Goal: Task Accomplishment & Management: Complete application form

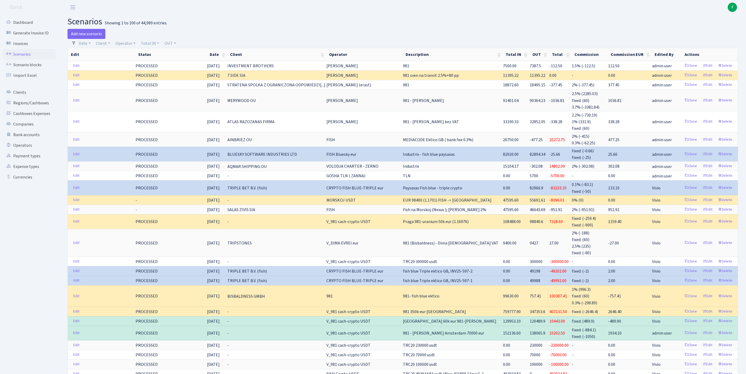
select select "100"
click at [130, 46] on link "Operator" at bounding box center [125, 43] width 24 height 9
click at [140, 66] on input "search" at bounding box center [137, 62] width 44 height 8
type input "lars"
click at [143, 77] on li "LARSSEN" at bounding box center [137, 71] width 45 height 9
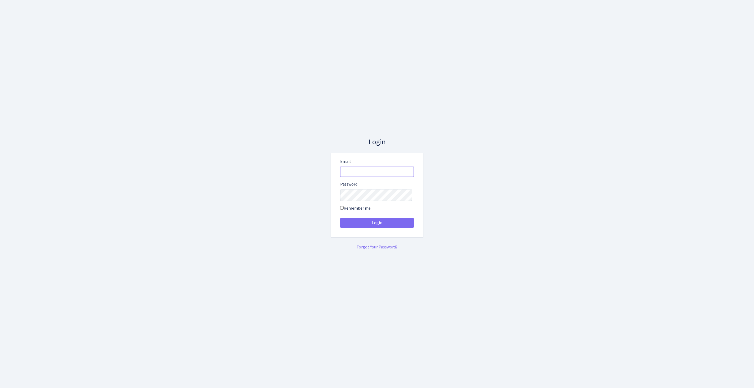
type input "[EMAIL_ADDRESS][DOMAIN_NAME]"
click at [377, 225] on button "Login" at bounding box center [377, 223] width 74 height 10
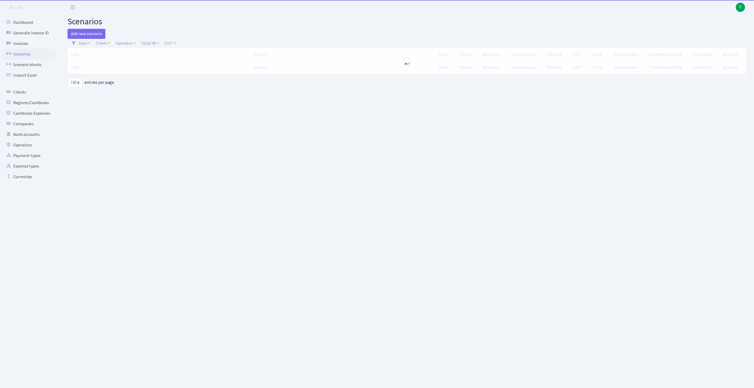
select select "100"
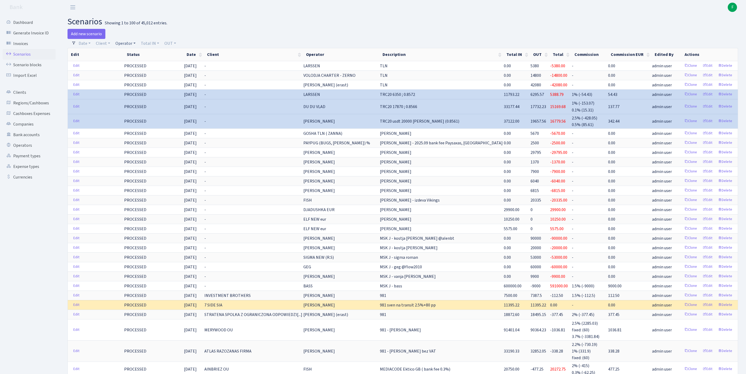
click at [138, 45] on link "Operator" at bounding box center [125, 43] width 24 height 9
click at [137, 66] on input "search" at bounding box center [137, 62] width 44 height 8
type input "perina"
click at [147, 77] on li "[PERSON_NAME]" at bounding box center [137, 71] width 45 height 9
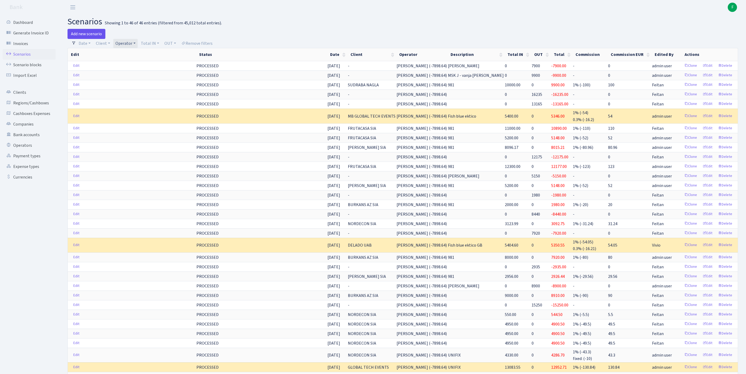
click at [88, 36] on link "Add new scenario" at bounding box center [86, 34] width 38 height 10
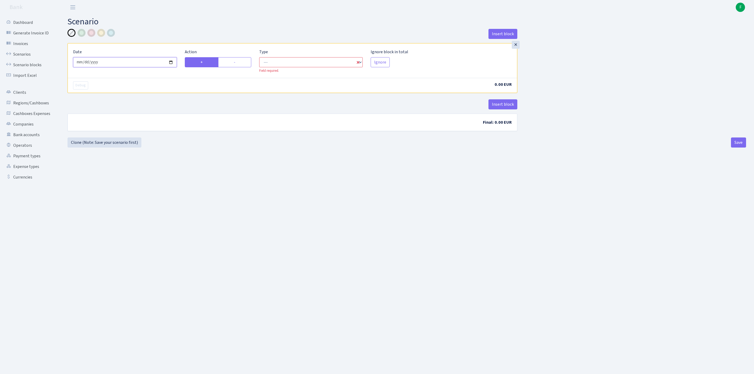
click at [120, 67] on input "2025-10-08" at bounding box center [125, 62] width 104 height 10
type input "2025-10-07"
select select "in"
select select "1"
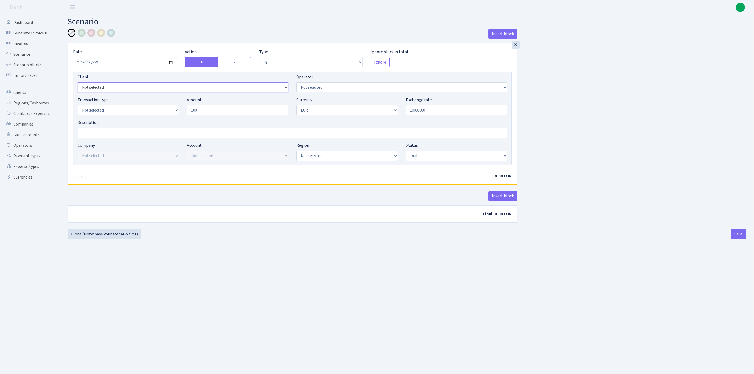
select select "3124"
select select "486"
click at [147, 112] on div "Transaction type Not selected 981 ELF FISH crypto GIRT IVO dekl MM-BALTIC eur U…" at bounding box center [128, 106] width 101 height 19
select select "8"
click at [120, 138] on input "Description" at bounding box center [292, 133] width 429 height 10
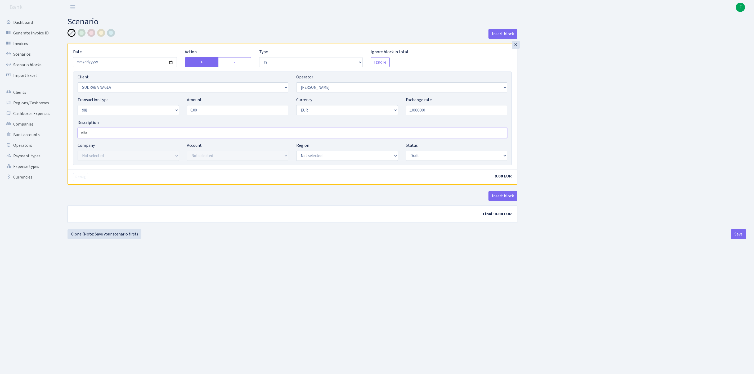
type input "vita"
drag, startPoint x: 215, startPoint y: 122, endPoint x: 136, endPoint y: 120, distance: 79.4
click at [136, 119] on div "Transaction type Not selected 981 ELF FISH crypto GIRT IVO dekl MM-BALTIC eur U…" at bounding box center [292, 108] width 437 height 23
type input "5,000.00"
select select "processed"
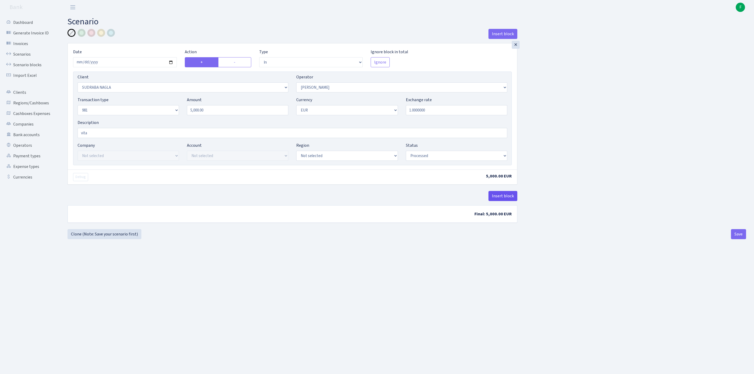
click at [498, 201] on button "Insert block" at bounding box center [502, 196] width 29 height 10
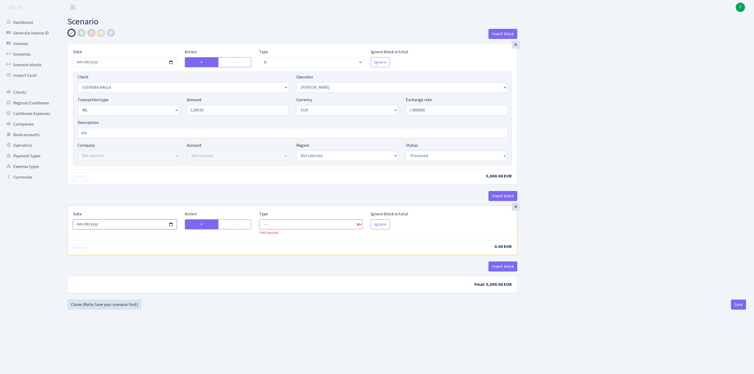
click at [160, 229] on input "2025-10-08" at bounding box center [125, 224] width 104 height 10
type input "2025-10-07"
click at [234, 229] on label "-" at bounding box center [234, 224] width 33 height 10
click at [234, 224] on input "-" at bounding box center [235, 222] width 3 height 3
radio input "true"
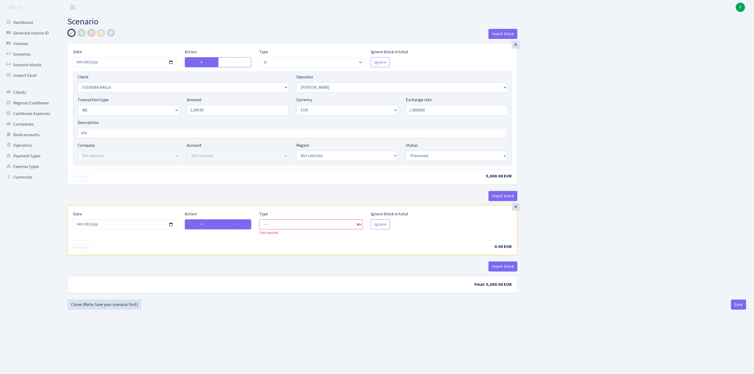
radio input "false"
select select "commission"
select select "486"
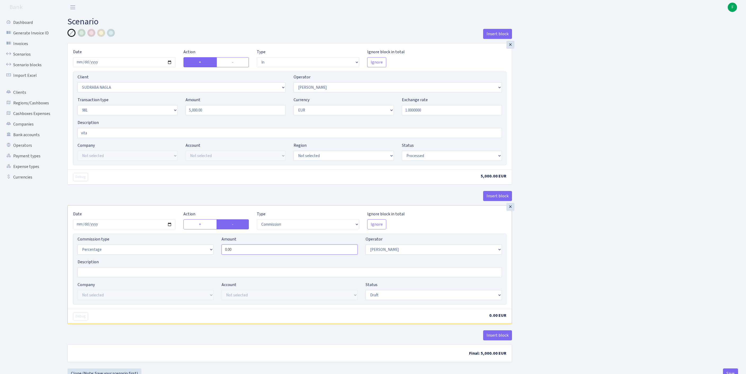
drag, startPoint x: 246, startPoint y: 279, endPoint x: 169, endPoint y: 277, distance: 76.2
click at [170, 258] on div "Commission type Percentage Fixed Bank Amount 0.00 Operator Not selected 981 981…" at bounding box center [290, 247] width 432 height 23
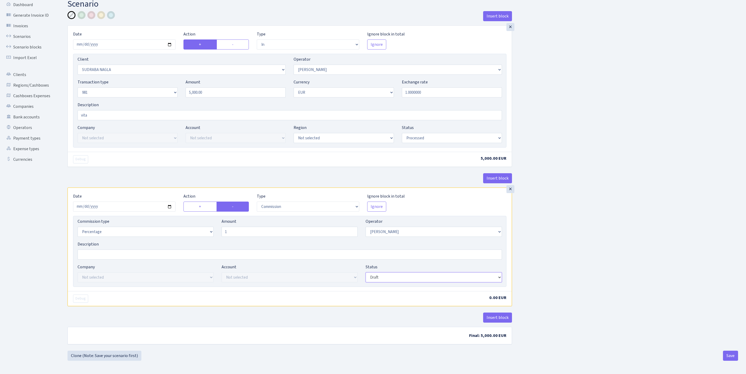
type input "1.00"
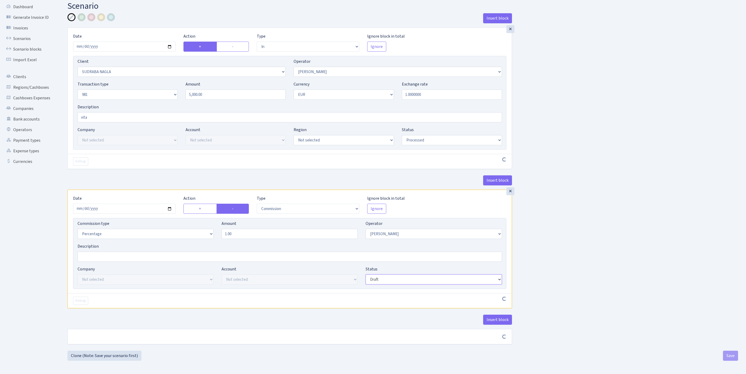
scroll to position [63, 0]
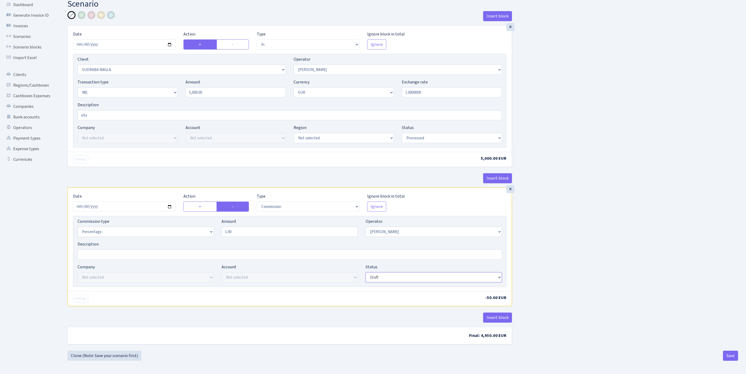
select select "processed"
click at [497, 314] on button "Insert block" at bounding box center [497, 317] width 29 height 10
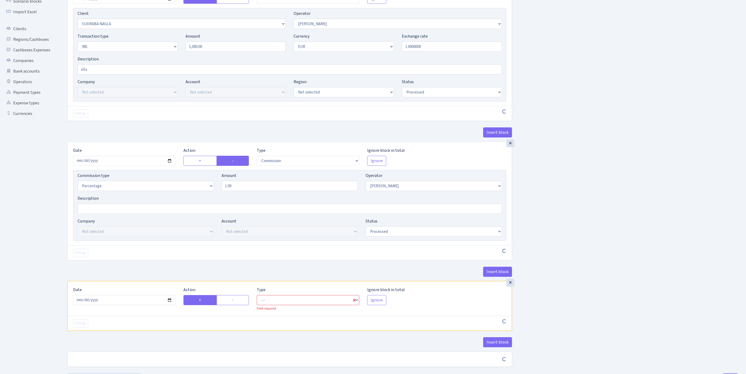
scroll to position [147, 0]
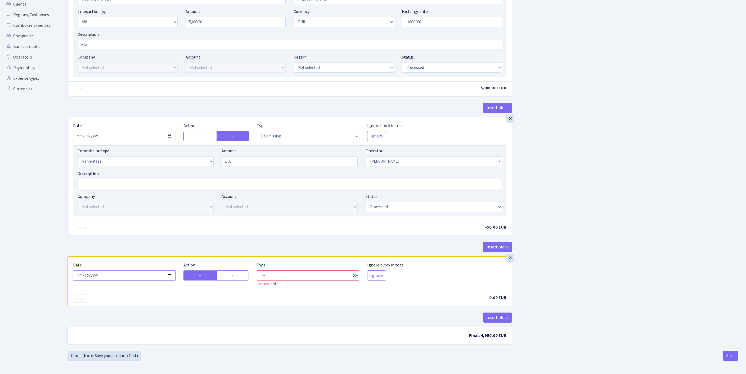
click at [132, 270] on input "2025-10-08" at bounding box center [124, 275] width 102 height 10
type input "[DATE]"
click at [231, 270] on label "-" at bounding box center [232, 275] width 33 height 10
click at [232, 272] on input "-" at bounding box center [233, 273] width 3 height 3
radio input "true"
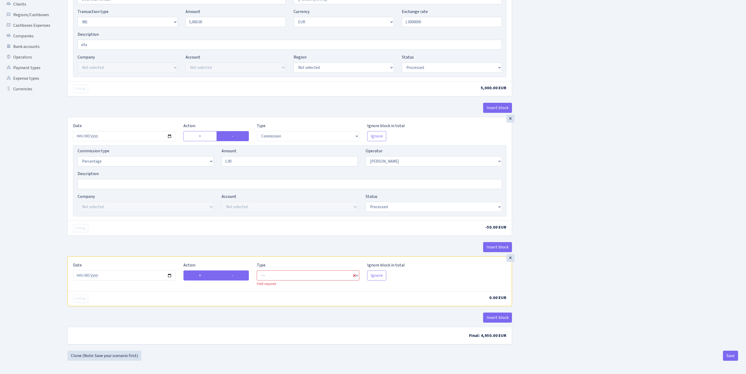
radio input "false"
select select "out"
select select "486"
select select "1"
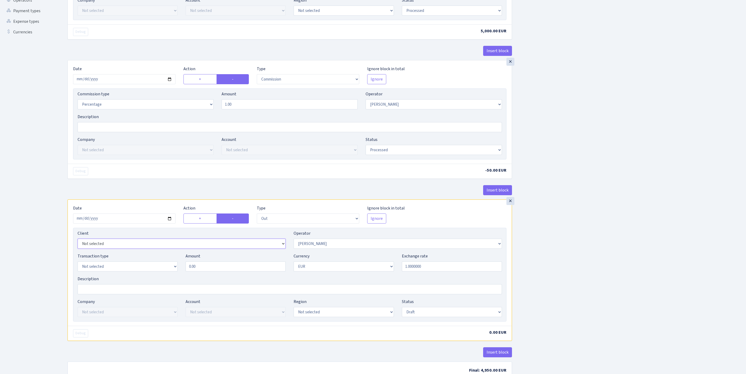
select select "2129"
select select "61"
select select "8"
drag, startPoint x: 211, startPoint y: 319, endPoint x: 106, endPoint y: 313, distance: 104.9
click at [106, 275] on div "Transaction type Not selected 981 ELF FISH crypto GIRT IVO dekl MM-BALTIC eur U…" at bounding box center [290, 264] width 432 height 23
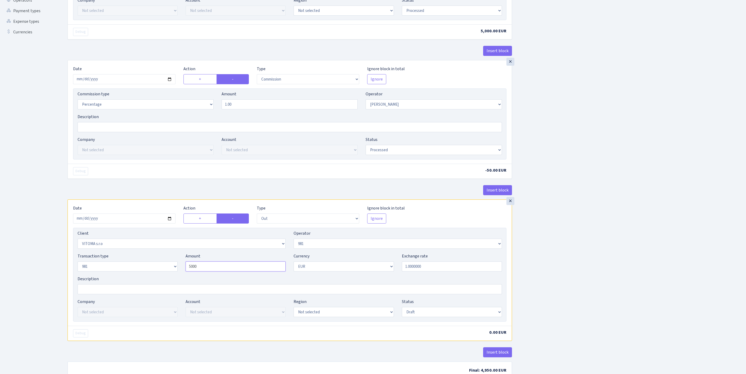
scroll to position [249, 0]
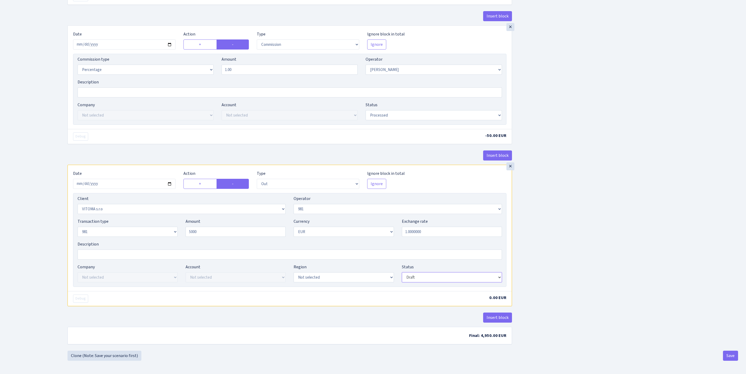
type input "5,000.00"
select select "processed"
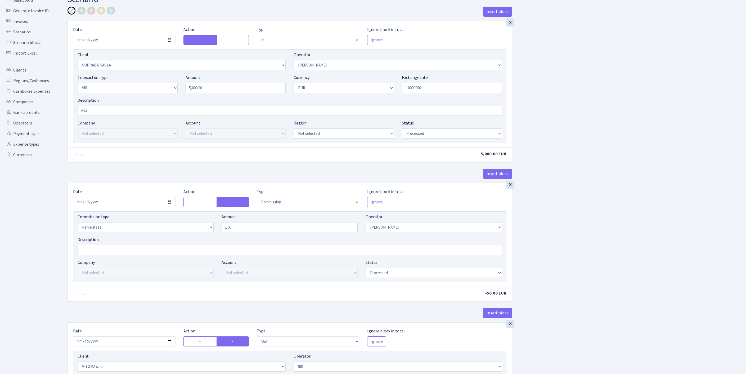
scroll to position [249, 0]
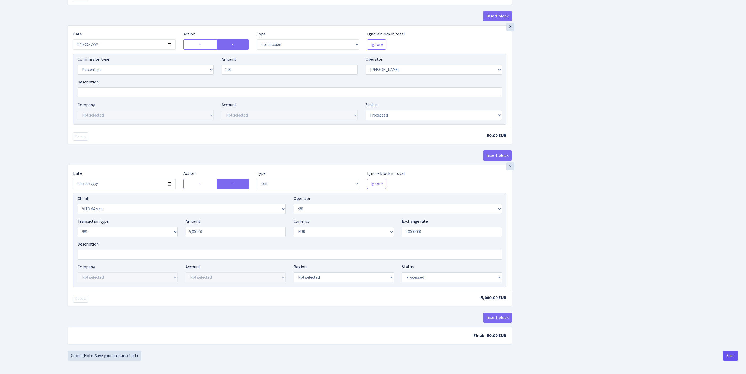
click at [723, 353] on button "Save" at bounding box center [730, 355] width 15 height 10
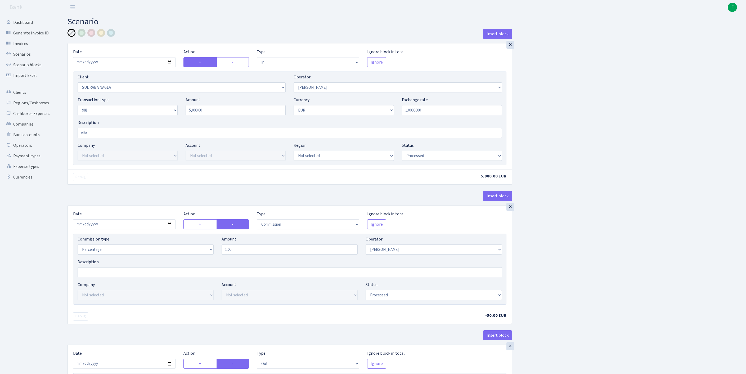
select select "in"
select select "3124"
select select "486"
select select "8"
select select "1"
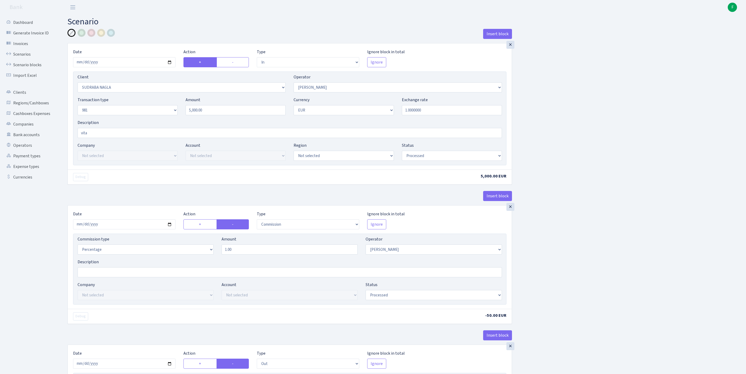
select select "processed"
select select "commission"
select select "486"
select select "processed"
select select "out"
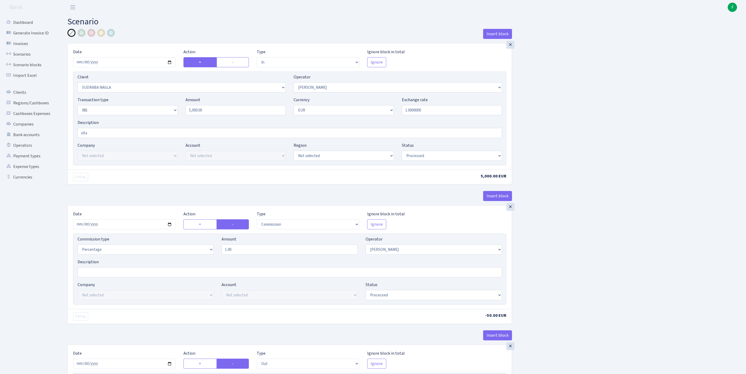
select select "2129"
select select "61"
select select "8"
select select "1"
select select "processed"
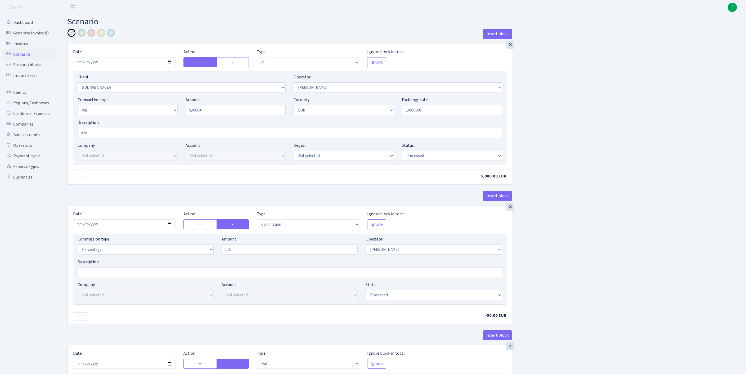
click at [27, 59] on link "Scenarios" at bounding box center [29, 54] width 53 height 11
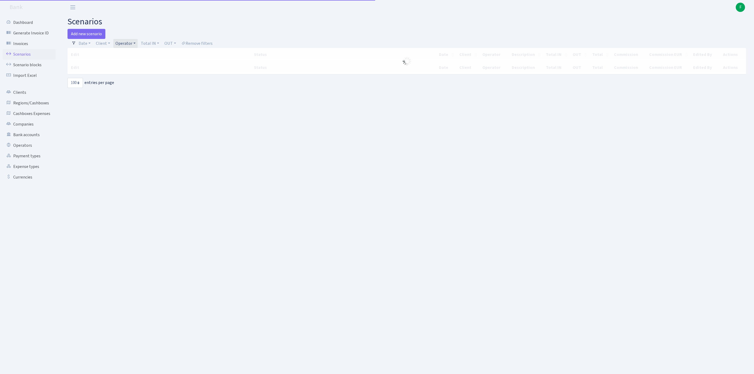
select select "100"
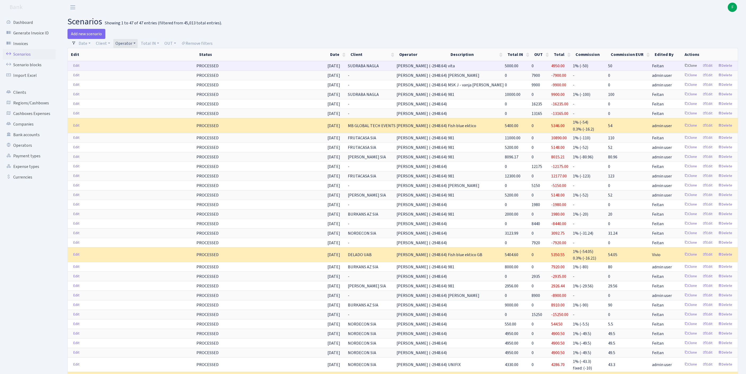
click at [682, 70] on link "Clone" at bounding box center [690, 66] width 17 height 8
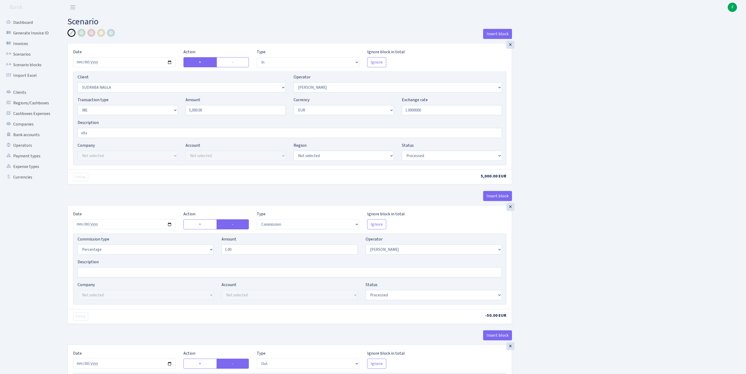
select select "in"
select select "3124"
select select "486"
select select "8"
select select "1"
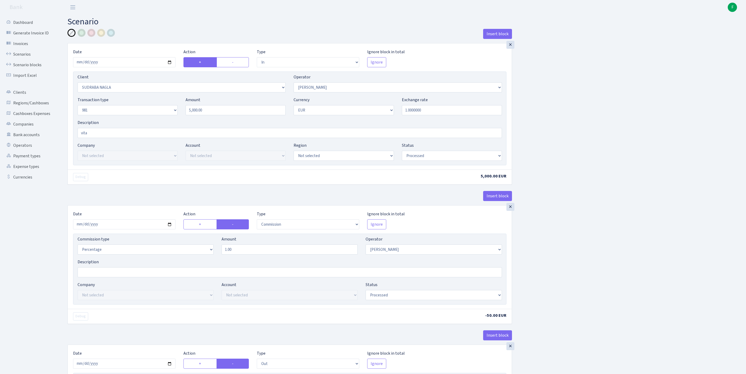
select select "processed"
select select "commission"
select select "486"
select select "processed"
select select "out"
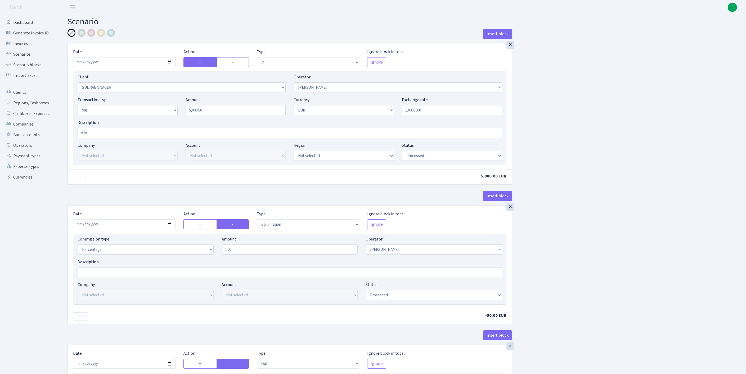
select select "2129"
select select "61"
select select "8"
select select "1"
select select "processed"
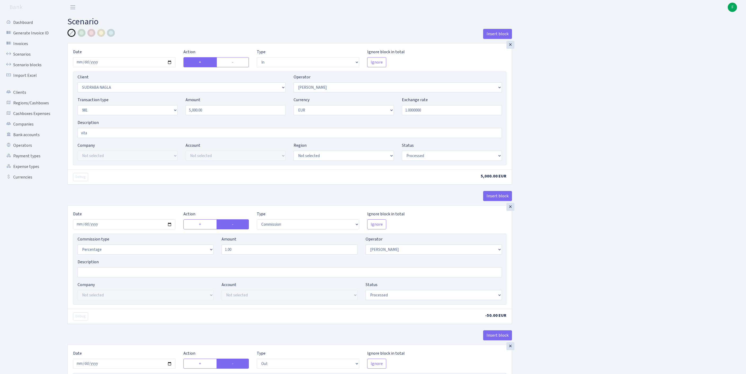
scroll to position [249, 0]
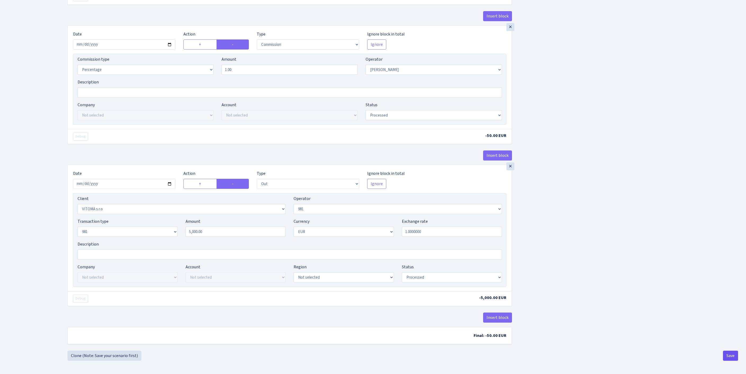
click at [726, 355] on button "Save" at bounding box center [730, 355] width 15 height 10
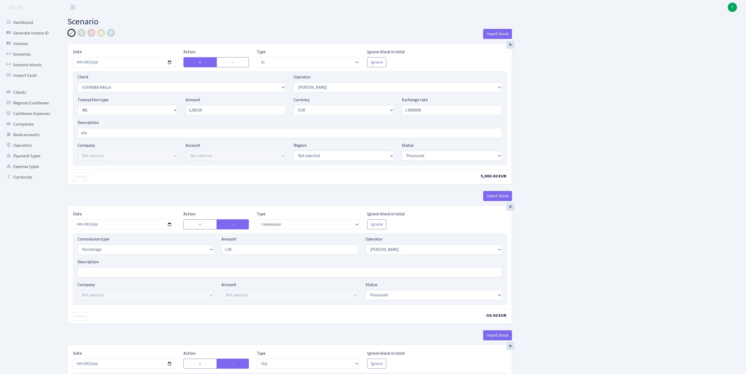
select select "in"
select select "3124"
select select "486"
select select "8"
select select "1"
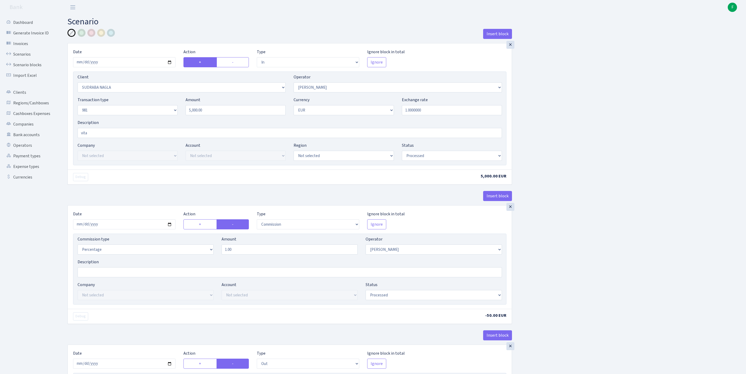
select select "processed"
select select "commission"
select select "486"
select select "processed"
select select "out"
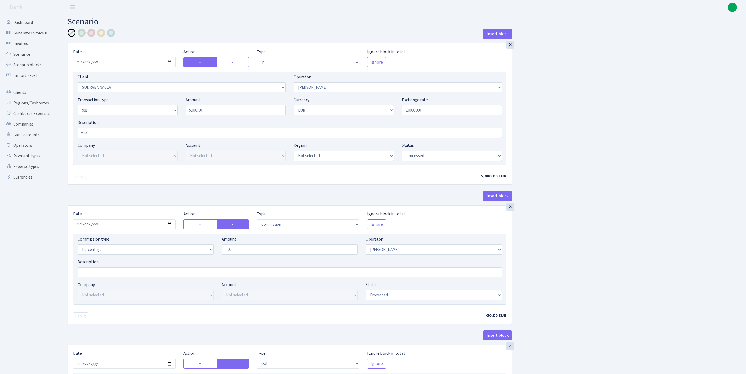
select select "2129"
select select "61"
select select "8"
select select "1"
select select "processed"
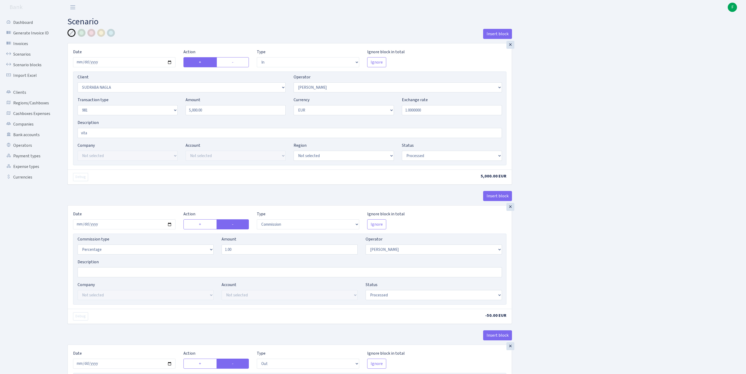
scroll to position [249, 0]
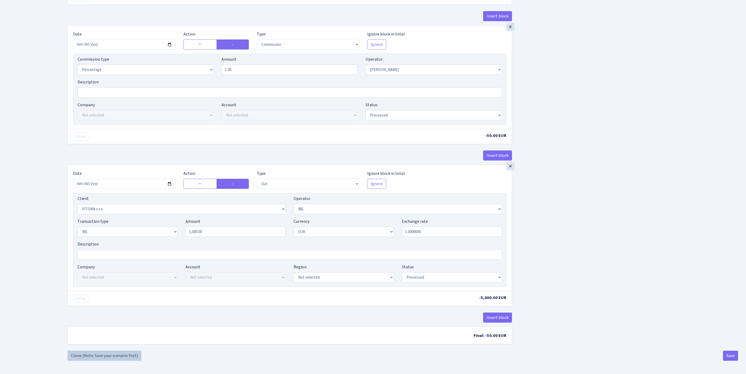
click at [97, 355] on link "Clone (Note: Save your scenario first)" at bounding box center [104, 355] width 74 height 10
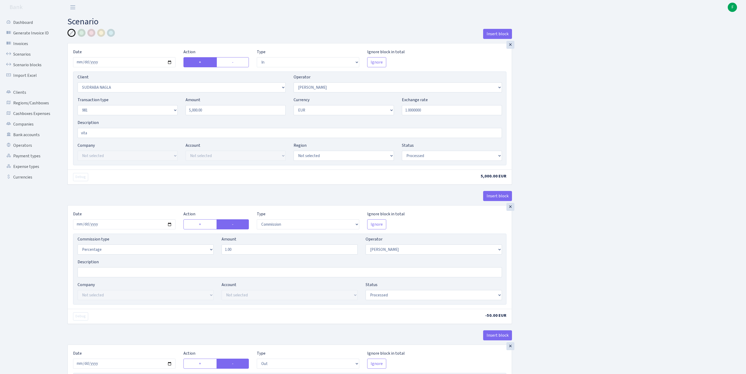
select select "in"
select select "3124"
select select "486"
select select "8"
select select "1"
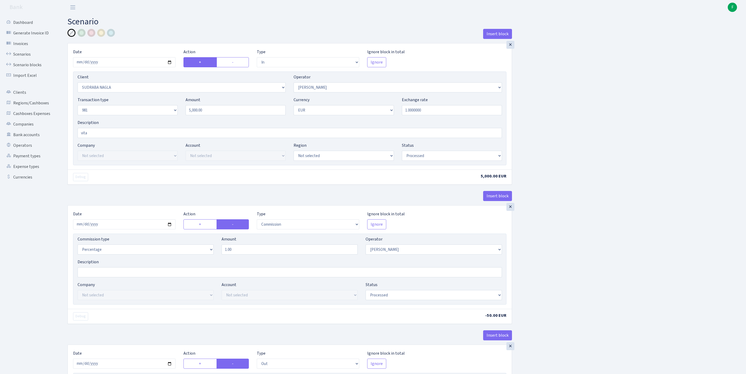
select select "processed"
select select "commission"
select select "486"
select select "processed"
select select "out"
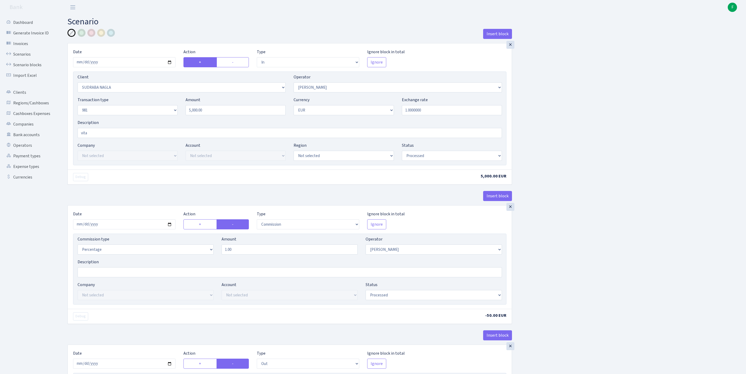
select select "2129"
select select "61"
select select "8"
select select "1"
select select "processed"
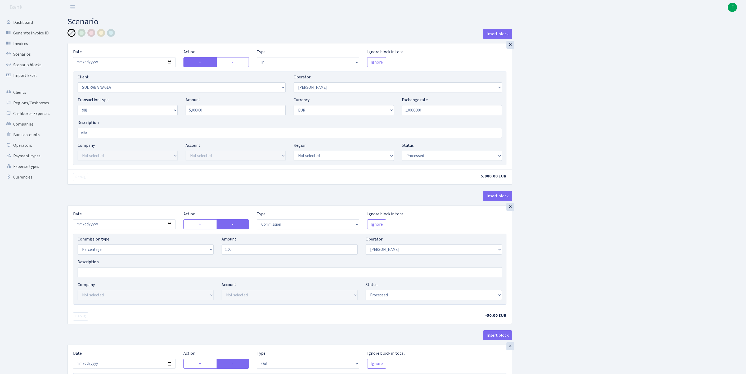
click at [613, 216] on div "Insert block × Date 2025-10-07 Action + - Type --- In Out Commission Field requ…" at bounding box center [402, 279] width 678 height 501
click at [28, 57] on link "Scenarios" at bounding box center [29, 54] width 53 height 11
select select "in"
select select "3124"
select select "486"
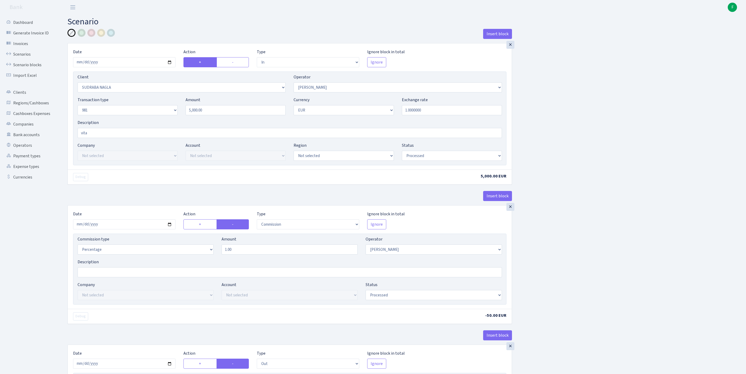
select select "8"
select select "1"
select select "processed"
select select "commission"
select select "486"
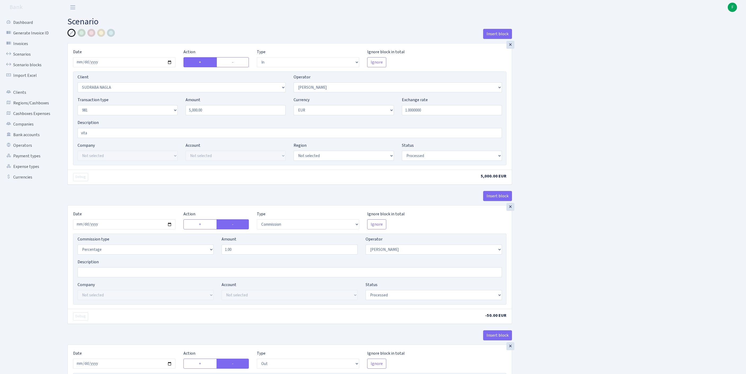
select select "processed"
select select "out"
select select "2129"
select select "61"
select select "8"
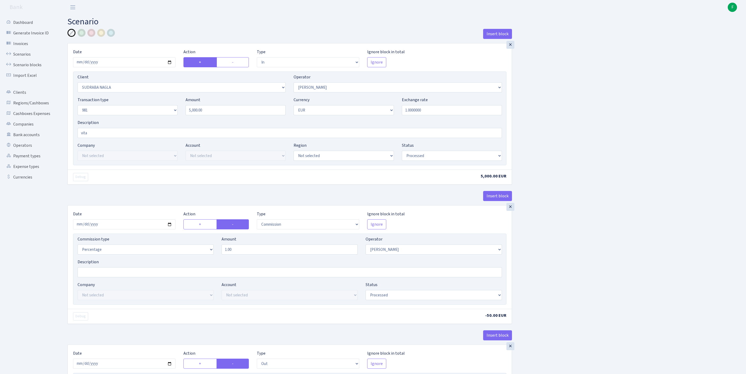
select select "1"
select select "processed"
click at [30, 57] on link "Scenarios" at bounding box center [29, 54] width 53 height 11
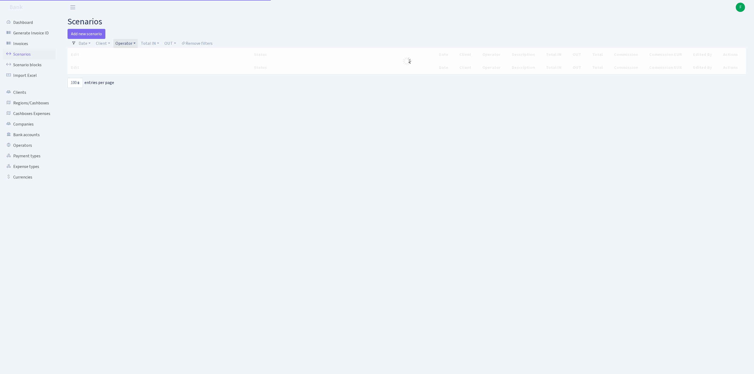
select select "100"
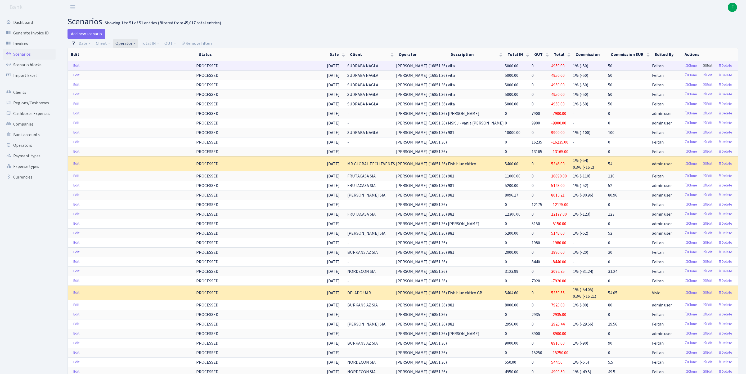
click at [702, 70] on link "Edit" at bounding box center [707, 66] width 15 height 8
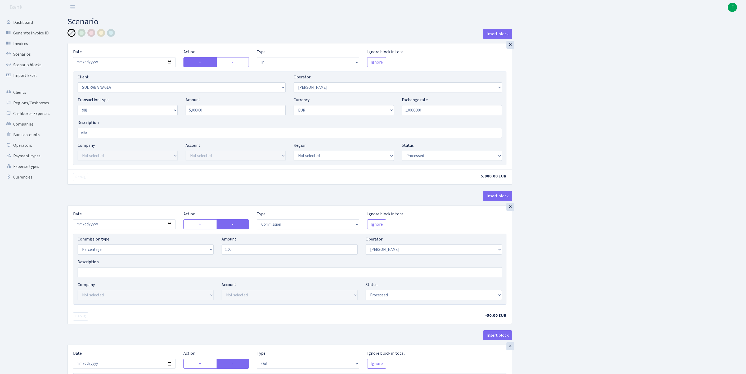
select select "in"
select select "3124"
select select "486"
select select "8"
select select "1"
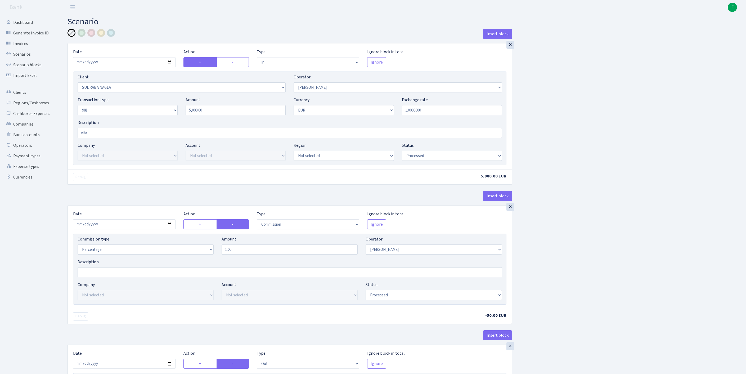
select select "processed"
select select "commission"
select select "486"
select select "processed"
select select "out"
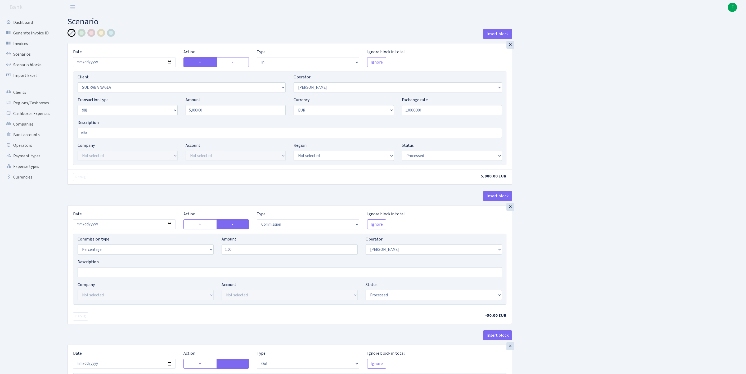
select select "2129"
select select "61"
select select "8"
select select "1"
select select "processed"
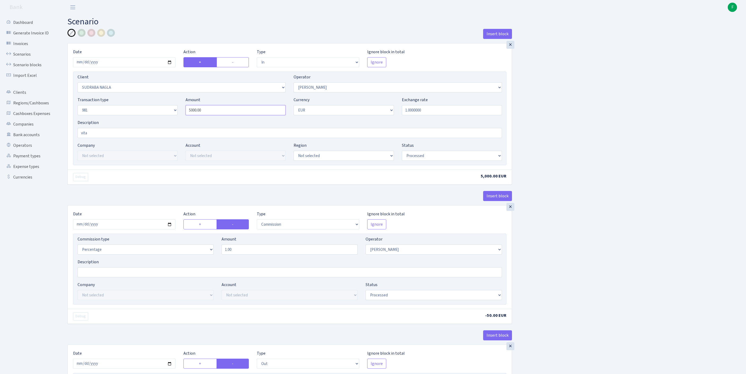
drag, startPoint x: 214, startPoint y: 120, endPoint x: 138, endPoint y: 113, distance: 77.1
click at [138, 113] on div "Transaction type Not selected 981 ELF FISH crypto GIRT IVO dekl MM-BALTIC eur U…" at bounding box center [290, 108] width 432 height 23
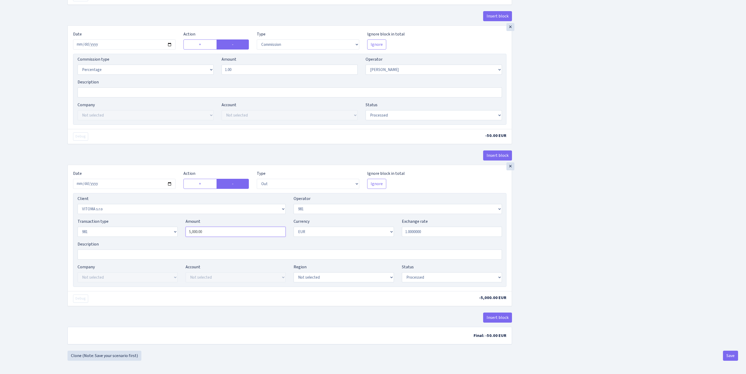
type input "4,780.00"
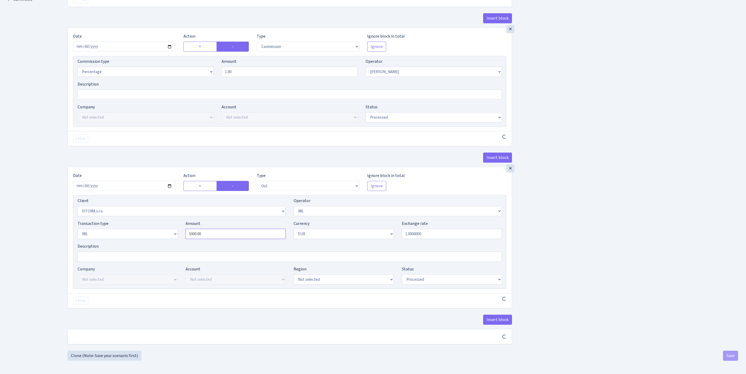
drag, startPoint x: 197, startPoint y: 217, endPoint x: 140, endPoint y: 210, distance: 57.6
click at [140, 220] on div "Transaction type Not selected 981 ELF FISH crypto GIRT IVO dekl MM-BALTIC eur U…" at bounding box center [290, 231] width 432 height 23
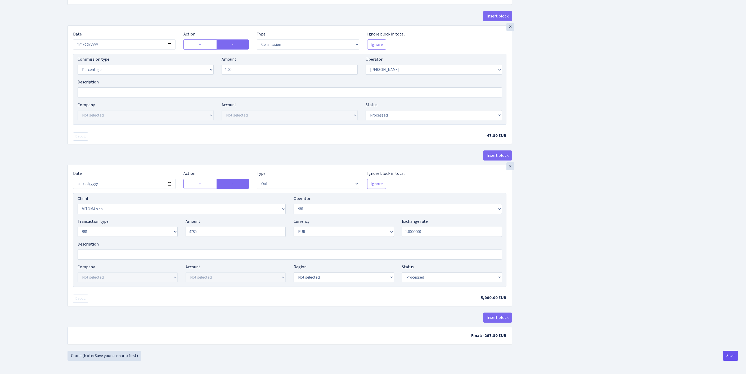
type input "4,780.00"
click at [728, 355] on button "Save" at bounding box center [730, 355] width 15 height 10
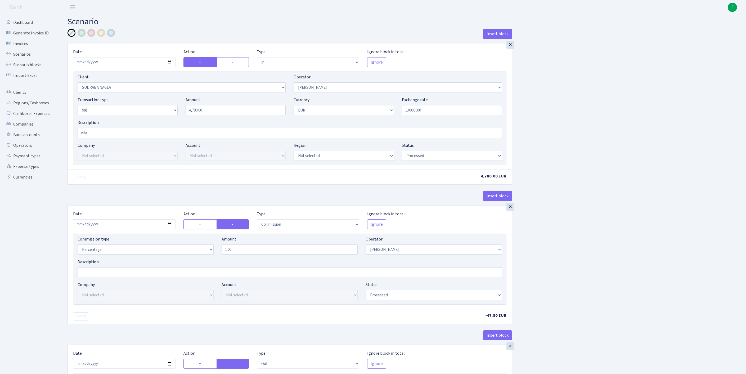
select select "in"
select select "3124"
select select "486"
select select "8"
select select "1"
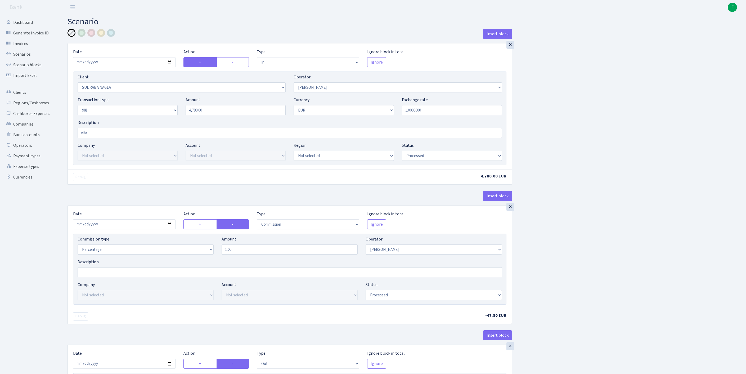
select select "processed"
select select "commission"
select select "486"
select select "processed"
select select "out"
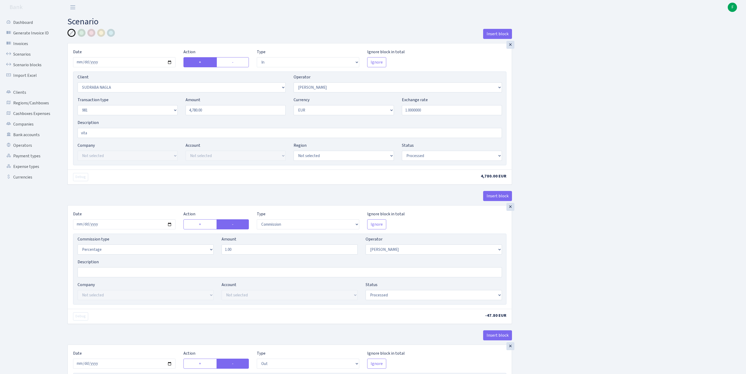
select select "2129"
select select "61"
select select "8"
select select "1"
select select "processed"
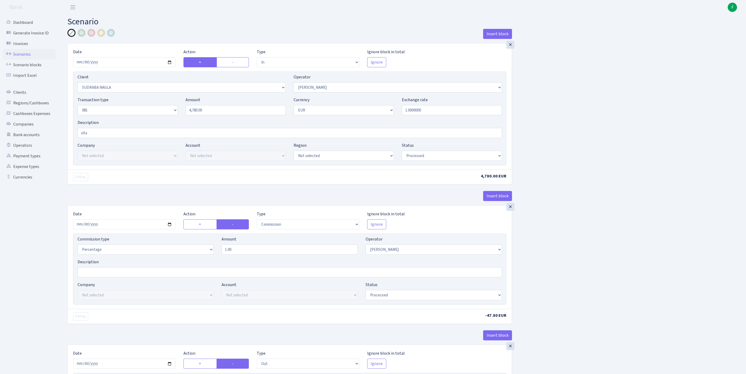
click at [22, 58] on link "Scenarios" at bounding box center [29, 54] width 53 height 11
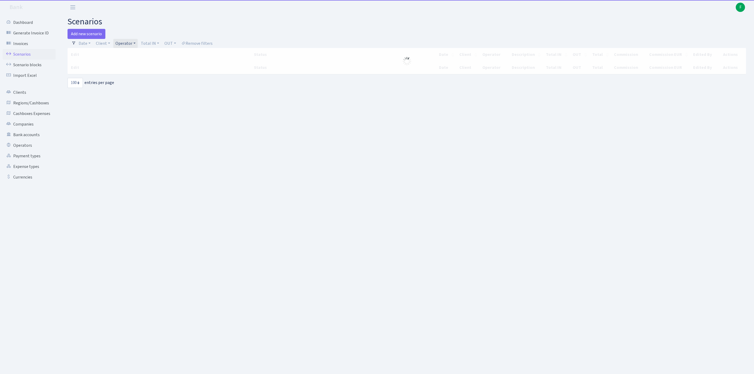
select select "100"
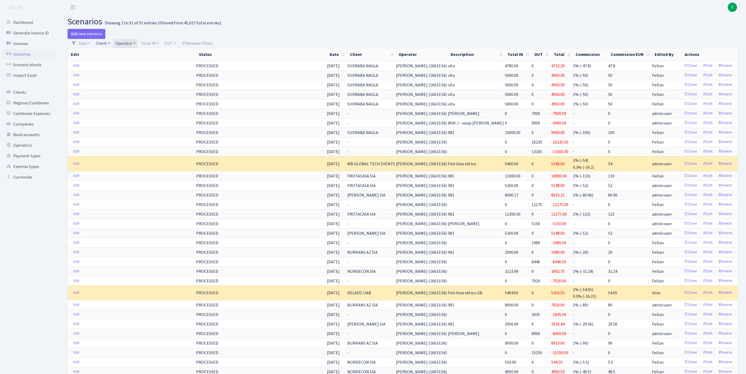
click at [106, 45] on link "Client" at bounding box center [103, 43] width 19 height 9
click at [138, 44] on link "Operator" at bounding box center [125, 43] width 24 height 9
click at [141, 66] on input "search" at bounding box center [137, 62] width 44 height 8
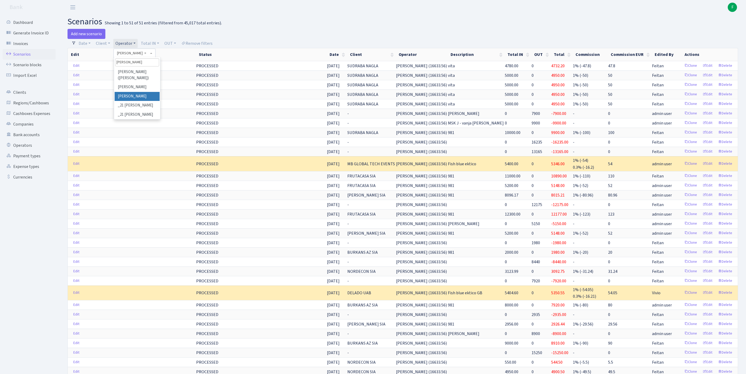
type input "janis"
click at [140, 101] on li "[PERSON_NAME]" at bounding box center [137, 96] width 45 height 9
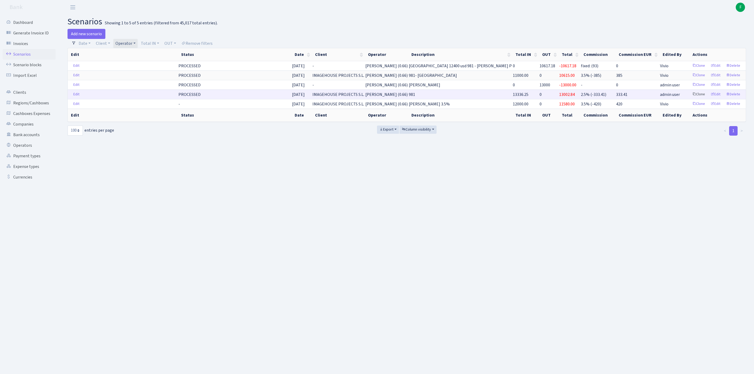
click at [689, 98] on link "Clone" at bounding box center [697, 94] width 17 height 8
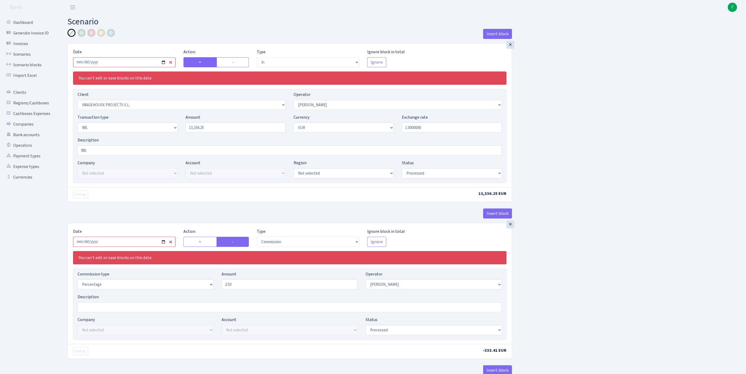
select select "in"
select select "3297"
select select "509"
select select "8"
select select "1"
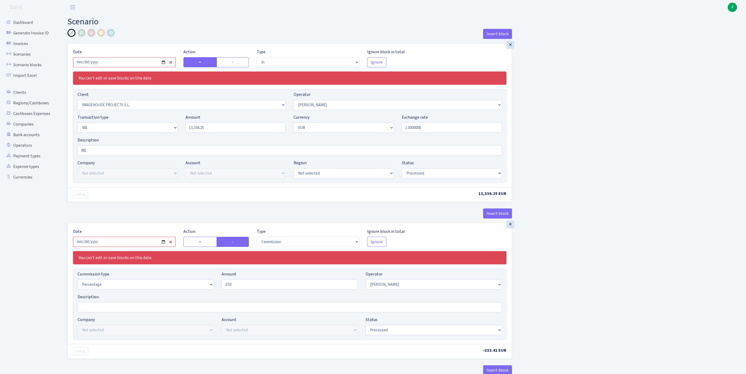
select select "processed"
select select "commission"
select select "509"
select select "processed"
select select "out"
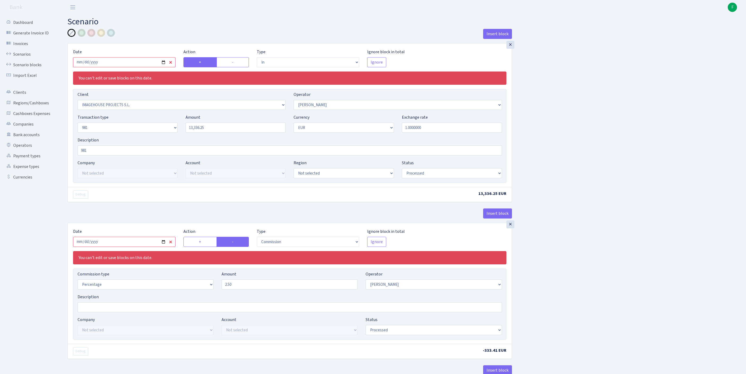
select select "2034"
select select "61"
select select "8"
select select "1"
select select "processed"
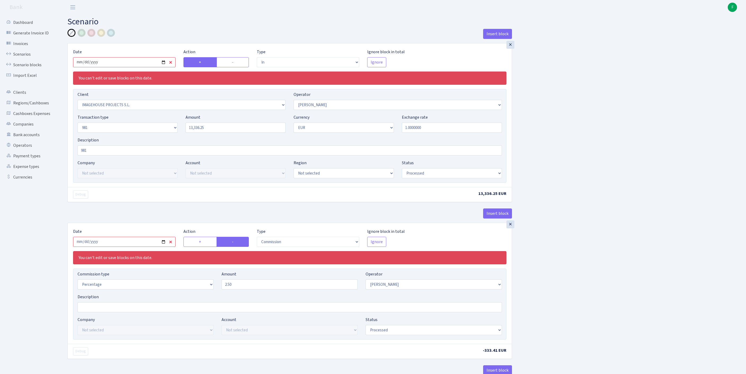
click at [121, 63] on input "2025-09-12" at bounding box center [124, 62] width 102 height 10
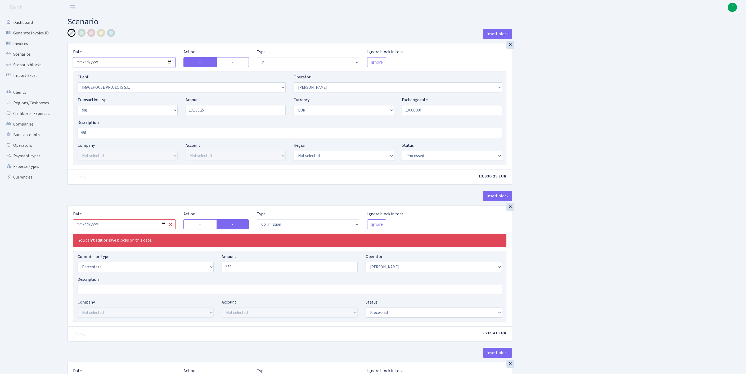
type input "[DATE]"
drag, startPoint x: 225, startPoint y: 119, endPoint x: 155, endPoint y: 119, distance: 70.4
click at [155, 119] on div "Transaction type Not selected 981 ELF FISH crypto GIRT IVO dekl MM-BALTIC eur U…" at bounding box center [290, 108] width 432 height 23
paste input "1000"
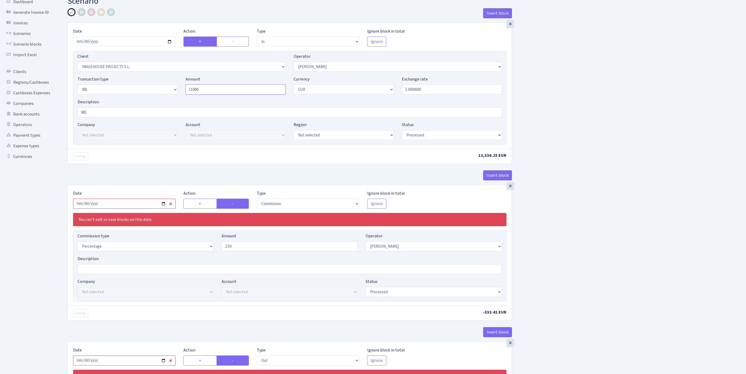
scroll to position [75, 0]
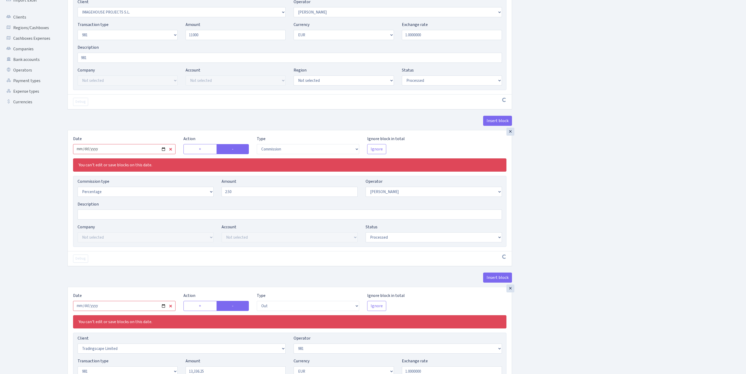
type input "11,000.00"
click at [133, 154] on input "2025-09-12" at bounding box center [124, 149] width 102 height 10
type input "2025-10-07"
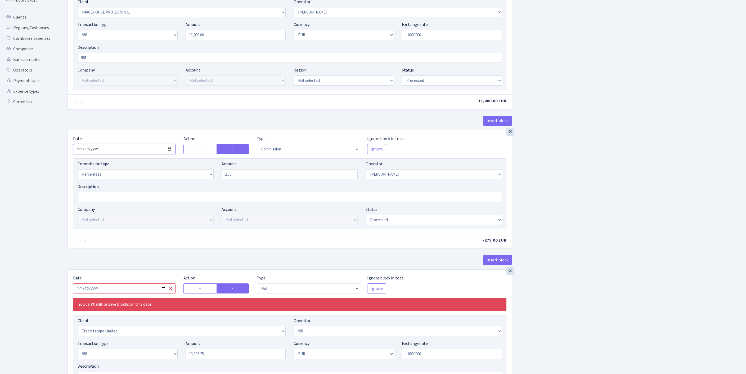
scroll to position [169, 0]
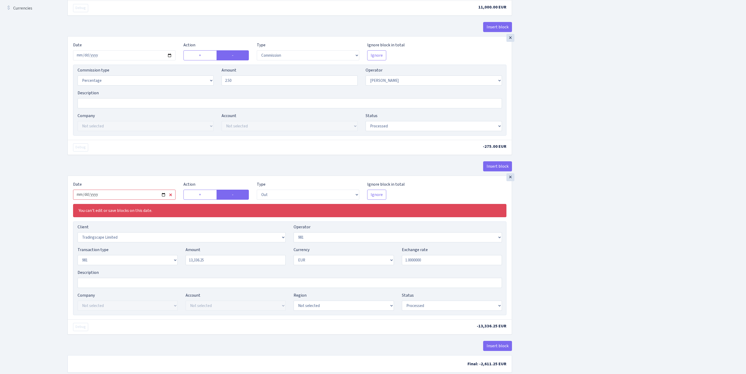
click at [125, 199] on input "2025-09-12" at bounding box center [124, 194] width 102 height 10
type input "2025-10-07"
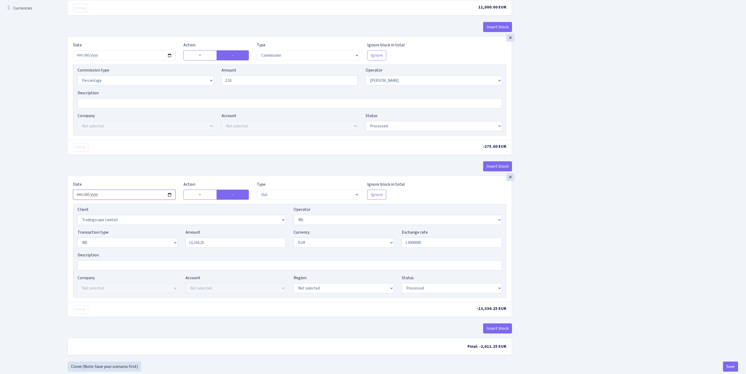
scroll to position [249, 0]
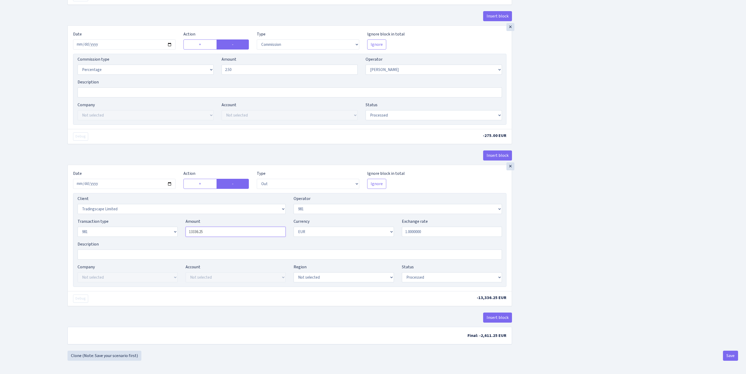
drag, startPoint x: 223, startPoint y: 213, endPoint x: 184, endPoint y: 214, distance: 38.6
click at [151, 218] on div "Transaction type Not selected 981 ELF FISH crypto GIRT IVO dekl MM-BALTIC eur U…" at bounding box center [290, 229] width 432 height 23
paste input "1000"
type input "11,000.00"
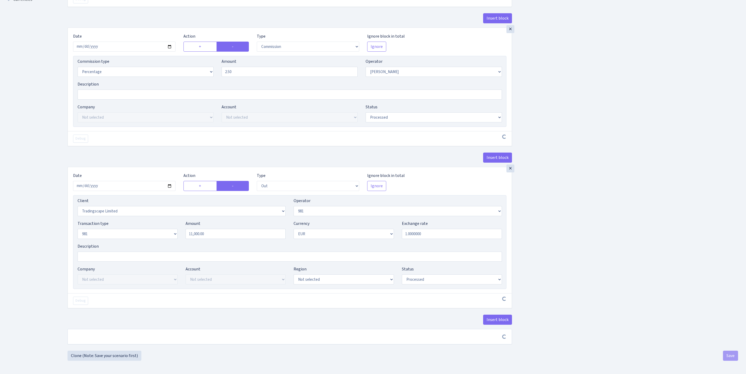
scroll to position [247, 0]
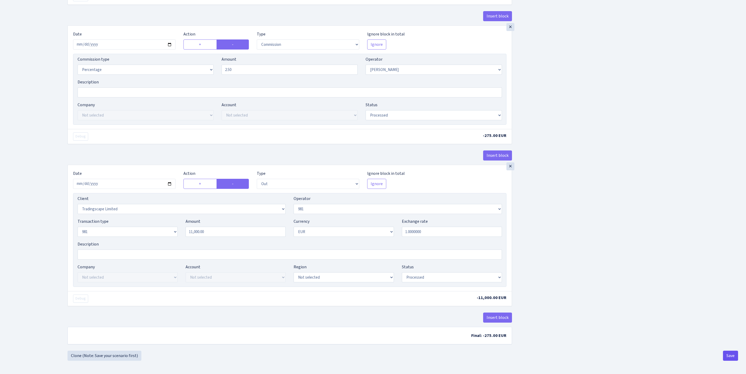
click at [724, 355] on button "Save" at bounding box center [730, 355] width 15 height 10
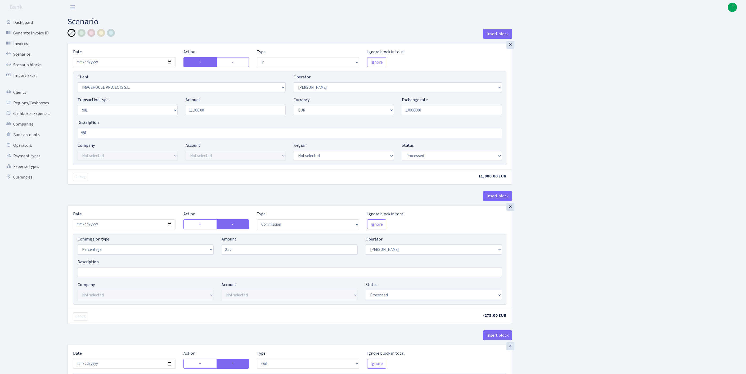
select select "in"
select select "3297"
select select "509"
select select "8"
select select "1"
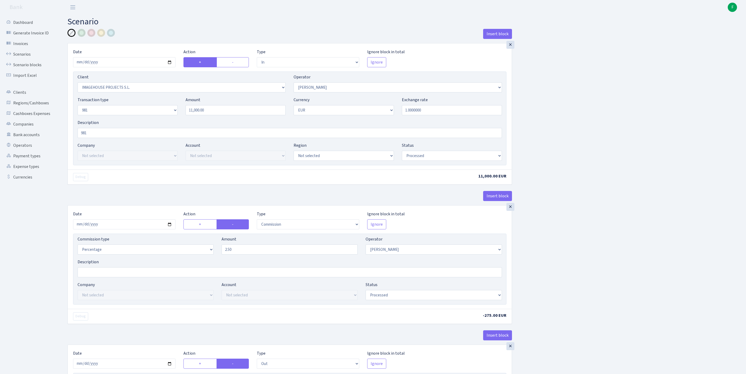
select select "processed"
select select "commission"
select select "509"
select select "processed"
select select "out"
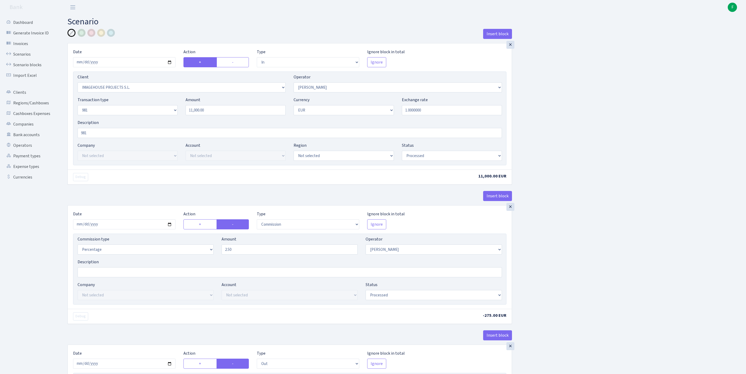
select select "2034"
select select "61"
select select "8"
select select "1"
select select "processed"
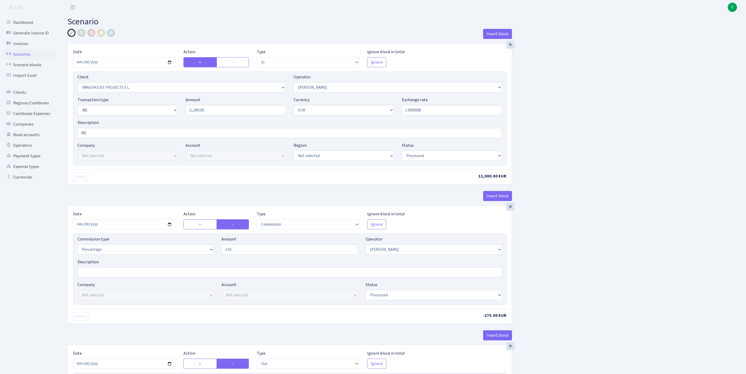
click at [23, 59] on link "Scenarios" at bounding box center [29, 54] width 53 height 11
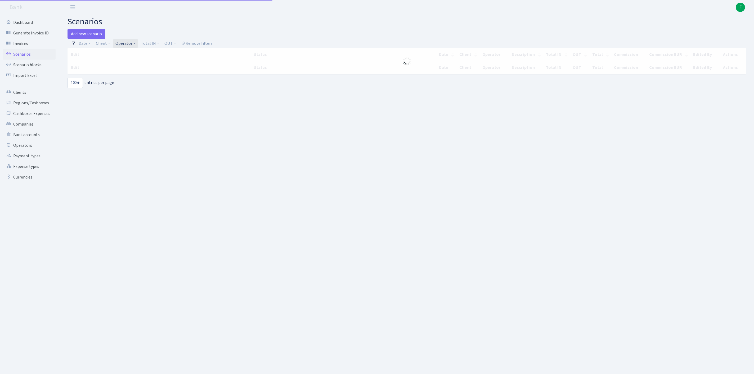
select select "100"
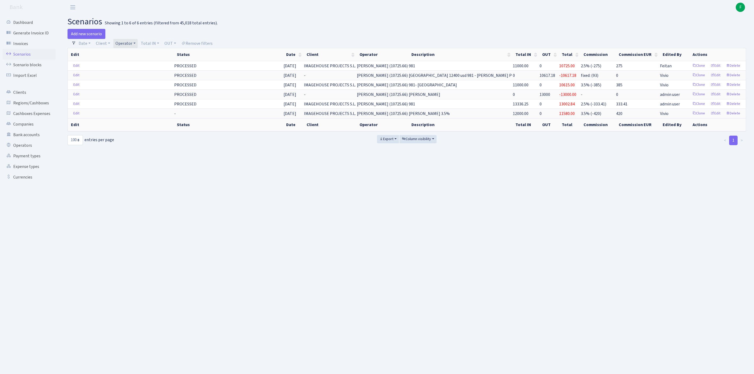
click at [138, 46] on link "Operator" at bounding box center [125, 43] width 24 height 9
click at [141, 62] on input "search" at bounding box center [137, 62] width 44 height 8
type input "[PERSON_NAME]"
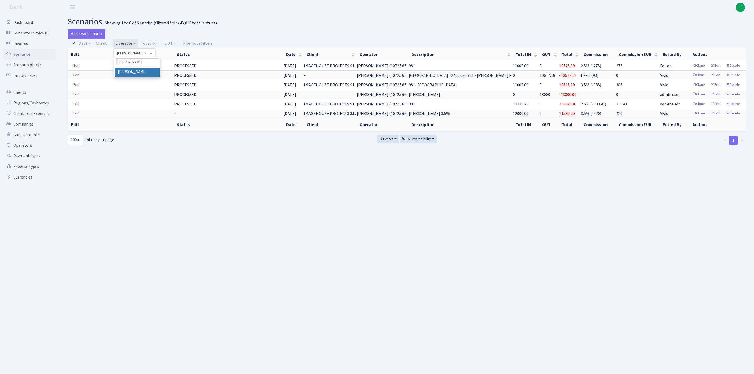
click at [140, 74] on li "[PERSON_NAME]" at bounding box center [137, 71] width 45 height 9
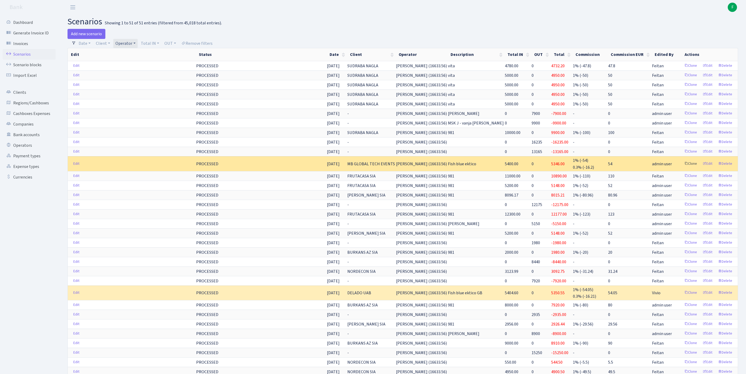
click at [682, 168] on link "Clone" at bounding box center [690, 164] width 17 height 8
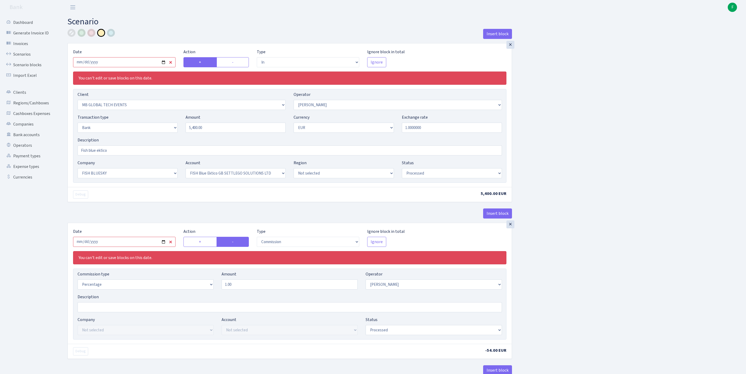
select select "in"
select select "3362"
select select "486"
select select "2"
select select "1"
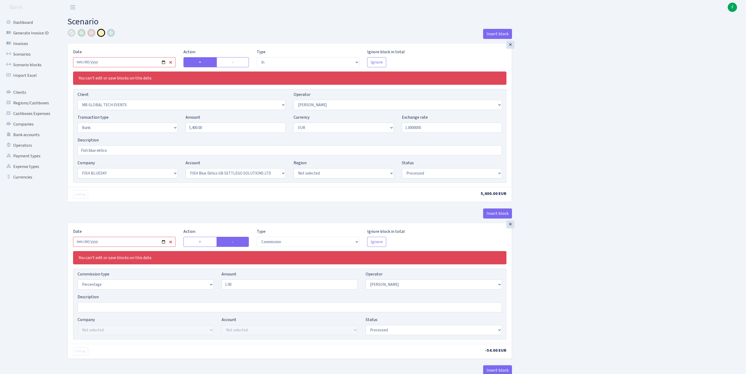
select select "23"
select select "67"
select select "processed"
select select "commission"
select select "486"
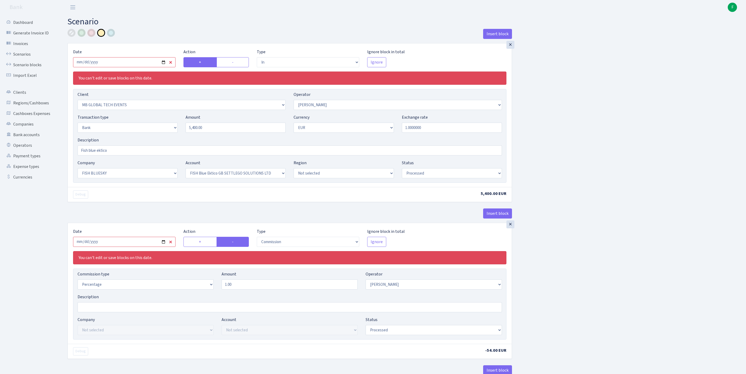
select select "processed"
select select "commission"
select select "1"
select select "23"
select select "67"
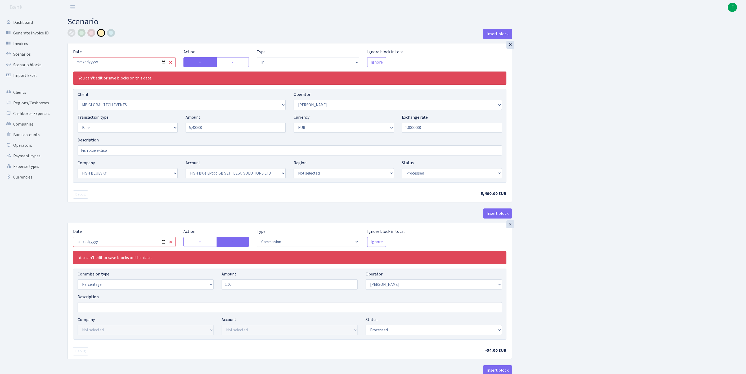
select select "processed"
click at [112, 67] on input "[DATE]" at bounding box center [124, 62] width 102 height 10
type input "[DATE]"
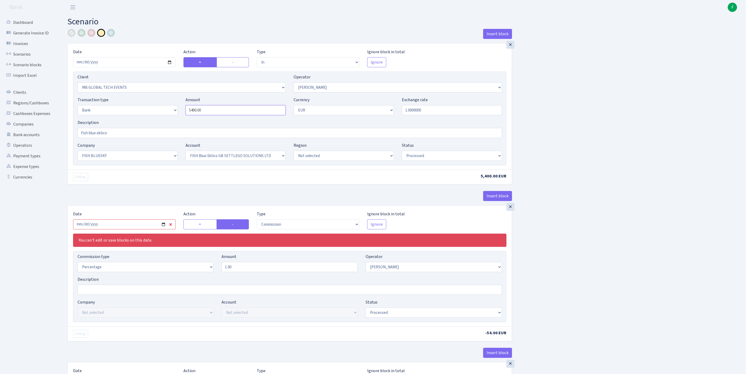
drag, startPoint x: 211, startPoint y: 121, endPoint x: 143, endPoint y: 119, distance: 67.2
click at [143, 119] on div "Transaction type Not selected 981 ELF FISH crypto [PERSON_NAME] MM-BALTIC eur U…" at bounding box center [290, 108] width 432 height 23
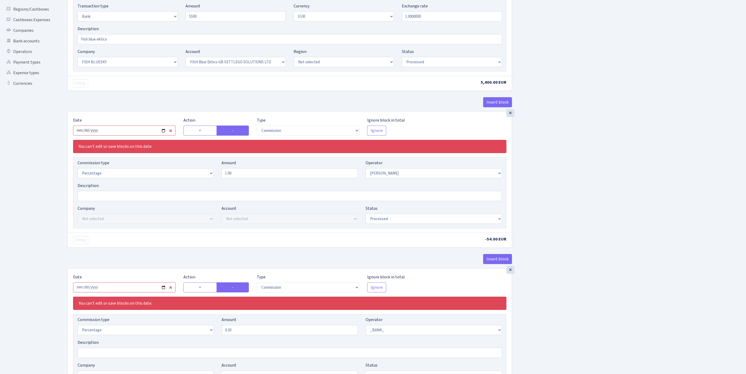
type input "5,500.00"
click at [143, 135] on input "2025-09-11" at bounding box center [124, 130] width 102 height 10
type input "[DATE]"
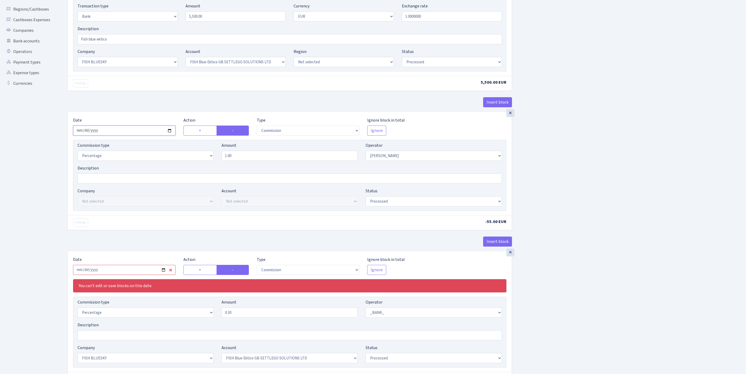
scroll to position [243, 0]
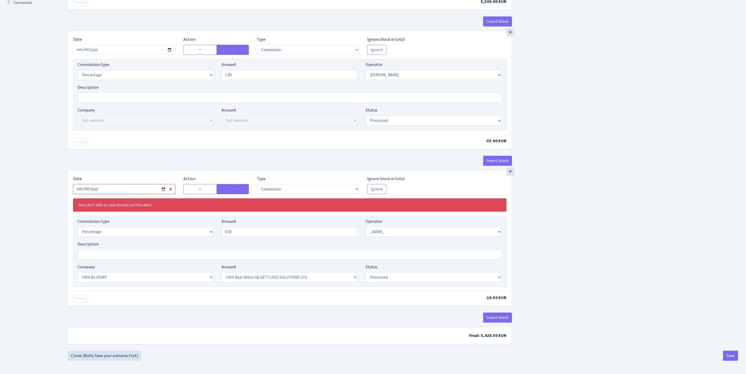
click at [149, 184] on input "2025-09-11" at bounding box center [124, 189] width 102 height 10
type input "[DATE]"
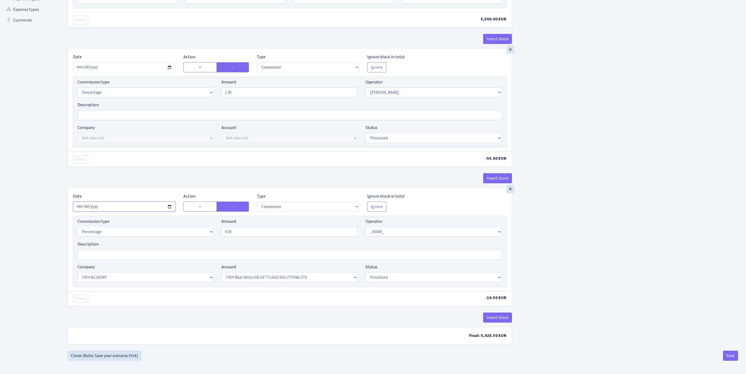
scroll to position [224, 0]
click at [724, 354] on button "Save" at bounding box center [730, 355] width 15 height 10
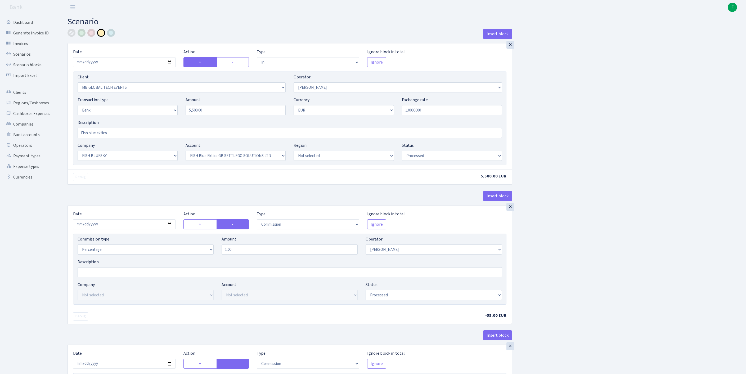
select select "in"
select select "3362"
select select "486"
select select "2"
select select "1"
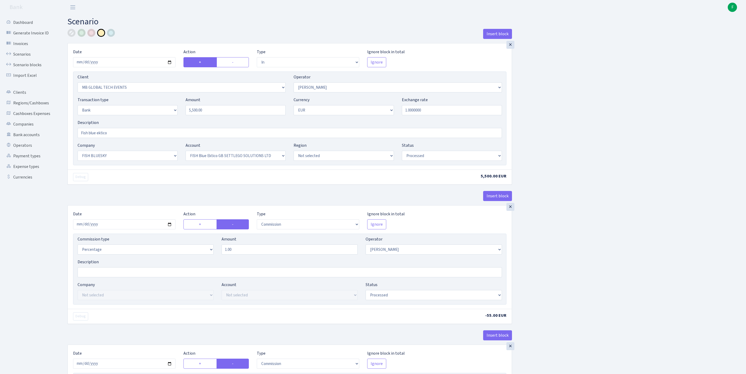
select select "23"
select select "67"
select select "processed"
select select "commission"
select select "486"
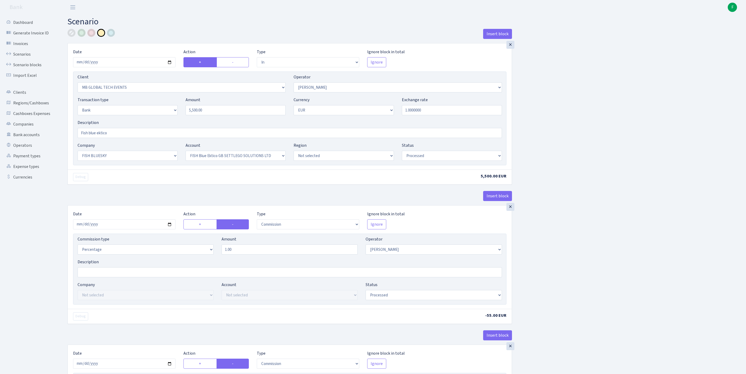
select select "processed"
select select "commission"
select select "1"
select select "23"
select select "67"
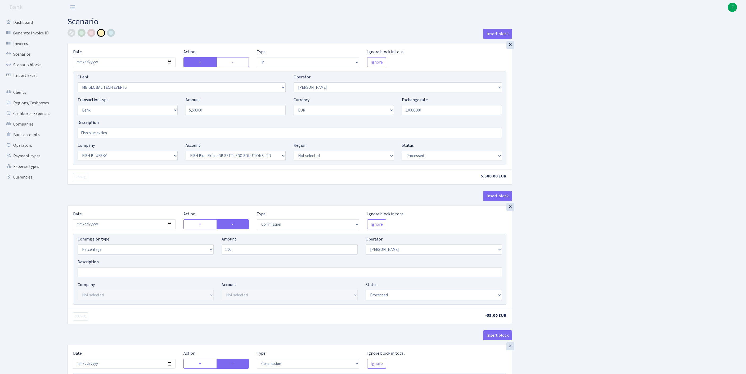
select select "processed"
click at [23, 57] on link "Scenarios" at bounding box center [29, 54] width 53 height 11
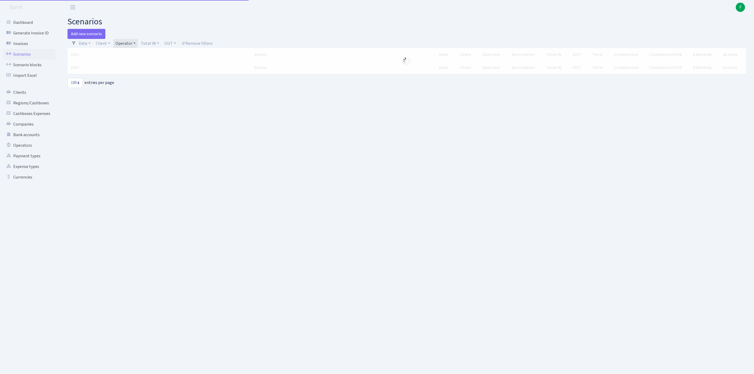
select select "100"
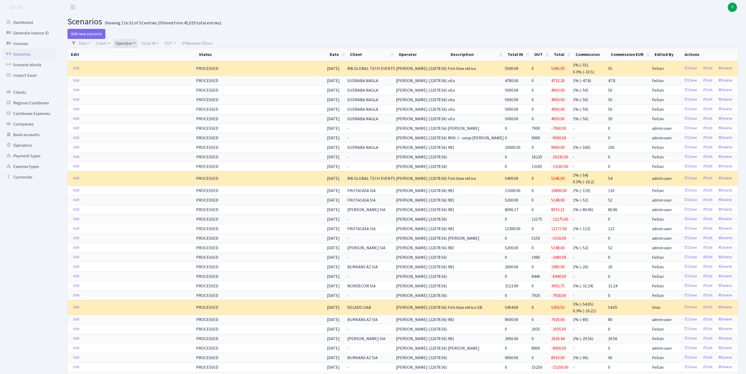
click at [138, 44] on link "Operator" at bounding box center [125, 43] width 24 height 9
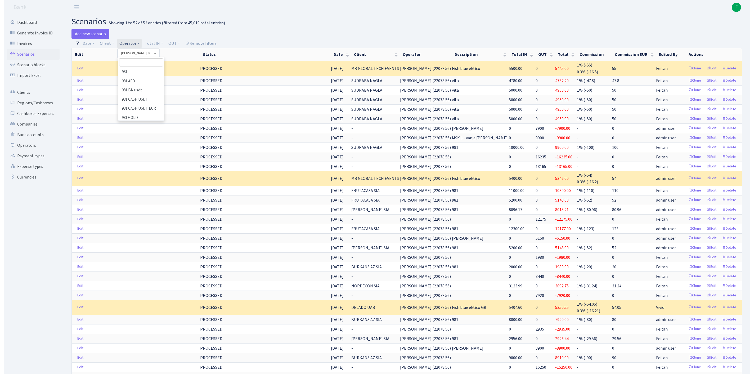
scroll to position [3000, 0]
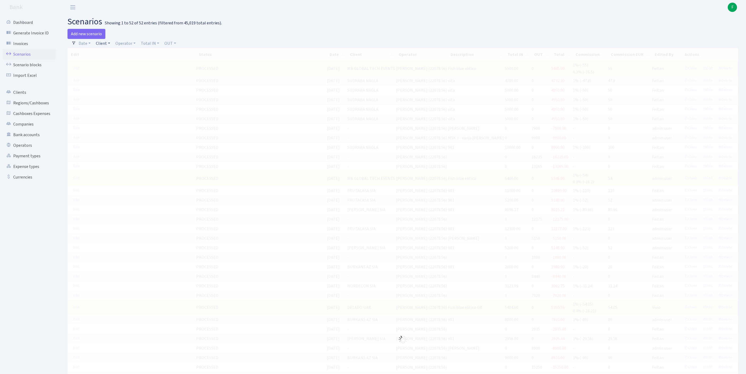
click at [110, 44] on link "Client" at bounding box center [103, 43] width 19 height 9
click at [115, 64] on input "search" at bounding box center [118, 62] width 44 height 8
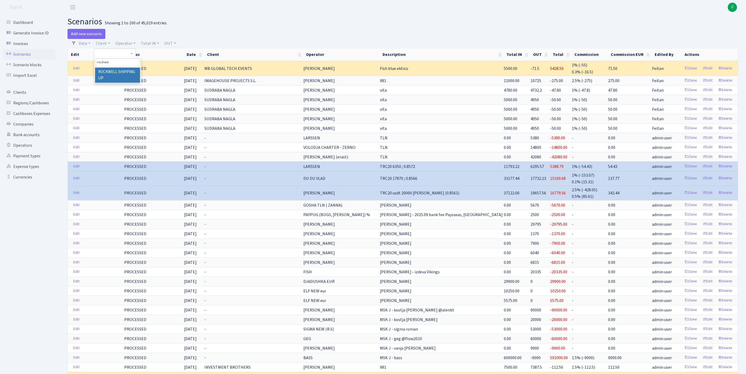
type input "rockwe"
click at [120, 83] on li "ROCKWELL SHIPPING LlP" at bounding box center [117, 74] width 45 height 15
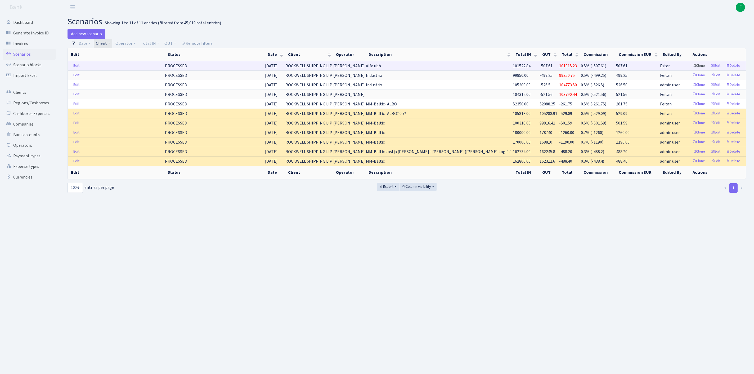
click at [689, 70] on link "Clone" at bounding box center [697, 66] width 17 height 8
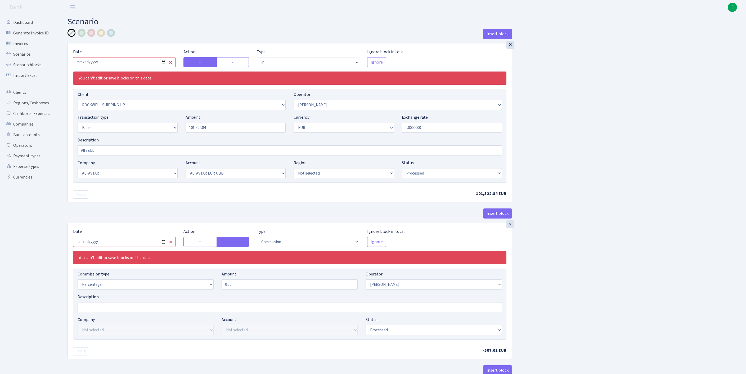
select select "in"
select select "2954"
select select "439"
select select "2"
select select "1"
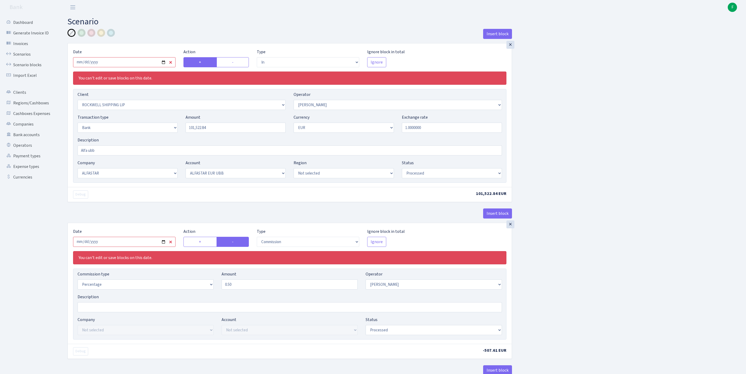
select select "14"
select select "42"
select select "processed"
select select "commission"
select select "439"
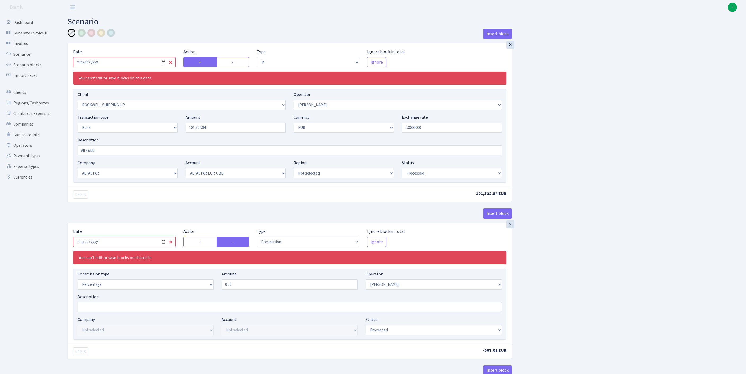
select select "processed"
click at [140, 67] on input "2025-09-05" at bounding box center [124, 62] width 102 height 10
type input "[DATE]"
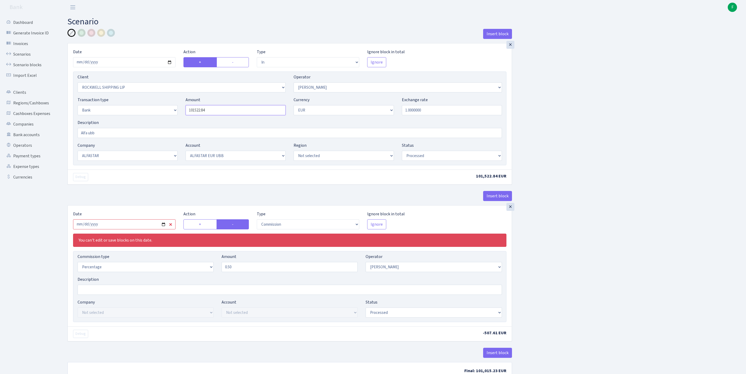
drag, startPoint x: 162, startPoint y: 114, endPoint x: 130, endPoint y: 110, distance: 33.1
click at [126, 110] on div "Transaction type Not selected 981 ELF FISH crypto GIRT IVO dekl MM-BALTIC eur U…" at bounding box center [290, 108] width 432 height 23
paste input "20348.00"
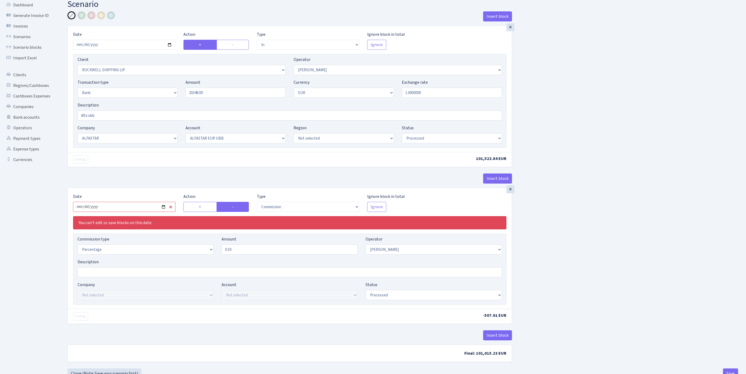
type input "20,348.00"
click at [125, 212] on input "2025-09-05" at bounding box center [124, 207] width 102 height 10
type input "[DATE]"
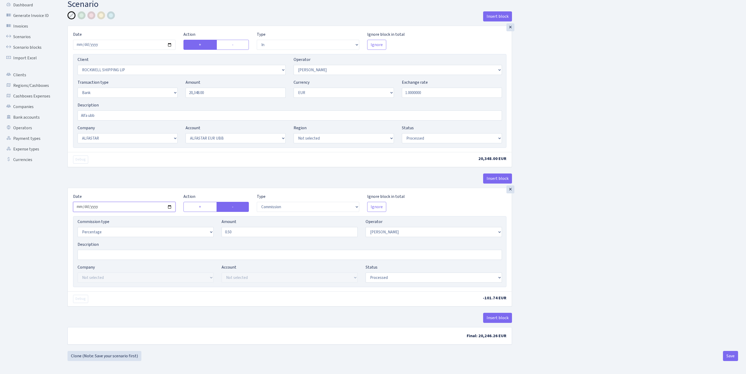
scroll to position [66, 0]
click at [730, 360] on footer at bounding box center [373, 366] width 746 height 13
click at [728, 352] on button "Save" at bounding box center [730, 355] width 15 height 10
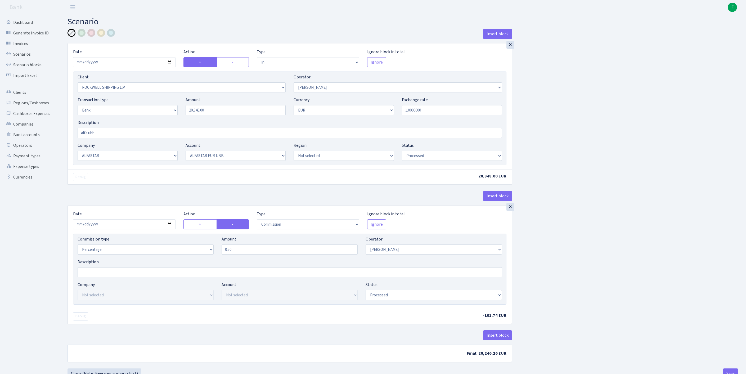
select select "in"
select select "2954"
select select "439"
select select "2"
select select "1"
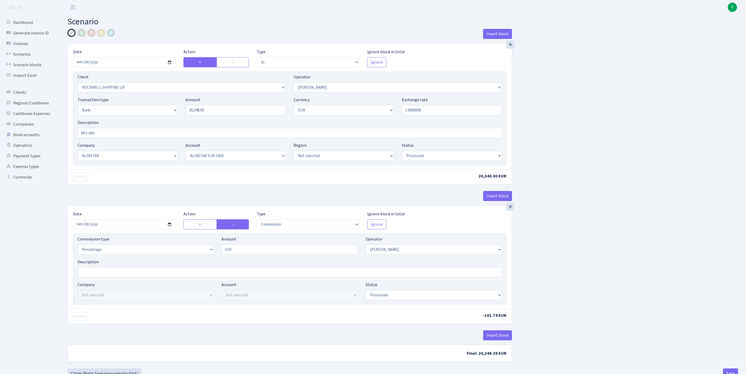
select select "14"
select select "42"
select select "processed"
select select "commission"
select select "439"
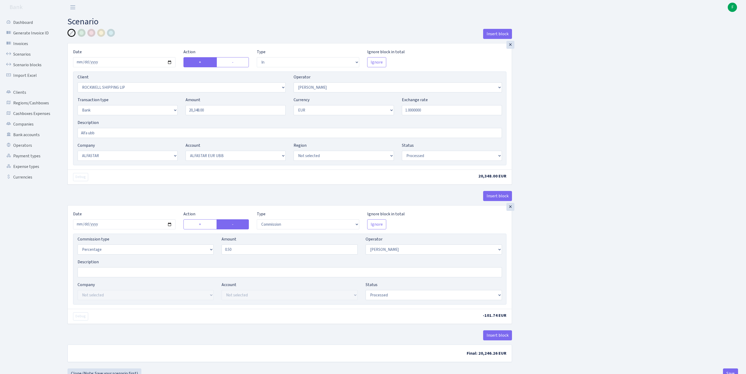
select select "processed"
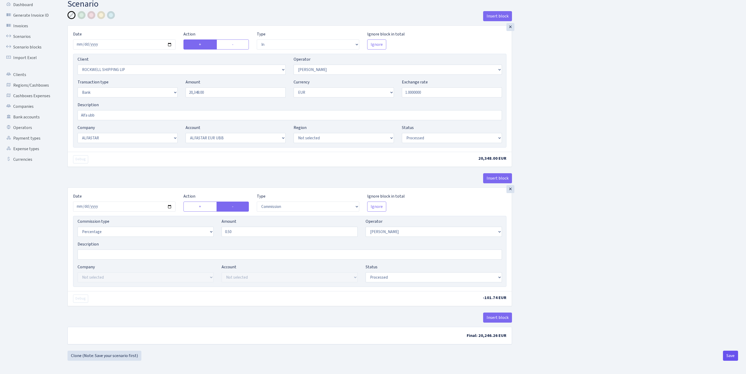
click at [729, 350] on button "Save" at bounding box center [730, 355] width 15 height 10
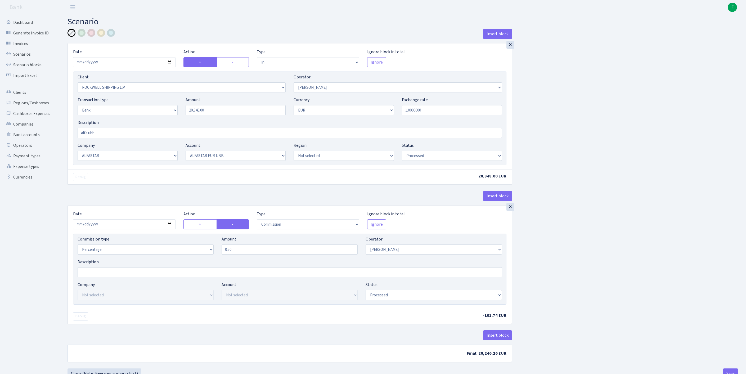
select select "in"
select select "2954"
select select "439"
select select "2"
select select "1"
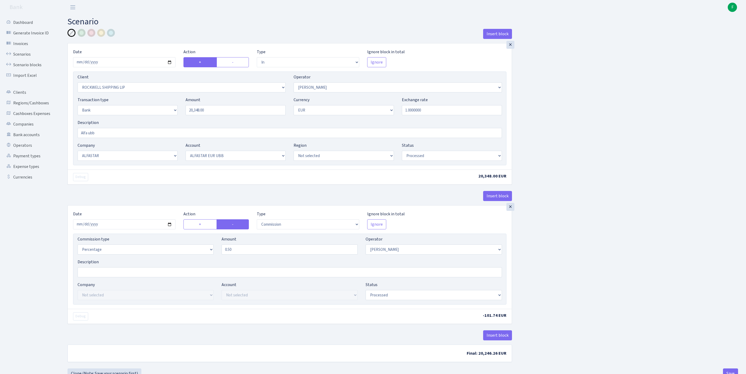
select select "14"
select select "42"
select select "processed"
select select "commission"
select select "439"
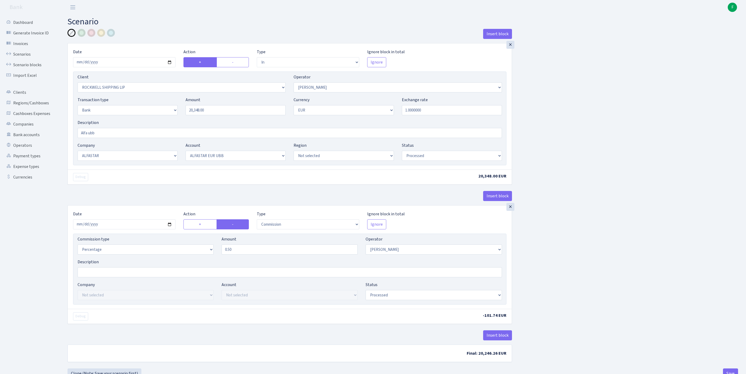
select select "processed"
click at [26, 59] on link "Scenarios" at bounding box center [29, 54] width 53 height 11
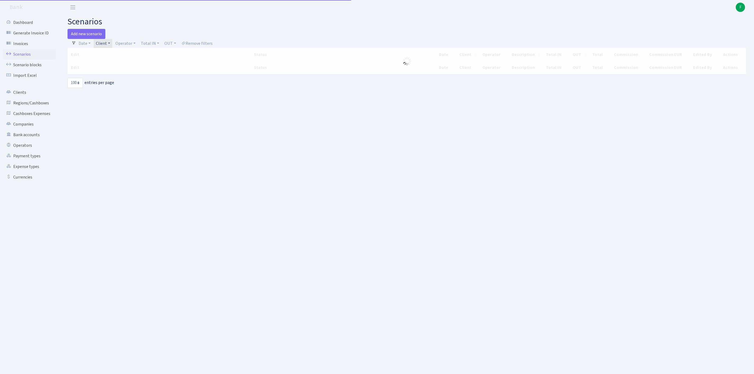
select select "100"
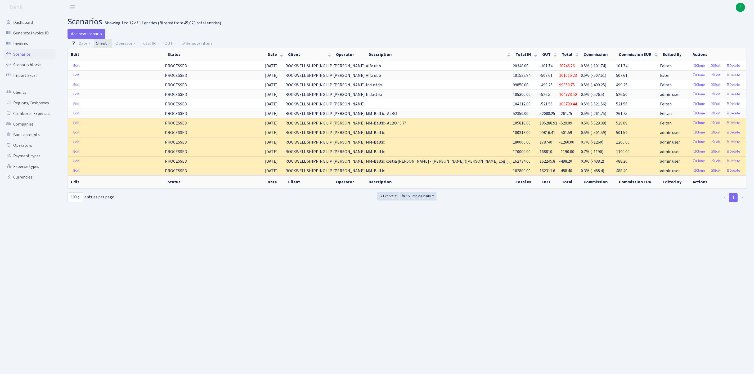
click at [112, 47] on link "Client" at bounding box center [103, 43] width 19 height 9
drag, startPoint x: 115, startPoint y: 70, endPoint x: 115, endPoint y: 68, distance: 2.7
click at [115, 66] on input "search" at bounding box center [125, 62] width 59 height 8
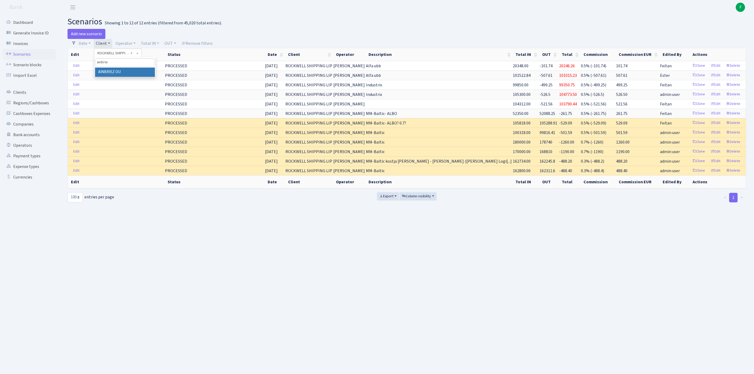
type input "ainbrie"
click at [116, 76] on li "AINBRIEZ OU" at bounding box center [125, 71] width 60 height 9
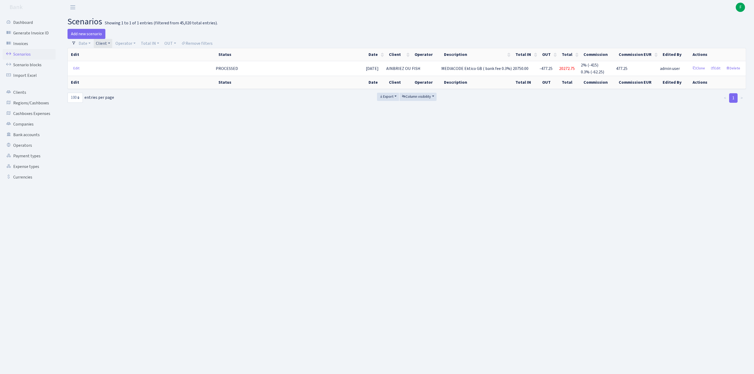
click at [112, 45] on link "Client" at bounding box center [103, 43] width 19 height 9
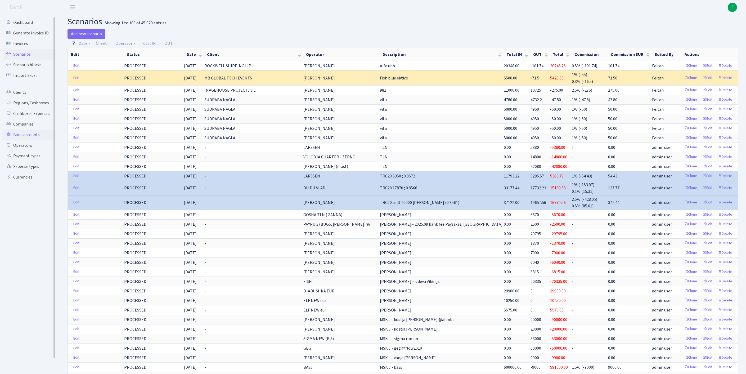
click at [33, 140] on link "Bank accounts" at bounding box center [29, 134] width 53 height 11
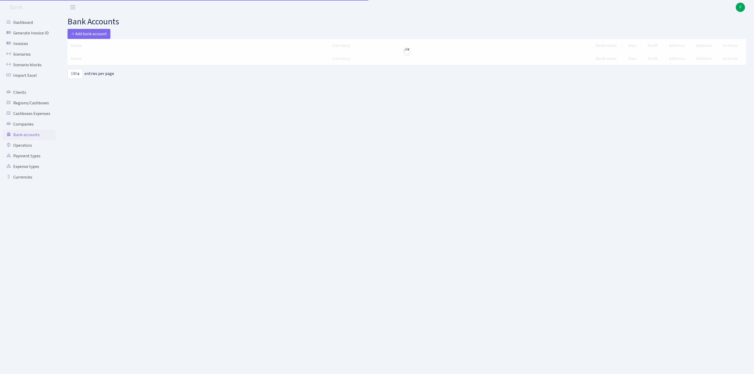
select select "100"
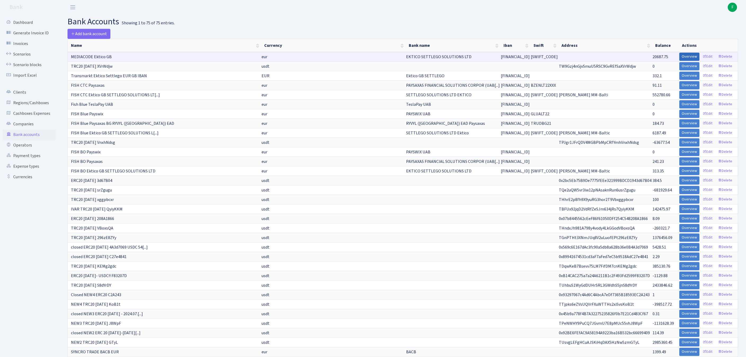
click at [679, 60] on link "Overview" at bounding box center [689, 57] width 20 height 8
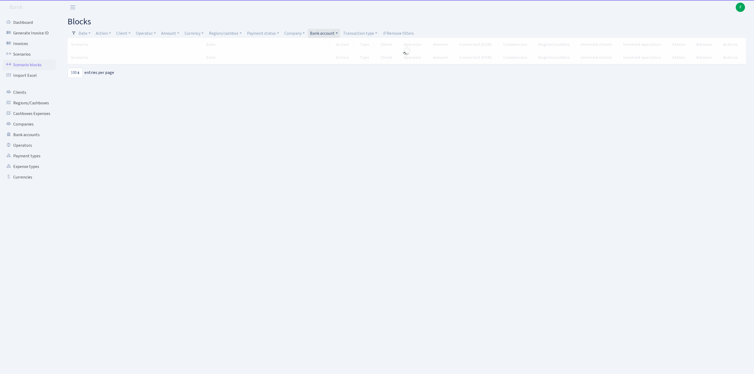
select select "100"
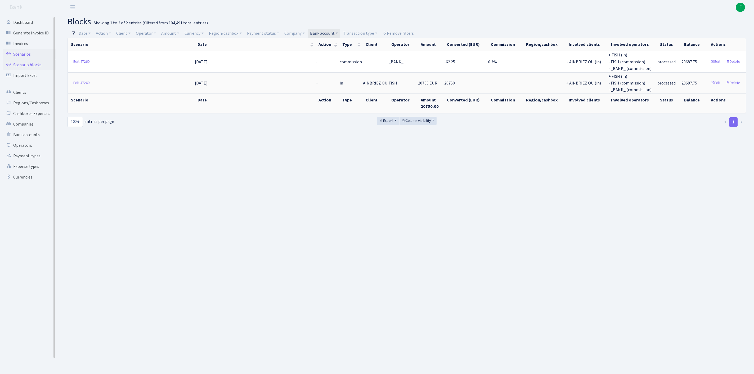
click at [23, 57] on link "Scenarios" at bounding box center [29, 54] width 53 height 11
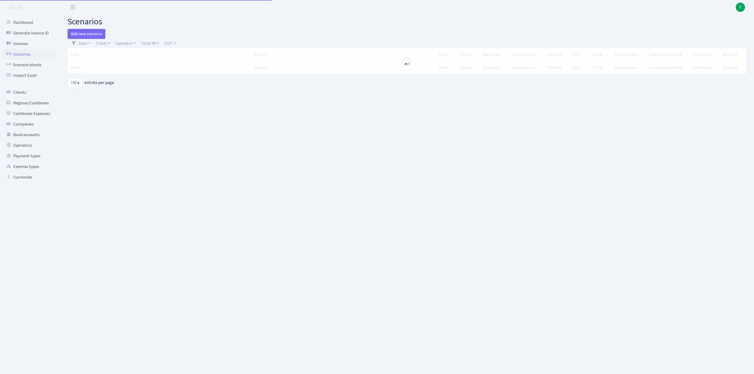
select select "100"
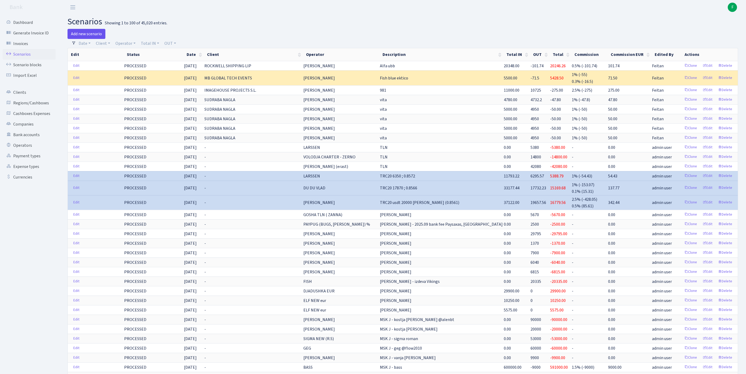
click at [93, 37] on link "Add new scenario" at bounding box center [86, 34] width 38 height 10
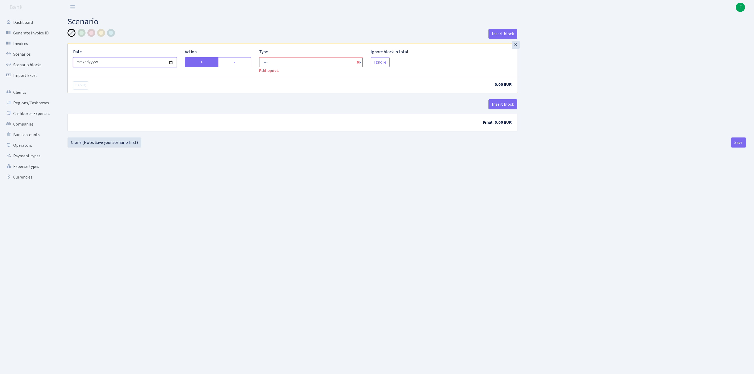
click at [124, 67] on input "[DATE]" at bounding box center [125, 62] width 104 height 10
type input "[DATE]"
drag, startPoint x: 237, startPoint y: 66, endPoint x: 289, endPoint y: 69, distance: 52.5
click at [237, 66] on label "-" at bounding box center [234, 62] width 33 height 10
click at [237, 62] on input "-" at bounding box center [235, 60] width 3 height 3
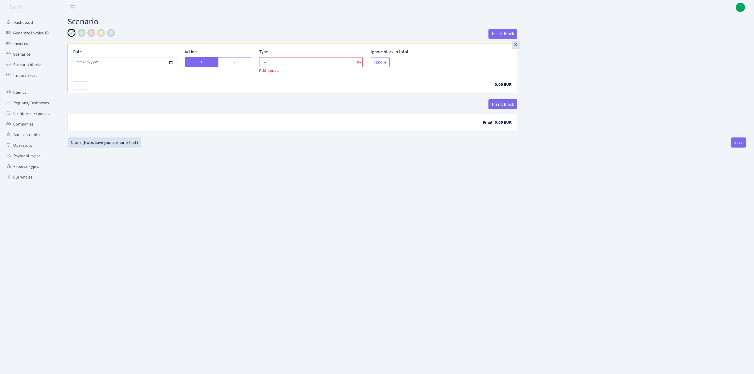
radio input "true"
radio input "false"
select select "out"
select select "1"
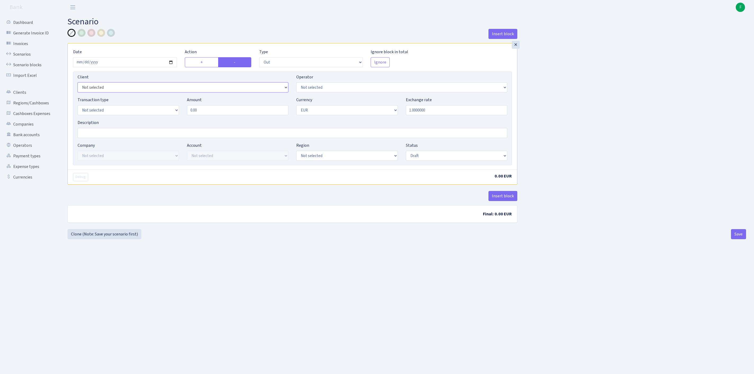
select select "2867"
select select "460"
select select "2"
drag, startPoint x: 213, startPoint y: 120, endPoint x: 123, endPoint y: 114, distance: 90.1
click at [123, 114] on div "Transaction type Not selected 981 ELF FISH crypto GIRT IVO dekl MM-BALTIC eur U…" at bounding box center [292, 108] width 437 height 23
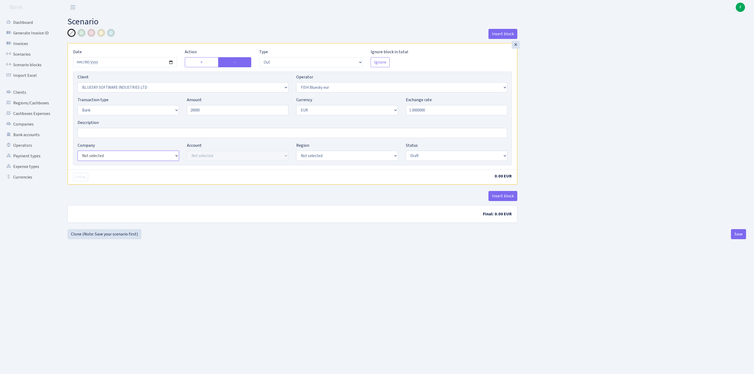
type input "20,000.00"
select select "26"
select select "75"
select select "processed"
click at [512, 201] on button "Insert block" at bounding box center [502, 196] width 29 height 10
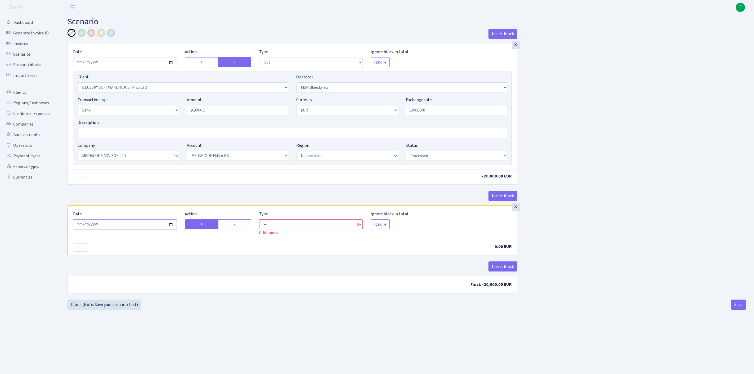
click at [140, 229] on input "2025-10-08" at bounding box center [125, 224] width 104 height 10
type input "[DATE]"
click at [241, 229] on label "-" at bounding box center [234, 224] width 33 height 10
click at [237, 224] on input "-" at bounding box center [235, 222] width 3 height 3
radio input "true"
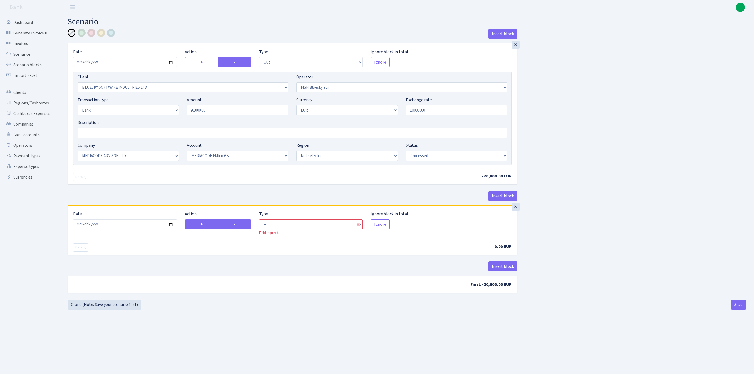
radio input "false"
select select "commission"
select select "460"
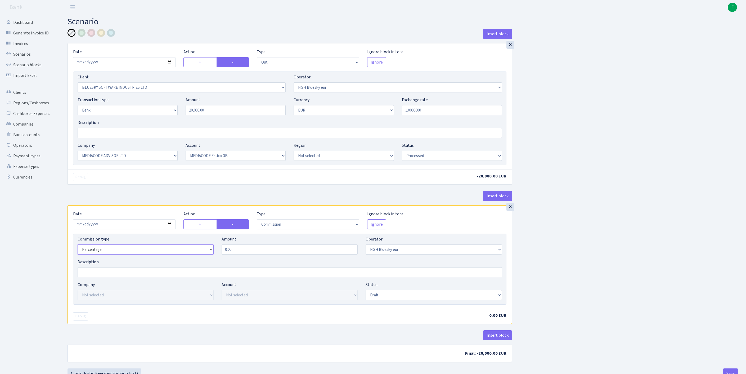
select select "fixed"
drag, startPoint x: 180, startPoint y: 279, endPoint x: 126, endPoint y: 279, distance: 54.0
click at [126, 258] on div "Commission type Percentage Fixed Bank Amount 0.00 Operator Not selected 981 981…" at bounding box center [290, 247] width 432 height 23
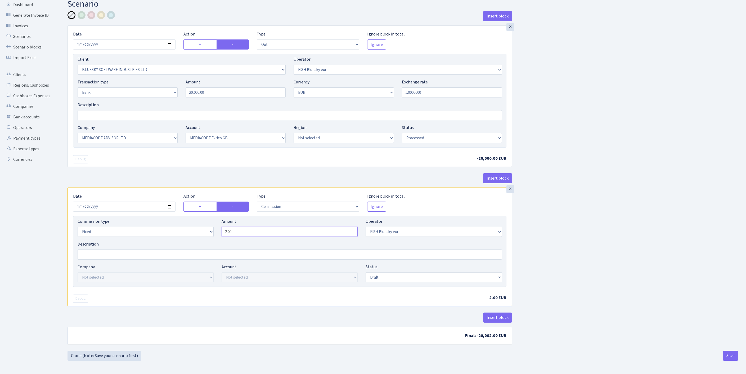
scroll to position [23, 0]
type input "2.00"
select select "processed"
click at [728, 354] on button "Save" at bounding box center [730, 355] width 15 height 10
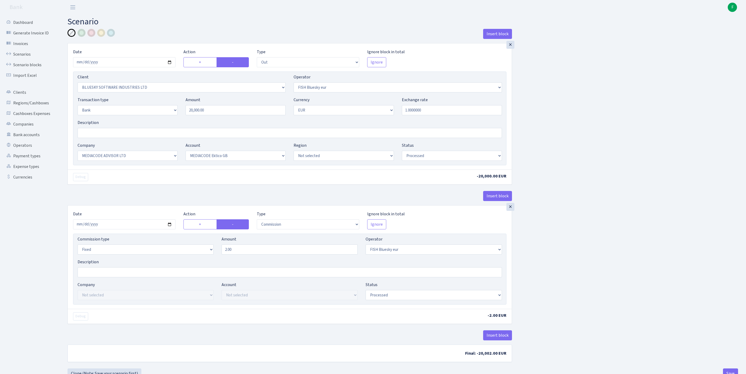
select select "out"
select select "2867"
select select "460"
select select "2"
select select "1"
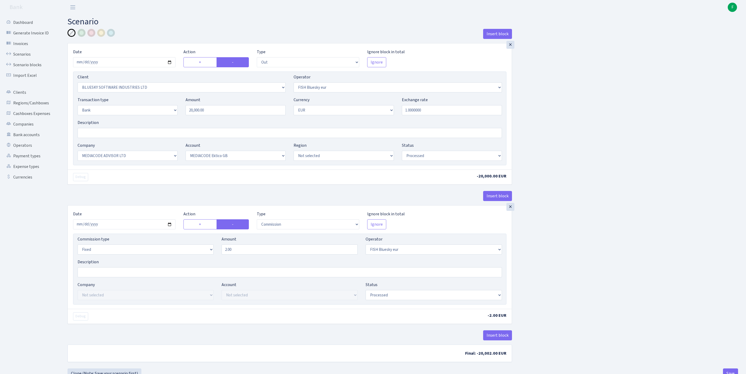
select select "26"
select select "75"
select select "processed"
select select "commission"
select select "fixed"
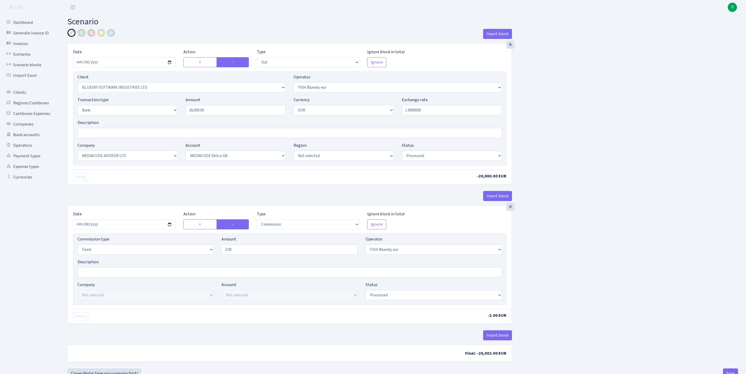
select select "460"
select select "processed"
click at [600, 235] on div "Insert block × Date [DATE] Action + - Type --- In Out Commission Field required…" at bounding box center [402, 198] width 678 height 339
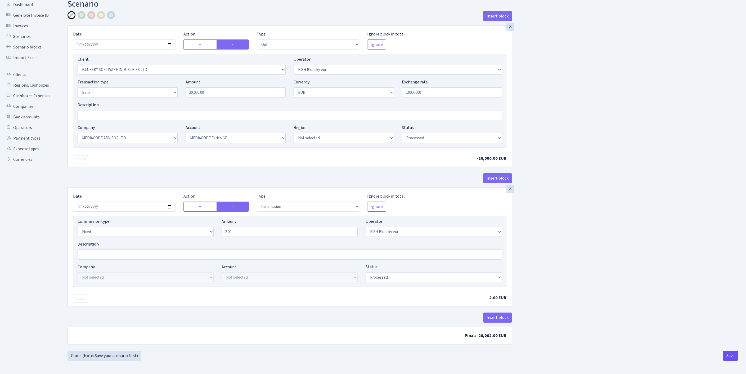
click at [732, 357] on button "Save" at bounding box center [730, 355] width 15 height 10
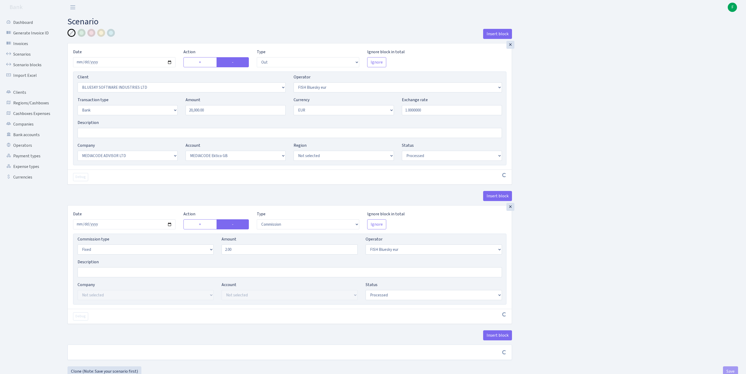
select select "out"
select select "2867"
select select "460"
select select "2"
select select "1"
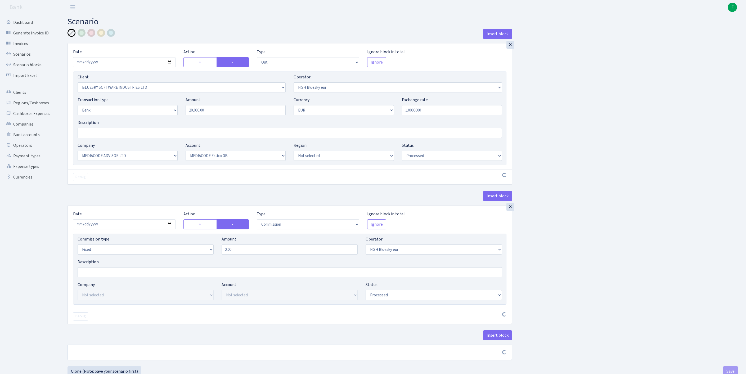
select select "26"
select select "75"
select select "processed"
select select "commission"
select select "fixed"
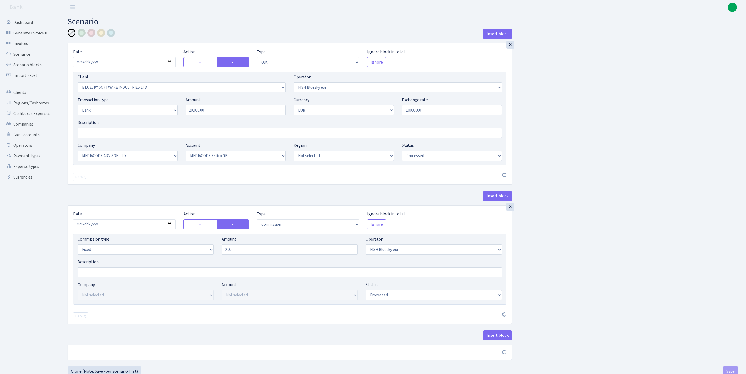
select select "460"
select select "processed"
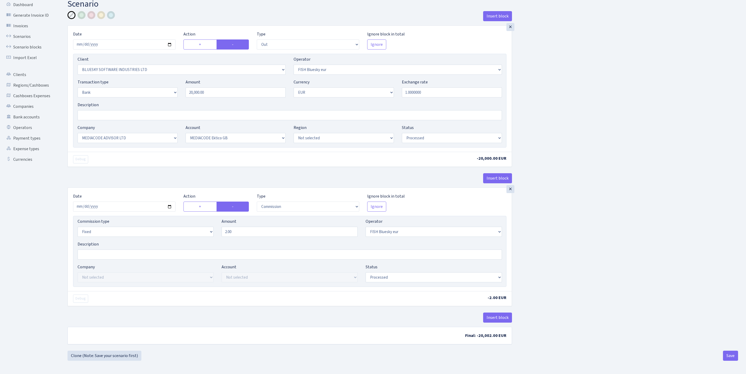
click at [727, 361] on footer at bounding box center [373, 366] width 746 height 13
click at [726, 353] on button "Save" at bounding box center [730, 355] width 15 height 10
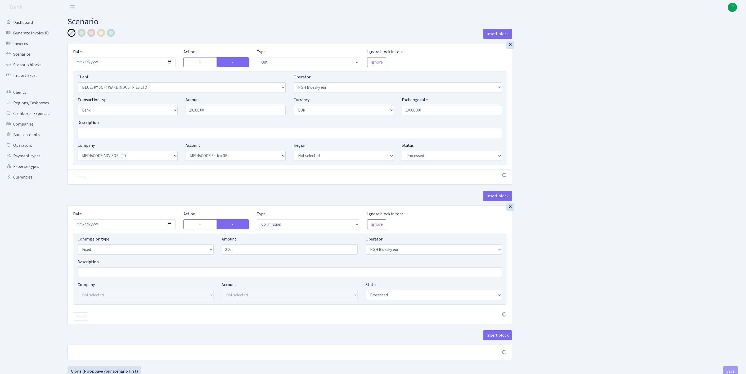
select select "out"
select select "2867"
select select "460"
select select "2"
select select "1"
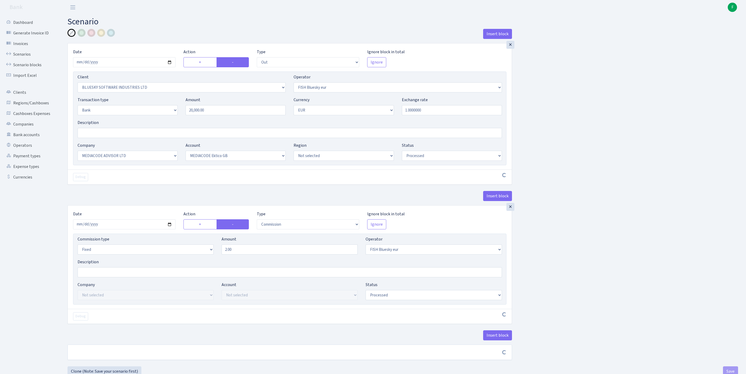
select select "26"
select select "75"
select select "processed"
select select "commission"
select select "fixed"
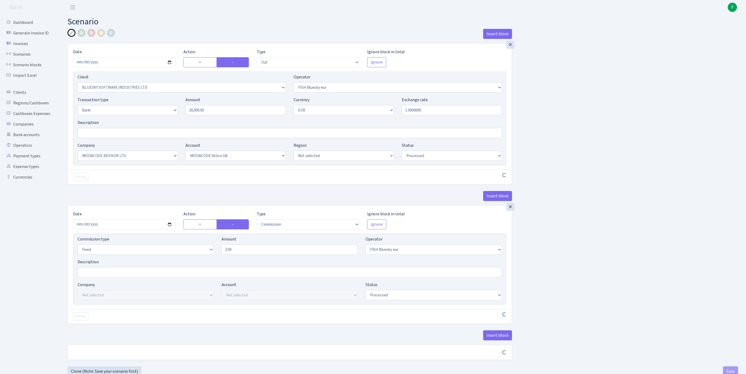
select select "460"
select select "processed"
click at [24, 57] on link "Scenarios" at bounding box center [29, 54] width 53 height 11
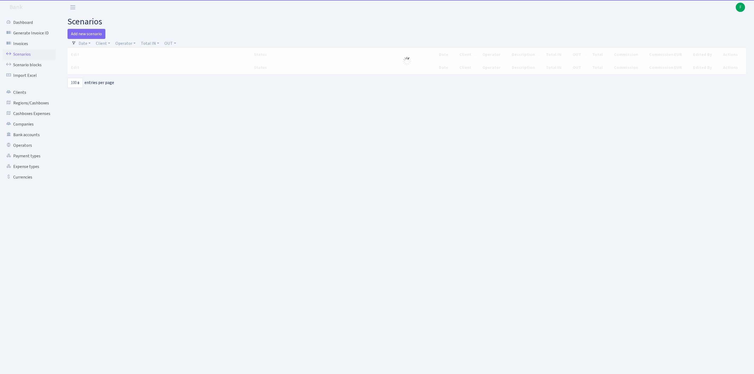
select select "100"
click at [90, 34] on link "Add new scenario" at bounding box center [86, 34] width 38 height 10
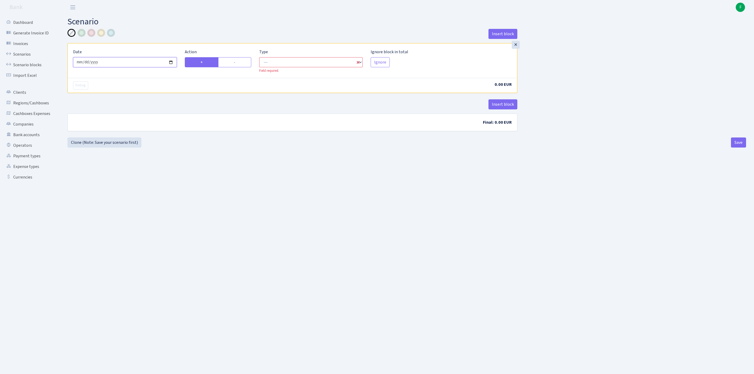
click at [121, 65] on input "2025-10-08" at bounding box center [125, 62] width 104 height 10
type input "2025-10-07"
select select "in"
select select "1"
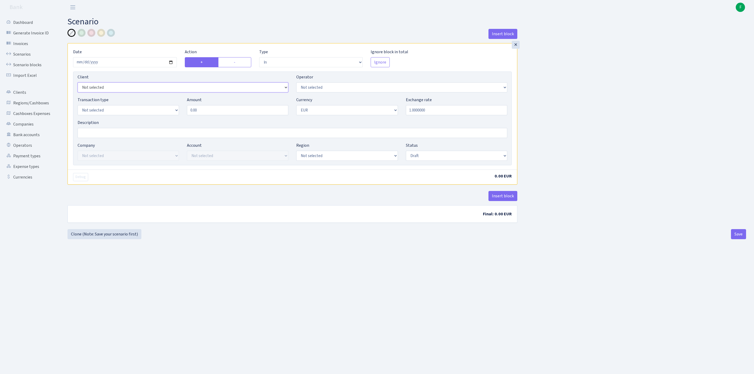
select select "2867"
select select "460"
select select "2"
drag, startPoint x: 209, startPoint y: 121, endPoint x: 170, endPoint y: 116, distance: 39.4
click at [170, 116] on div "Transaction type Not selected 981 ELF FISH crypto GIRT IVO dekl MM-BALTIC eur U…" at bounding box center [292, 108] width 437 height 23
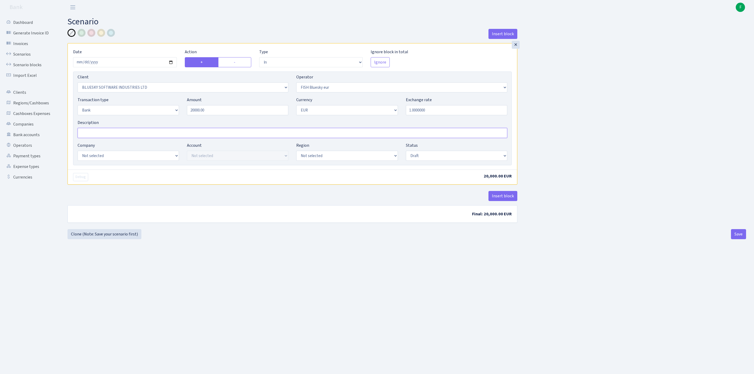
type input "20,000.00"
click at [92, 138] on input "Description" at bounding box center [292, 133] width 429 height 10
paste input "Return of Invoice Nr. BS2510078 3d14caef-4f8f- 430d-79ea-08ddfccba384"
type input "Return of Invoice Nr. BS2510078 3d14caef-4f8f- 430d-79ea-08ddfccba384"
select select "26"
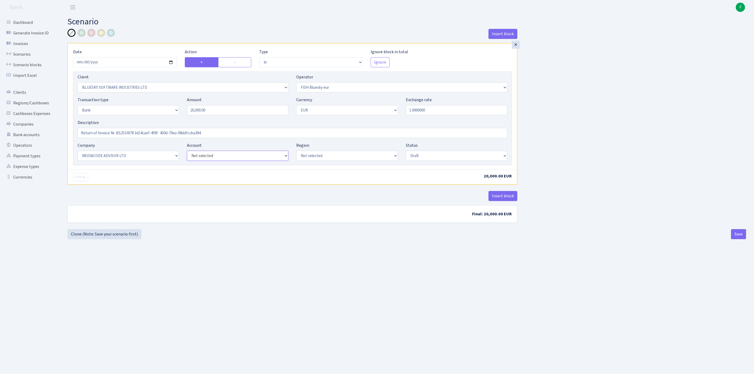
select select "75"
select select "processed"
click at [733, 239] on button "Save" at bounding box center [738, 234] width 15 height 10
select select "in"
select select "2867"
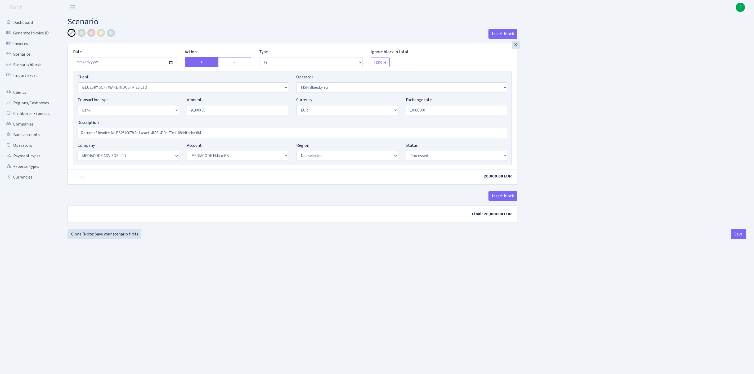
select select "460"
select select "2"
select select "1"
select select "26"
select select "75"
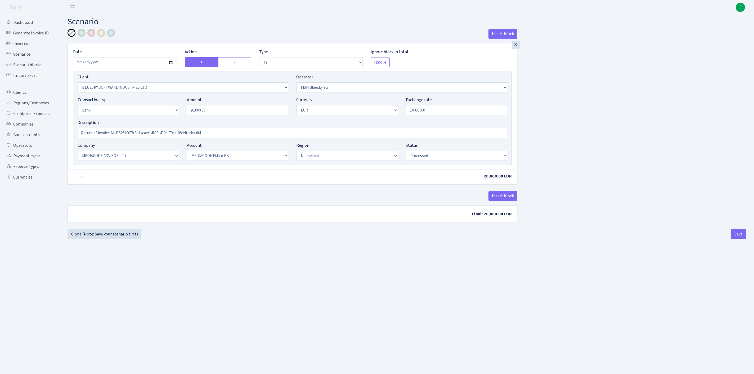
select select "processed"
click at [737, 239] on button "Save" at bounding box center [738, 234] width 15 height 10
select select "in"
select select "2867"
select select "460"
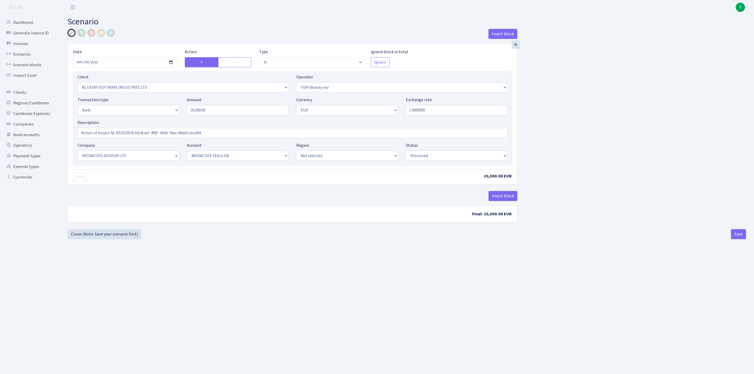
select select "2"
select select "1"
select select "26"
select select "75"
select select "processed"
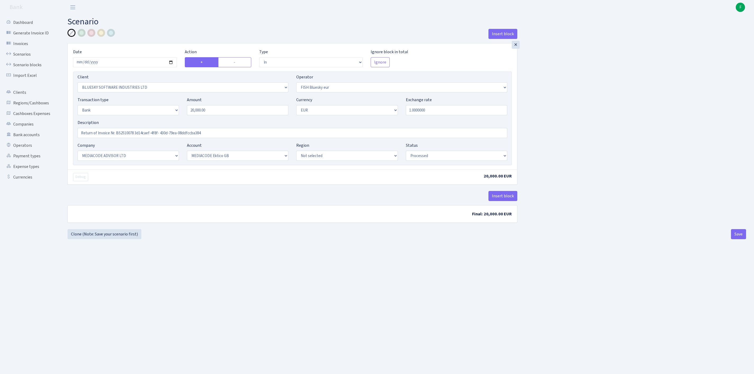
click at [30, 55] on link "Scenarios" at bounding box center [29, 54] width 53 height 11
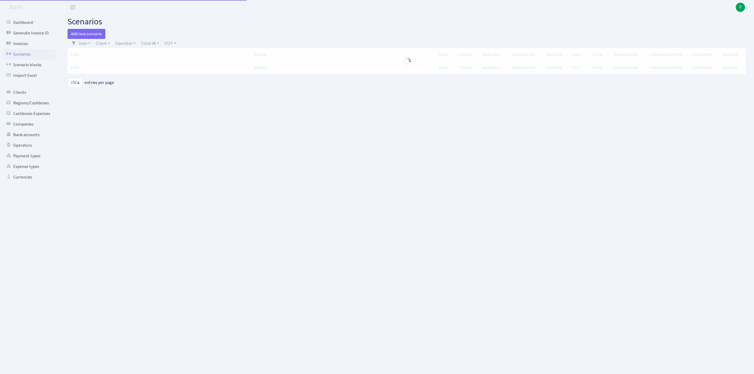
select select "100"
click at [90, 35] on link "Add new scenario" at bounding box center [86, 34] width 38 height 10
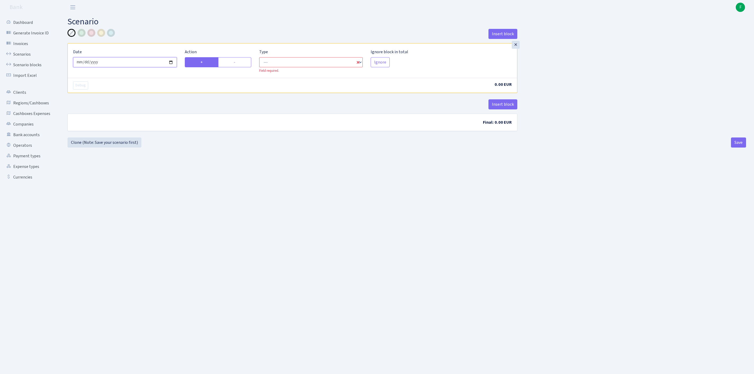
click at [142, 63] on input "2025-10-08" at bounding box center [125, 62] width 104 height 10
type input "[DATE]"
drag, startPoint x: 240, startPoint y: 69, endPoint x: 269, endPoint y: 68, distance: 29.1
click at [241, 67] on label "-" at bounding box center [234, 62] width 33 height 10
click at [237, 62] on input "-" at bounding box center [235, 60] width 3 height 3
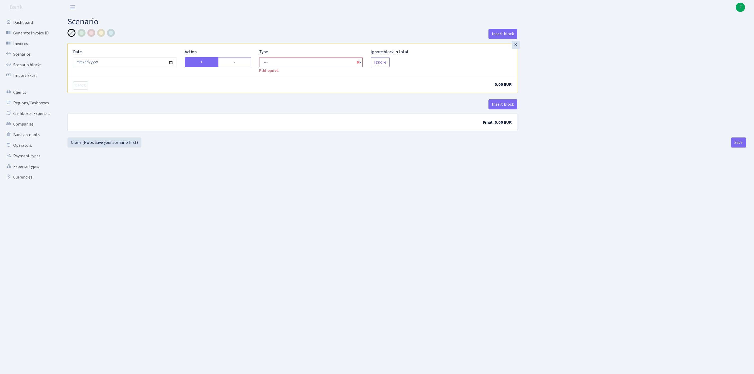
radio input "true"
radio input "false"
select select "out"
select select "1"
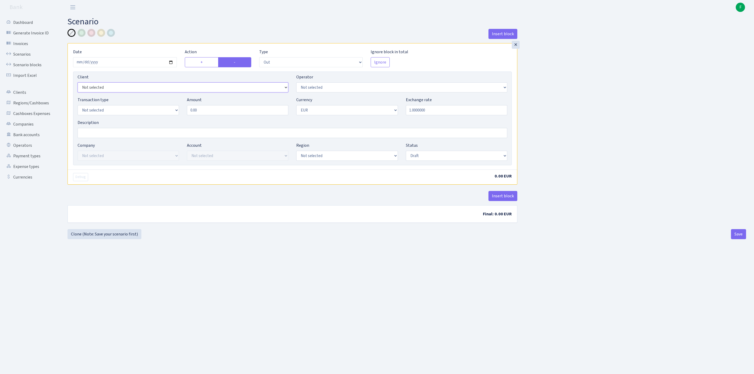
select select "2867"
select select "460"
select select "2"
drag, startPoint x: 175, startPoint y: 119, endPoint x: 165, endPoint y: 119, distance: 10.1
click at [165, 119] on div "Transaction type Not selected 981 ELF FISH crypto GIRT IVO dekl MM-BALTIC eur U…" at bounding box center [292, 108] width 437 height 23
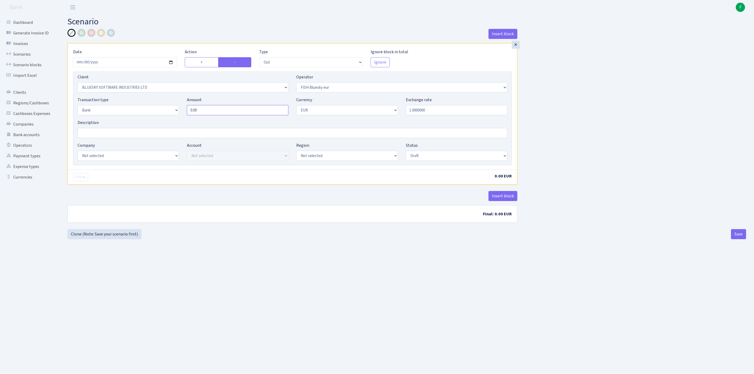
drag, startPoint x: 214, startPoint y: 121, endPoint x: 175, endPoint y: 121, distance: 39.2
click at [176, 119] on div "Transaction type Not selected 981 ELF FISH crypto GIRT IVO dekl MM-BALTIC eur U…" at bounding box center [292, 108] width 437 height 23
type input "20,000.00"
click at [98, 138] on input "Description" at bounding box center [292, 133] width 429 height 10
paste input "Invoice Nr. BS2510078"
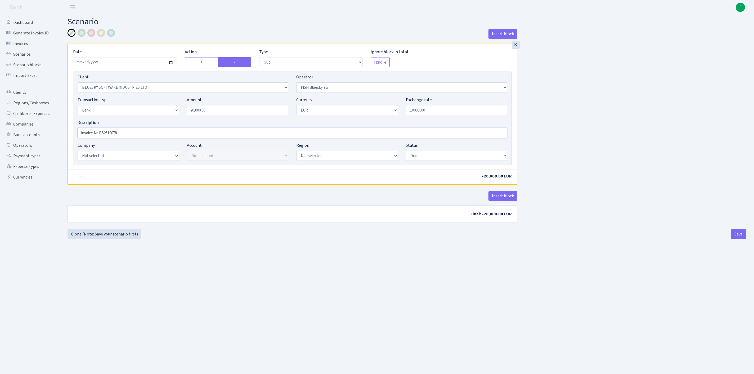
type input "Invoice Nr. BS2510078"
select select "26"
select select "75"
select select "processed"
click at [741, 239] on button "Save" at bounding box center [738, 234] width 15 height 10
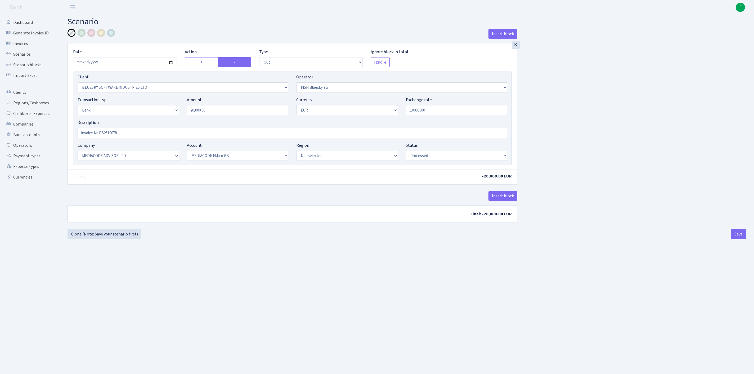
select select "out"
select select "2867"
select select "460"
select select "2"
select select "1"
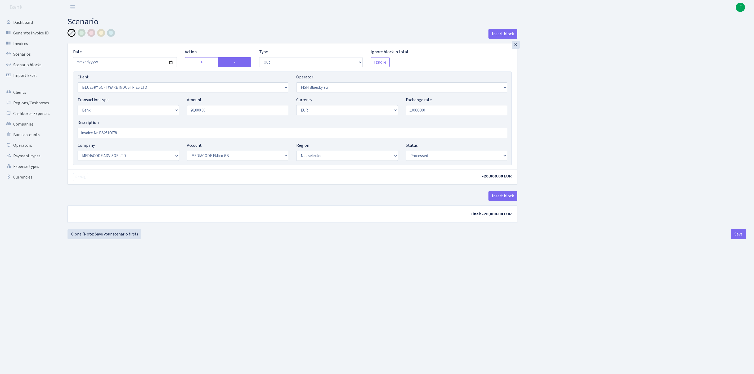
select select "26"
select select "75"
select select "processed"
click at [742, 239] on button "Save" at bounding box center [738, 234] width 15 height 10
select select "out"
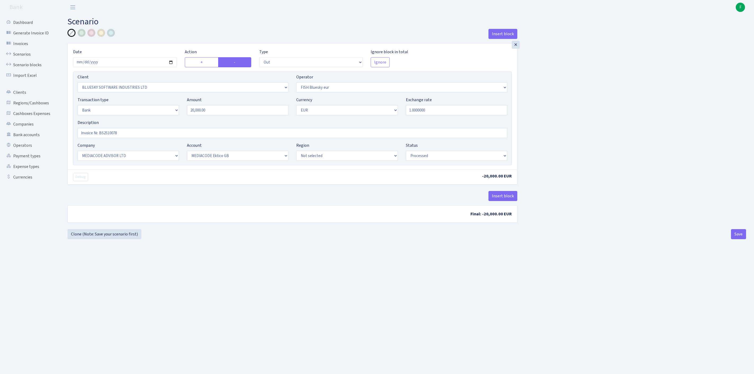
select select "2867"
select select "460"
select select "2"
select select "1"
select select "26"
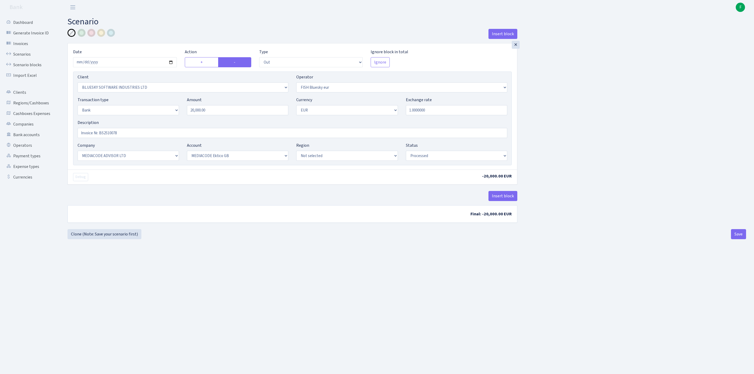
select select "75"
select select "processed"
click at [23, 151] on link "Operators" at bounding box center [29, 145] width 53 height 11
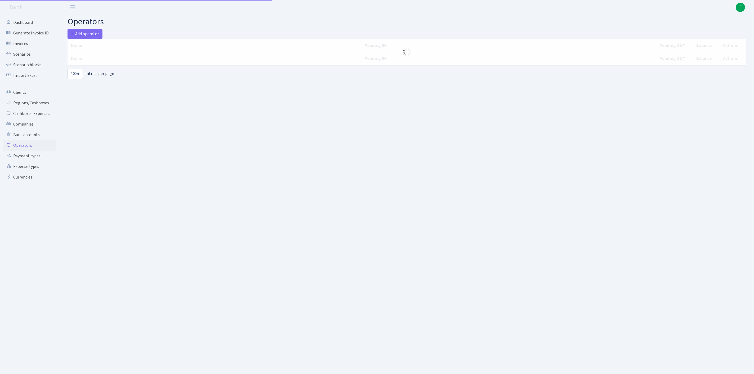
select select "100"
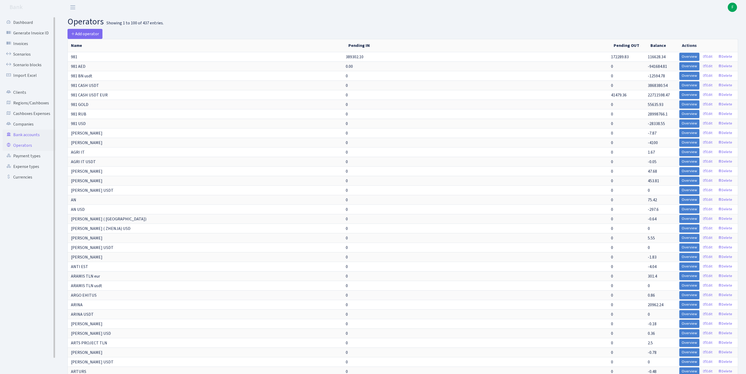
click at [29, 140] on link "Bank accounts" at bounding box center [29, 134] width 53 height 11
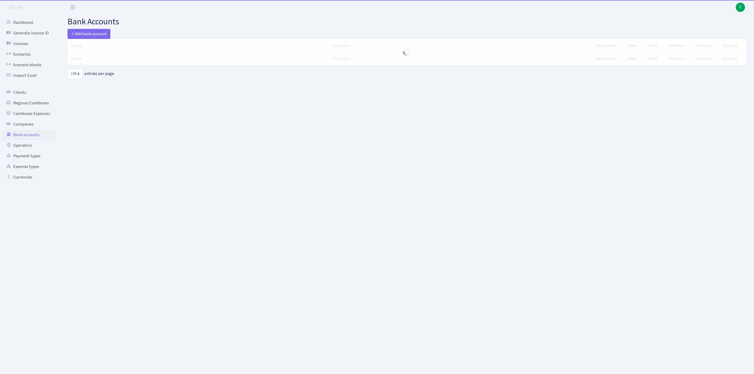
select select "100"
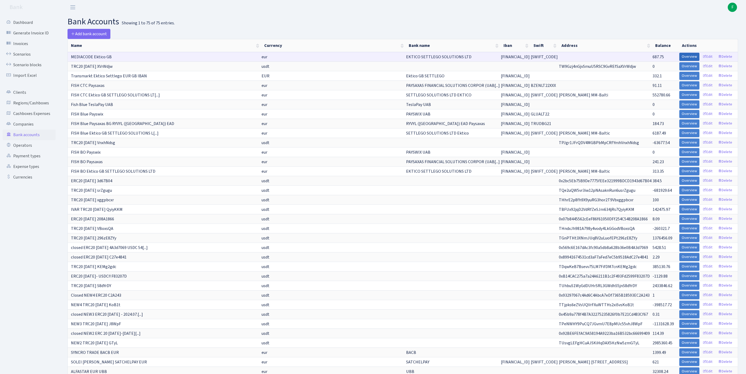
click at [679, 61] on link "Overview" at bounding box center [689, 57] width 20 height 8
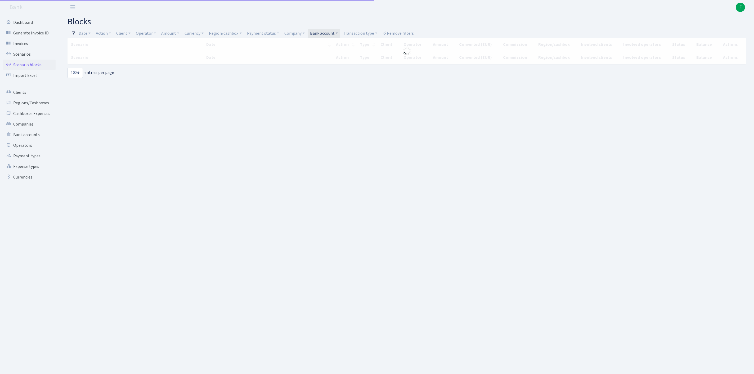
select select "100"
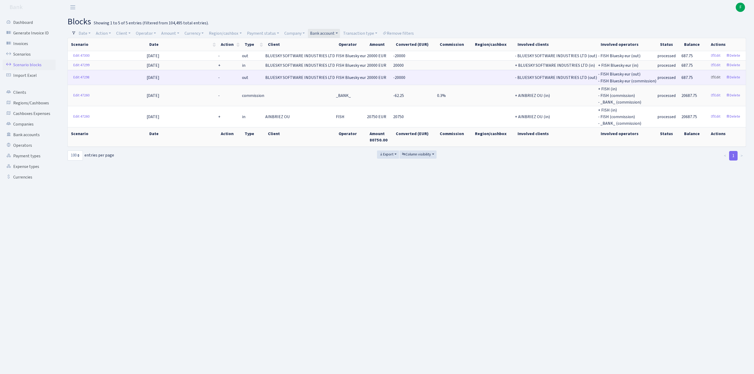
click at [710, 81] on link "Edit" at bounding box center [715, 77] width 15 height 8
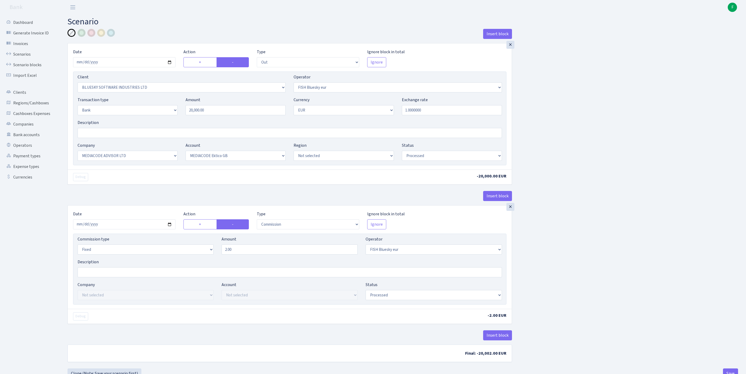
select select "out"
select select "2867"
select select "460"
select select "2"
select select "1"
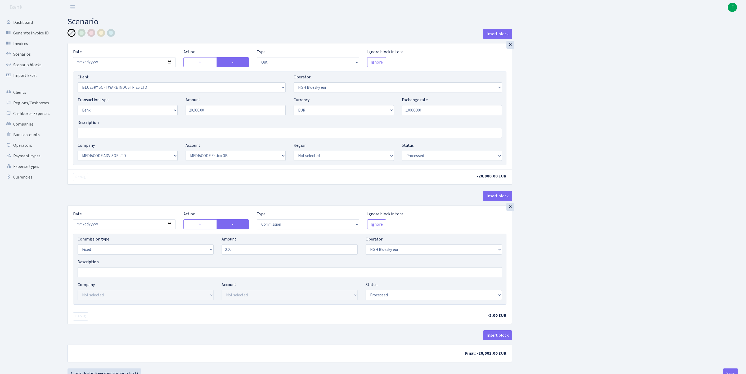
select select "26"
select select "75"
select select "processed"
select select "commission"
select select "fixed"
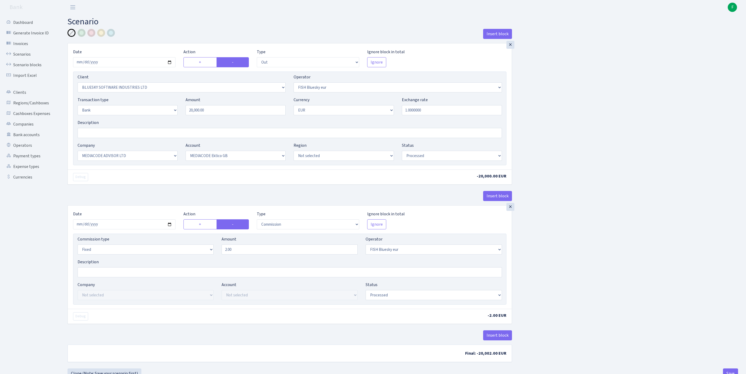
select select "460"
select select "processed"
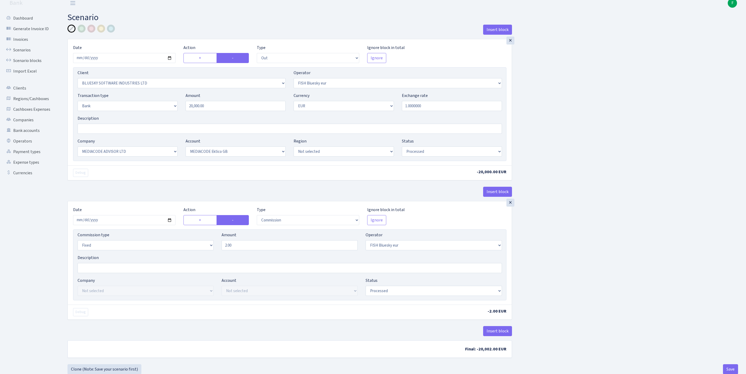
scroll to position [66, 0]
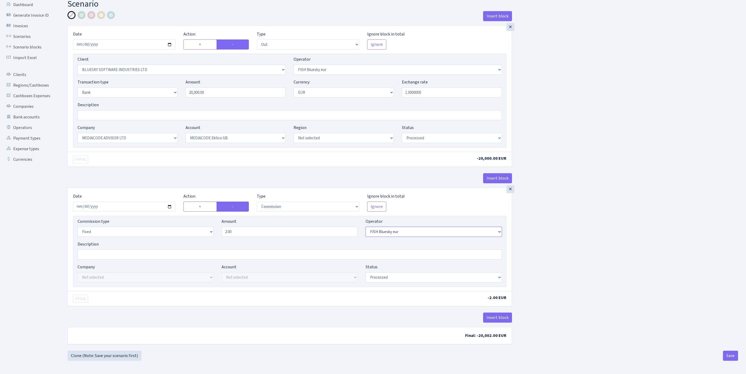
select select "1"
select select "26"
select select "75"
click at [729, 357] on button "Save" at bounding box center [730, 355] width 15 height 10
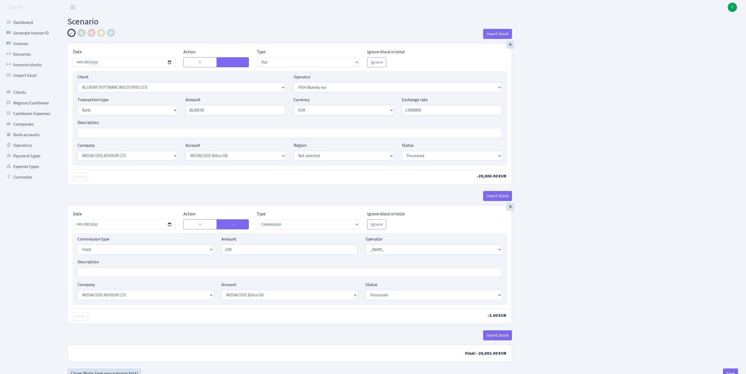
select select "out"
select select "2867"
select select "460"
select select "2"
select select "1"
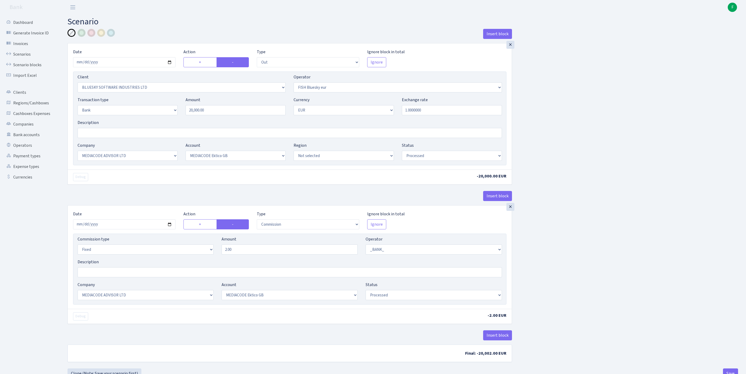
select select "26"
select select "75"
select select "processed"
select select "commission"
select select "fixed"
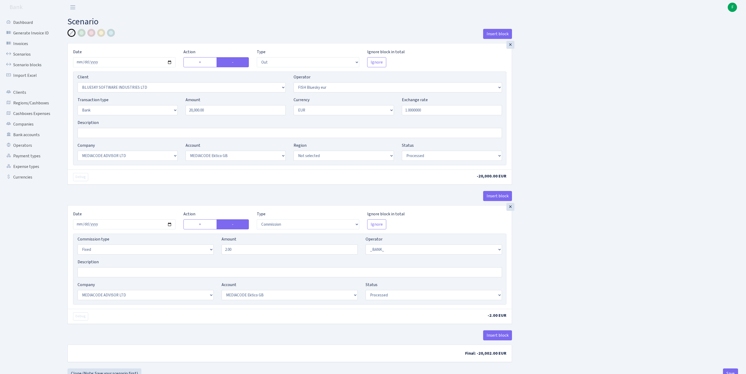
select select "1"
select select "26"
select select "75"
select select "processed"
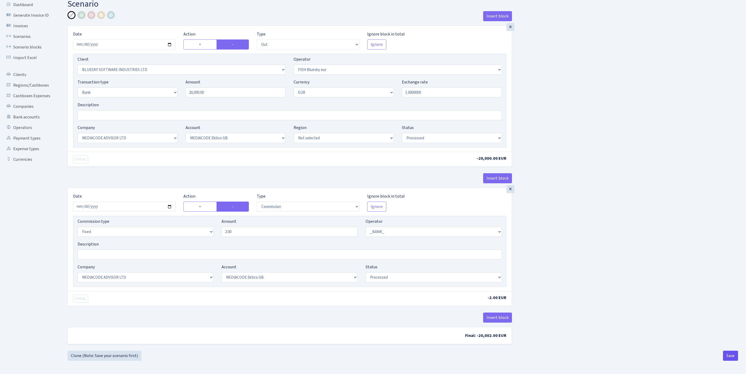
click at [727, 356] on button "Save" at bounding box center [730, 355] width 15 height 10
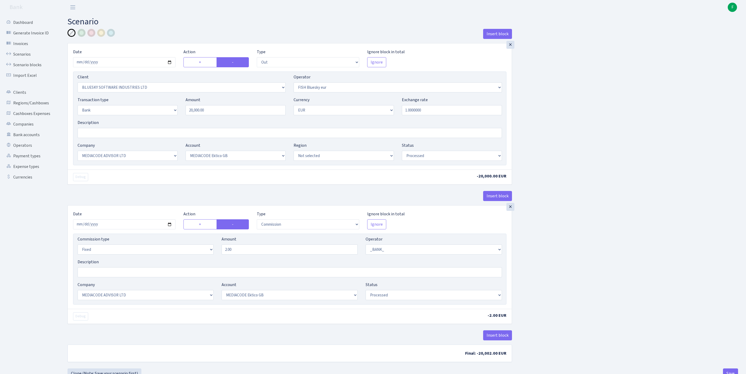
select select "out"
select select "2867"
select select "460"
select select "2"
select select "1"
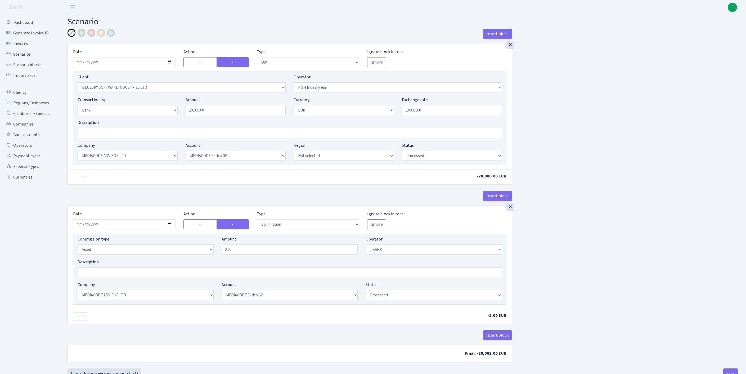
select select "26"
select select "75"
select select "processed"
select select "commission"
select select "fixed"
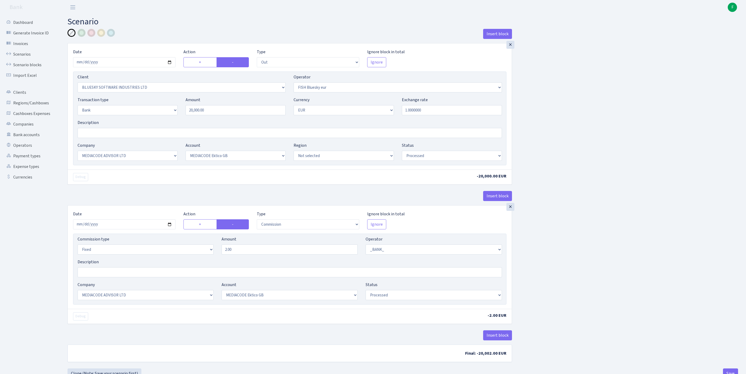
select select "1"
select select "26"
select select "75"
select select "processed"
click at [30, 140] on link "Bank accounts" at bounding box center [29, 134] width 53 height 11
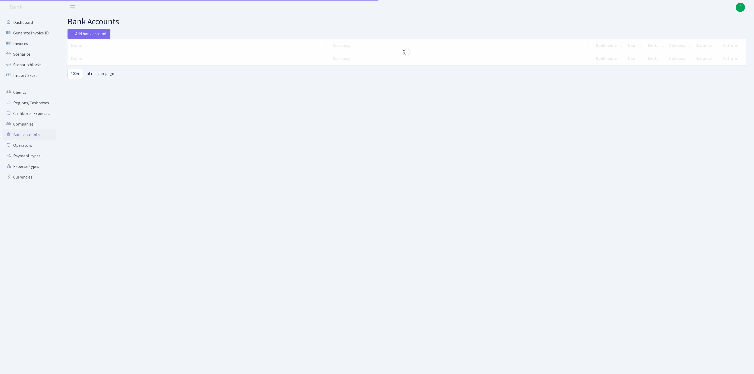
select select "100"
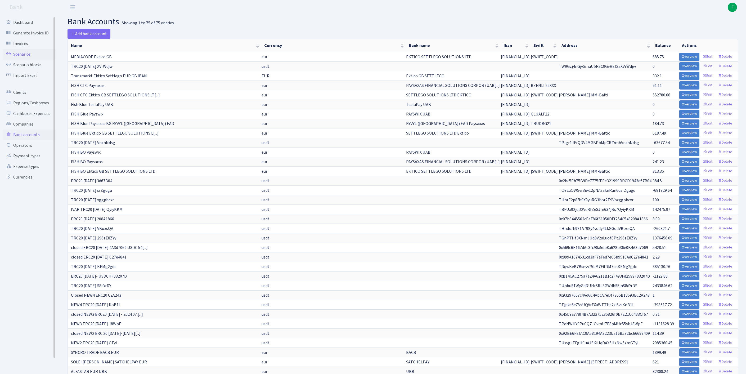
click at [25, 58] on link "Scenarios" at bounding box center [29, 54] width 53 height 11
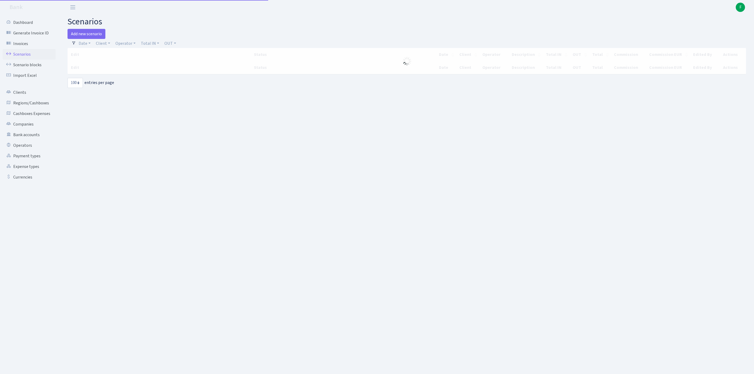
select select "100"
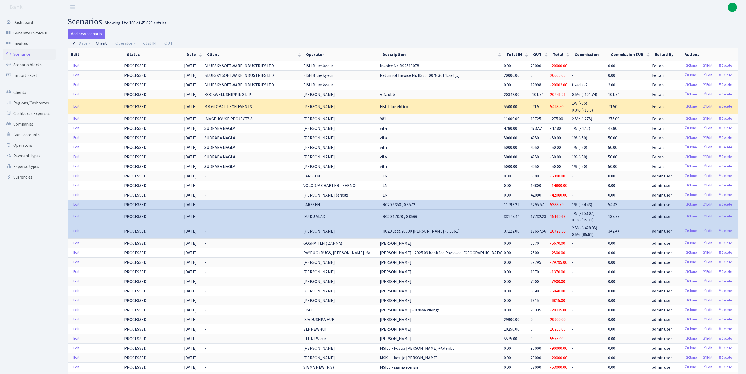
click at [107, 46] on link "Client" at bounding box center [103, 43] width 19 height 9
click at [119, 63] on input "search" at bounding box center [118, 62] width 44 height 8
type input "p.k."
click at [125, 76] on li "P.K.INVEST" at bounding box center [117, 71] width 45 height 9
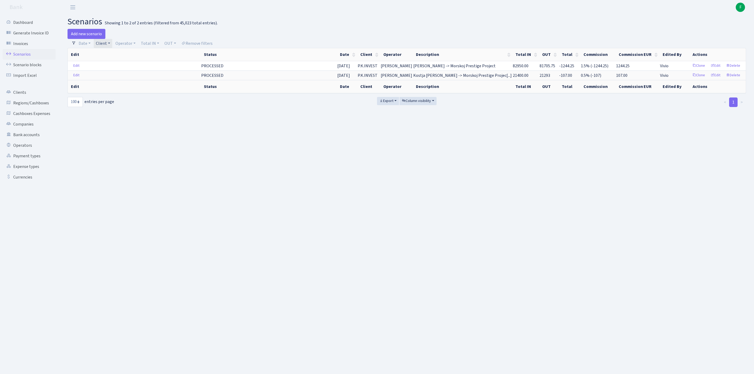
click at [112, 44] on link "Client" at bounding box center [103, 43] width 19 height 9
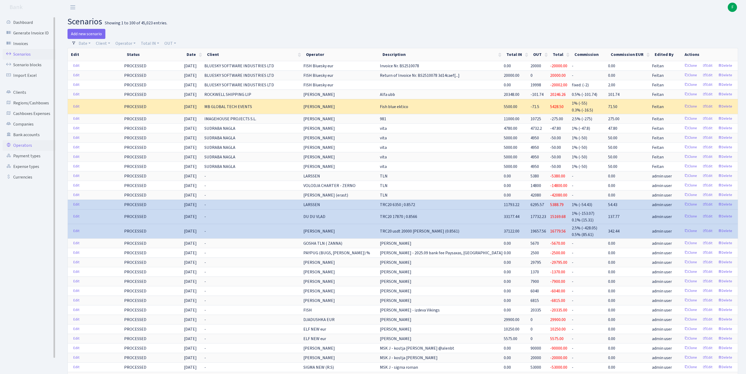
click at [30, 151] on link "Operators" at bounding box center [29, 145] width 53 height 11
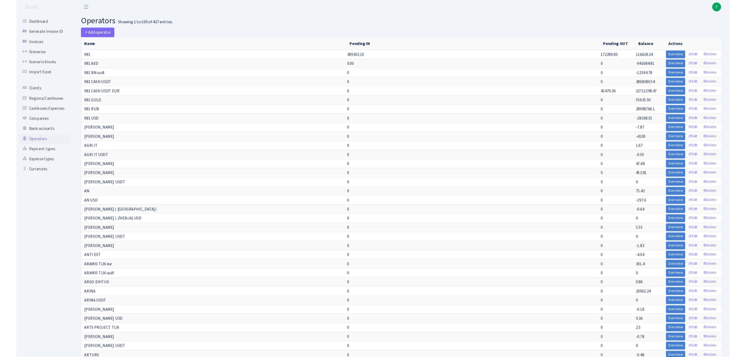
scroll to position [927, 0]
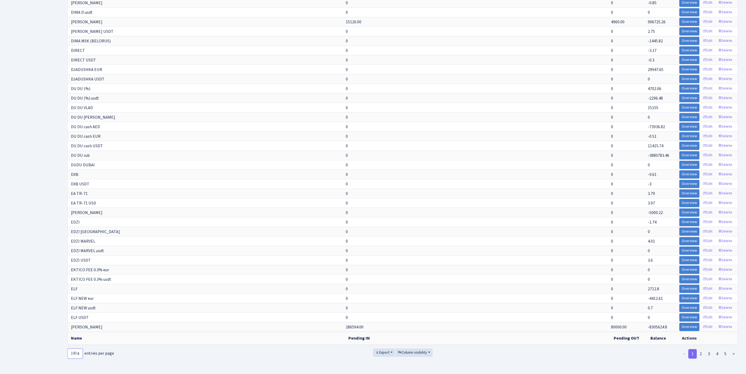
select select "-1"
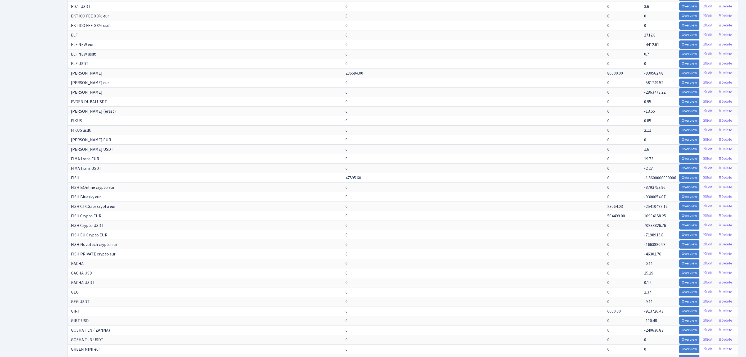
scroll to position [2062, 0]
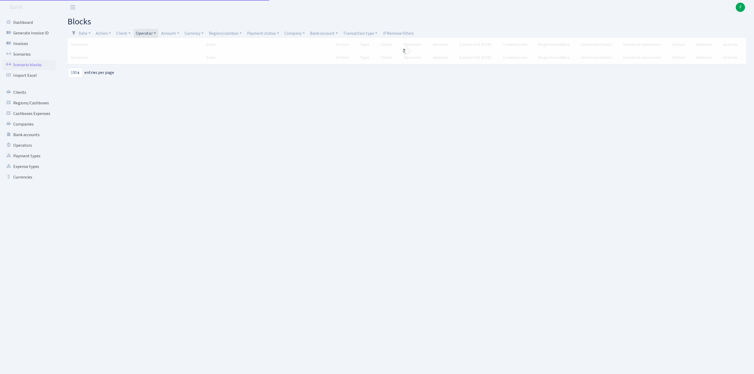
select select "100"
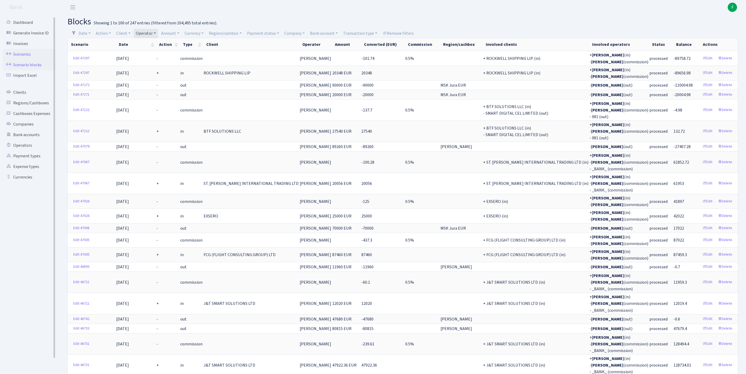
click at [28, 57] on link "Scenarios" at bounding box center [29, 54] width 53 height 11
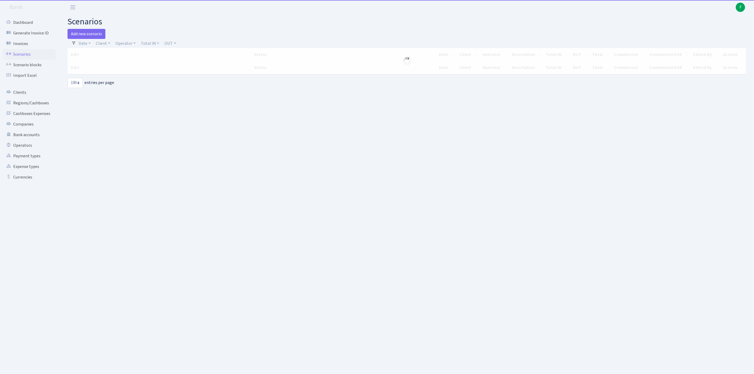
select select "100"
click at [96, 32] on link "Add new scenario" at bounding box center [86, 34] width 38 height 10
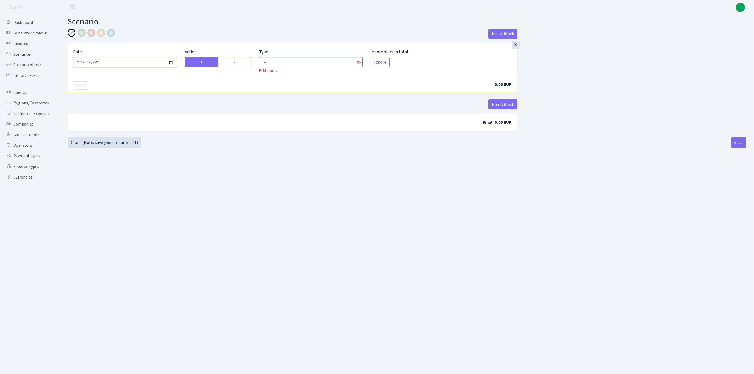
click at [121, 66] on input "[DATE]" at bounding box center [125, 62] width 104 height 10
type input "[DATE]"
select select "in"
select select "1"
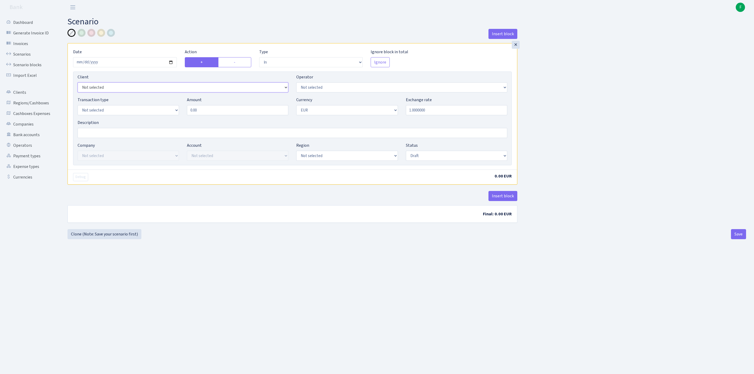
select select "728"
select select "439"
select select "2"
drag, startPoint x: 194, startPoint y: 121, endPoint x: 152, endPoint y: 117, distance: 42.5
click at [149, 119] on div "Transaction type Not selected 981 ELF FISH crypto GIRT IVO dekl MM-BALTIC eur U…" at bounding box center [292, 108] width 437 height 23
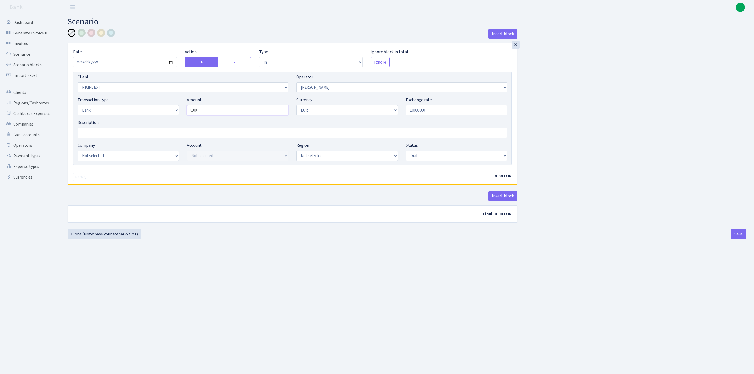
paste input "10949"
type input "109,490.00"
select select "17"
select select "41"
select select "processed"
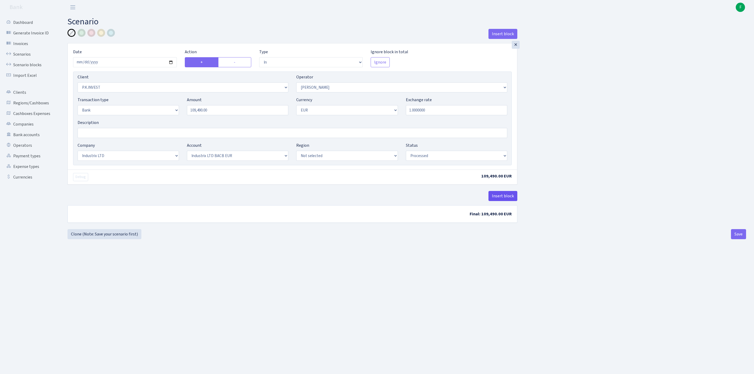
click at [505, 201] on button "Insert block" at bounding box center [502, 196] width 29 height 10
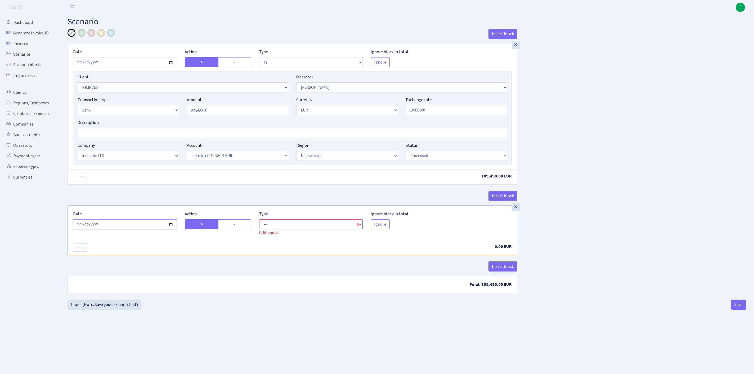
click at [132, 229] on input "2025-10-08" at bounding box center [125, 224] width 104 height 10
click at [247, 229] on label "-" at bounding box center [234, 224] width 33 height 10
click at [237, 224] on input "-" at bounding box center [235, 222] width 3 height 3
radio input "true"
radio input "false"
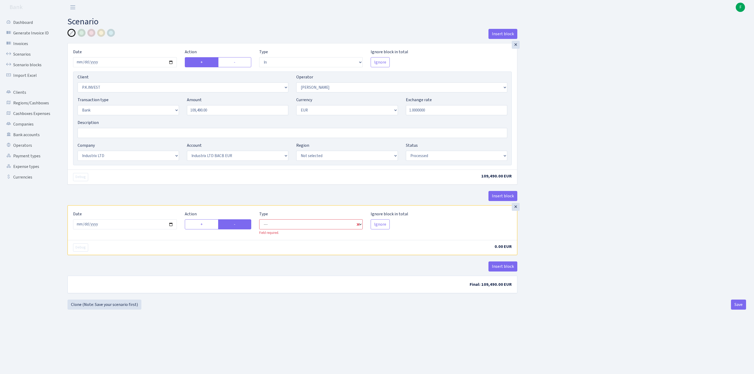
select select "commission"
select select "439"
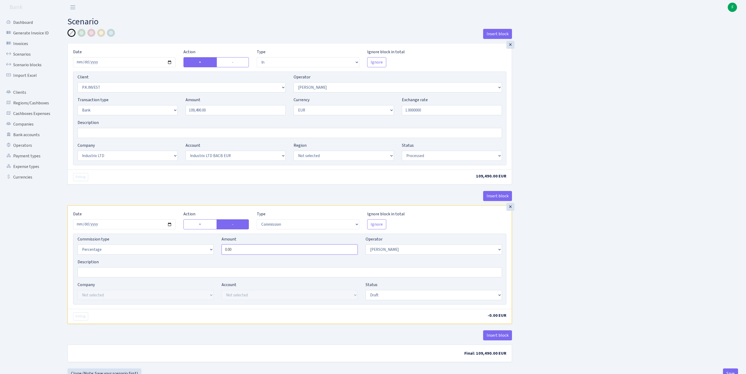
drag, startPoint x: 232, startPoint y: 278, endPoint x: 151, endPoint y: 274, distance: 81.1
click at [151, 258] on div "Commission type Percentage Fixed Bank Amount 0.00 Operator Not selected 981 981…" at bounding box center [290, 247] width 432 height 23
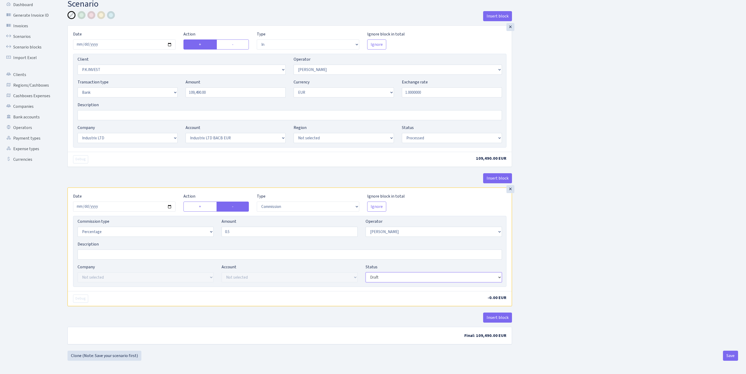
type input "0.50"
select select "processed"
click at [729, 353] on button "Save" at bounding box center [730, 355] width 15 height 10
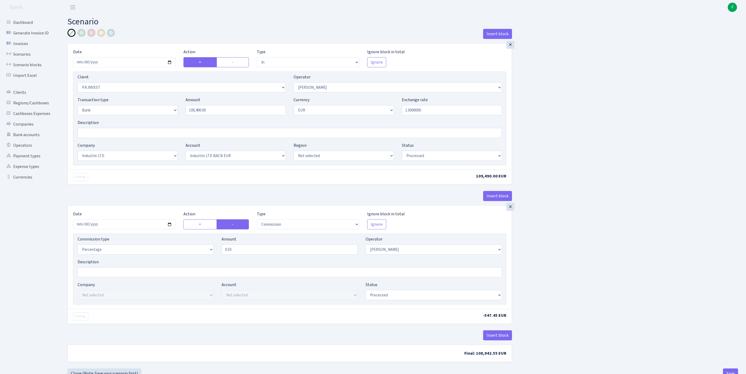
select select "in"
select select "728"
select select "439"
select select "2"
select select "1"
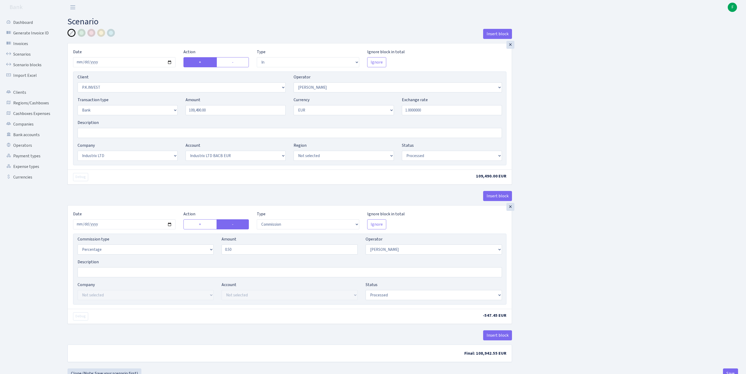
select select "17"
select select "41"
select select "processed"
select select "commission"
select select "439"
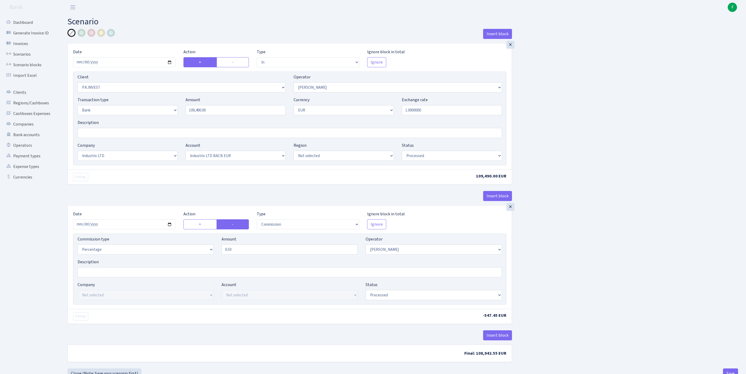
select select "processed"
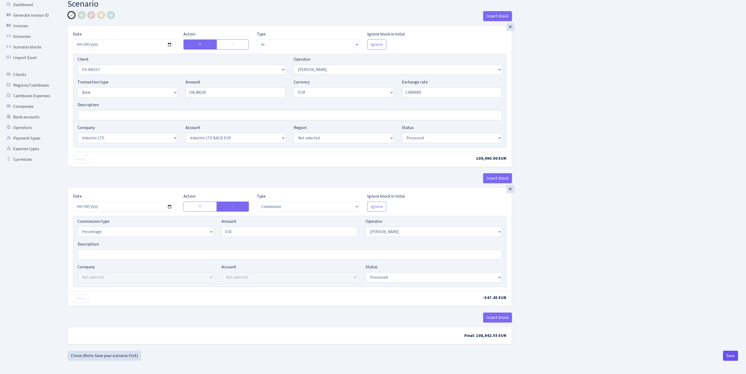
click at [728, 357] on button "Save" at bounding box center [730, 355] width 15 height 10
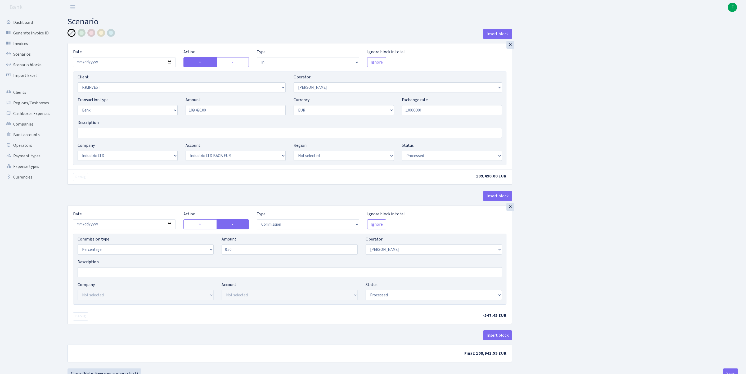
select select "in"
select select "728"
select select "439"
select select "2"
select select "1"
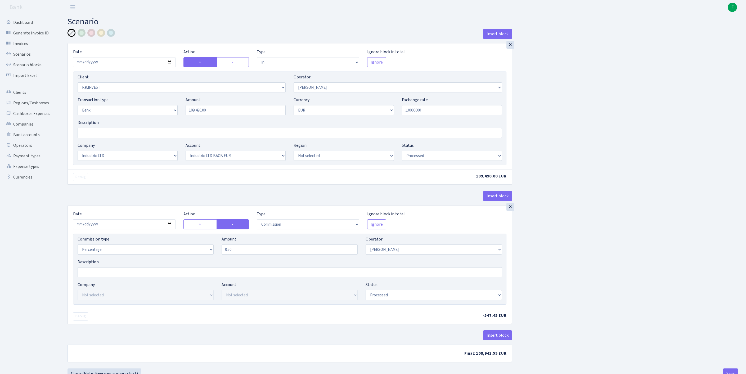
select select "17"
select select "41"
select select "processed"
select select "commission"
select select "439"
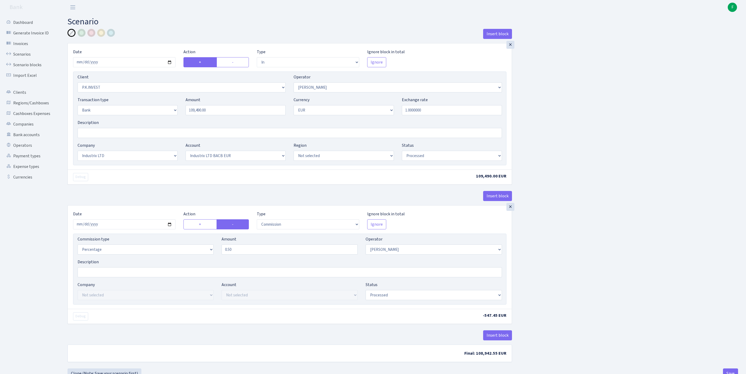
select select "processed"
click at [26, 59] on link "Scenarios" at bounding box center [29, 54] width 53 height 11
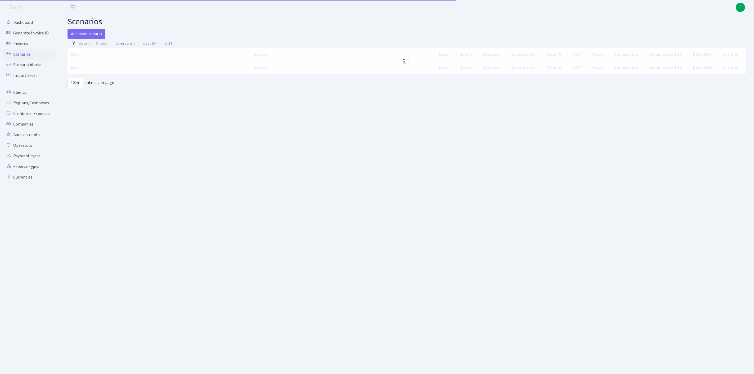
select select "100"
click at [107, 46] on link "Client" at bounding box center [103, 43] width 19 height 9
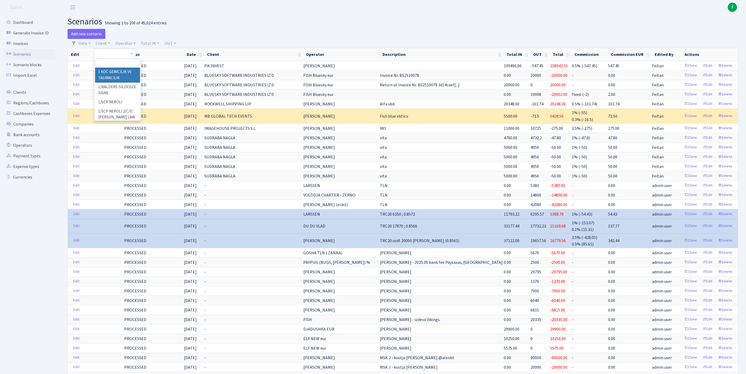
click at [116, 66] on input "search" at bounding box center [118, 62] width 44 height 8
type input "rentu"
click at [114, 77] on li "RENTUFRED SP ZOO" at bounding box center [117, 71] width 45 height 9
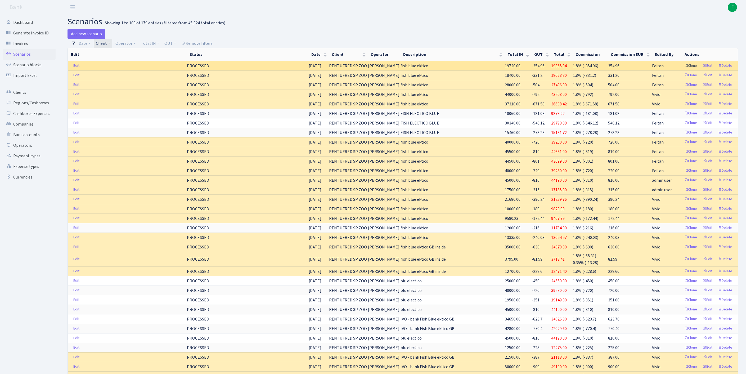
click at [682, 70] on link "Clone" at bounding box center [690, 66] width 17 height 8
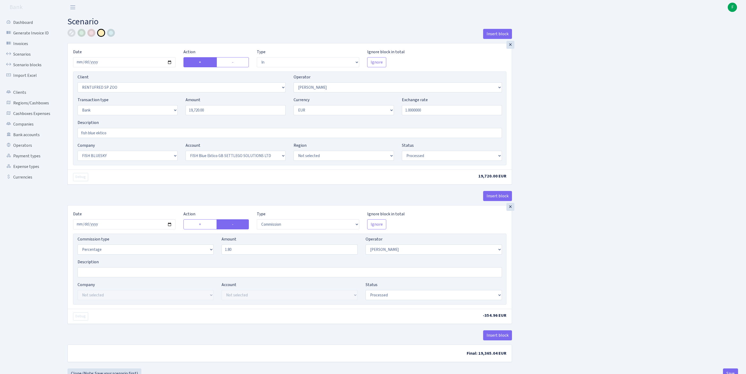
select select "in"
select select "2517"
select select "10"
select select "2"
select select "1"
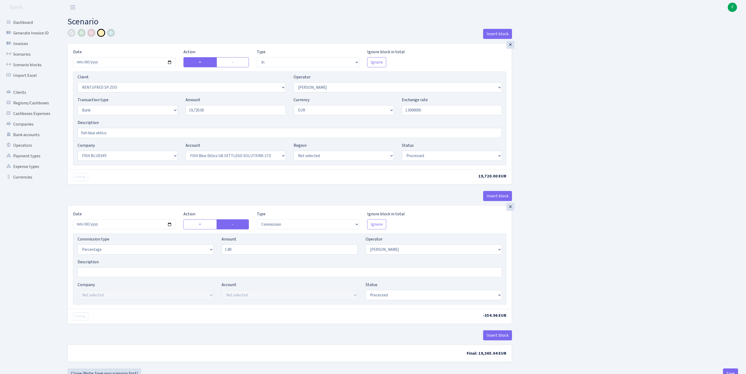
select select "23"
select select "67"
select select "processed"
select select "commission"
select select "10"
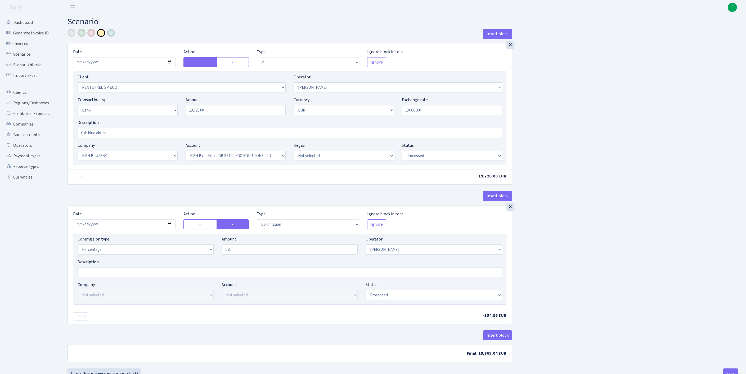
select select "processed"
click at [125, 65] on input "2025-10-03" at bounding box center [124, 62] width 102 height 10
type input "[DATE]"
drag, startPoint x: 147, startPoint y: 116, endPoint x: 138, endPoint y: 115, distance: 8.5
click at [138, 115] on div "Transaction type Not selected 981 ELF FISH crypto GIRT IVO dekl MM-BALTIC eur U…" at bounding box center [290, 108] width 432 height 23
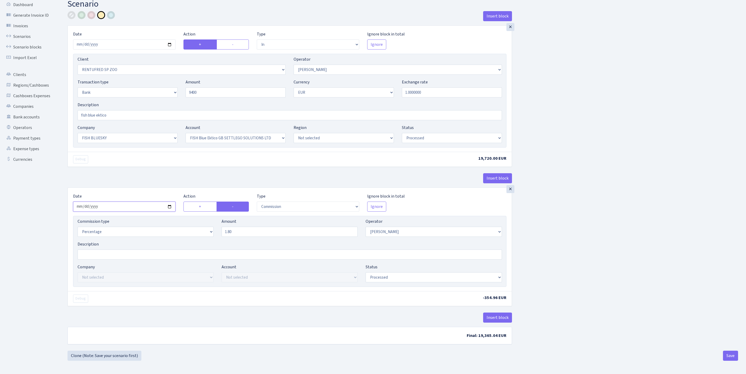
type input "9,400.00"
click at [135, 201] on input "2025-10-03" at bounding box center [124, 206] width 102 height 10
type input "2025-10-07"
click at [730, 355] on button "Save" at bounding box center [730, 355] width 15 height 10
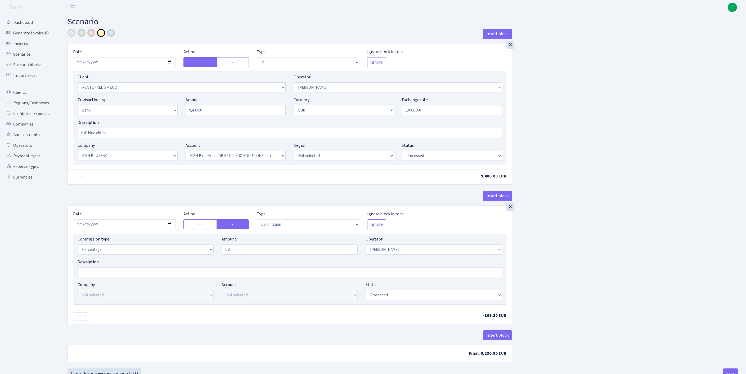
select select "in"
select select "2517"
select select "10"
select select "2"
select select "1"
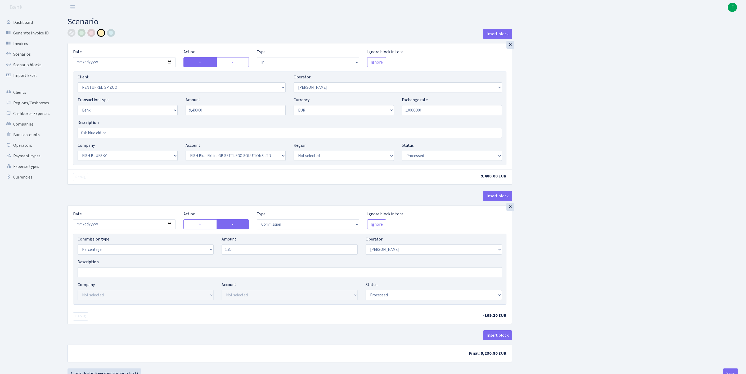
select select "23"
select select "67"
select select "processed"
select select "commission"
select select "10"
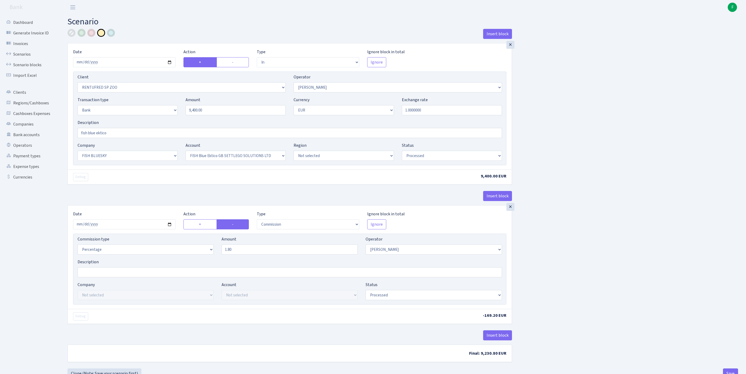
select select "processed"
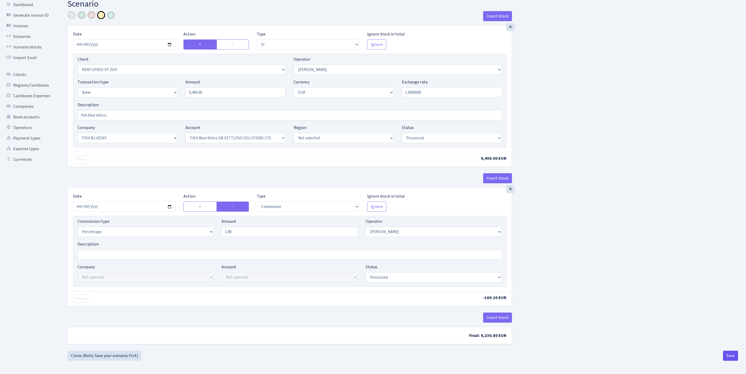
click at [732, 356] on button "Save" at bounding box center [730, 355] width 15 height 10
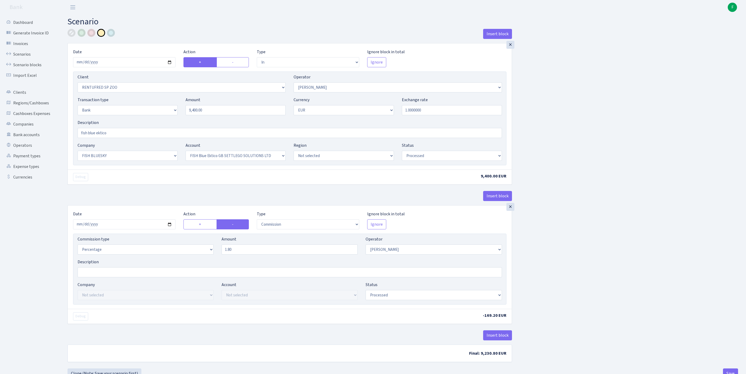
select select "in"
select select "2517"
select select "10"
select select "2"
select select "1"
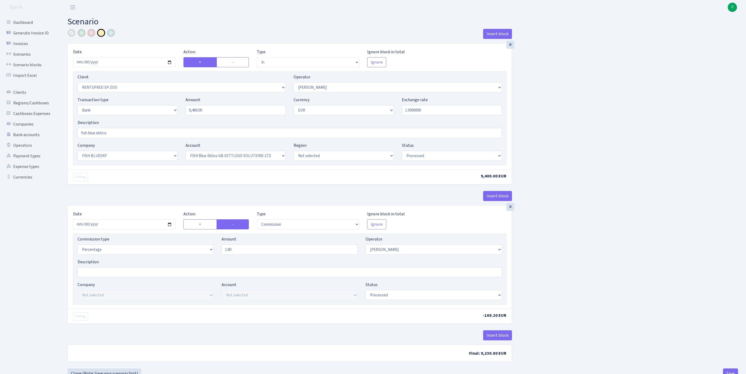
select select "23"
select select "67"
select select "processed"
select select "commission"
select select "10"
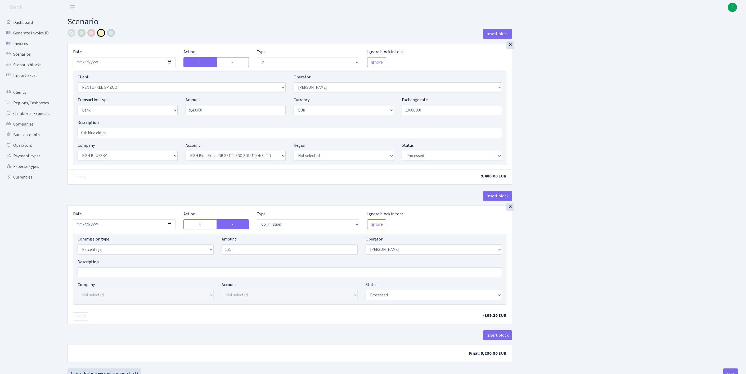
select select "processed"
click at [25, 57] on link "Scenarios" at bounding box center [29, 54] width 53 height 11
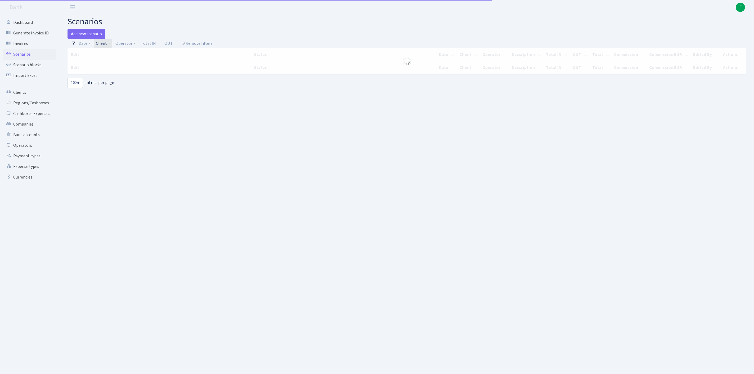
select select "100"
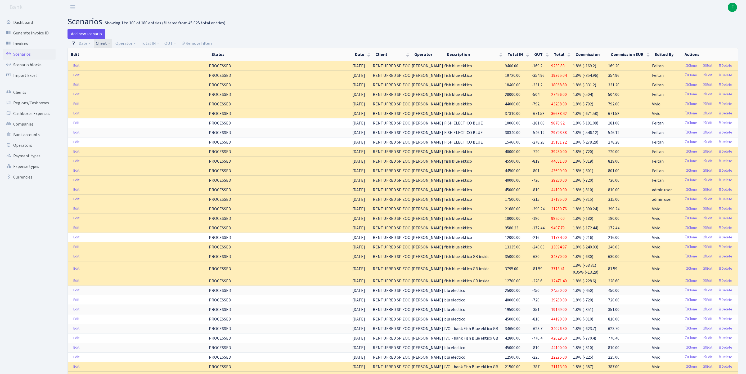
click at [88, 35] on link "Add new scenario" at bounding box center [86, 34] width 38 height 10
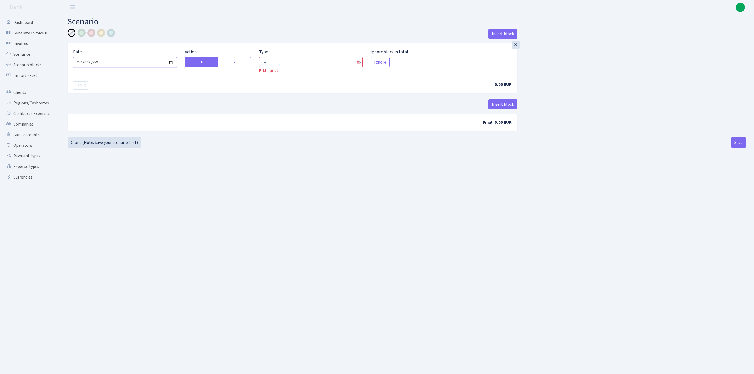
click at [126, 67] on input "[DATE]" at bounding box center [125, 62] width 104 height 10
type input "[DATE]"
select select "in"
select select "1"
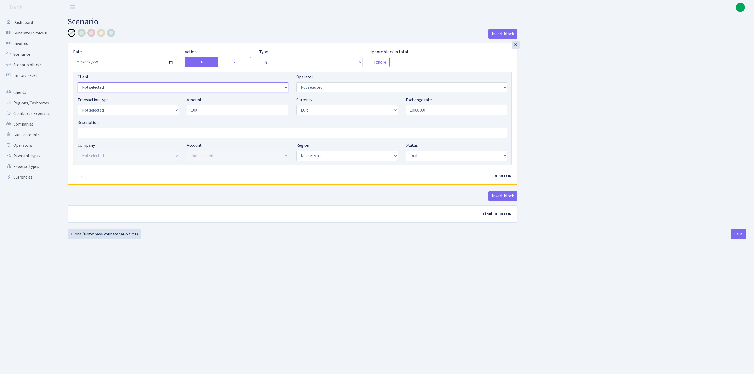
select select "3231"
click at [20, 57] on link "Scenarios" at bounding box center [29, 54] width 53 height 11
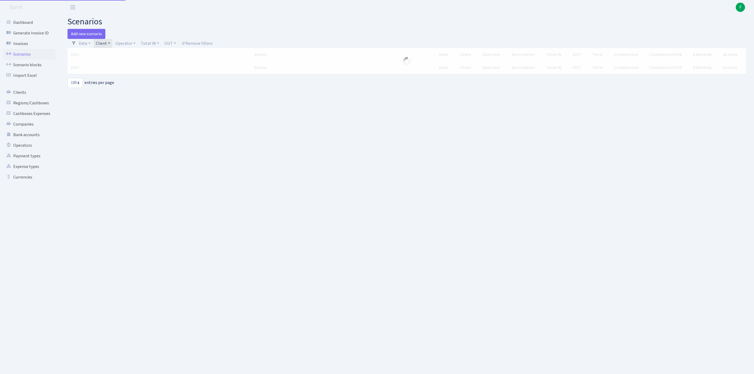
select select "100"
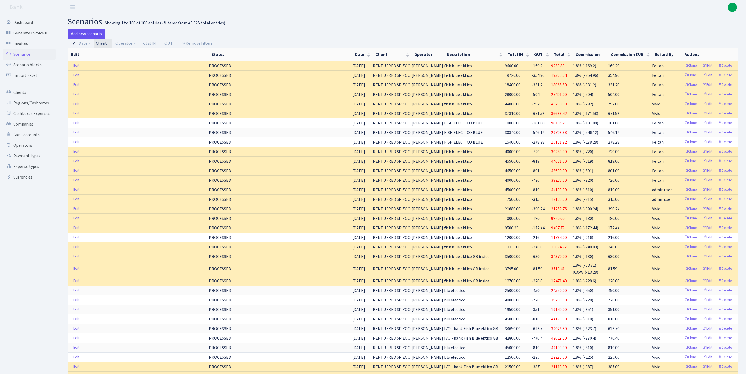
click at [86, 35] on link "Add new scenario" at bounding box center [86, 34] width 38 height 10
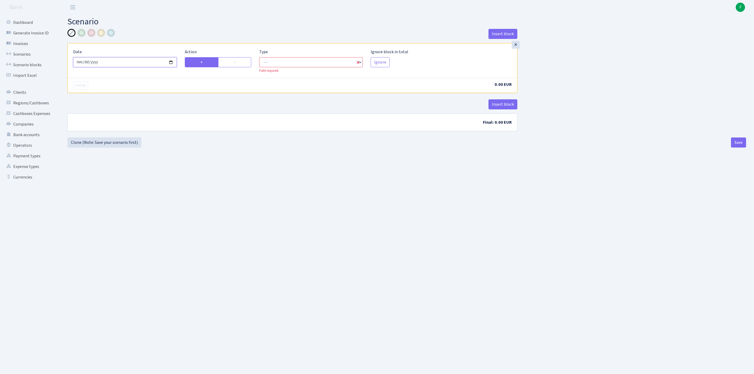
click at [151, 67] on input "[DATE]" at bounding box center [125, 62] width 104 height 10
type input "[DATE]"
click at [246, 67] on label "-" at bounding box center [234, 62] width 33 height 10
click at [237, 62] on input "-" at bounding box center [235, 60] width 3 height 3
radio input "true"
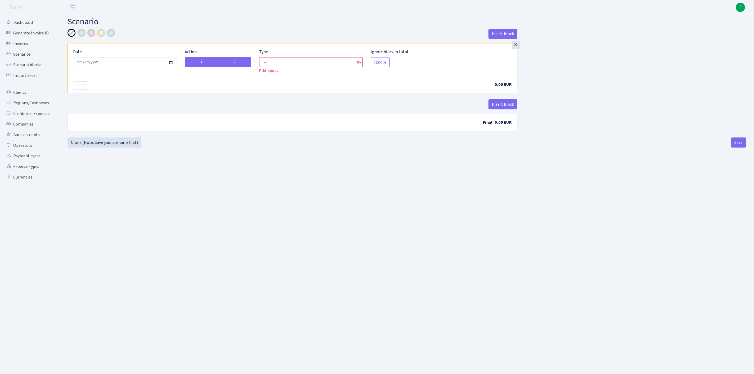
radio input "false"
select select "out"
select select "1"
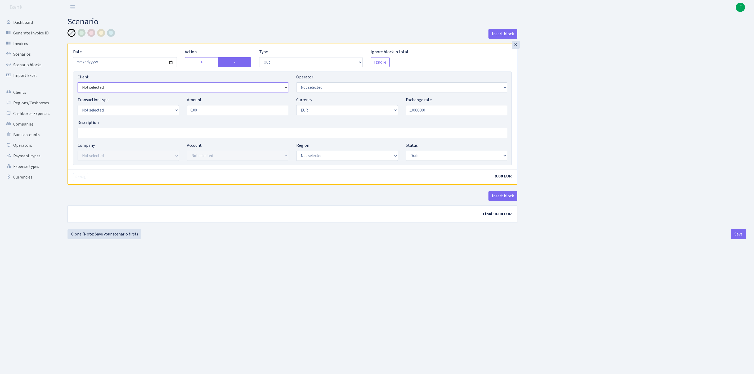
select select "2867"
select select "460"
select select "2"
drag, startPoint x: 178, startPoint y: 123, endPoint x: 131, endPoint y: 123, distance: 47.1
click at [131, 119] on div "Transaction type Not selected 981 ELF FISH crypto GIRT IVO dekl MM-BALTIC eur U…" at bounding box center [292, 108] width 437 height 23
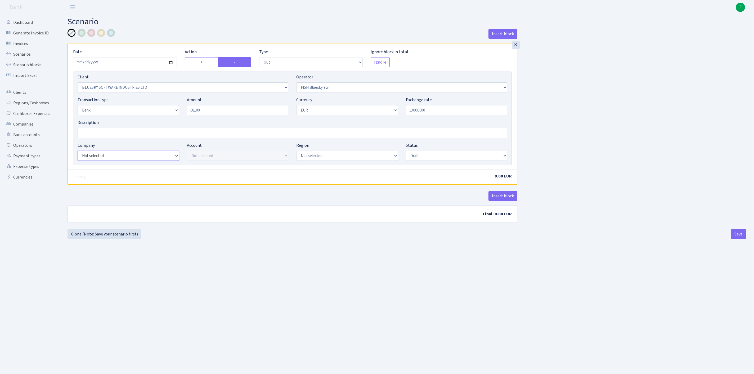
type input "68,100.00"
select select "17"
select select "41"
select select "processed"
click at [736, 239] on button "Save" at bounding box center [738, 234] width 15 height 10
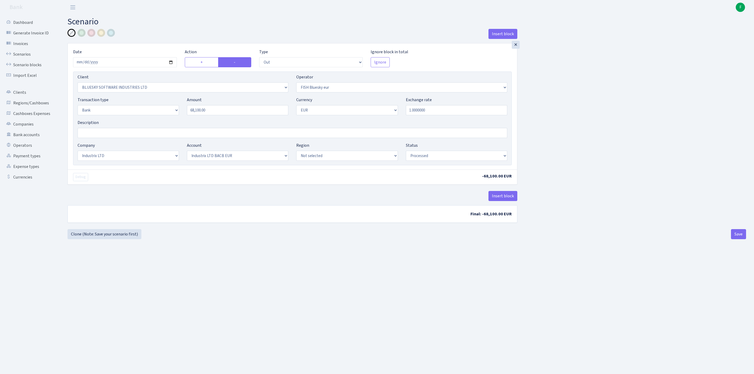
select select "out"
select select "2867"
select select "460"
select select "2"
select select "1"
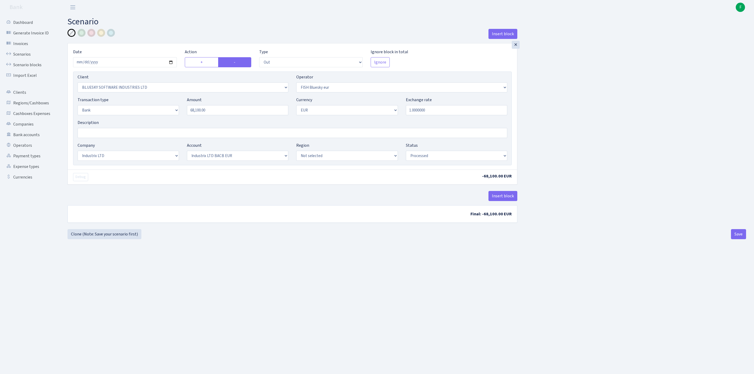
select select "17"
select select "41"
select select "processed"
click at [33, 140] on link "Bank accounts" at bounding box center [29, 134] width 53 height 11
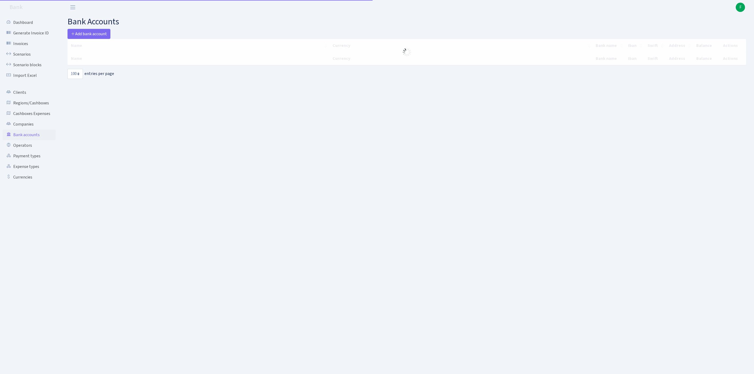
select select "100"
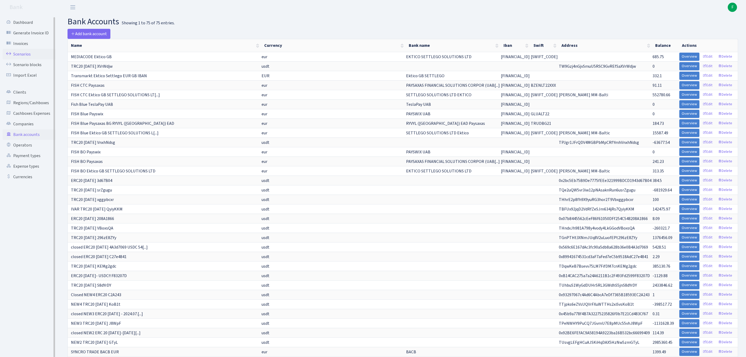
click at [22, 56] on link "Scenarios" at bounding box center [29, 54] width 53 height 11
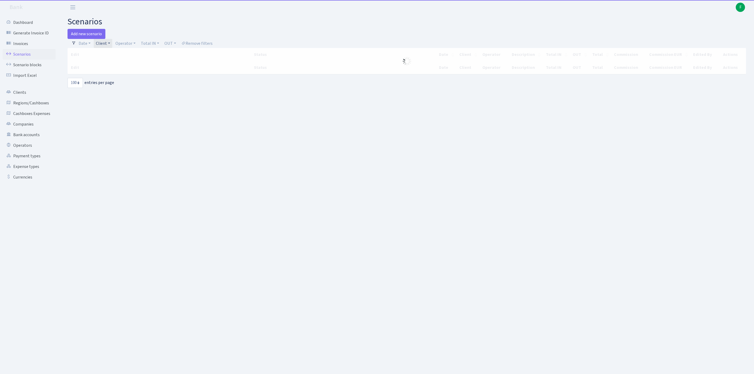
select select "100"
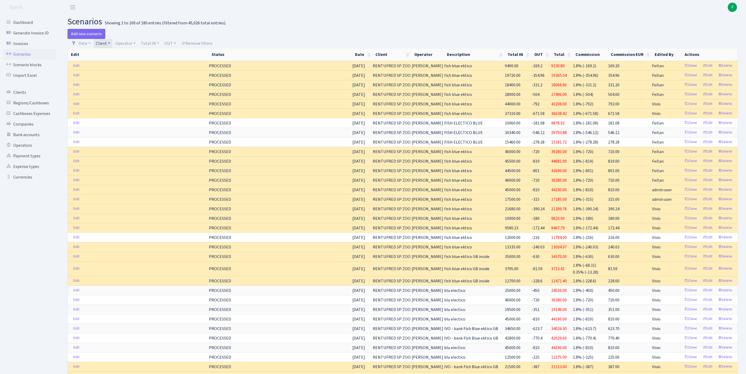
click at [112, 47] on link "Client" at bounding box center [103, 43] width 19 height 9
click at [108, 65] on input "search" at bounding box center [120, 62] width 49 height 8
type input "your"
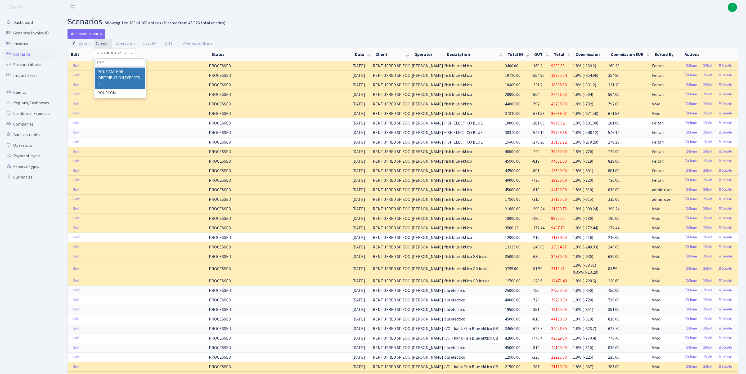
click at [124, 80] on li "YOUR ANCHOR DISTRIBUTION EXPERTS LT" at bounding box center [120, 77] width 50 height 21
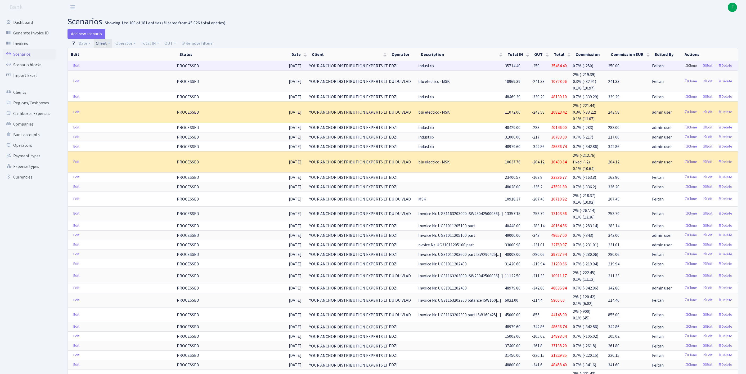
click at [682, 69] on link "Clone" at bounding box center [690, 66] width 17 height 8
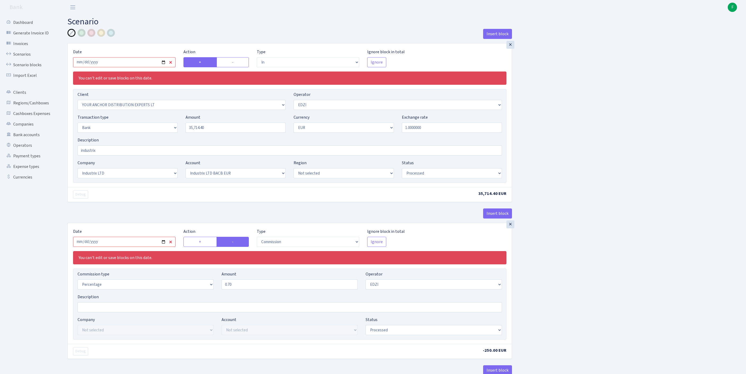
select select "in"
select select "355"
select select "11"
select select "2"
select select "1"
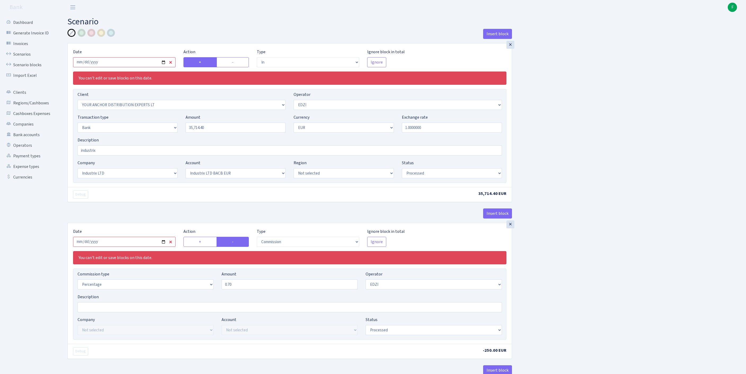
select select "17"
select select "41"
select select "processed"
select select "commission"
select select "11"
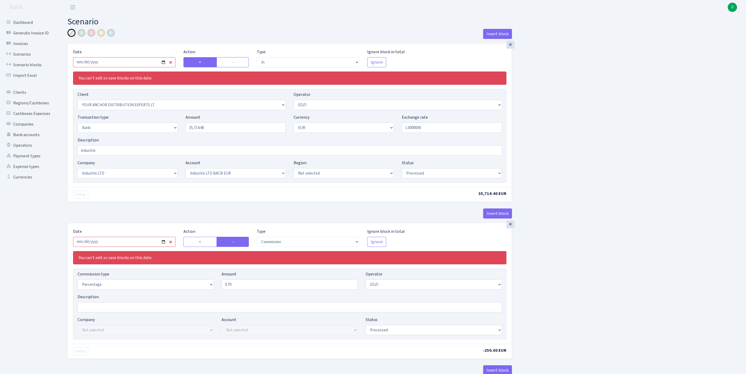
select select "processed"
click at [134, 65] on input "[DATE]" at bounding box center [124, 62] width 102 height 10
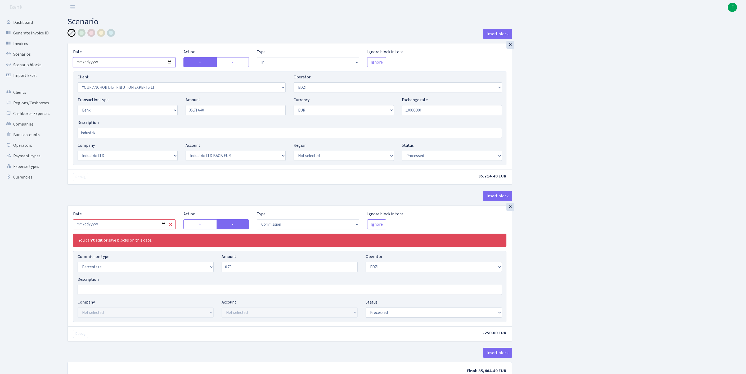
type input "[DATE]"
drag, startPoint x: 198, startPoint y: 121, endPoint x: 158, endPoint y: 119, distance: 40.2
click at [158, 119] on div "Transaction type Not selected 981 ELF FISH crypto [PERSON_NAME] MM-BALTIC eur U…" at bounding box center [290, 108] width 432 height 23
paste input "6632.7"
type input "36,632.70"
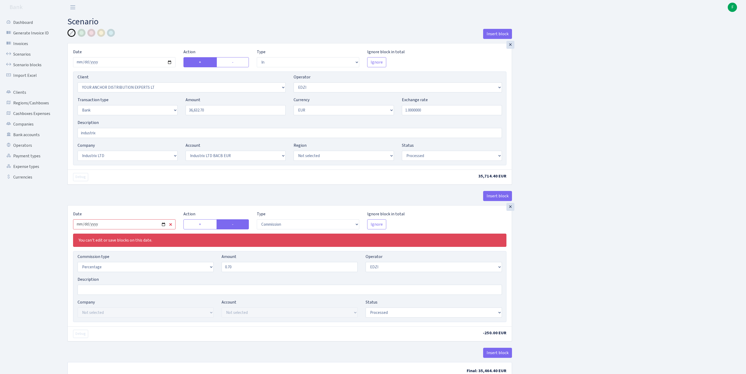
click at [111, 229] on input "[DATE]" at bounding box center [124, 224] width 102 height 10
type input "[DATE]"
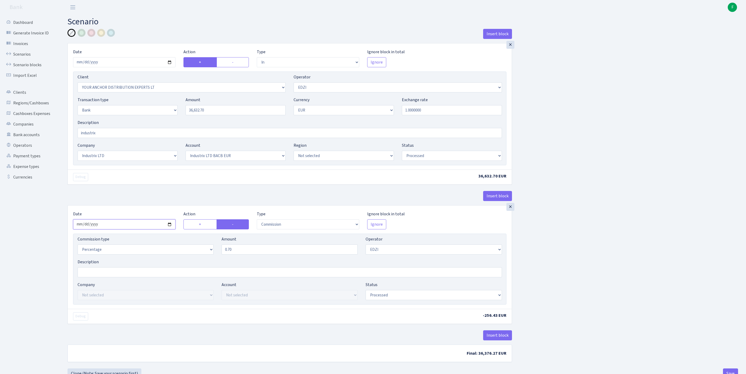
scroll to position [66, 0]
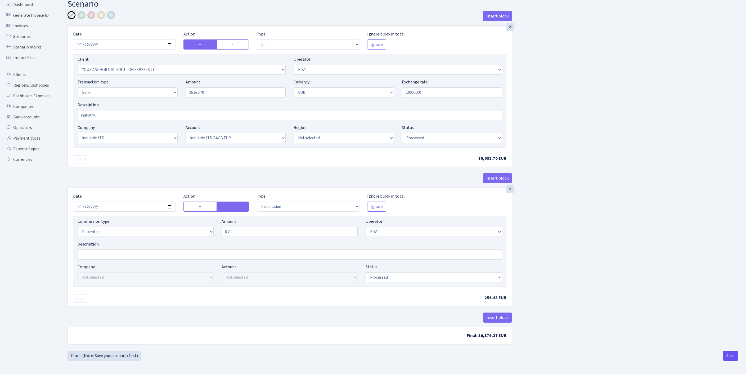
click at [728, 355] on button "Save" at bounding box center [730, 355] width 15 height 10
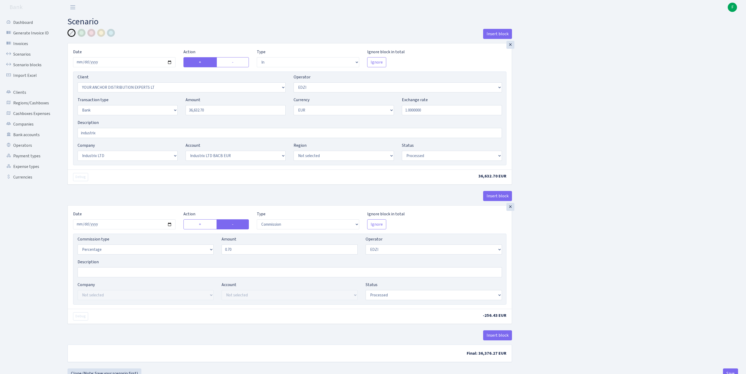
select select "in"
select select "355"
select select "11"
select select "2"
select select "1"
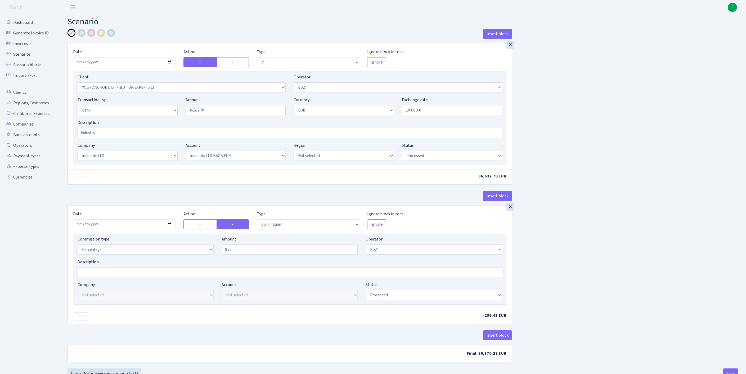
select select "17"
select select "41"
select select "processed"
select select "commission"
select select "11"
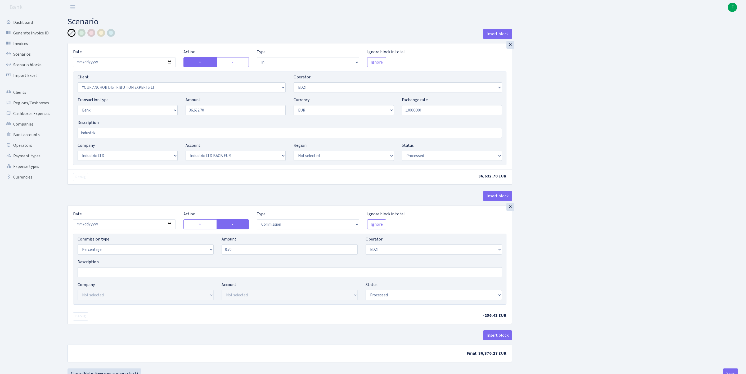
select select "processed"
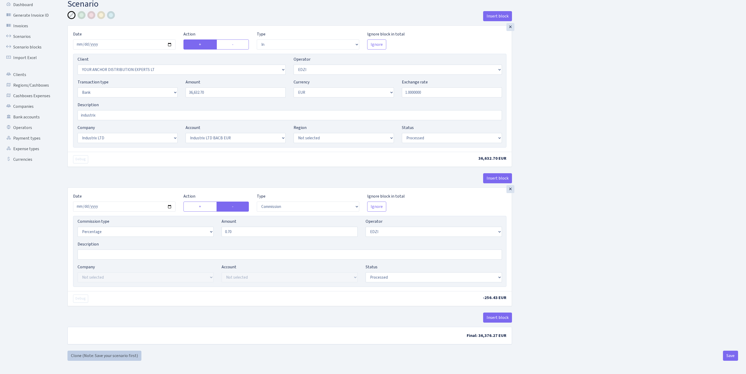
click at [102, 355] on link "Clone (Note: Save your scenario first)" at bounding box center [104, 355] width 74 height 10
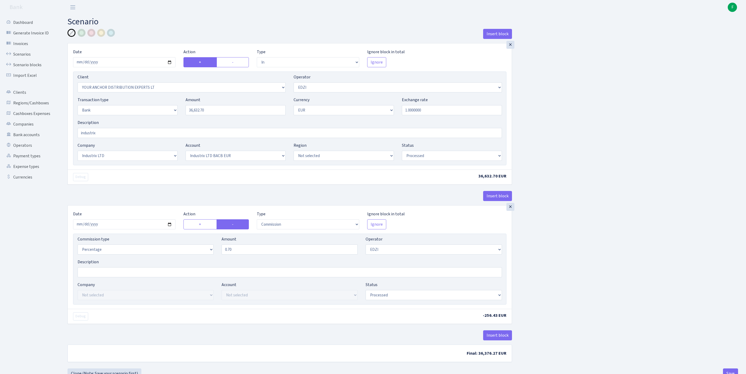
select select "in"
select select "355"
select select "11"
select select "2"
select select "1"
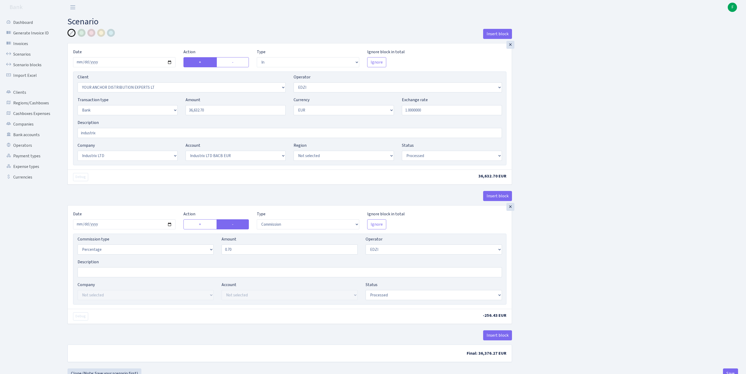
select select "17"
select select "41"
select select "processed"
select select "commission"
select select "11"
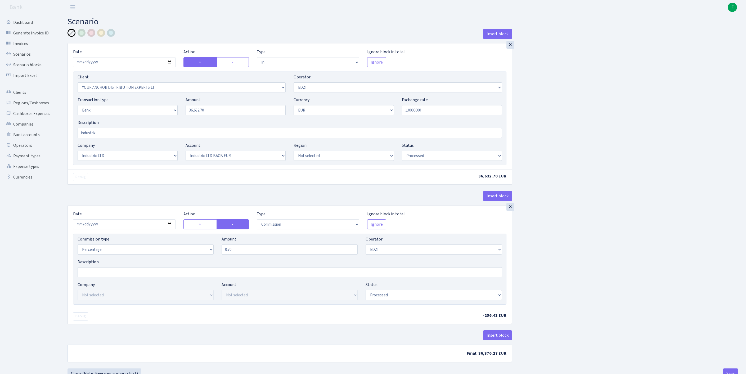
select select "processed"
drag, startPoint x: 215, startPoint y: 120, endPoint x: 193, endPoint y: 119, distance: 22.8
click at [170, 119] on div "Transaction type Not selected 981 ELF FISH crypto GIRT IVO dekl MM-BALTIC eur U…" at bounding box center [290, 108] width 432 height 23
paste input "4500"
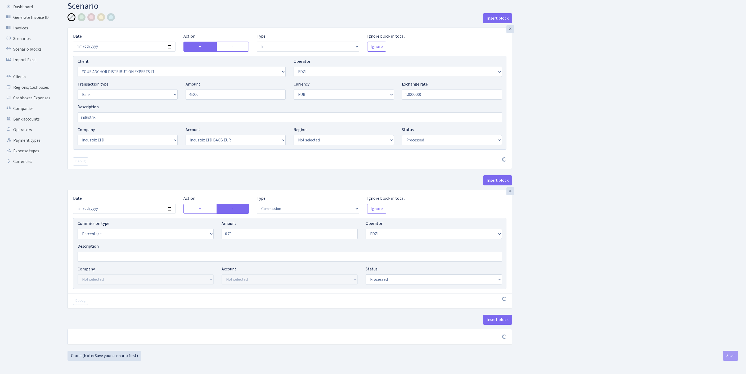
type input "45,000.00"
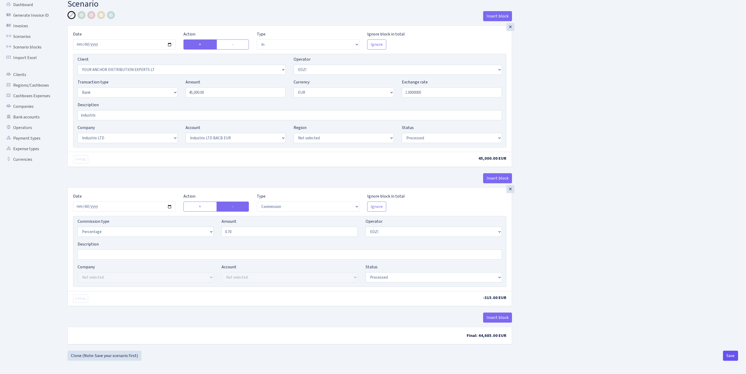
click at [726, 356] on button "Save" at bounding box center [730, 355] width 15 height 10
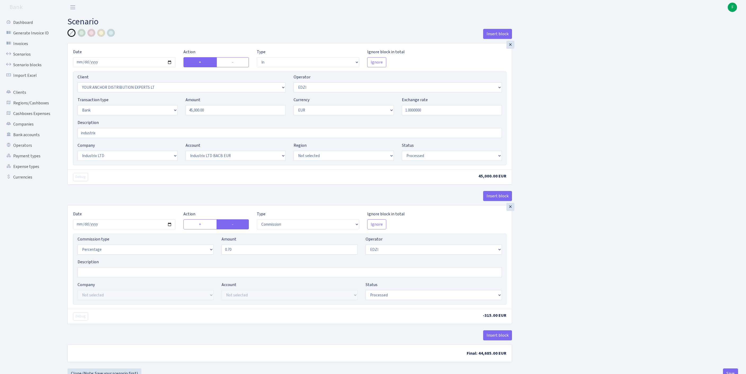
select select "in"
select select "355"
select select "11"
select select "2"
select select "1"
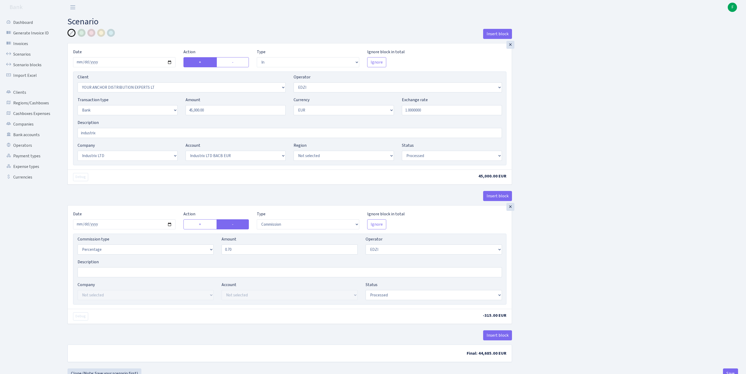
select select "17"
select select "41"
select select "processed"
select select "commission"
select select "11"
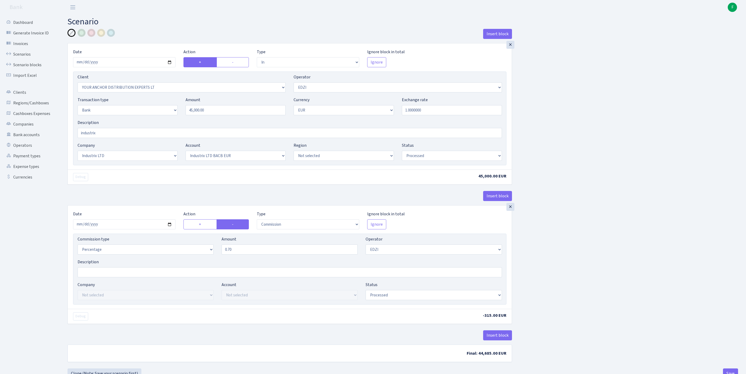
select select "processed"
click at [30, 140] on link "Bank accounts" at bounding box center [29, 134] width 53 height 11
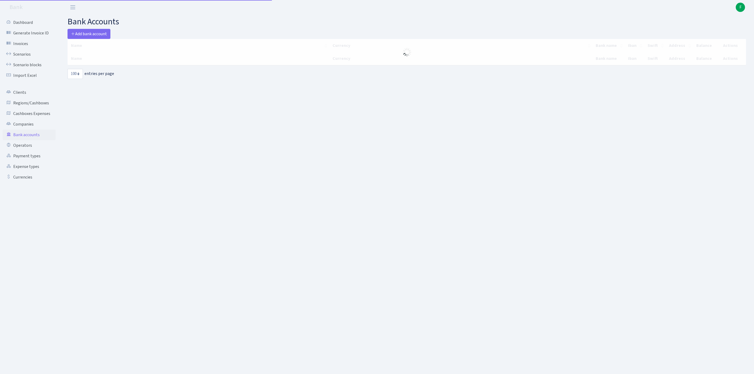
select select "100"
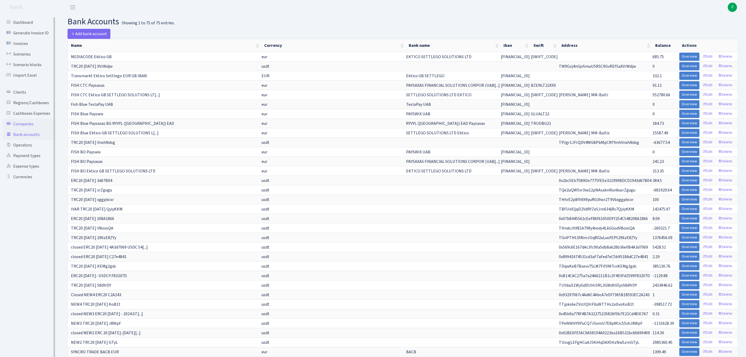
scroll to position [288, 0]
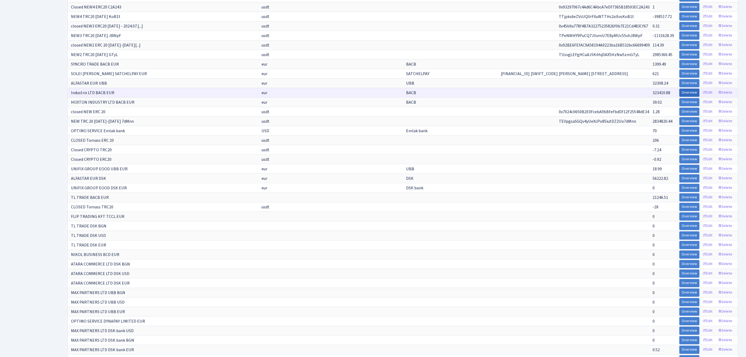
click at [679, 97] on link "Overview" at bounding box center [689, 93] width 20 height 8
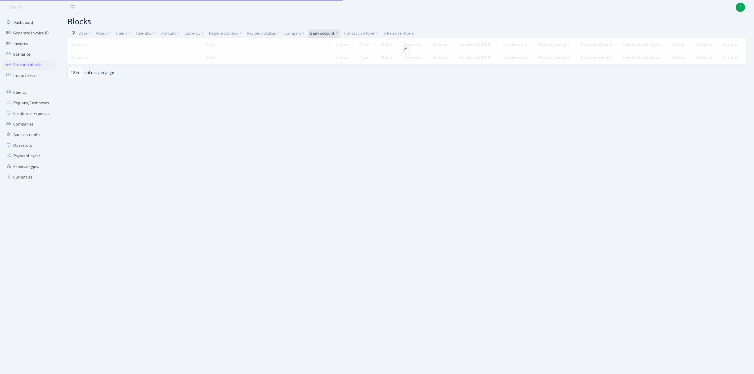
select select "100"
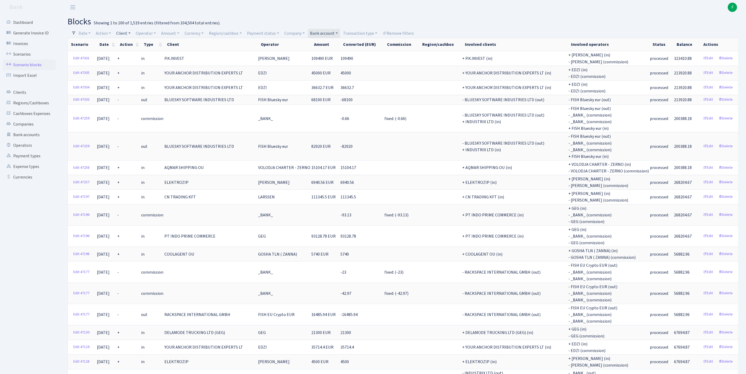
click at [132, 33] on link "Client" at bounding box center [123, 33] width 19 height 9
click at [135, 54] on input "search" at bounding box center [138, 52] width 44 height 8
type input "elektro"
click at [138, 94] on li "ELEKTROZIP" at bounding box center [137, 89] width 45 height 9
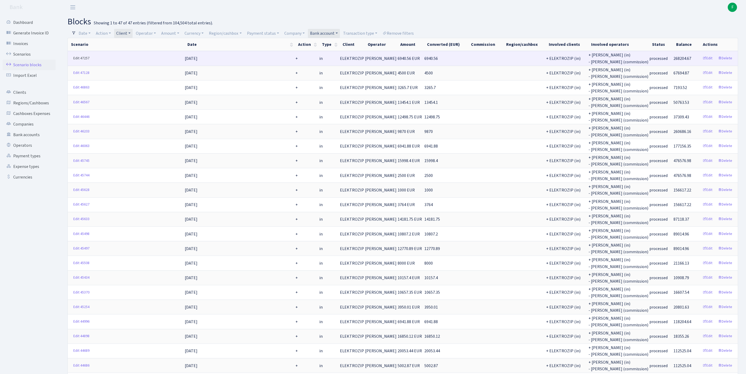
click at [79, 60] on link "Edit 47257" at bounding box center [81, 58] width 21 height 8
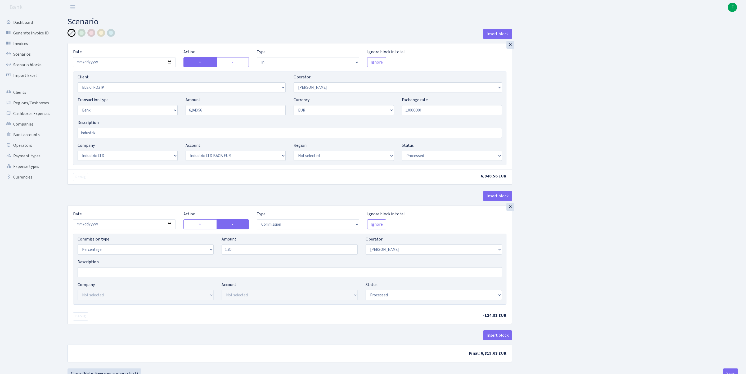
select select "in"
select select "3043"
select select "10"
select select "2"
select select "1"
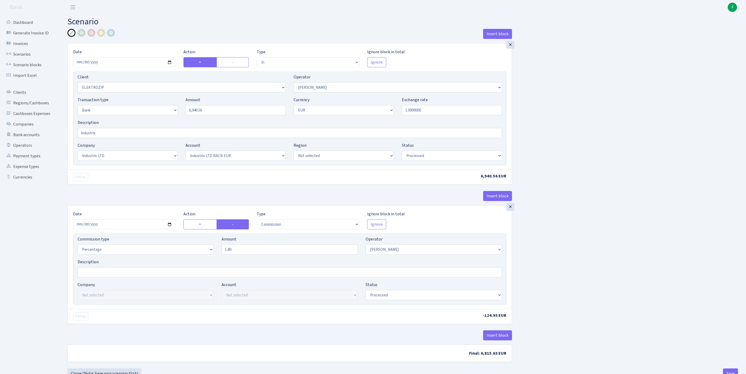
select select "17"
select select "41"
select select "processed"
select select "commission"
select select "10"
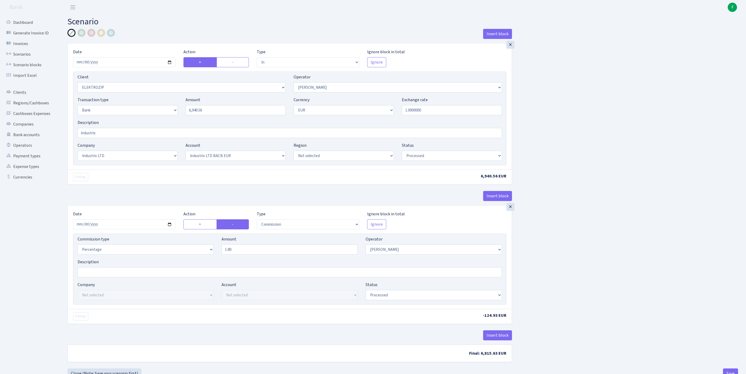
select select "processed"
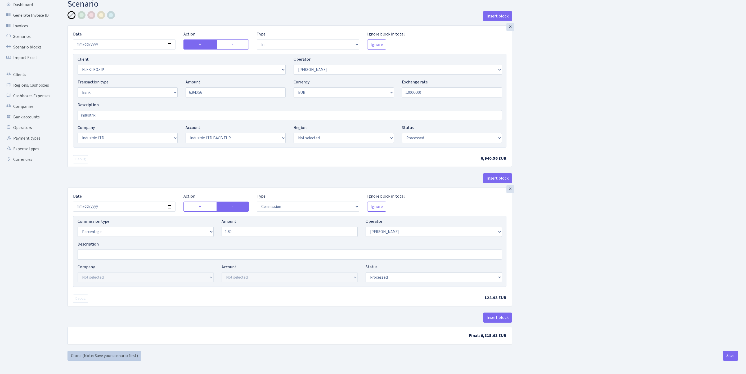
click at [112, 352] on link "Clone (Note: Save your scenario first)" at bounding box center [104, 355] width 74 height 10
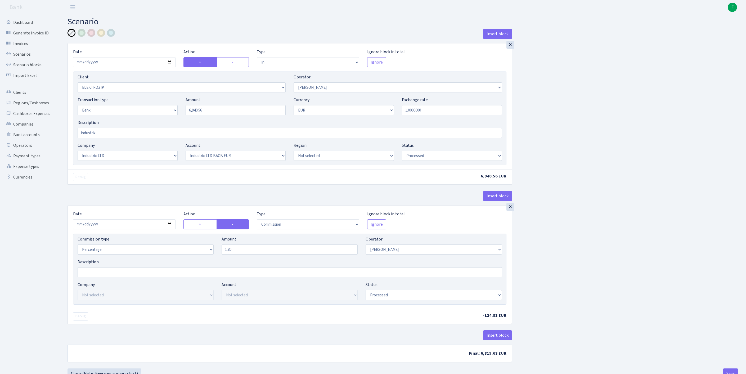
select select "in"
select select "3043"
select select "10"
select select "2"
select select "1"
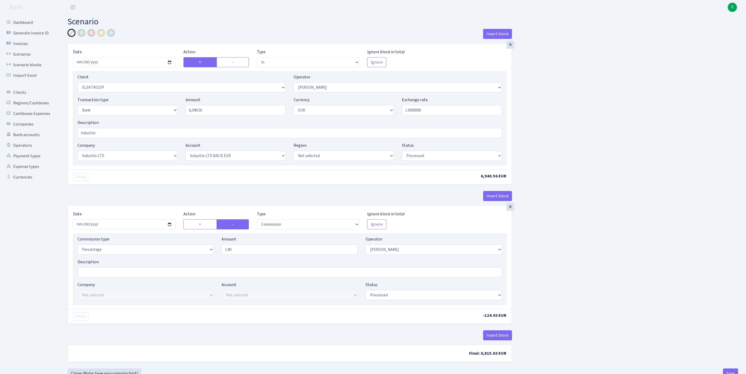
select select "17"
select select "41"
select select "processed"
select select "commission"
select select "10"
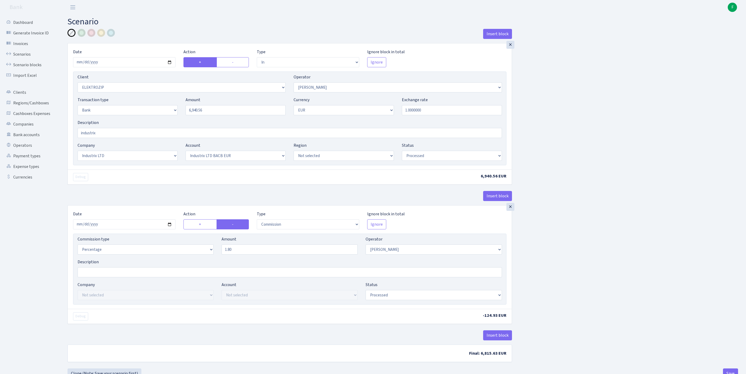
select select "processed"
drag, startPoint x: 216, startPoint y: 121, endPoint x: 157, endPoint y: 120, distance: 58.7
click at [157, 119] on div "Transaction type Not selected 981 ELF FISH crypto GIRT IVO dekl MM-BALTIC eur U…" at bounding box center [290, 108] width 432 height 23
paste input "2975.00"
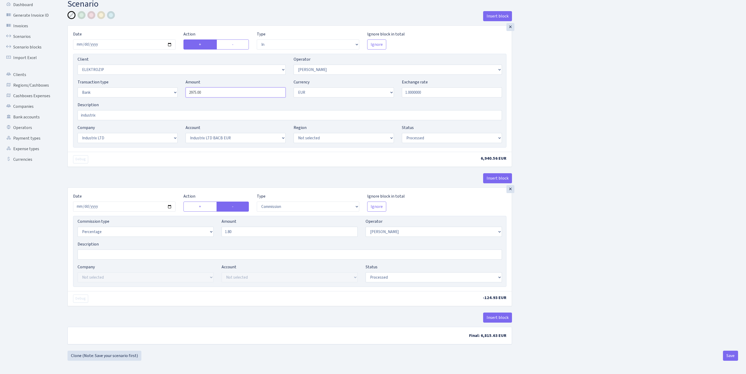
scroll to position [66, 0]
type input "2,975.00"
click at [125, 201] on input "2025-10-03" at bounding box center [124, 206] width 102 height 10
type input "[DATE]"
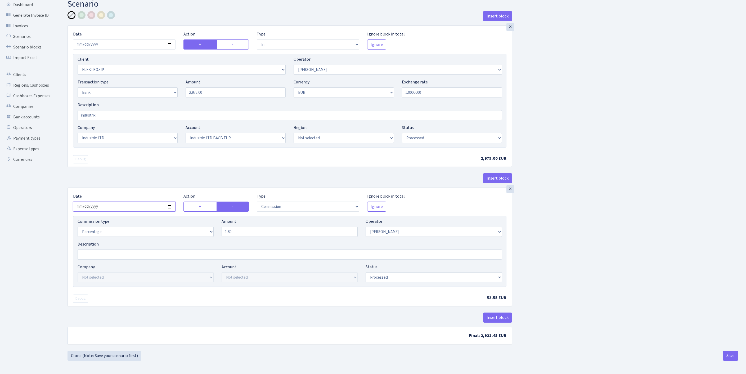
scroll to position [66, 0]
click at [730, 355] on button "Save" at bounding box center [730, 355] width 15 height 10
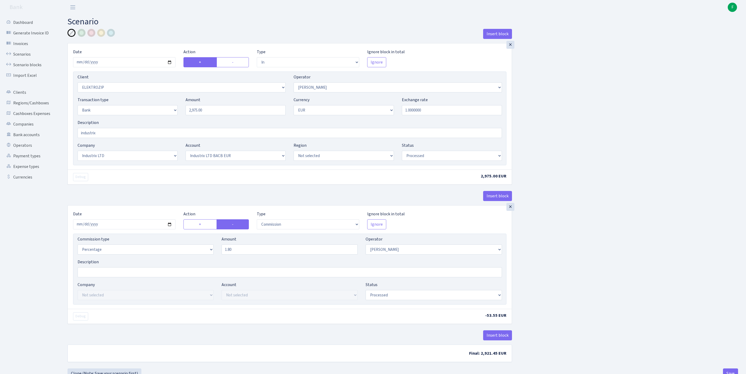
select select "in"
select select "3043"
select select "10"
select select "2"
select select "1"
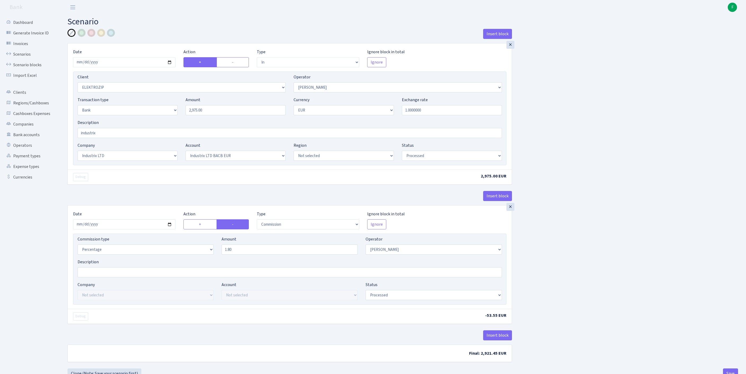
select select "17"
select select "41"
select select "processed"
select select "commission"
select select "10"
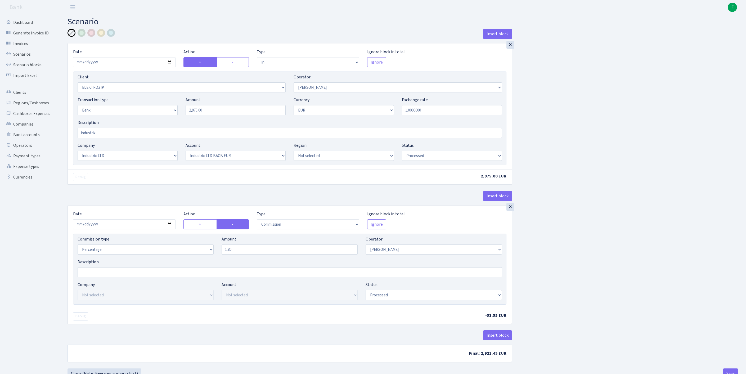
select select "processed"
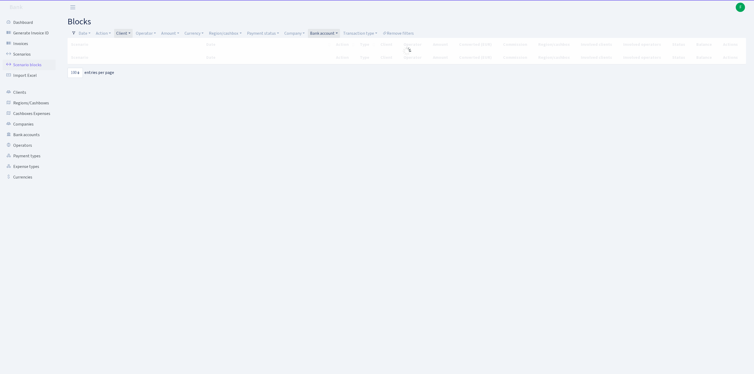
select select "100"
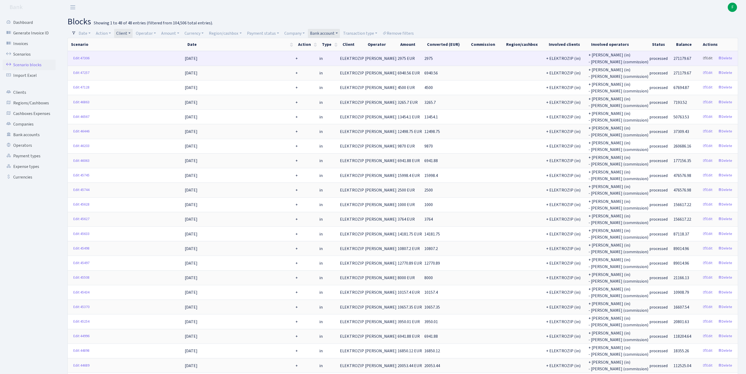
click at [702, 61] on link "Edit" at bounding box center [707, 58] width 15 height 8
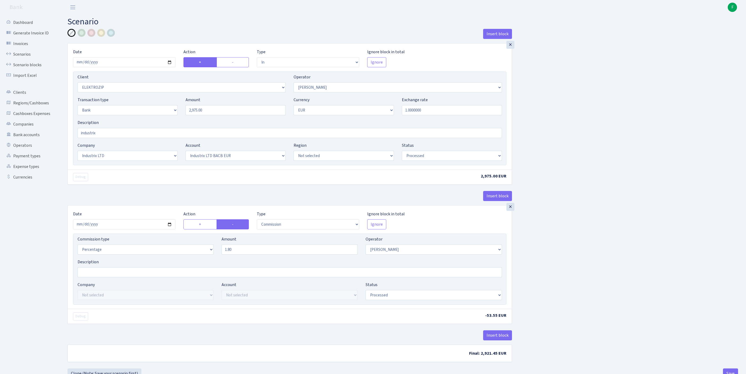
select select "in"
select select "3043"
select select "10"
select select "2"
select select "1"
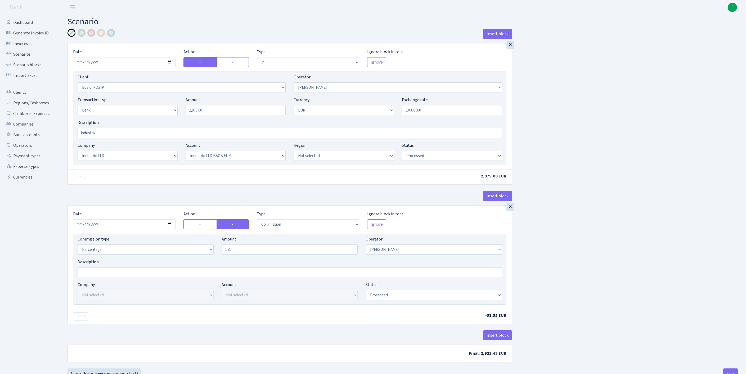
select select "17"
select select "41"
select select "processed"
select select "commission"
select select "10"
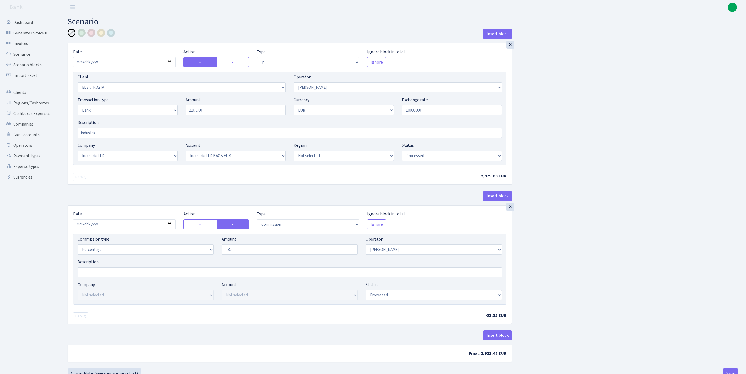
select select "processed"
click at [133, 67] on input "2025-10-03" at bounding box center [124, 62] width 102 height 10
type input "[DATE]"
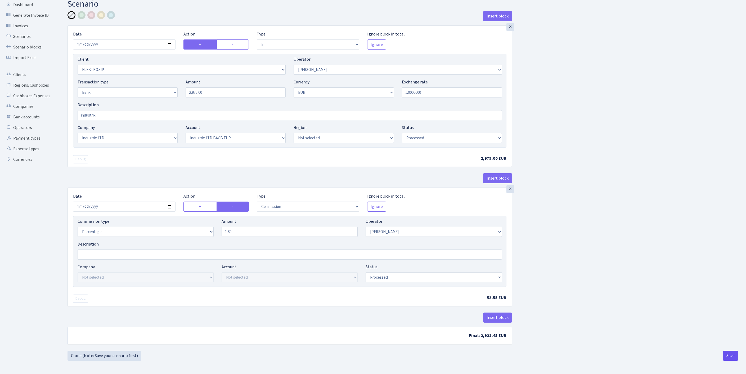
click at [730, 355] on button "Save" at bounding box center [730, 355] width 15 height 10
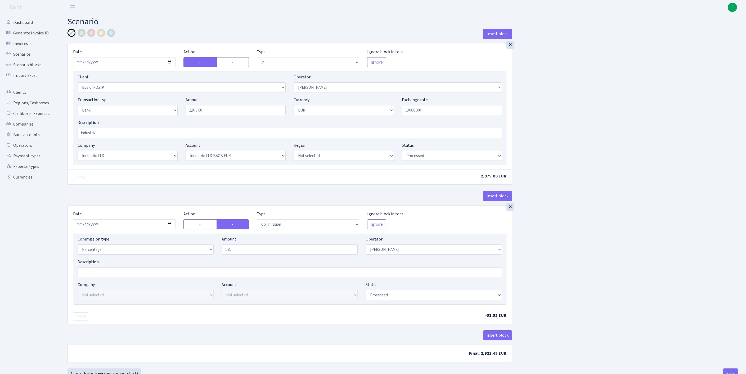
select select "in"
select select "3043"
select select "10"
select select "2"
select select "1"
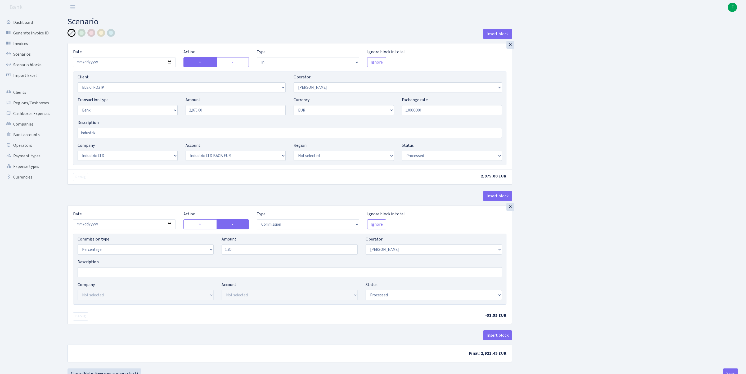
select select "17"
select select "41"
select select "processed"
select select "commission"
select select "10"
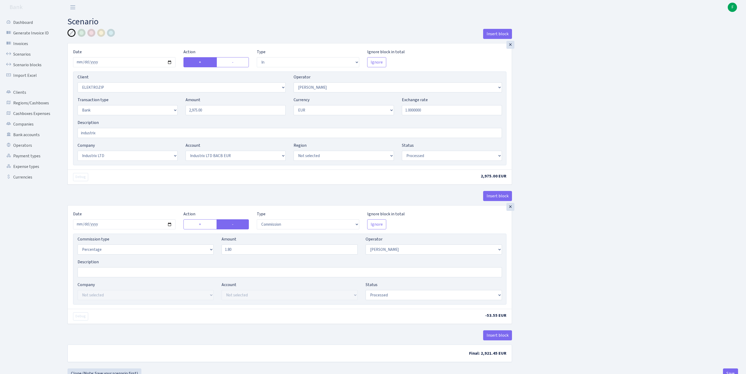
select select "processed"
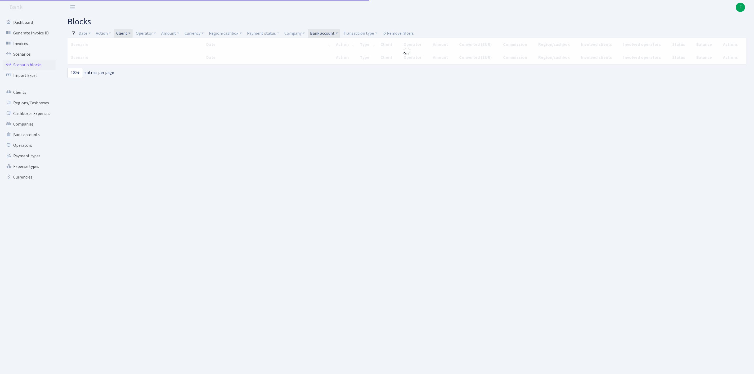
select select "100"
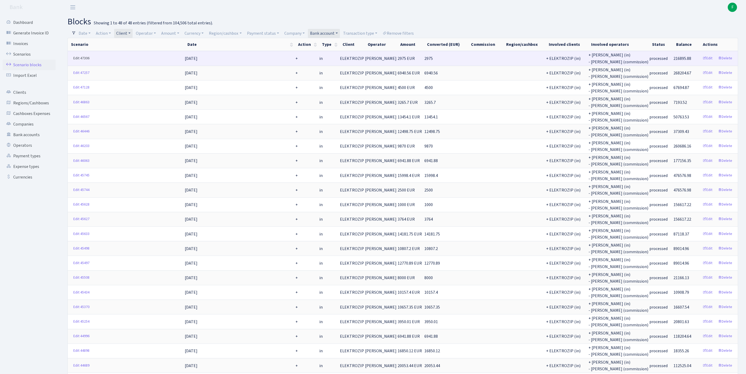
click at [78, 61] on link "Edit 47306" at bounding box center [81, 58] width 21 height 8
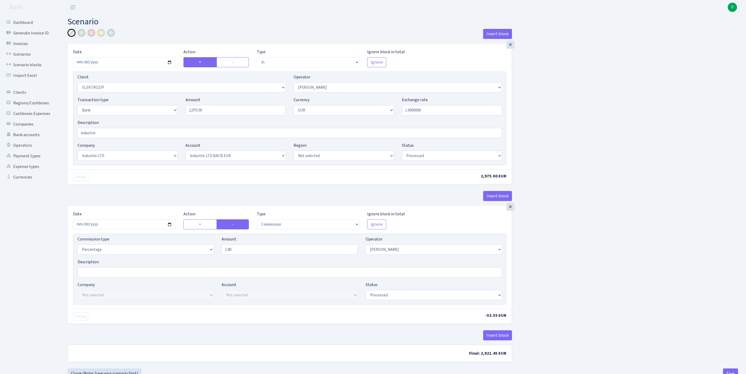
select select "in"
select select "3043"
select select "10"
select select "2"
select select "1"
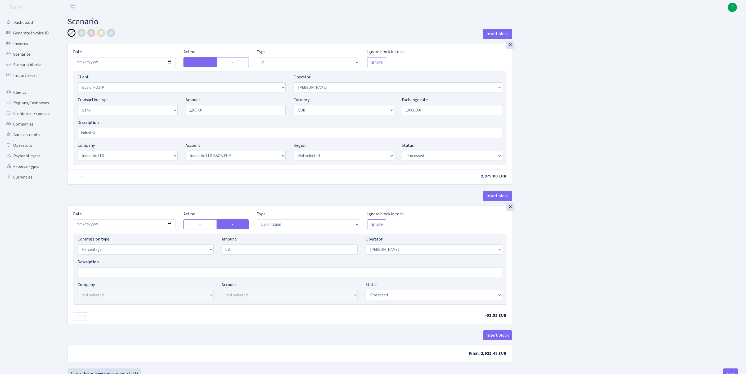
select select "17"
select select "41"
select select "processed"
select select "commission"
select select "10"
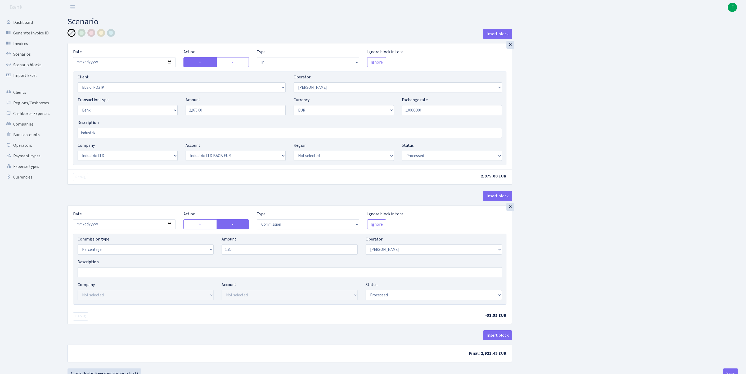
select select "processed"
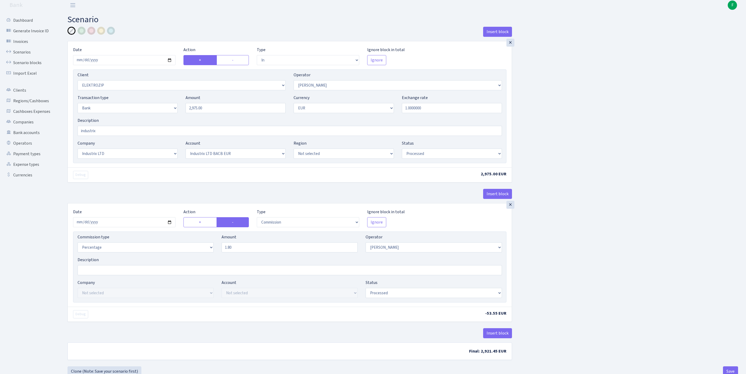
scroll to position [66, 0]
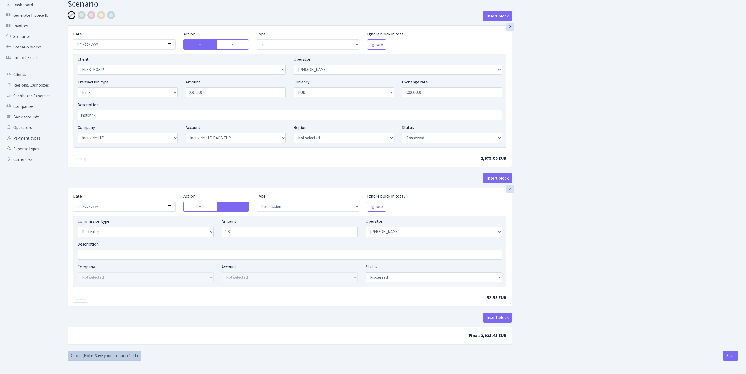
click at [104, 356] on link "Clone (Note: Save your scenario first)" at bounding box center [104, 355] width 74 height 10
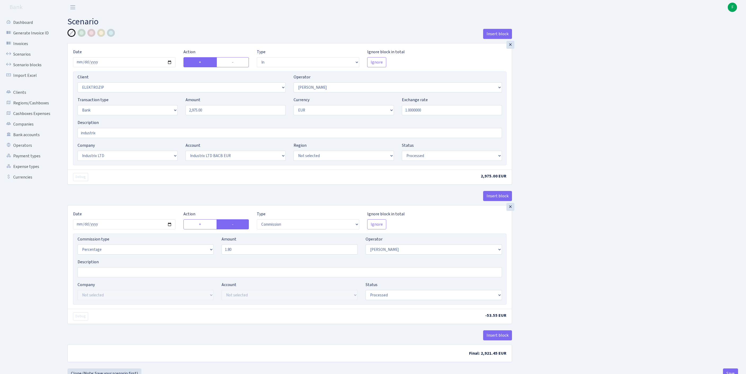
select select "in"
select select "3043"
select select "10"
select select "2"
select select "1"
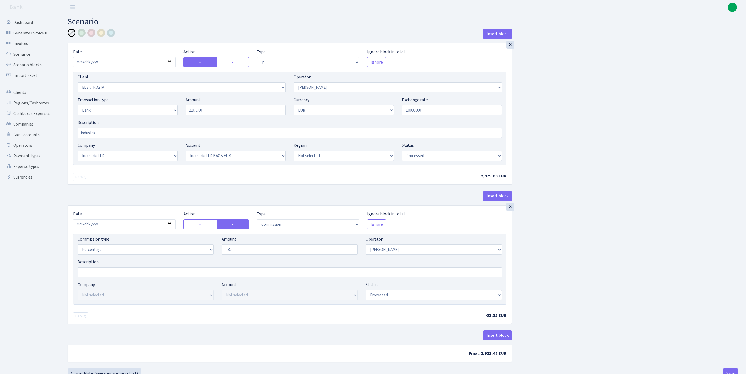
select select "17"
select select "41"
select select "processed"
select select "commission"
select select "10"
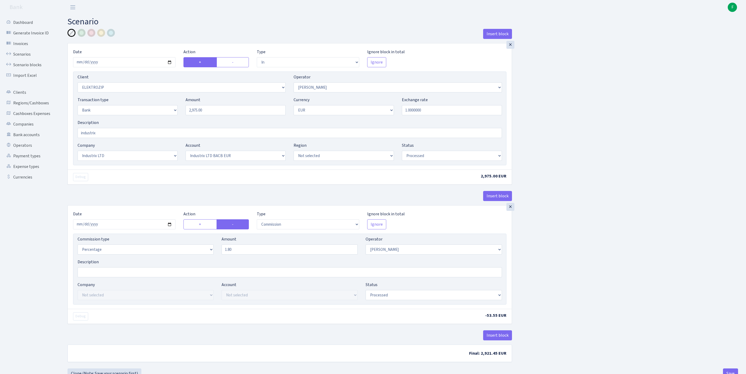
select select "processed"
drag, startPoint x: 187, startPoint y: 119, endPoint x: 153, endPoint y: 116, distance: 34.5
click at [153, 116] on div "Transaction type Not selected 981 ELF FISH crypto GIRT IVO dekl MM-BALTIC eur U…" at bounding box center [290, 108] width 432 height 23
paste input "7620,85"
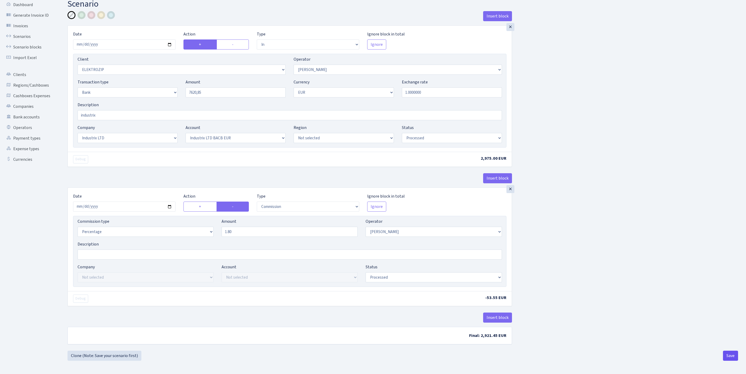
type input "762,085.00"
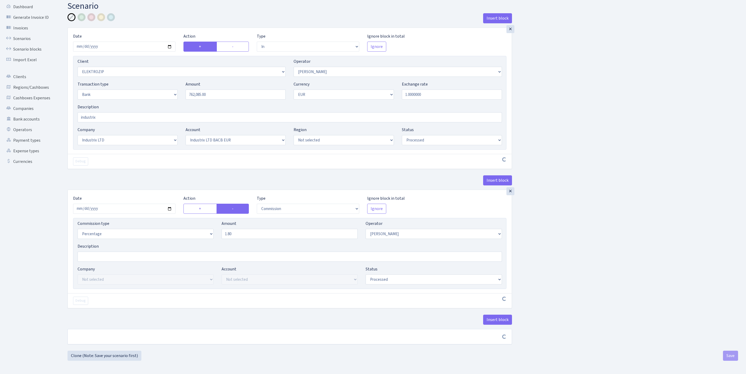
scroll to position [63, 0]
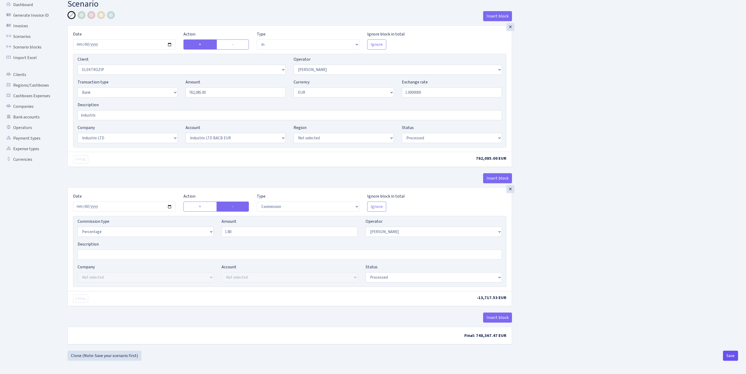
click at [729, 356] on button "Save" at bounding box center [730, 355] width 15 height 10
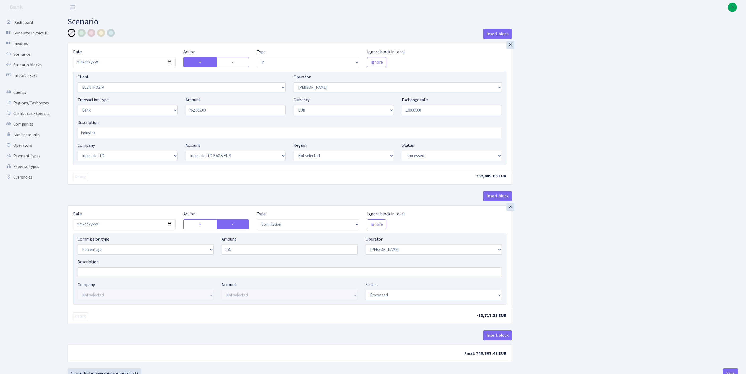
select select "in"
select select "3043"
select select "10"
select select "2"
select select "1"
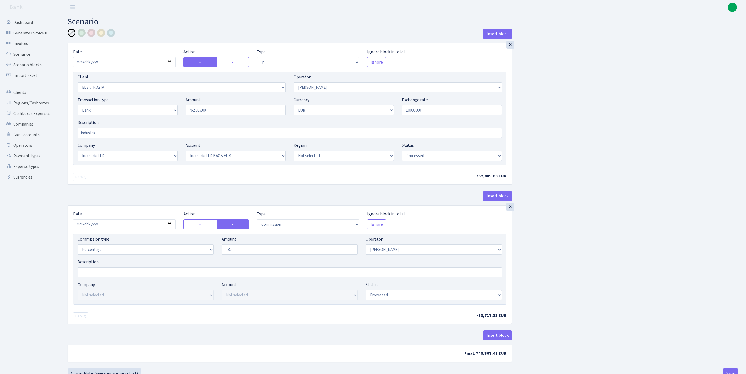
select select "17"
select select "41"
select select "processed"
select select "commission"
select select "10"
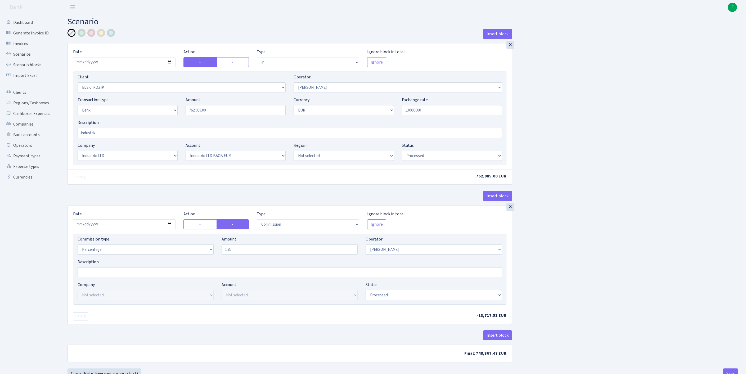
select select "processed"
click at [199, 115] on input "762085.00" at bounding box center [235, 110] width 100 height 10
click at [223, 115] on input "762085.00" at bounding box center [235, 110] width 100 height 10
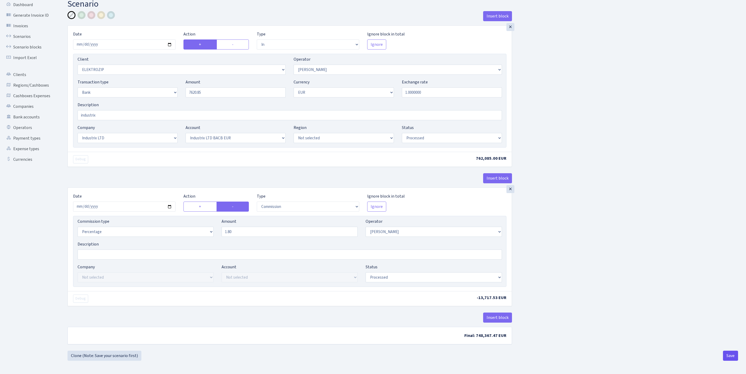
type input "7,620.85"
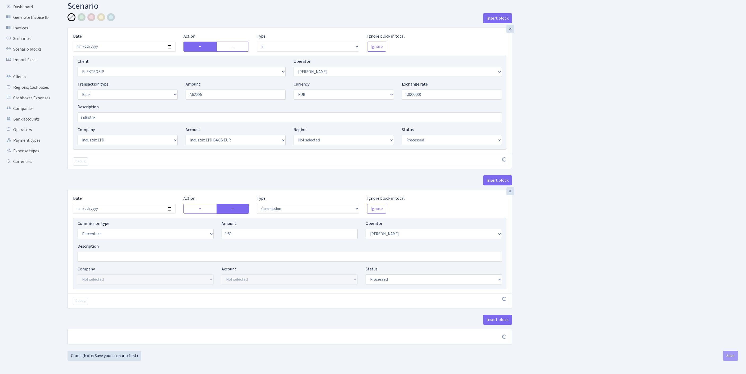
scroll to position [63, 0]
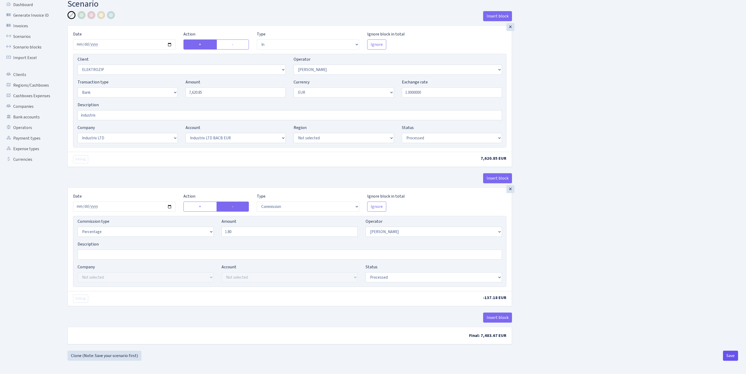
click at [728, 354] on button "Save" at bounding box center [730, 355] width 15 height 10
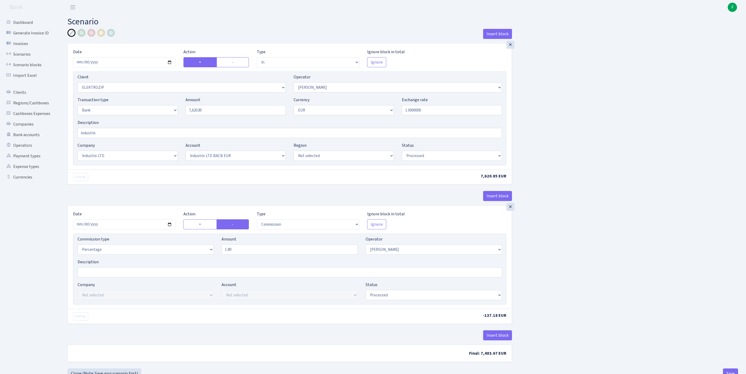
select select "in"
select select "3043"
select select "10"
select select "2"
select select "1"
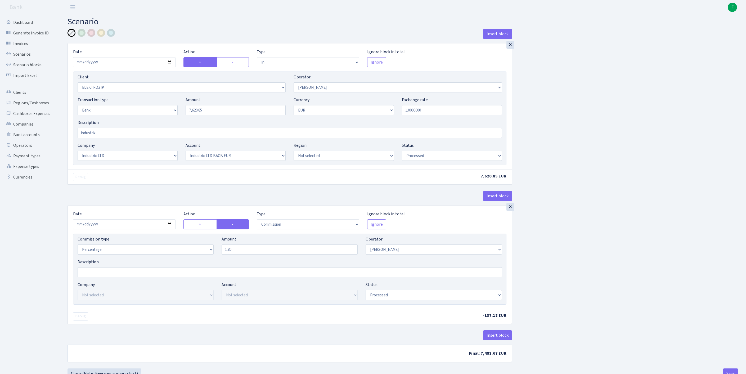
select select "17"
select select "41"
select select "processed"
select select "commission"
select select "10"
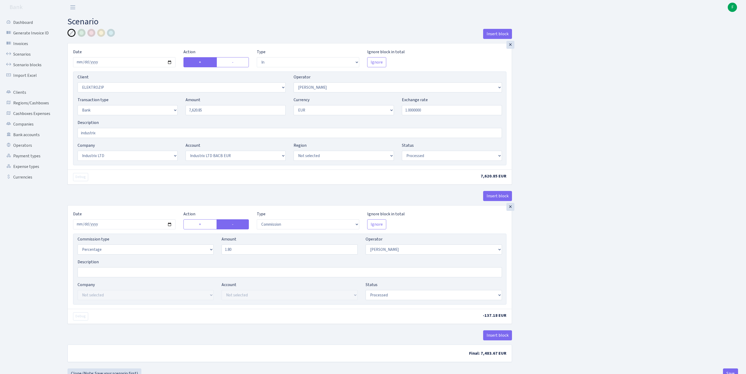
select select "processed"
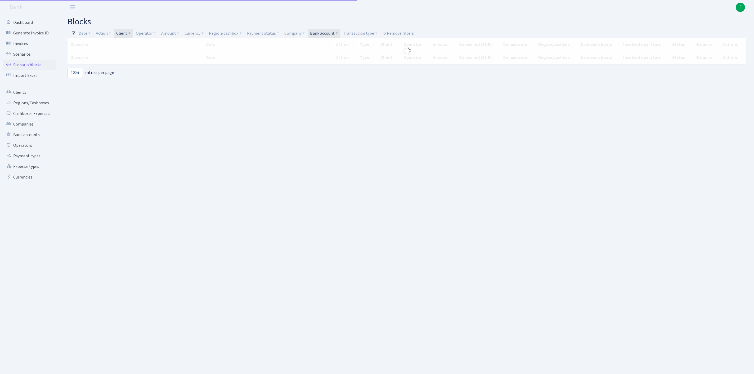
select select "100"
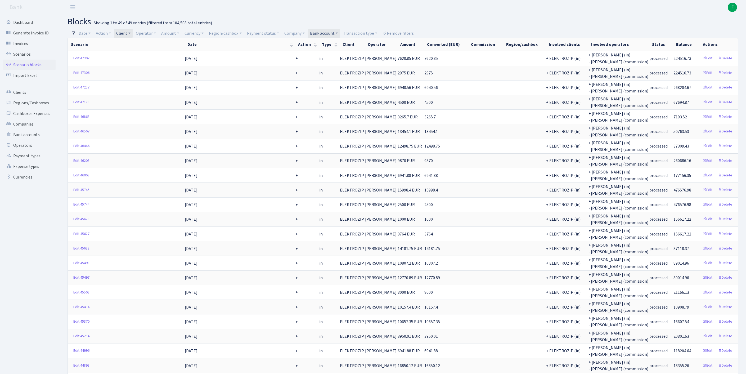
click at [133, 34] on link "Client" at bounding box center [123, 33] width 19 height 9
click at [134, 56] on input "search" at bounding box center [138, 52] width 44 height 8
type input "a"
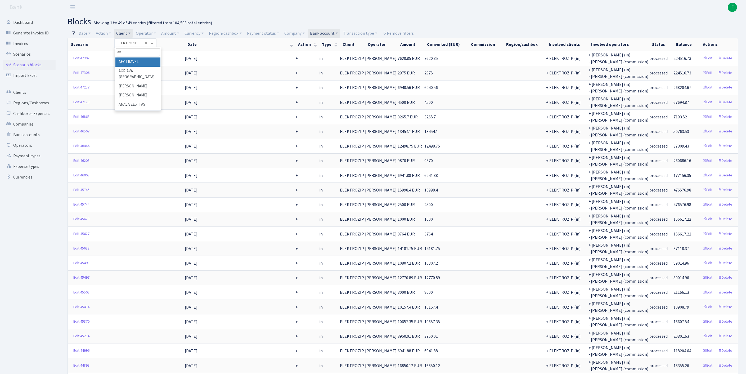
type input "a"
click at [24, 97] on link "Clients" at bounding box center [29, 92] width 53 height 11
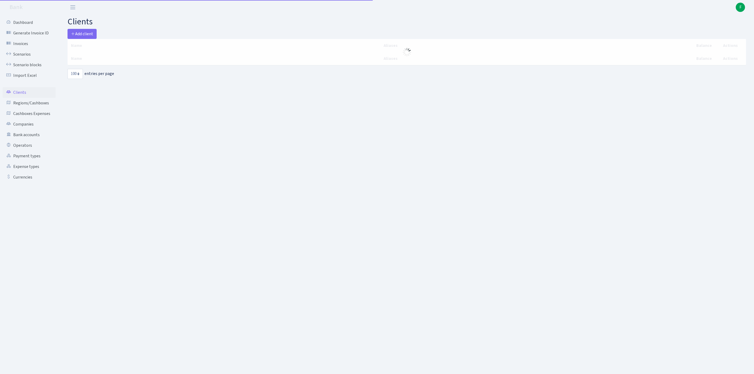
select select "100"
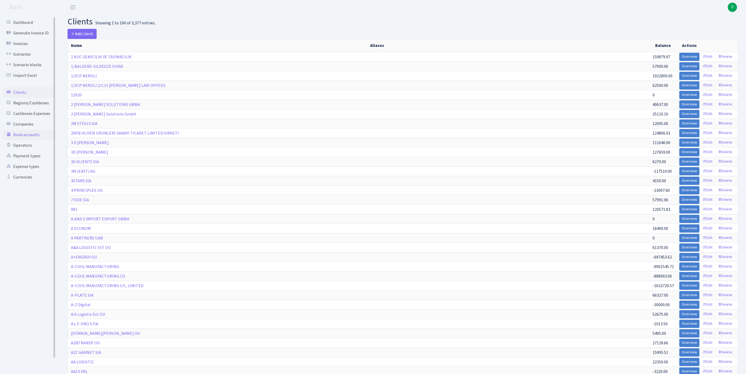
click at [28, 140] on link "Bank accounts" at bounding box center [29, 134] width 53 height 11
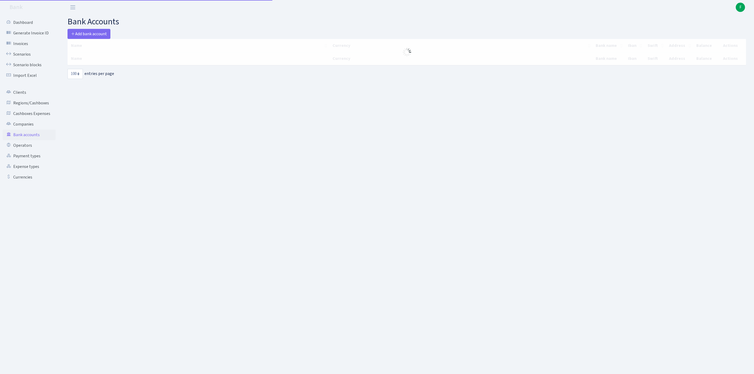
select select "100"
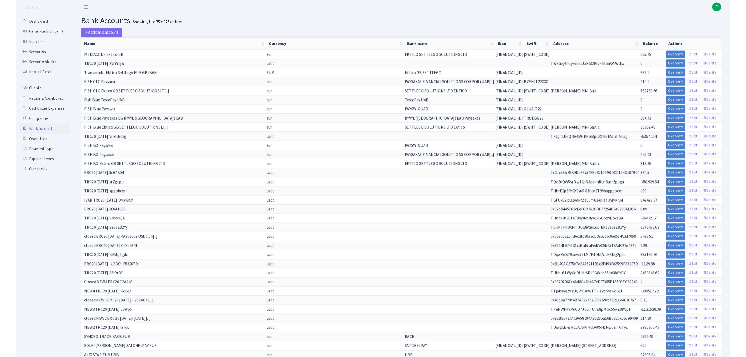
scroll to position [280, 0]
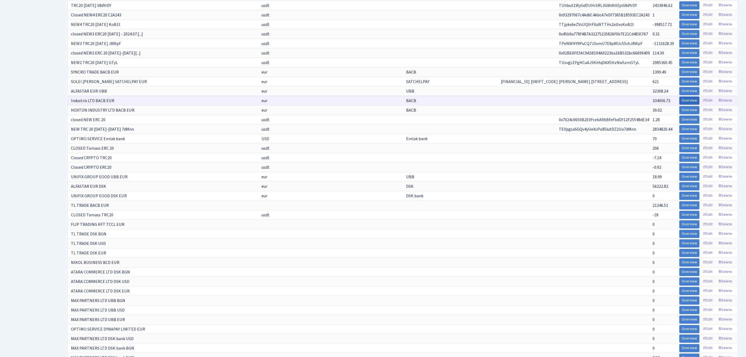
click at [679, 105] on link "Overview" at bounding box center [689, 101] width 20 height 8
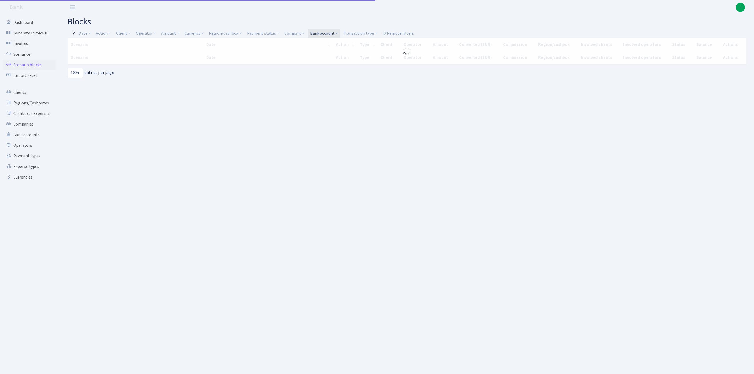
select select "100"
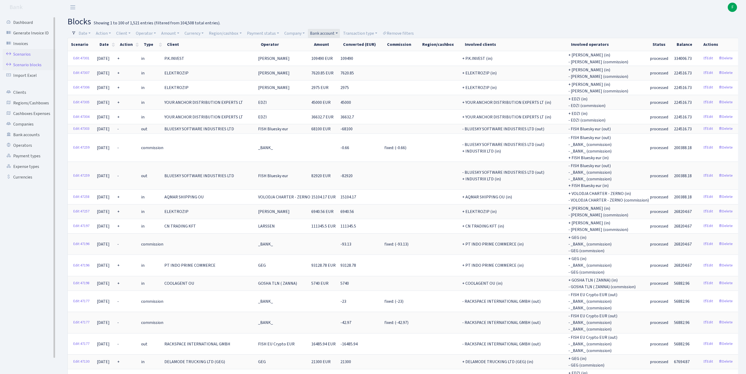
click at [20, 56] on link "Scenarios" at bounding box center [29, 54] width 53 height 11
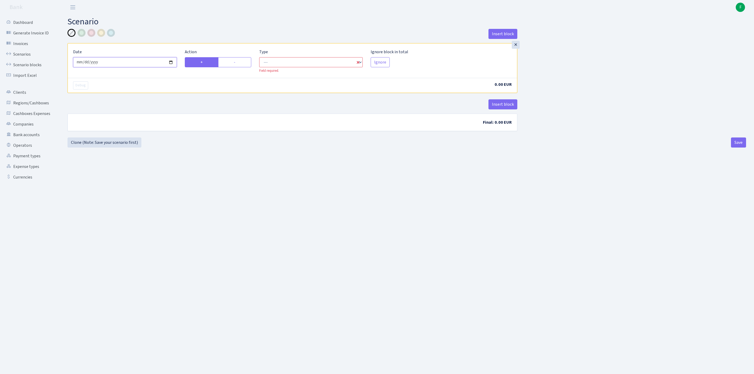
click at [133, 67] on input "[DATE]" at bounding box center [125, 62] width 104 height 10
type input "[DATE]"
click at [243, 65] on label "-" at bounding box center [234, 62] width 33 height 10
click at [237, 62] on input "-" at bounding box center [235, 60] width 3 height 3
radio input "true"
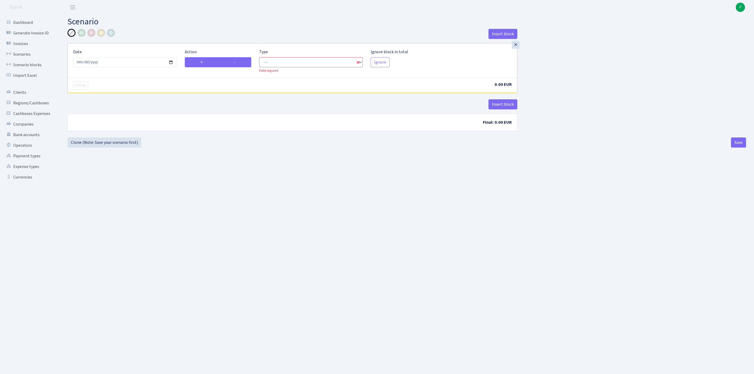
radio input "false"
select select "out"
select select "1"
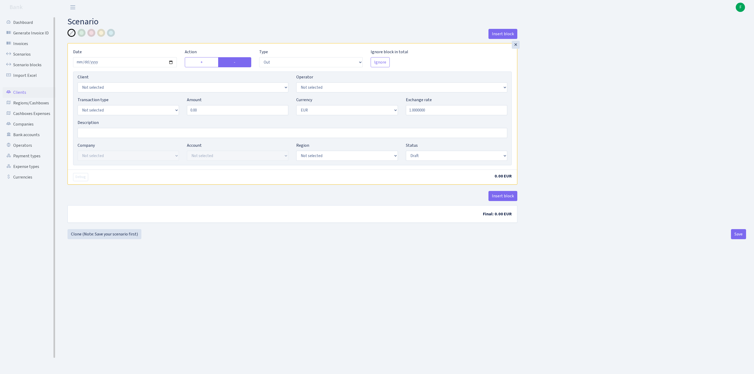
click at [24, 98] on link "Clients" at bounding box center [29, 92] width 53 height 11
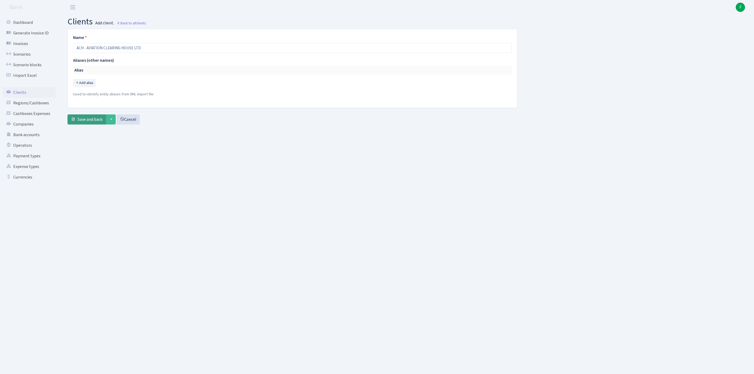
type input "ACH - AVIATION CLEARING HOUSE LTD"
click at [92, 122] on span "Save and back" at bounding box center [90, 119] width 25 height 6
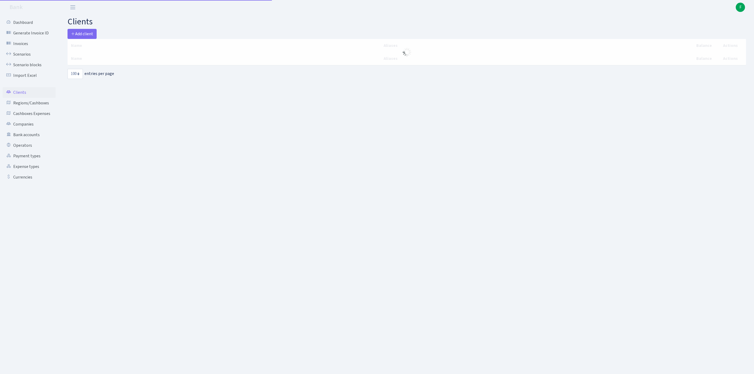
select select "100"
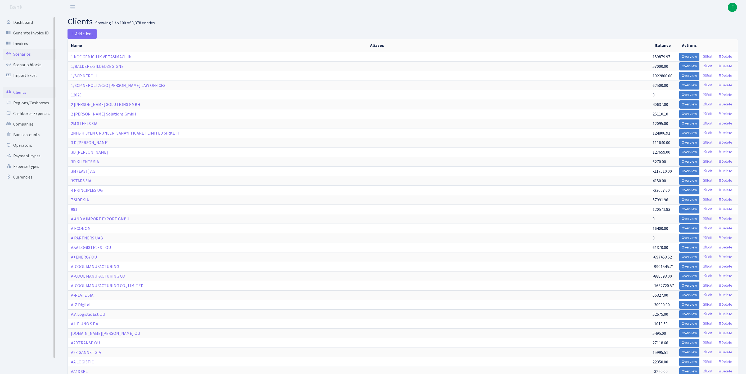
click at [28, 57] on link "Scenarios" at bounding box center [29, 54] width 53 height 11
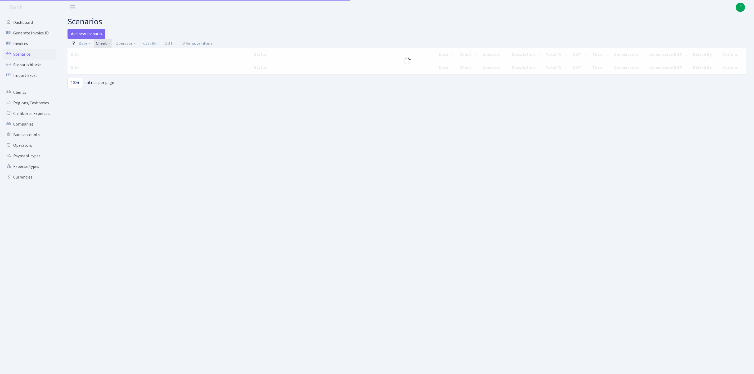
select select "100"
click at [90, 34] on link "Add new scenario" at bounding box center [86, 34] width 38 height 10
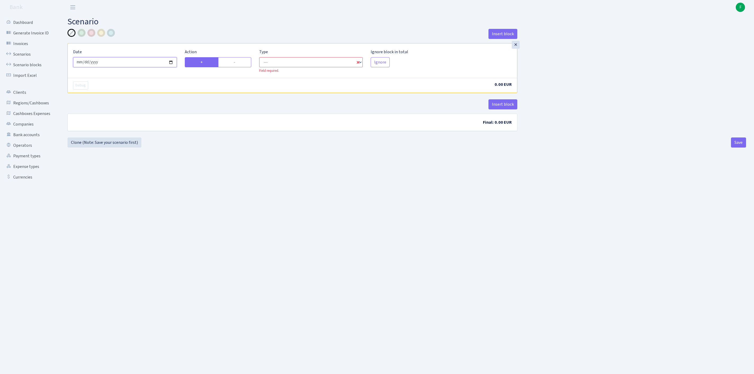
click at [137, 67] on input "[DATE]" at bounding box center [125, 62] width 104 height 10
type input "[DATE]"
select select "in"
select select "1"
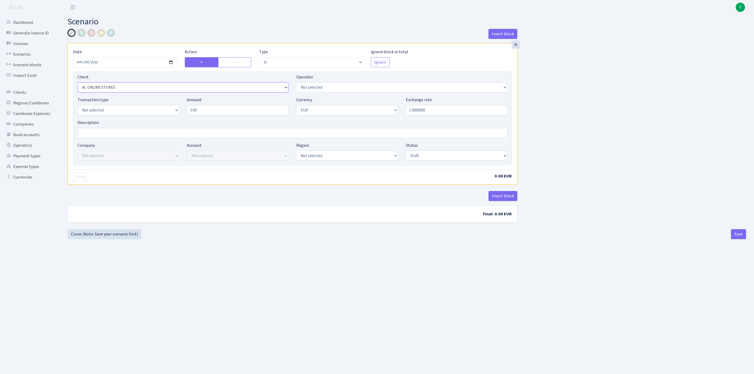
select select "3403"
select select "439"
select select "2"
drag, startPoint x: 211, startPoint y: 117, endPoint x: 155, endPoint y: 117, distance: 56.6
click at [155, 117] on div "Transaction type Not selected 981 ELF FISH crypto GIRT IVO dekl MM-BALTIC eur U…" at bounding box center [292, 108] width 437 height 23
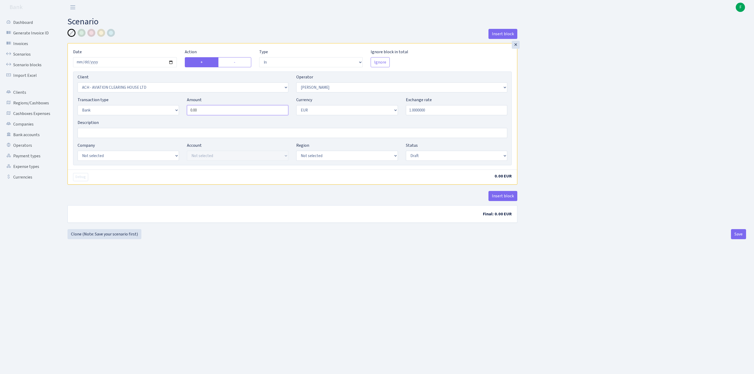
drag, startPoint x: 220, startPoint y: 124, endPoint x: 174, endPoint y: 125, distance: 46.6
click at [152, 119] on div "Transaction type Not selected 981 ELF FISH crypto GIRT IVO dekl MM-BALTIC eur U…" at bounding box center [292, 108] width 437 height 23
paste input "86455"
type input "86,455.00"
select select "17"
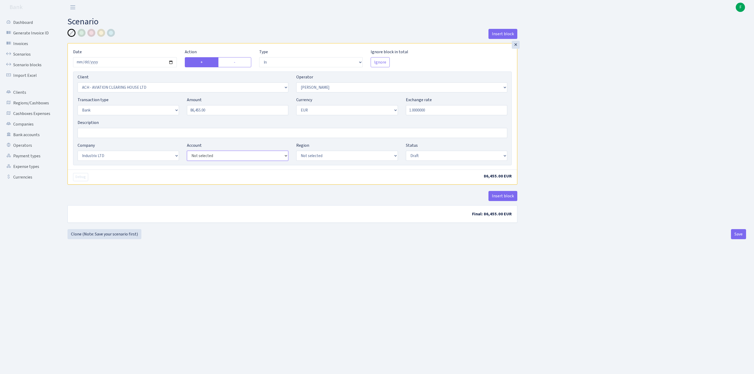
select select "41"
select select "processed"
click at [505, 201] on button "Insert block" at bounding box center [502, 196] width 29 height 10
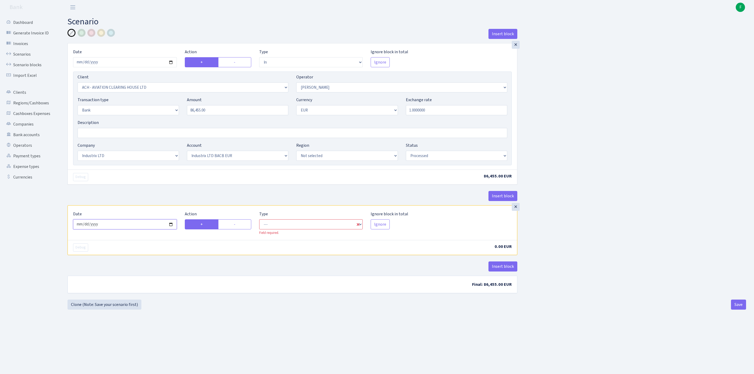
click at [134, 229] on input "[DATE]" at bounding box center [125, 224] width 104 height 10
type input "2025-10-07"
drag, startPoint x: 231, startPoint y: 249, endPoint x: 256, endPoint y: 249, distance: 24.3
click at [231, 229] on label "-" at bounding box center [234, 224] width 33 height 10
click at [234, 224] on input "-" at bounding box center [235, 222] width 3 height 3
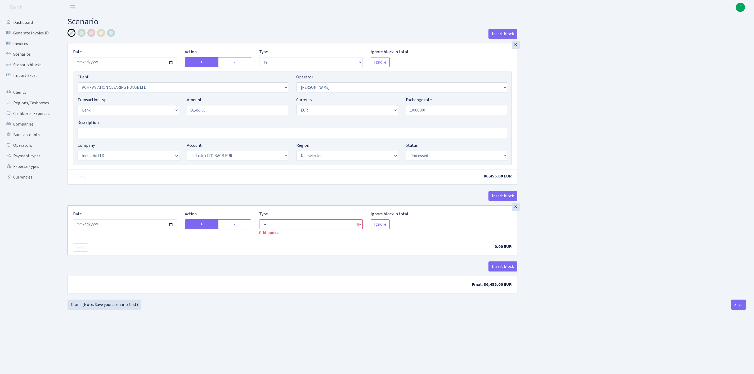
radio input "true"
radio input "false"
select select "commission"
select select "439"
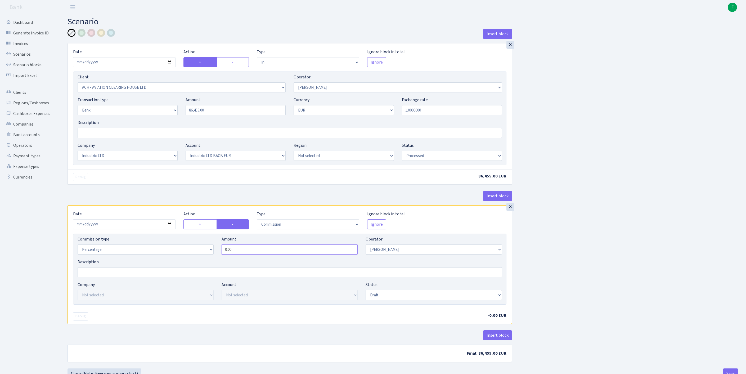
drag, startPoint x: 244, startPoint y: 280, endPoint x: 194, endPoint y: 278, distance: 50.8
click at [194, 258] on div "Commission type Percentage Fixed Bank Amount 0.00 Operator Not selected 981 981…" at bounding box center [290, 247] width 432 height 23
type input "1"
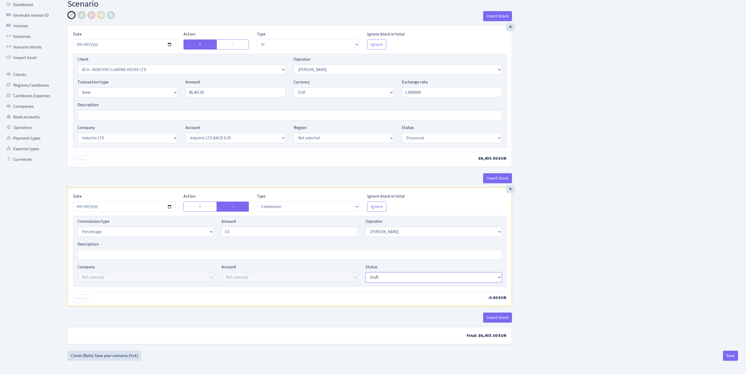
type input "0.50"
select select "processed"
click at [730, 358] on button "Save" at bounding box center [730, 355] width 15 height 10
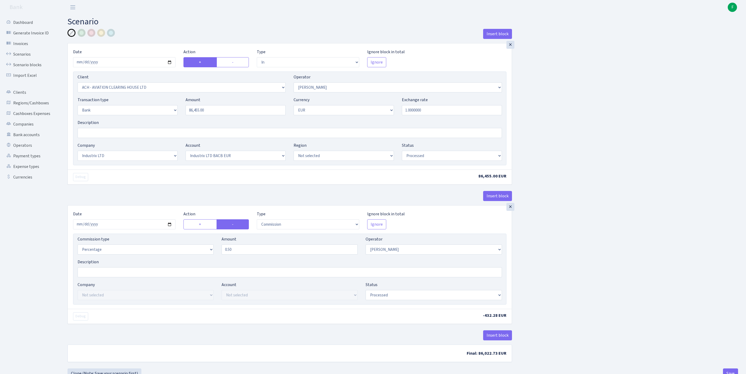
select select "in"
select select "3403"
select select "439"
select select "2"
select select "1"
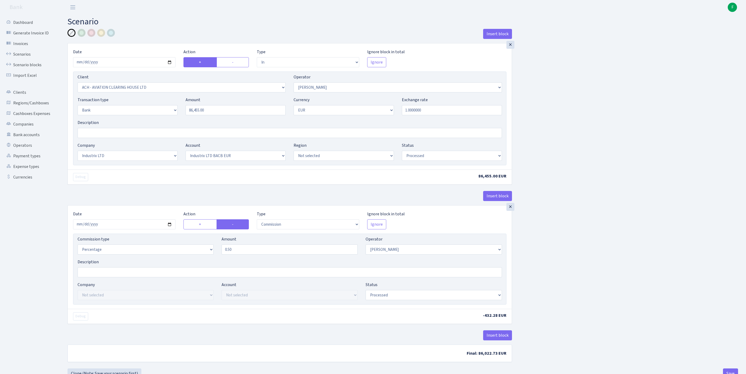
select select "17"
select select "41"
select select "processed"
select select "commission"
select select "439"
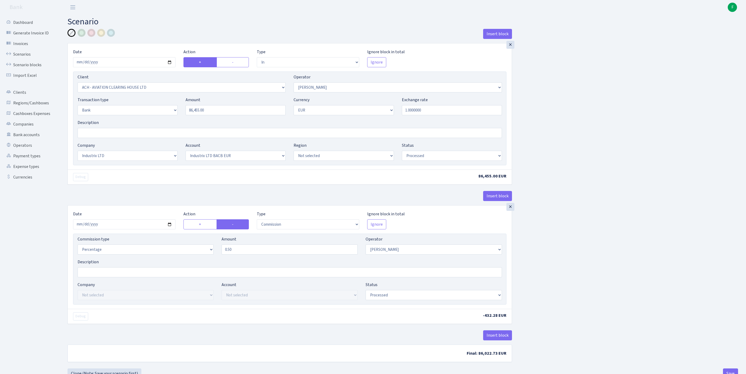
select select "processed"
click at [23, 59] on link "Scenarios" at bounding box center [29, 54] width 53 height 11
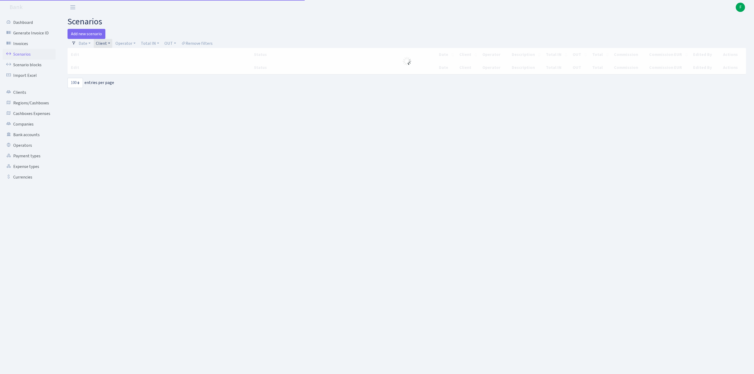
select select "100"
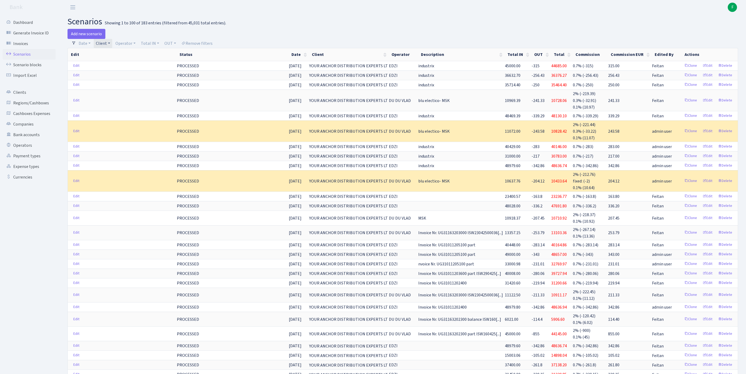
click at [112, 46] on link "Client" at bounding box center [103, 43] width 19 height 9
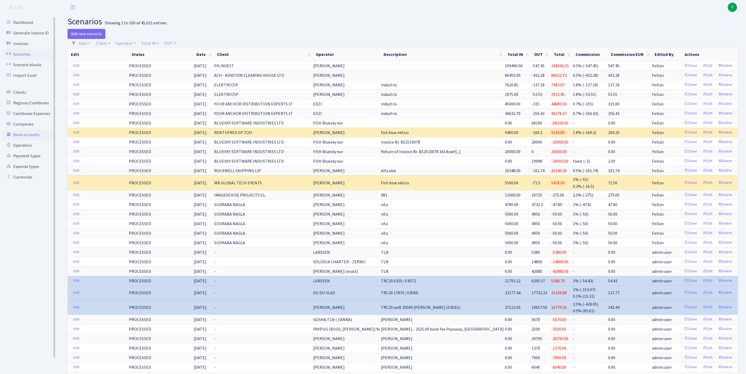
click at [29, 140] on link "Bank accounts" at bounding box center [29, 134] width 53 height 11
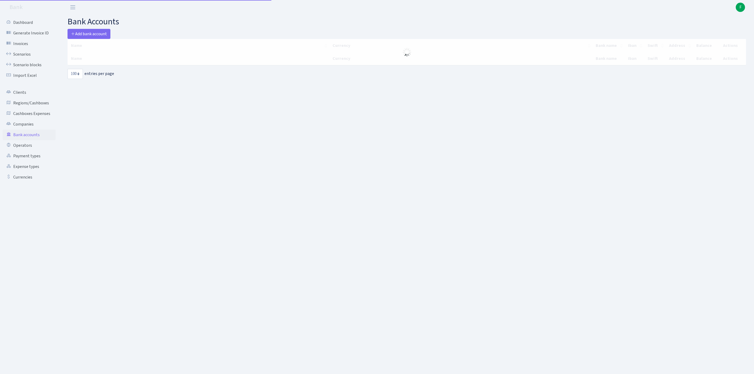
select select "100"
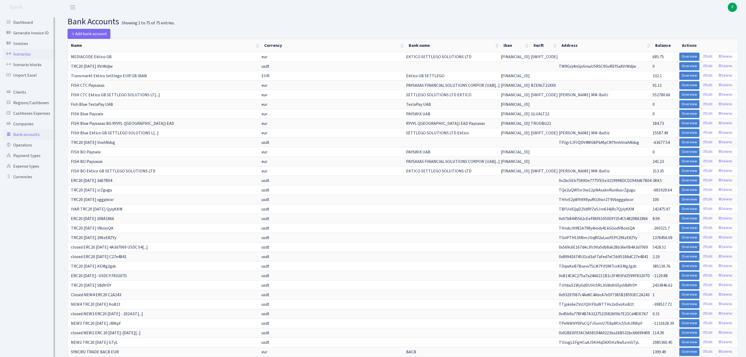
click at [24, 57] on link "Scenarios" at bounding box center [29, 54] width 53 height 11
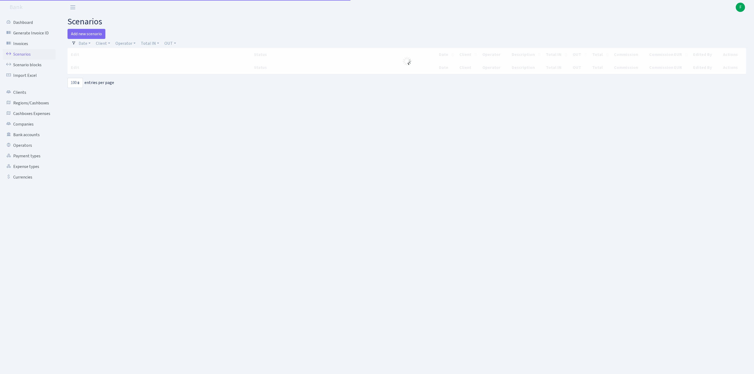
select select "100"
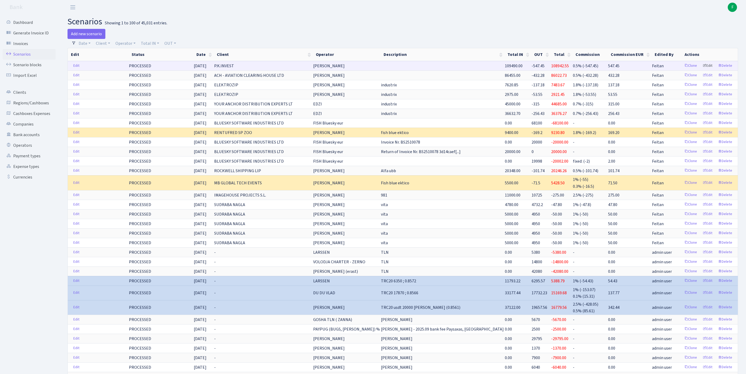
click at [702, 70] on link "Edit" at bounding box center [707, 66] width 15 height 8
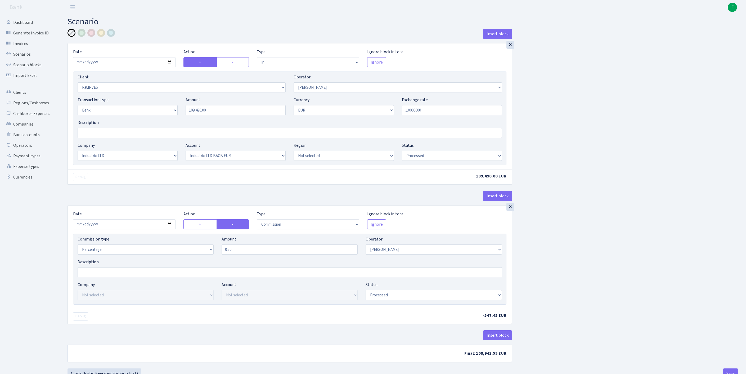
select select "in"
select select "728"
select select "439"
select select "2"
select select "1"
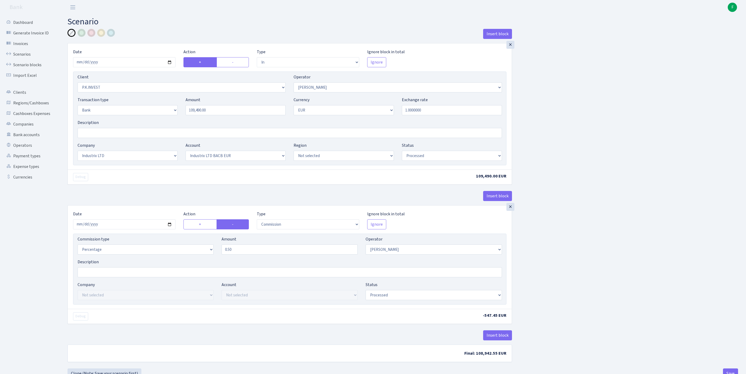
select select "17"
select select "41"
select select "processed"
select select "commission"
select select "439"
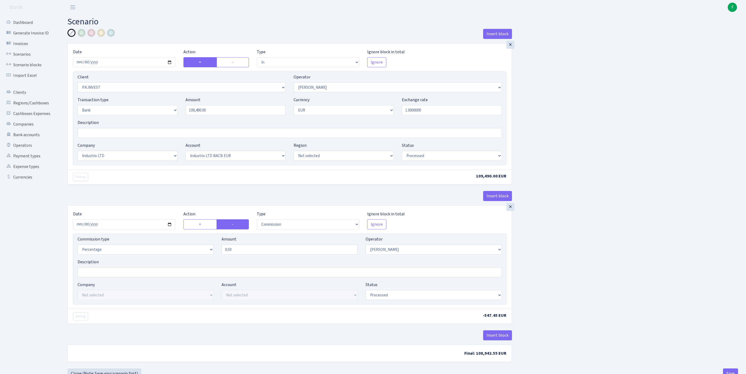
select select "processed"
select select "pending"
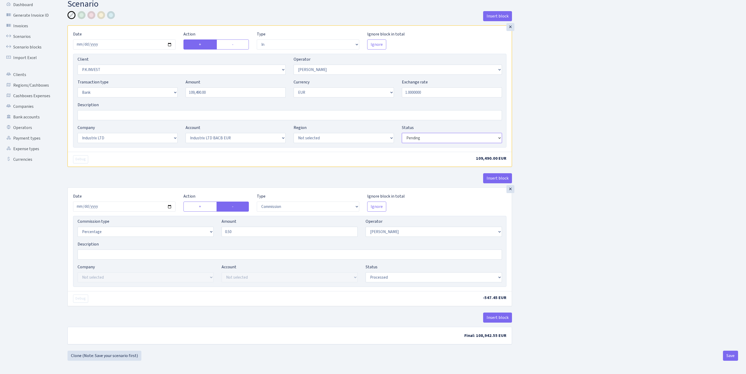
scroll to position [66, 0]
select select "pending"
click at [729, 352] on button "Save" at bounding box center [730, 355] width 15 height 10
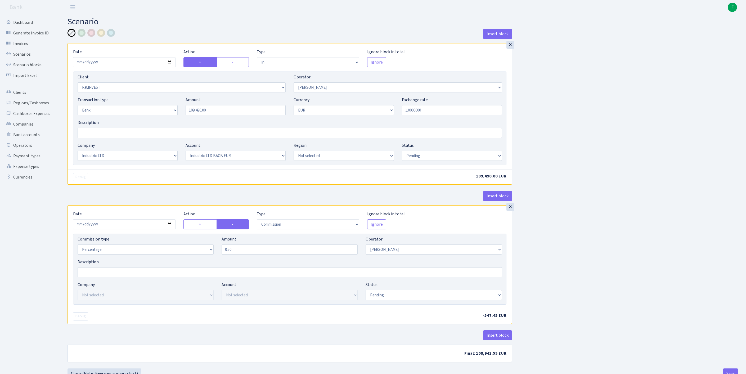
select select "in"
select select "728"
select select "439"
select select "2"
select select "1"
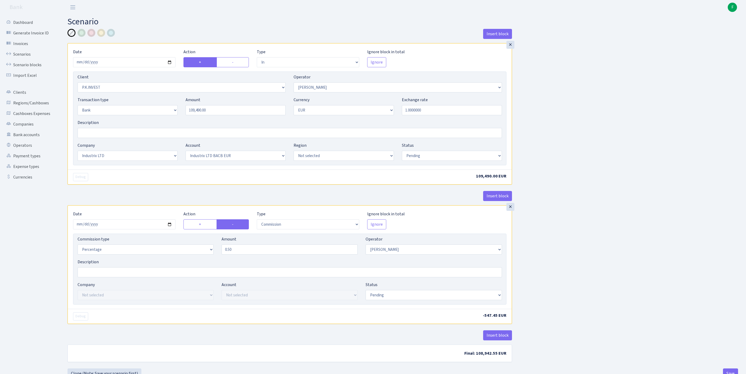
select select "17"
select select "41"
select select "pending"
select select "commission"
select select "439"
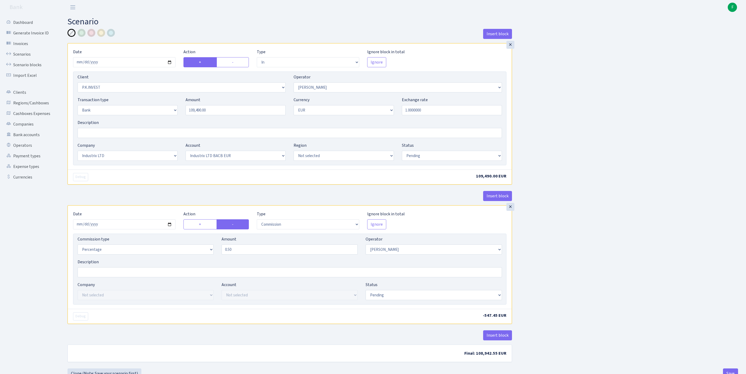
select select "pending"
click at [29, 140] on link "Bank accounts" at bounding box center [29, 134] width 53 height 11
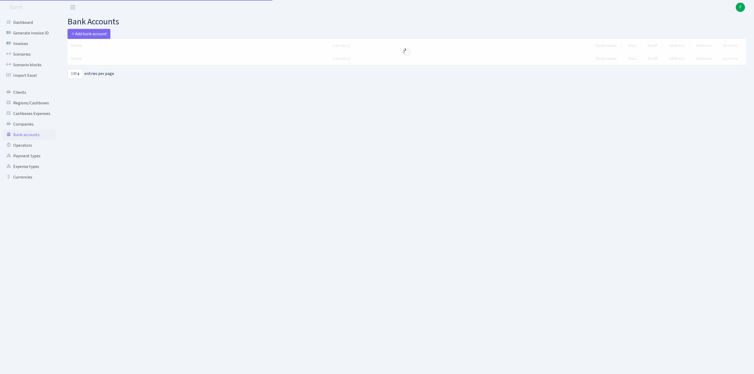
select select "100"
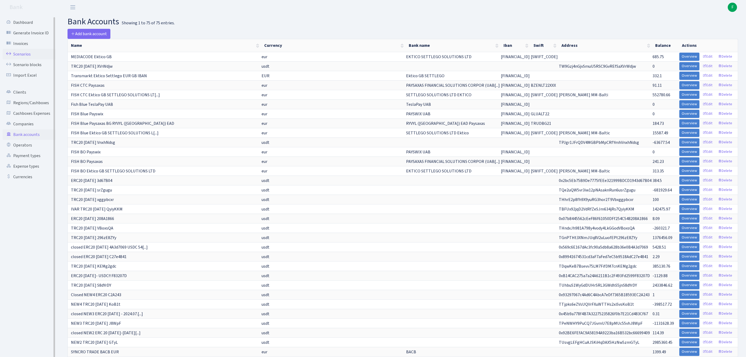
click at [28, 57] on link "Scenarios" at bounding box center [29, 54] width 53 height 11
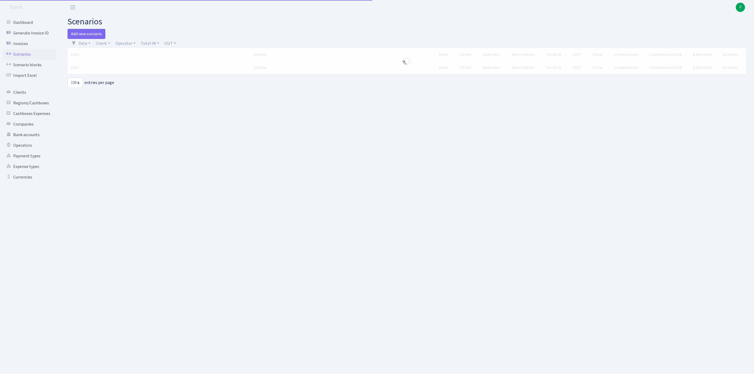
select select "100"
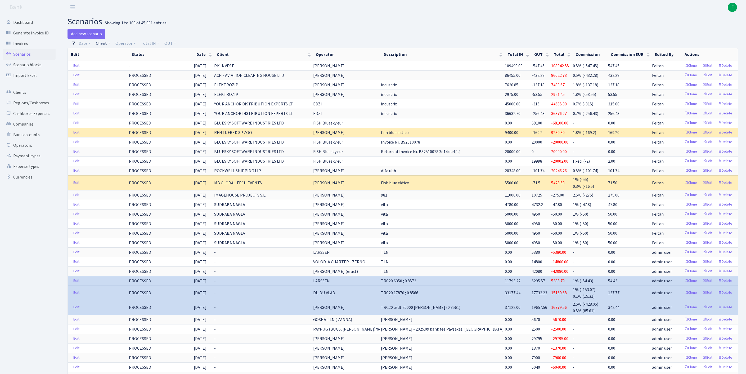
click at [106, 44] on link "Client" at bounding box center [103, 43] width 19 height 9
click at [111, 61] on input "search" at bounding box center [118, 62] width 44 height 8
type input "avianese"
click at [123, 77] on li "AVIANESE LTD" at bounding box center [117, 71] width 45 height 9
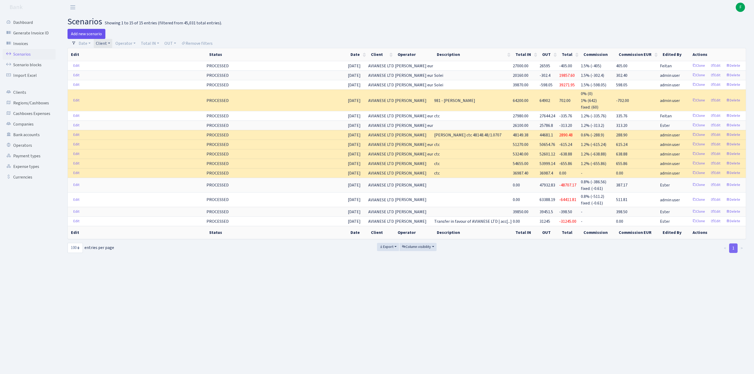
click at [98, 36] on link "Add new scenario" at bounding box center [86, 34] width 38 height 10
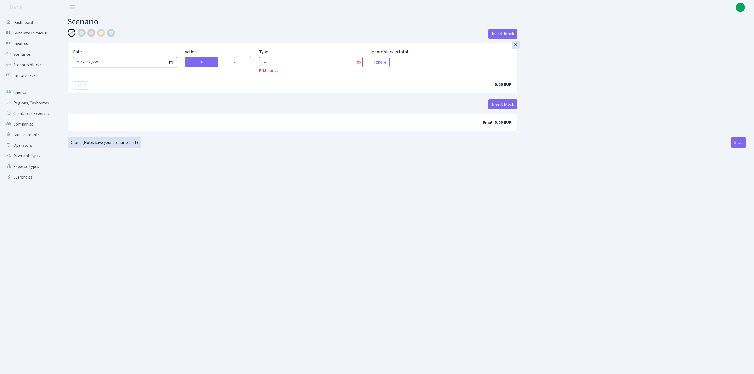
click at [110, 67] on input "2025-10-08" at bounding box center [125, 62] width 104 height 10
type input "2025-10-06"
select select "in"
select select "1"
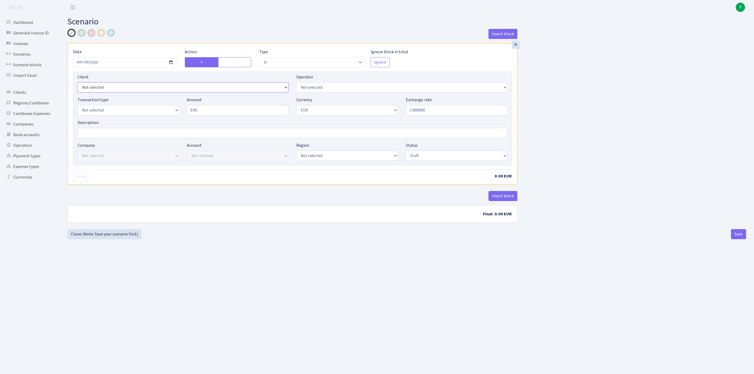
select select "2281"
select select "2"
select select "403"
select select "4"
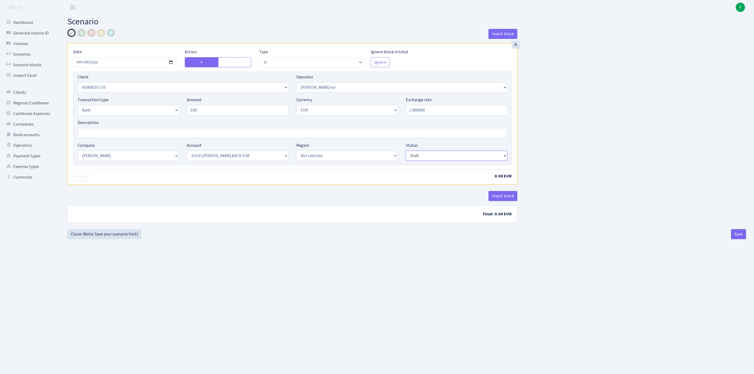
select select "processed"
click at [508, 201] on button "Insert block" at bounding box center [502, 196] width 29 height 10
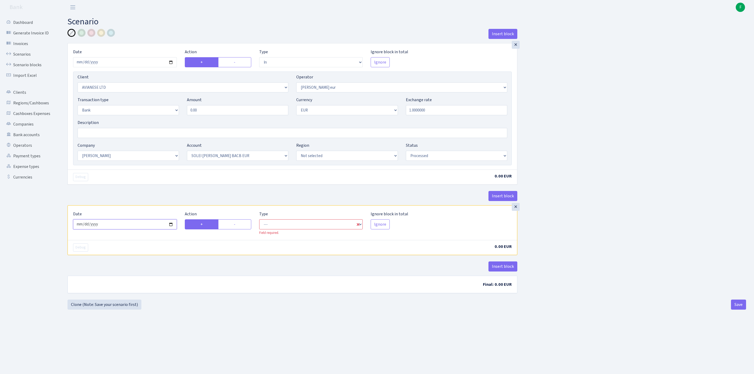
click at [149, 229] on input "2025-10-08" at bounding box center [125, 224] width 104 height 10
type input "2025-10-06"
drag, startPoint x: 239, startPoint y: 249, endPoint x: 264, endPoint y: 250, distance: 25.4
click at [239, 229] on label "-" at bounding box center [234, 224] width 33 height 10
click at [237, 224] on input "-" at bounding box center [235, 222] width 3 height 3
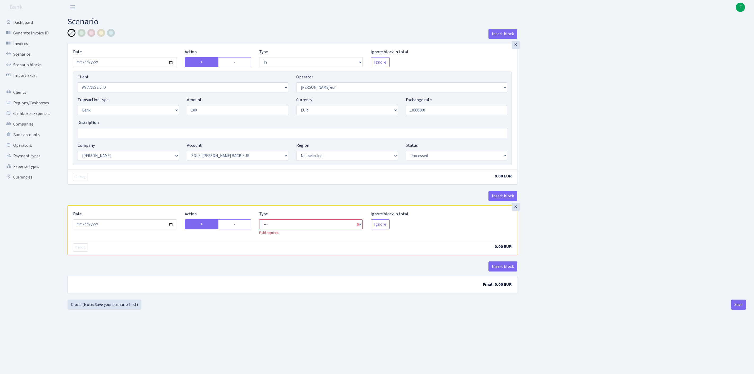
radio input "true"
radio input "false"
select select "commission"
select select "403"
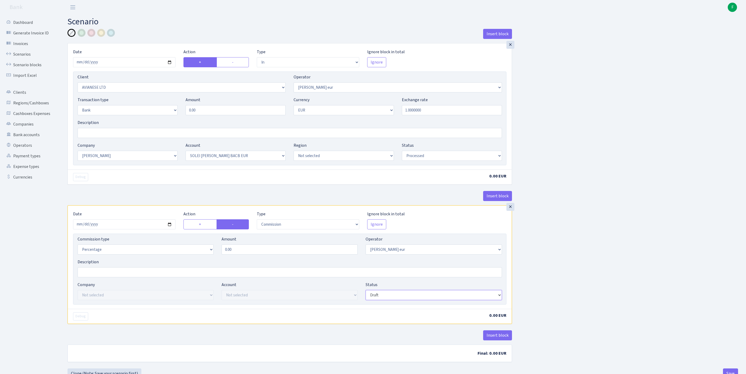
select select "processed"
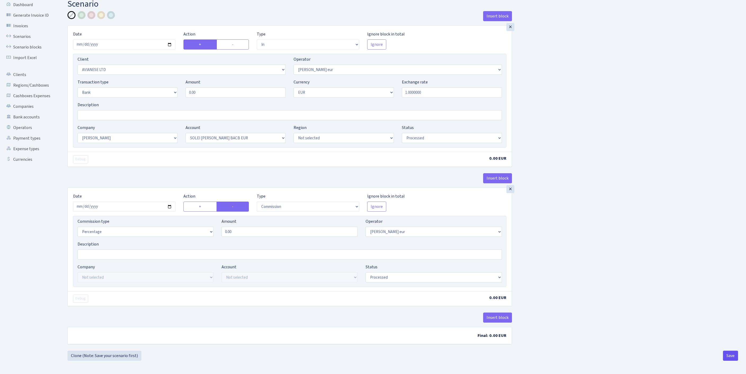
click at [725, 358] on button "Save" at bounding box center [730, 355] width 15 height 10
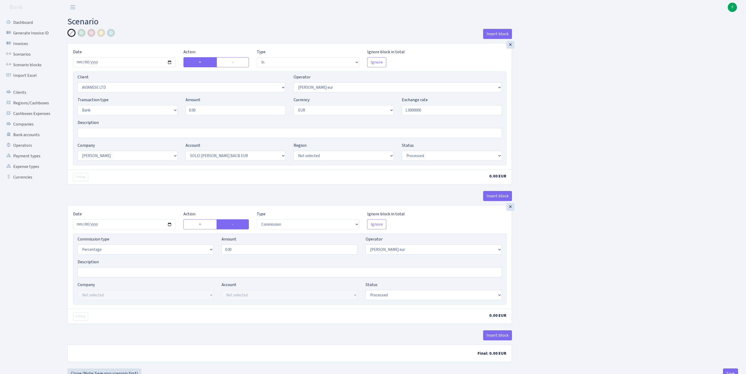
select select "in"
select select "2281"
select select "403"
select select "2"
select select "1"
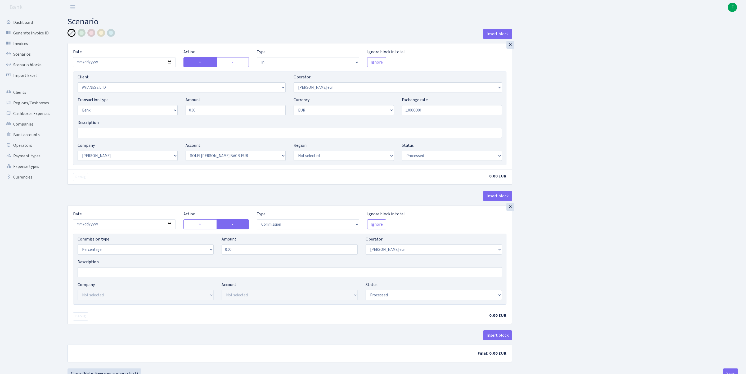
select select "2"
select select "4"
select select "processed"
select select "commission"
select select "403"
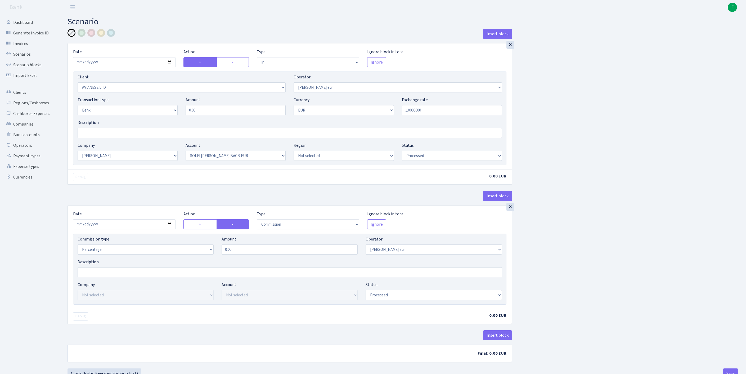
select select "processed"
click at [26, 59] on link "Scenarios" at bounding box center [29, 54] width 53 height 11
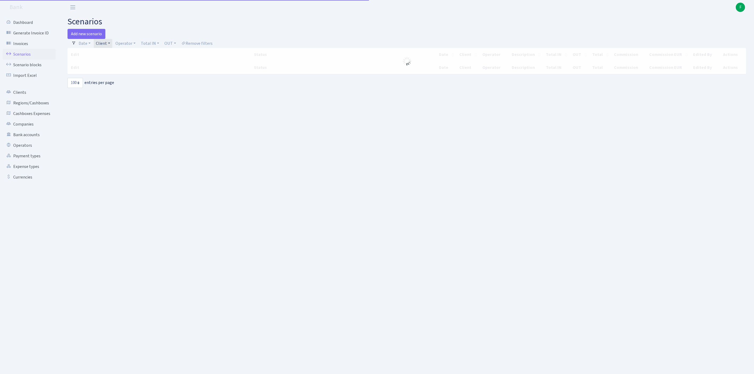
select select "100"
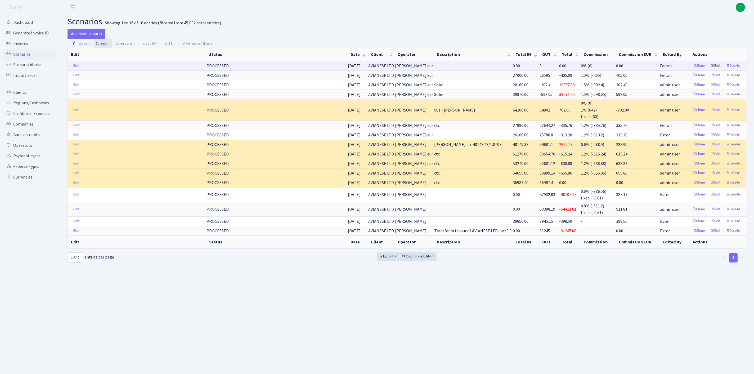
click at [710, 70] on link "Edit" at bounding box center [715, 66] width 15 height 8
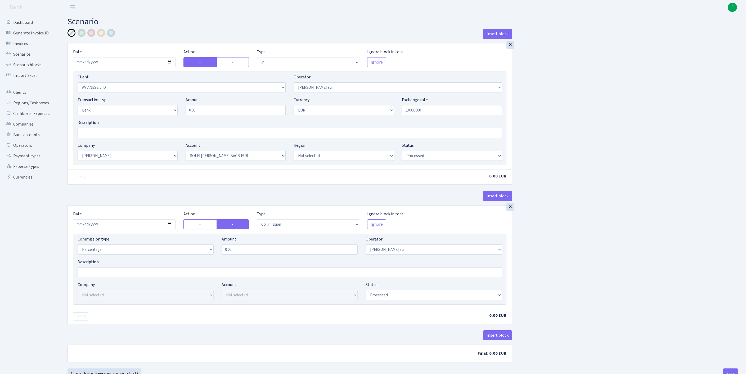
select select "in"
select select "2281"
select select "403"
select select "2"
select select "1"
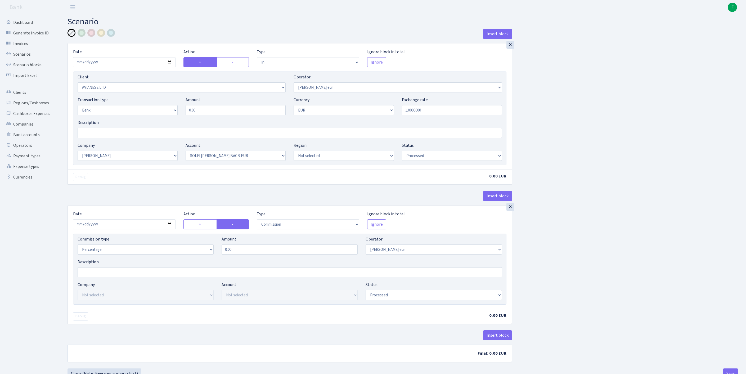
select select "2"
select select "4"
select select "processed"
select select "commission"
select select "403"
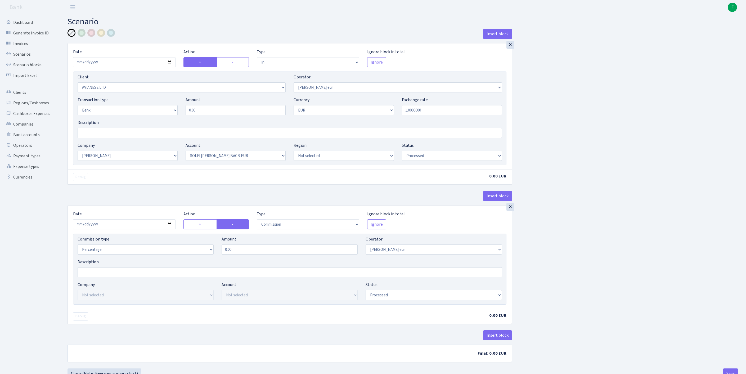
select select "processed"
drag, startPoint x: 202, startPoint y: 120, endPoint x: 171, endPoint y: 120, distance: 30.7
click at [171, 119] on div "Transaction type Not selected 981 ELF FISH crypto GIRT IVO dekl MM-BALTIC eur U…" at bounding box center [290, 108] width 432 height 23
drag, startPoint x: 213, startPoint y: 122, endPoint x: 177, endPoint y: 118, distance: 35.7
click at [177, 118] on div "Transaction type Not selected 981 ELF FISH crypto GIRT IVO dekl MM-BALTIC eur U…" at bounding box center [290, 108] width 432 height 23
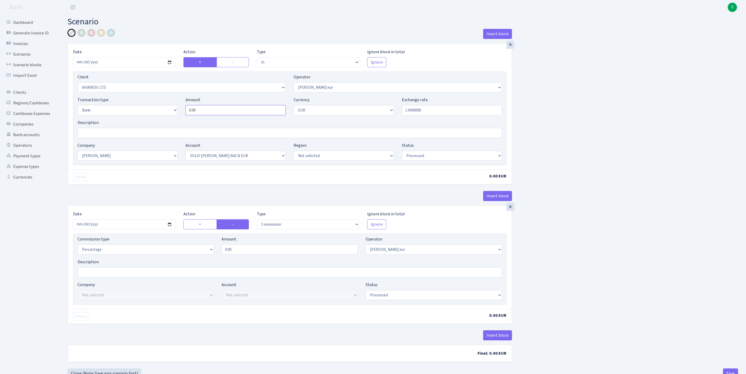
paste input "9207"
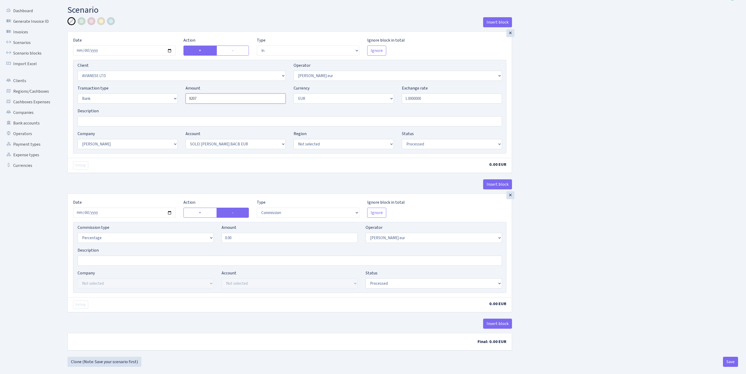
scroll to position [26, 0]
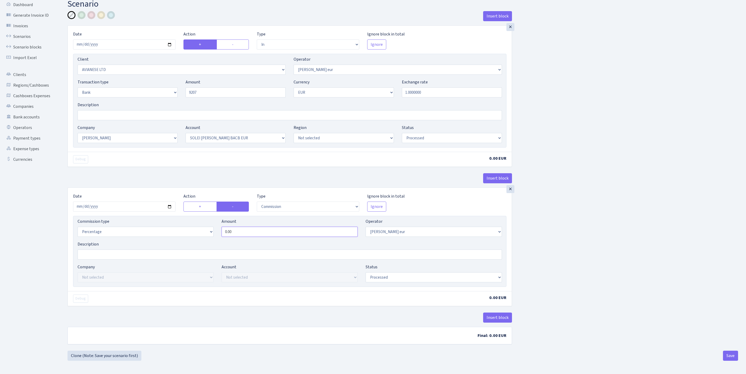
type input "9,207.00"
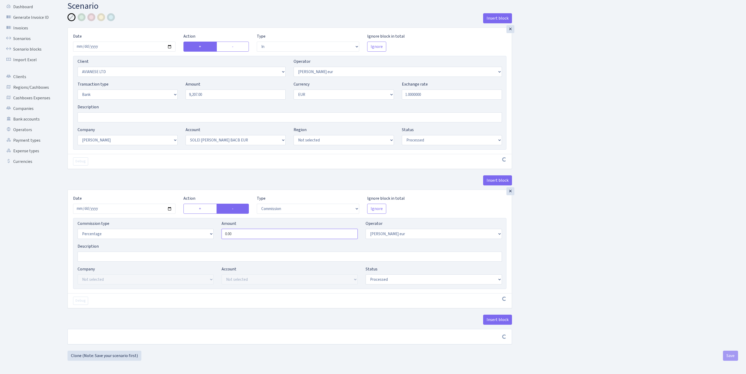
drag, startPoint x: 248, startPoint y: 252, endPoint x: 177, endPoint y: 250, distance: 70.4
click at [177, 243] on div "Commission type Percentage Fixed Bank Amount 0.00 Operator Not selected 981 981…" at bounding box center [290, 231] width 432 height 23
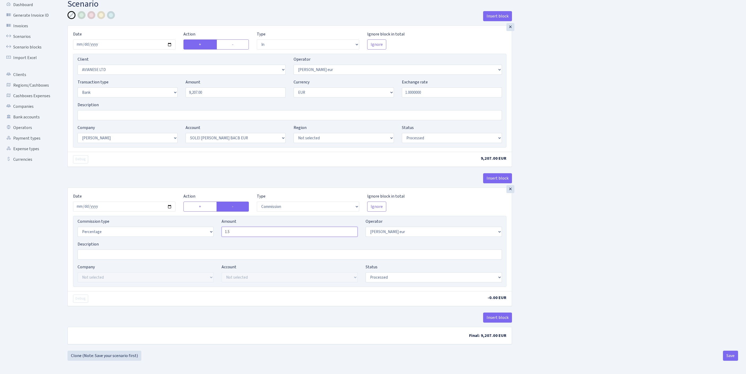
scroll to position [66, 0]
type input "1.50"
click at [726, 353] on button "Save" at bounding box center [730, 355] width 15 height 10
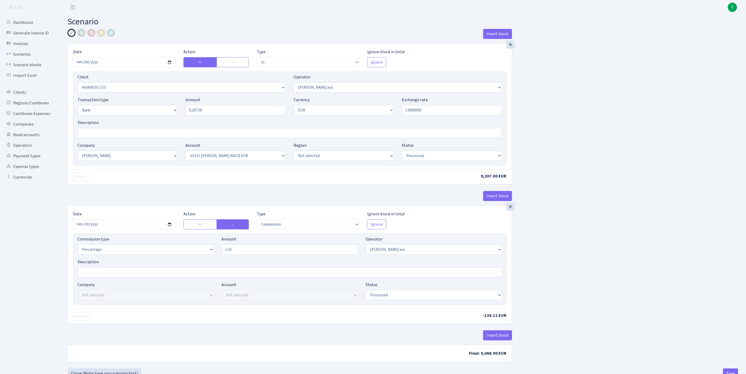
select select "in"
select select "2281"
select select "403"
select select "2"
select select "1"
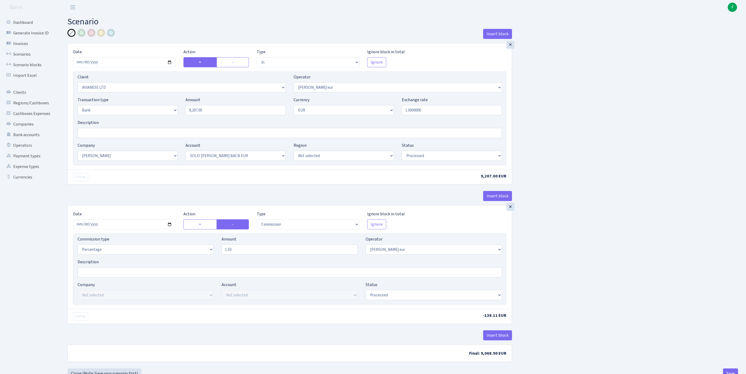
select select "2"
select select "4"
select select "processed"
select select "commission"
select select "403"
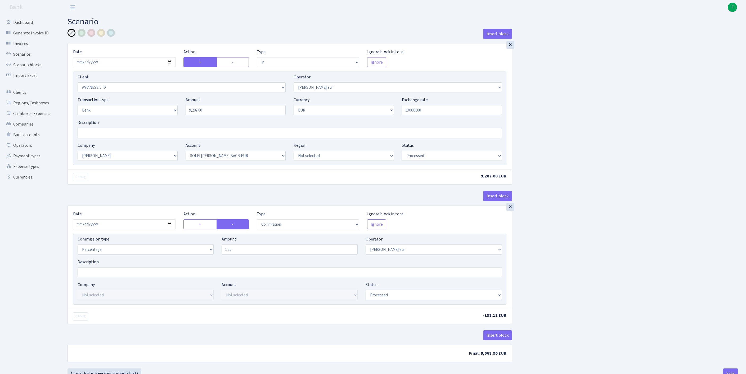
select select "processed"
click at [25, 58] on link "Scenarios" at bounding box center [29, 54] width 53 height 11
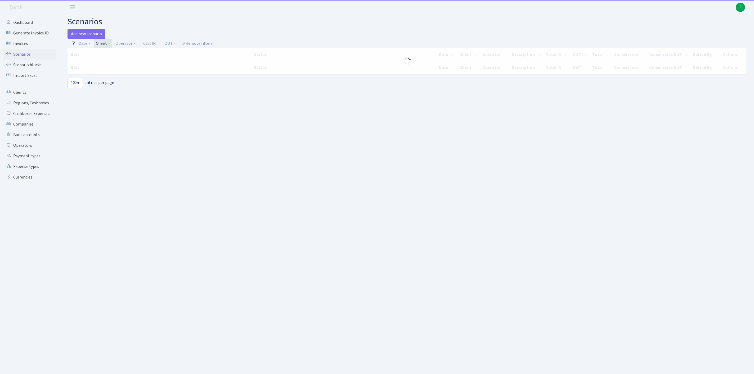
select select "100"
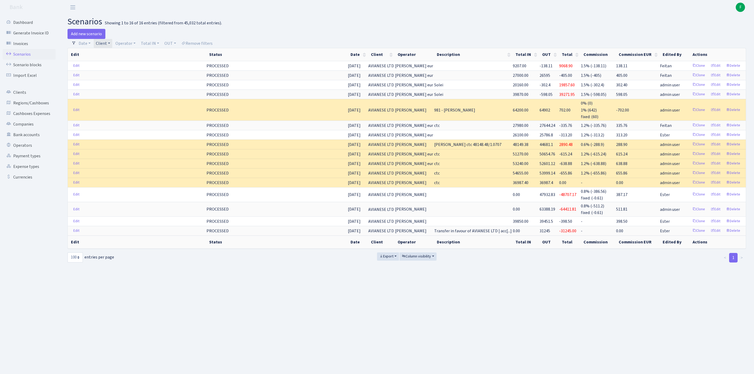
click at [112, 44] on link "Client" at bounding box center [103, 43] width 19 height 9
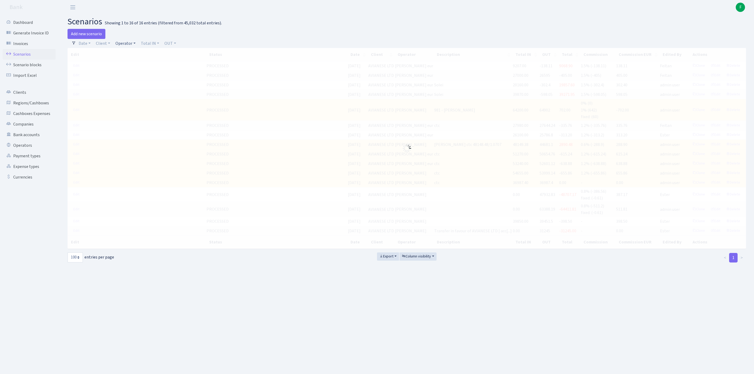
click at [131, 45] on link "Operator" at bounding box center [125, 43] width 24 height 9
click at [136, 66] on input "search" at bounding box center [137, 62] width 44 height 8
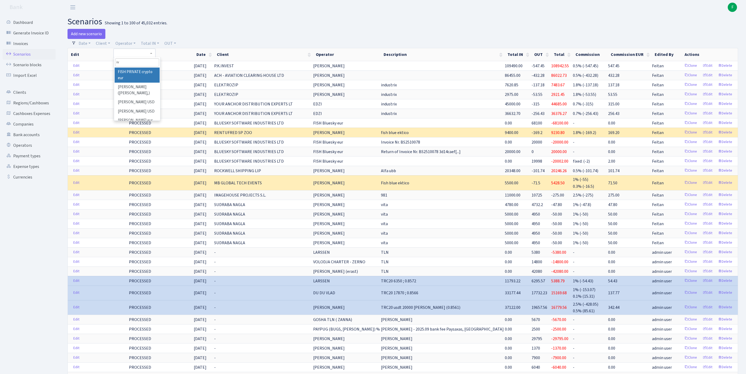
type input "ivo"
click at [135, 77] on li "[PERSON_NAME]" at bounding box center [137, 71] width 45 height 9
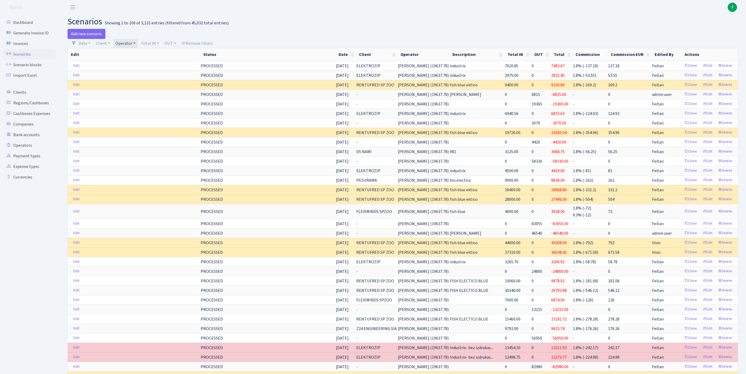
click at [138, 44] on link "Operator" at bounding box center [125, 43] width 24 height 9
click at [145, 66] on input "search" at bounding box center [137, 62] width 44 height 8
type input "sigma"
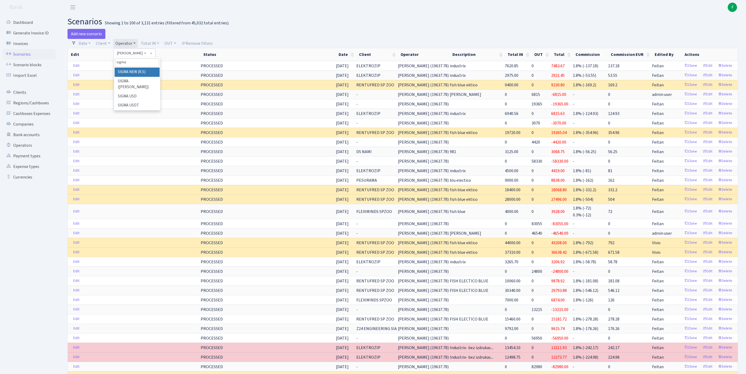
click at [137, 77] on li "SIGMA NEW (R.S)" at bounding box center [137, 71] width 45 height 9
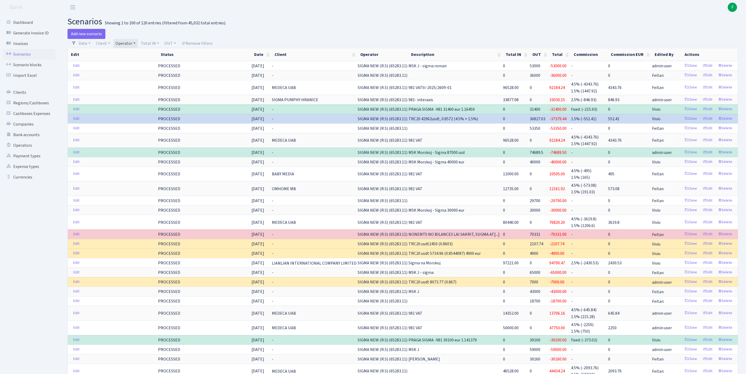
click at [138, 44] on link "Operator" at bounding box center [125, 43] width 24 height 9
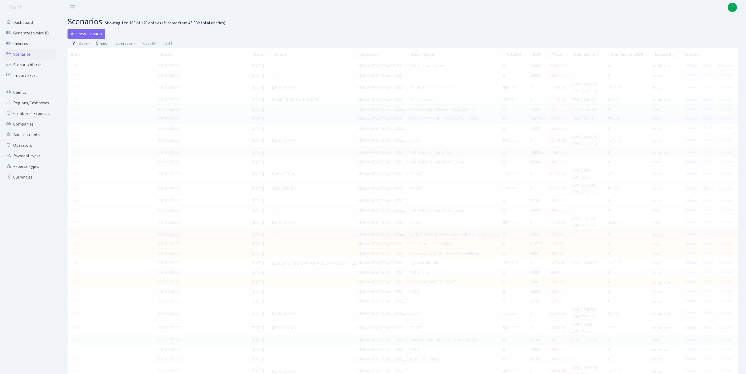
click at [109, 45] on link "Client" at bounding box center [103, 43] width 19 height 9
click at [112, 65] on input "search" at bounding box center [118, 62] width 44 height 8
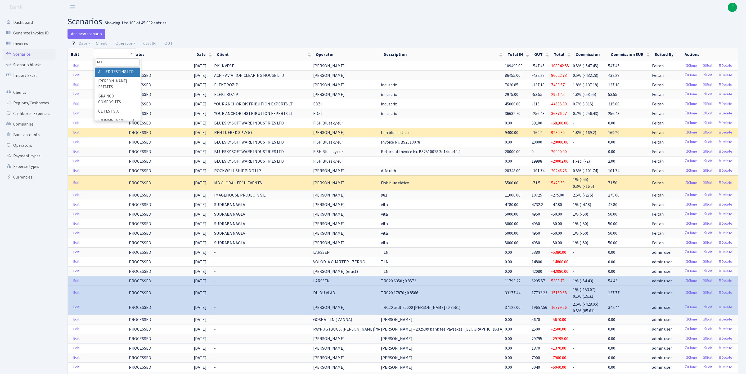
type input "tese"
click at [26, 98] on link "Clients" at bounding box center [29, 92] width 53 height 11
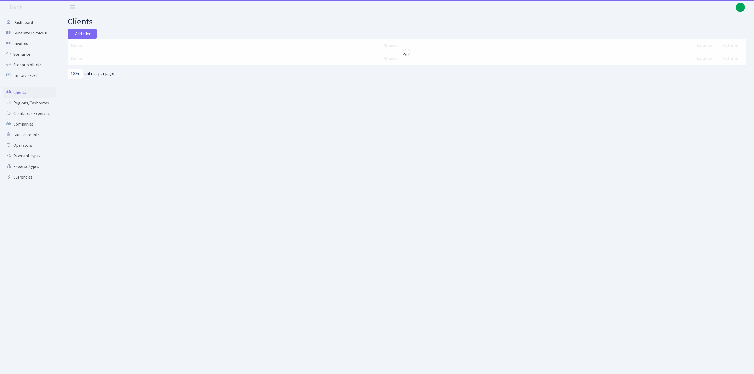
select select "100"
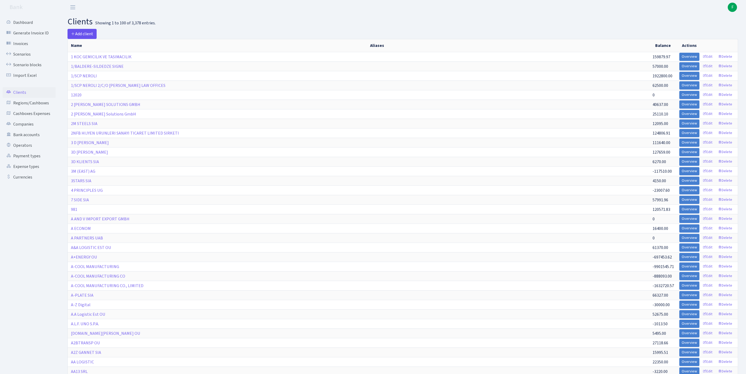
click at [82, 33] on span "Add client" at bounding box center [82, 34] width 22 height 6
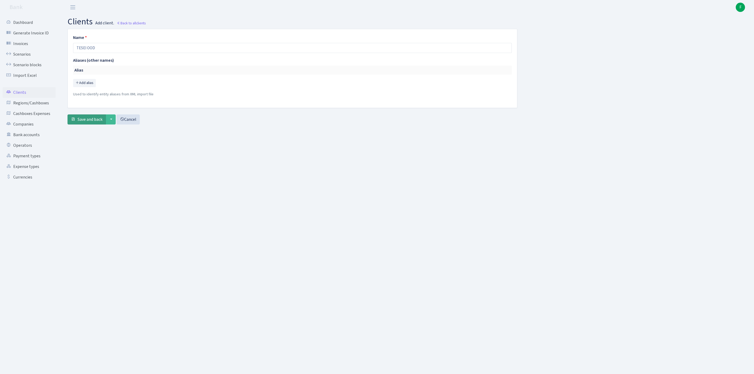
type input "TESEI OOD"
click at [94, 122] on span "Save and back" at bounding box center [90, 119] width 25 height 6
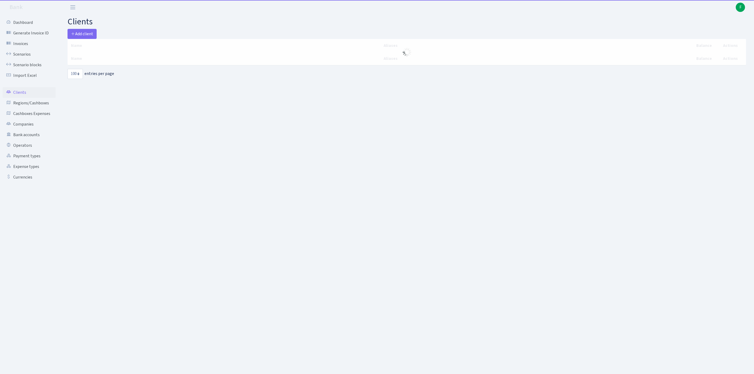
select select "100"
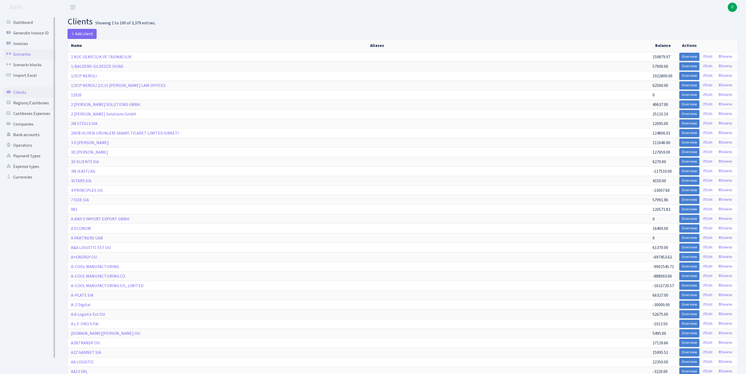
click at [28, 56] on link "Scenarios" at bounding box center [29, 54] width 53 height 11
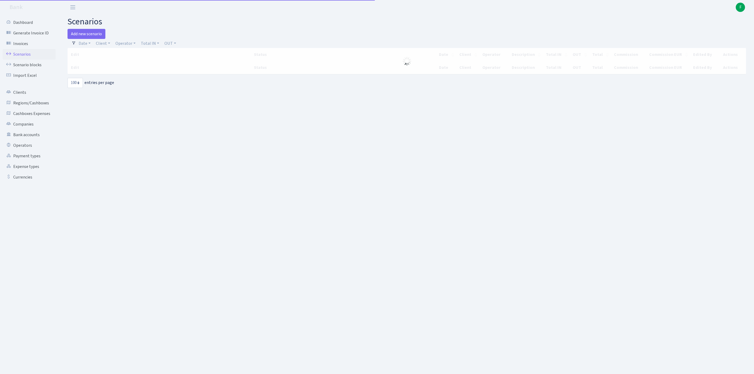
select select "100"
click at [108, 43] on link "Client" at bounding box center [103, 43] width 19 height 9
click at [109, 65] on input "search" at bounding box center [118, 62] width 44 height 8
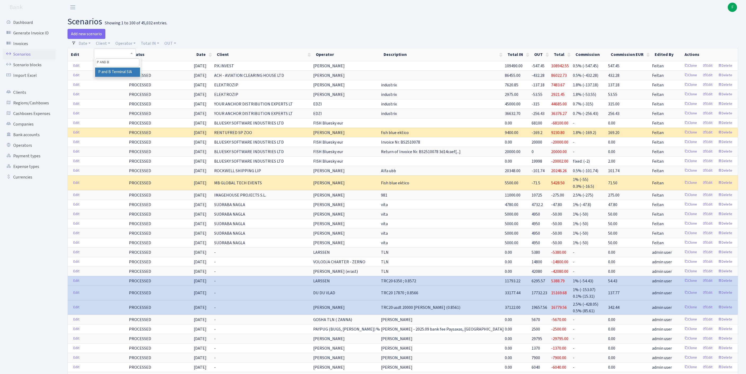
type input "P AND B"
click at [129, 76] on li "P and B Terminal SIA" at bounding box center [117, 71] width 45 height 9
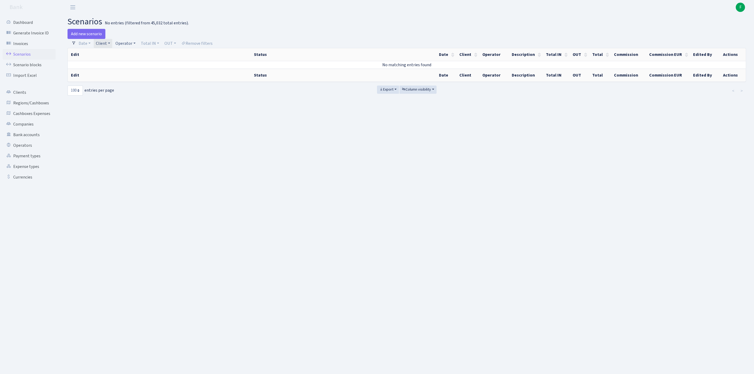
click at [137, 44] on link "Operator" at bounding box center [125, 43] width 24 height 9
click at [85, 34] on link "Add new scenario" at bounding box center [86, 34] width 38 height 10
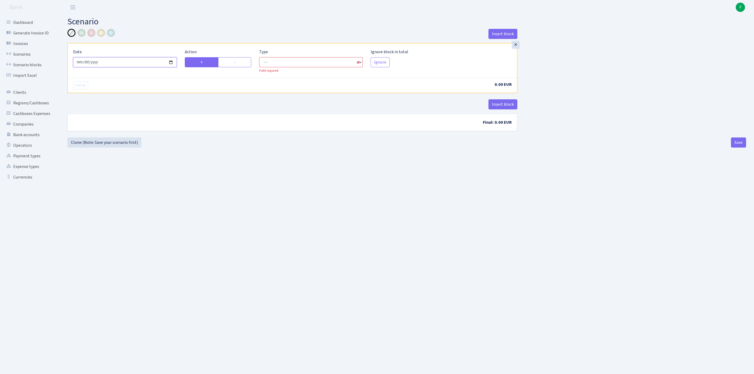
click at [112, 66] on input "[DATE]" at bounding box center [125, 62] width 104 height 10
type input "[DATE]"
click at [238, 67] on label "-" at bounding box center [234, 62] width 33 height 10
click at [237, 62] on input "-" at bounding box center [235, 60] width 3 height 3
radio input "true"
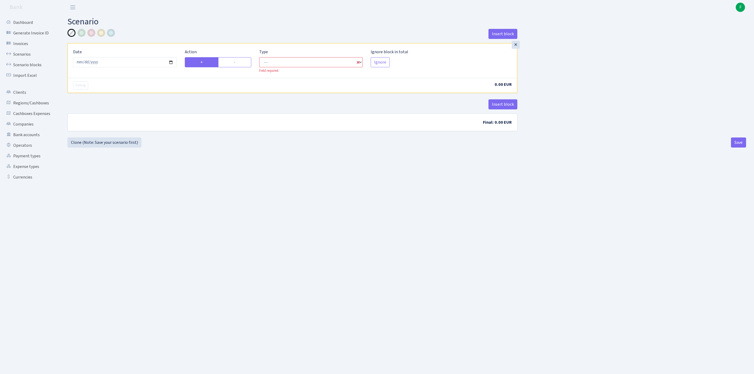
radio input "false"
select select "out"
select select "1"
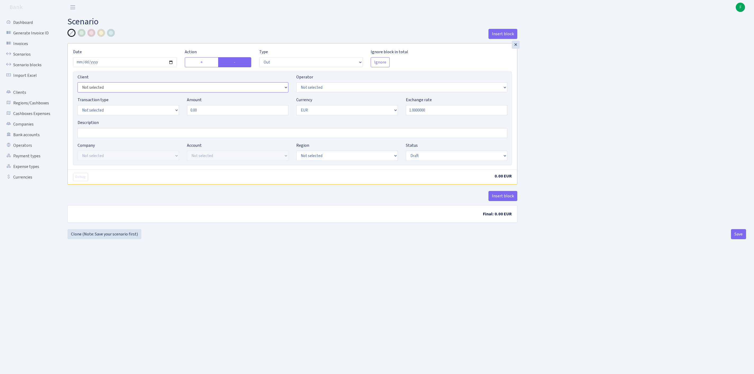
select select "2751"
select select "370"
select select "8"
click at [214, 115] on input "0.00" at bounding box center [237, 110] width 101 height 10
drag, startPoint x: 212, startPoint y: 123, endPoint x: 167, endPoint y: 121, distance: 45.6
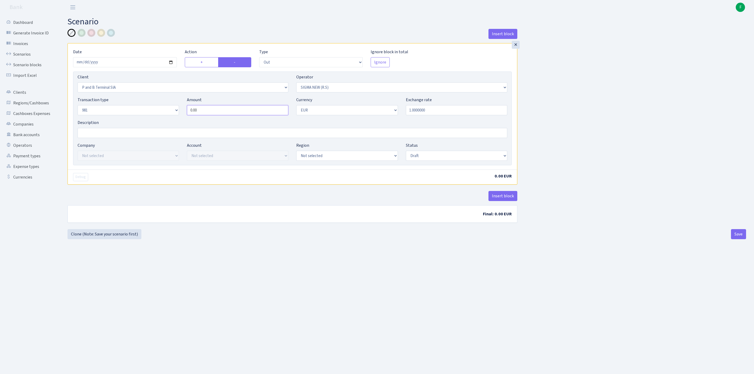
click at [167, 119] on div "Transaction type Not selected 981 ELF FISH crypto GIRT IVO dekl MM-BALTIC eur U…" at bounding box center [292, 108] width 437 height 23
type input "8,000.00"
select select "processed"
click at [503, 201] on button "Insert block" at bounding box center [502, 196] width 29 height 10
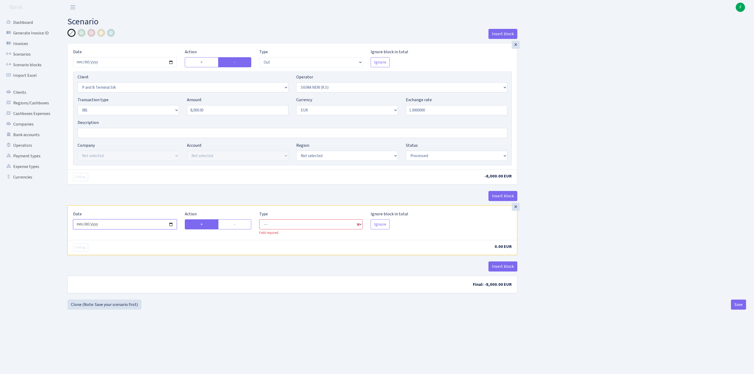
click at [151, 229] on input "2025-10-08" at bounding box center [125, 224] width 104 height 10
type input "2025-10-07"
select select "in"
select select "2751"
select select "370"
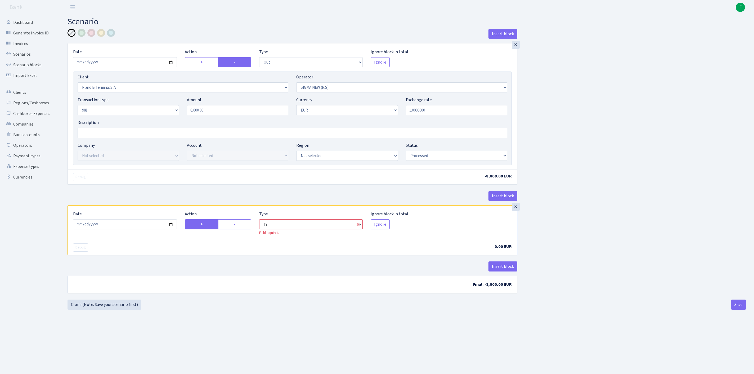
select select "1"
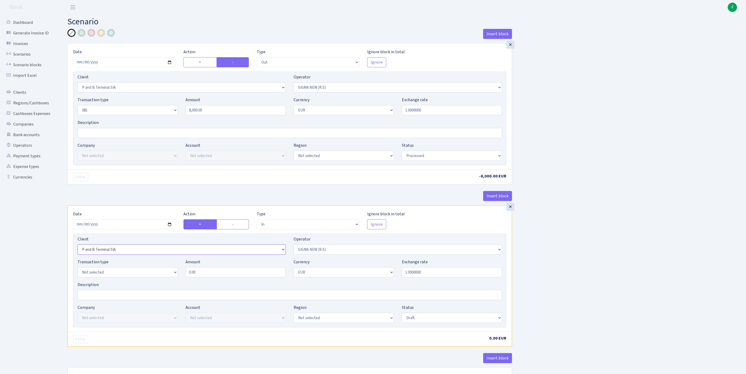
select select "3404"
select select "61"
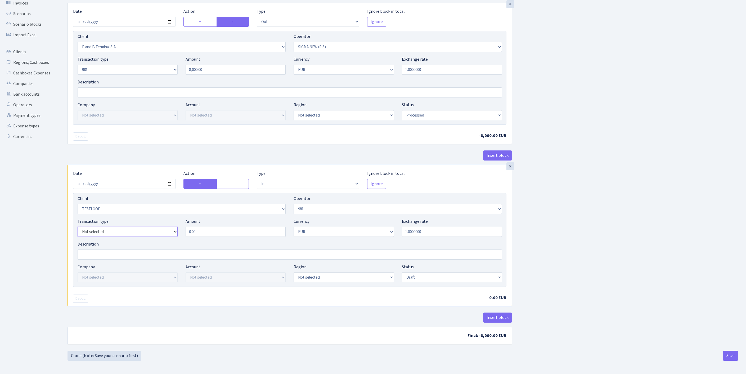
select select "8"
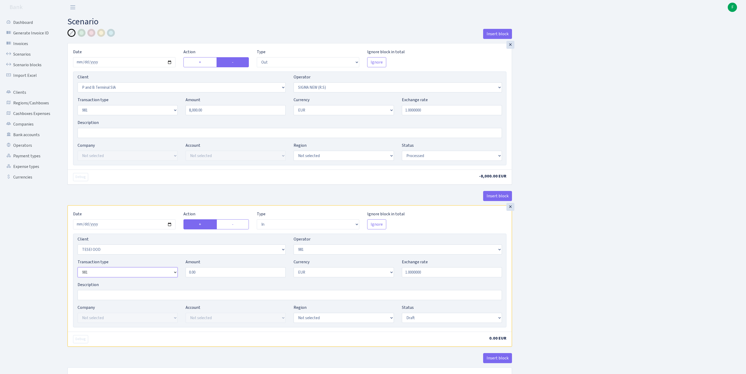
scroll to position [91, 0]
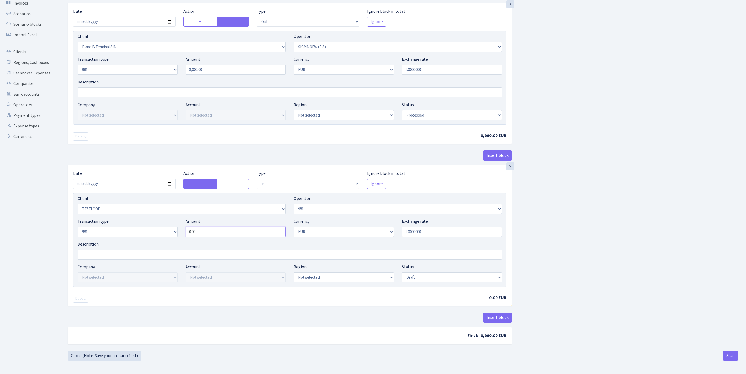
drag, startPoint x: 173, startPoint y: 213, endPoint x: 70, endPoint y: 206, distance: 102.9
click at [87, 218] on div "Transaction type Not selected 981 ELF FISH crypto GIRT IVO dekl MM-BALTIC eur U…" at bounding box center [290, 229] width 432 height 23
type input "8,000.00"
select select "processed"
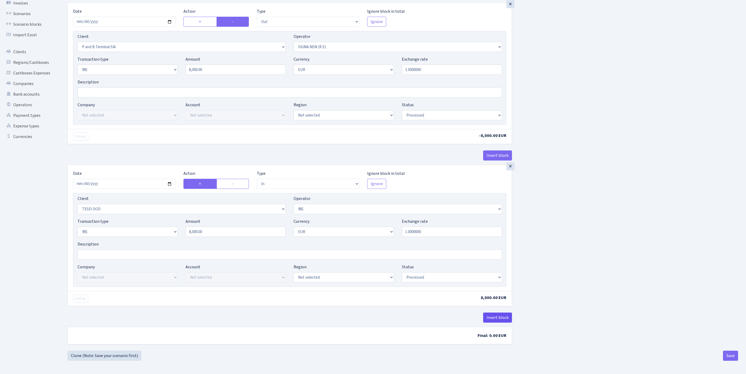
click at [500, 314] on button "Insert block" at bounding box center [497, 317] width 29 height 10
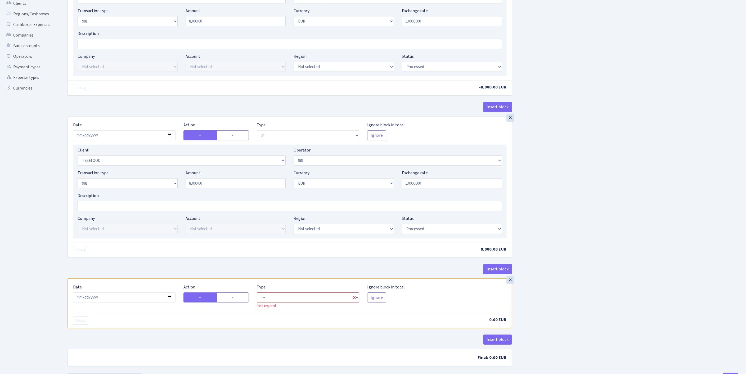
scroll to position [173, 0]
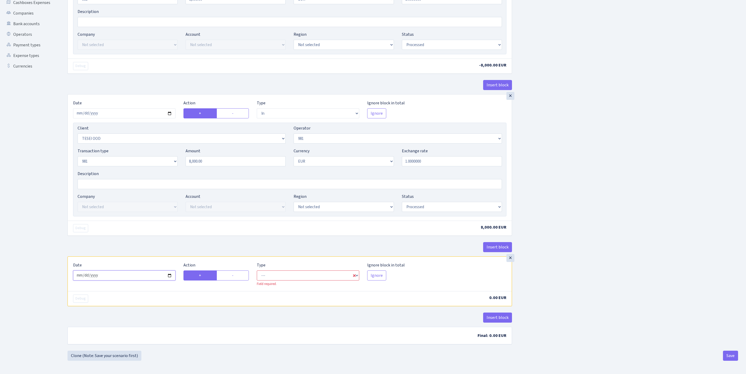
click at [141, 270] on input "2025-10-08" at bounding box center [124, 275] width 102 height 10
type input "[DATE]"
select select "commission"
select select "61"
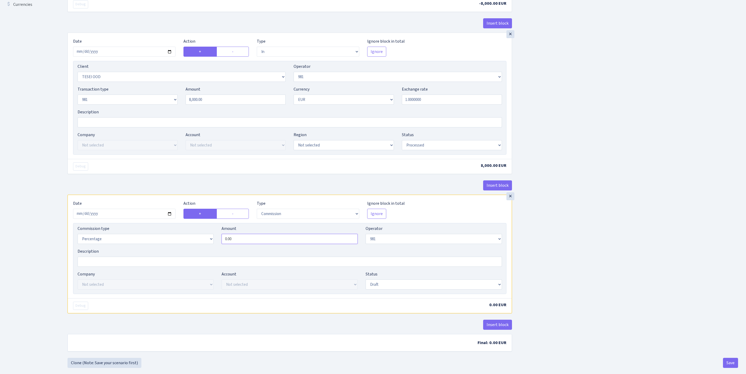
drag, startPoint x: 250, startPoint y: 291, endPoint x: 161, endPoint y: 286, distance: 89.0
click at [161, 248] on div "Commission type Percentage Fixed Bank Amount 0.00 Operator Not selected 981 981…" at bounding box center [290, 236] width 432 height 23
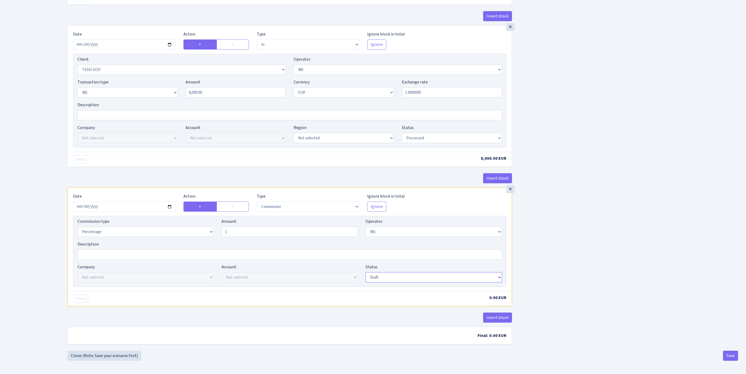
type input "1.00"
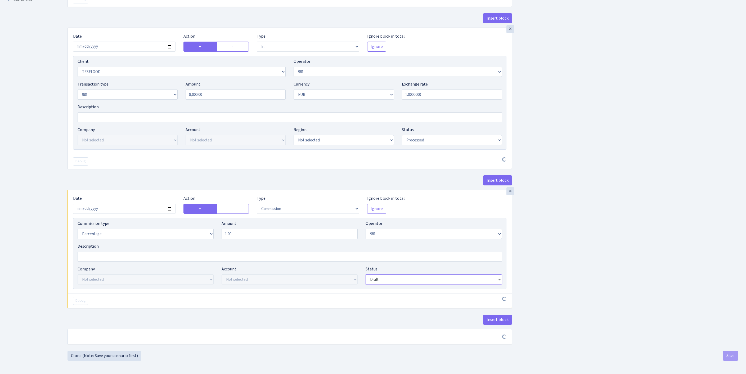
scroll to position [247, 0]
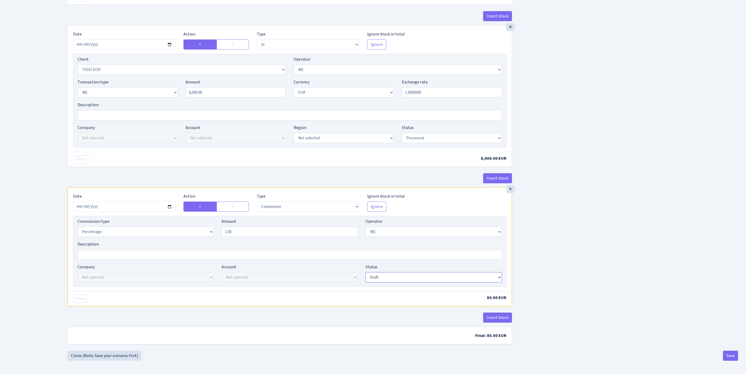
select select "processed"
click at [726, 356] on button "Save" at bounding box center [730, 355] width 15 height 10
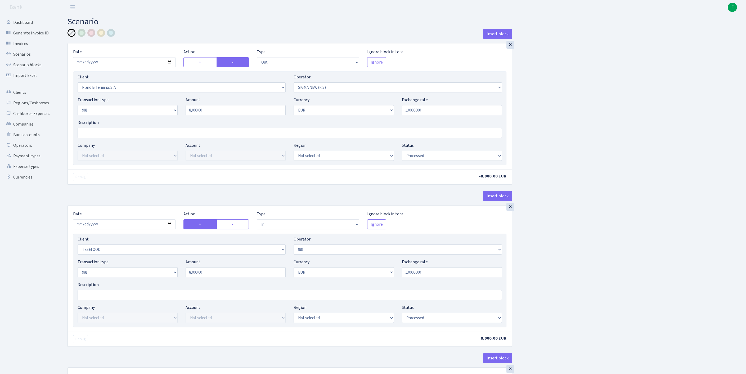
select select "out"
select select "2751"
select select "370"
select select "8"
select select "1"
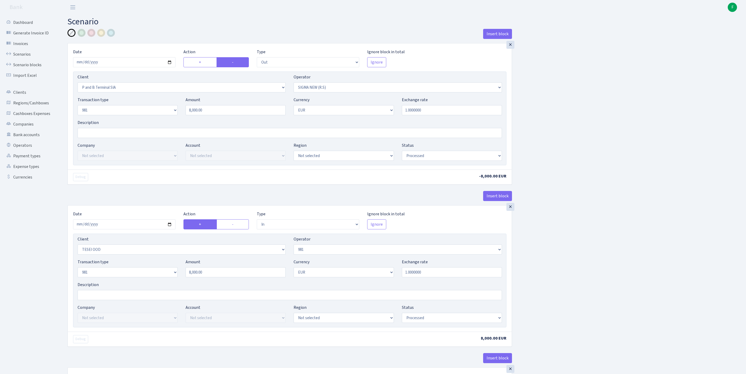
select select "processed"
select select "in"
select select "3404"
select select "61"
select select "8"
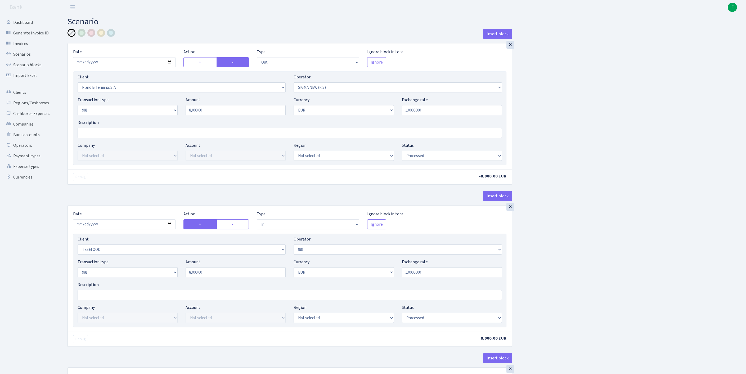
select select "1"
select select "processed"
select select "commission"
select select "61"
select select "processed"
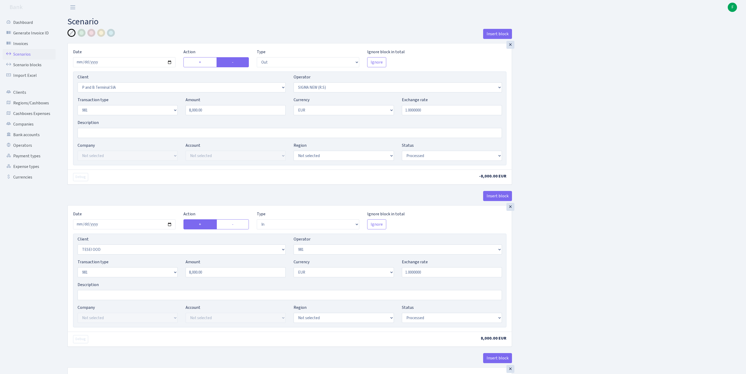
click at [22, 58] on link "Scenarios" at bounding box center [29, 54] width 53 height 11
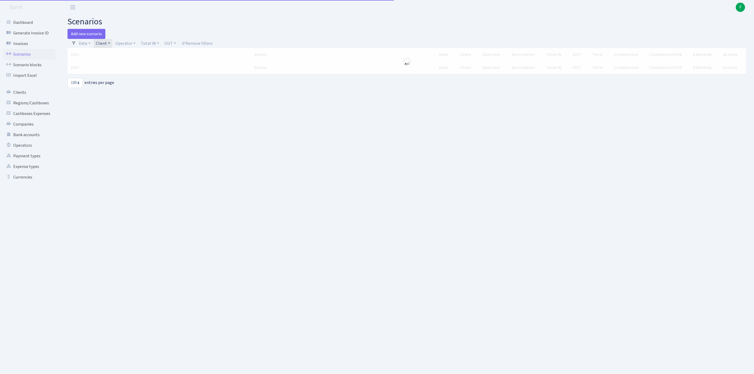
select select "100"
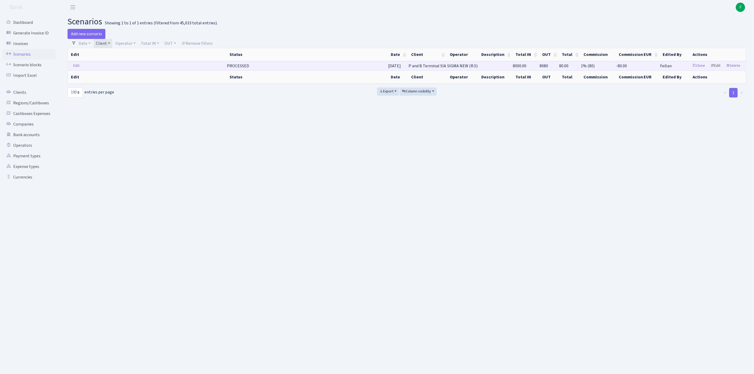
click at [710, 69] on link "Edit" at bounding box center [715, 66] width 15 height 8
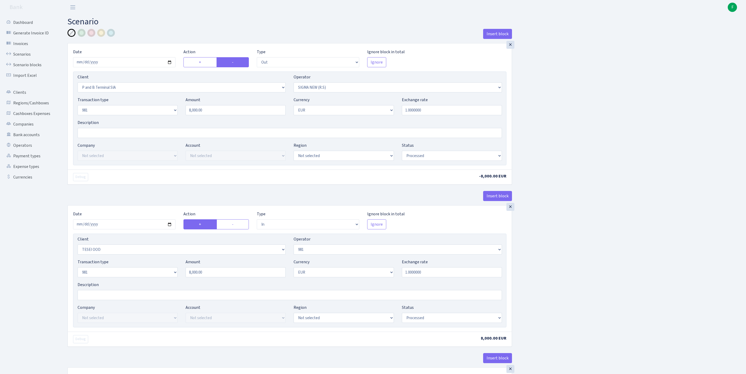
select select "out"
select select "2751"
select select "370"
select select "8"
select select "1"
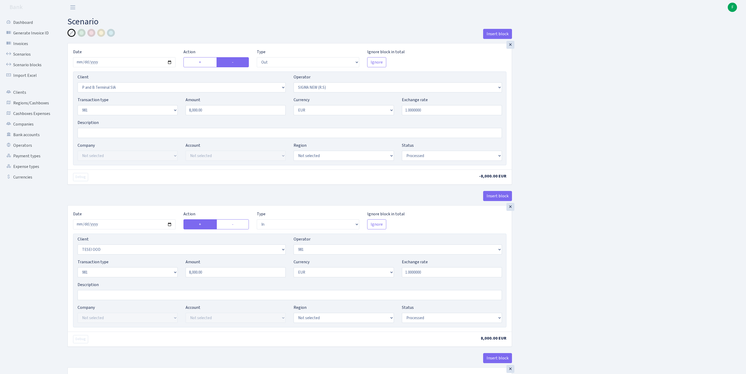
select select "processed"
select select "in"
select select "3404"
select select "61"
select select "8"
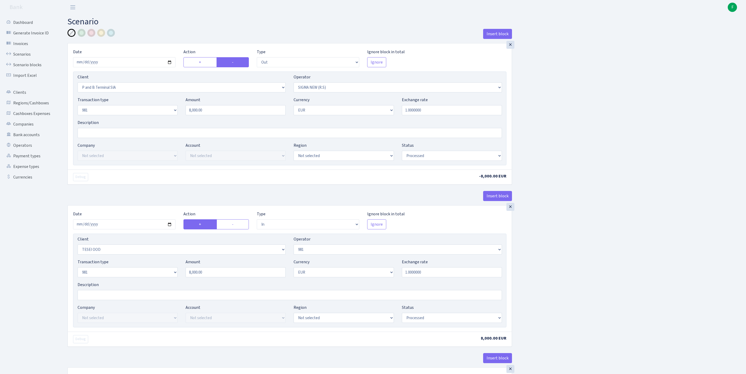
select select "1"
select select "processed"
select select "commission"
select select "61"
select select "processed"
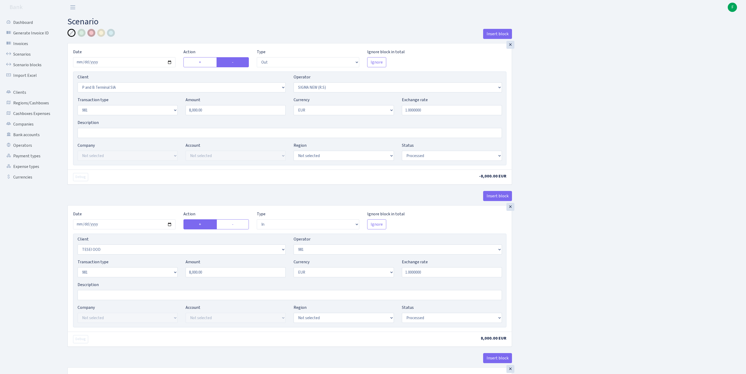
click at [92, 33] on div at bounding box center [91, 33] width 8 height 8
click at [103, 138] on input "Description" at bounding box center [290, 133] width 424 height 10
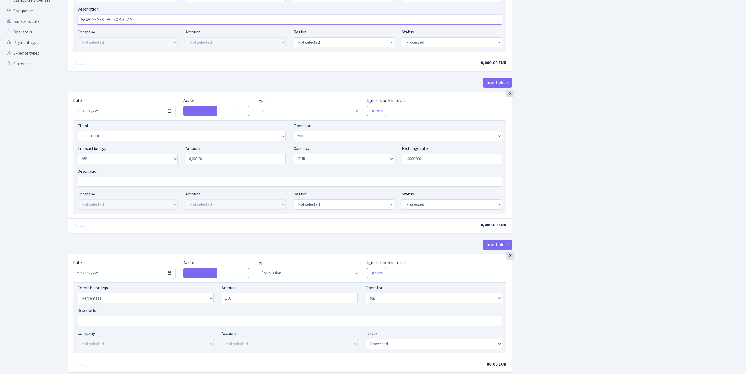
scroll to position [249, 0]
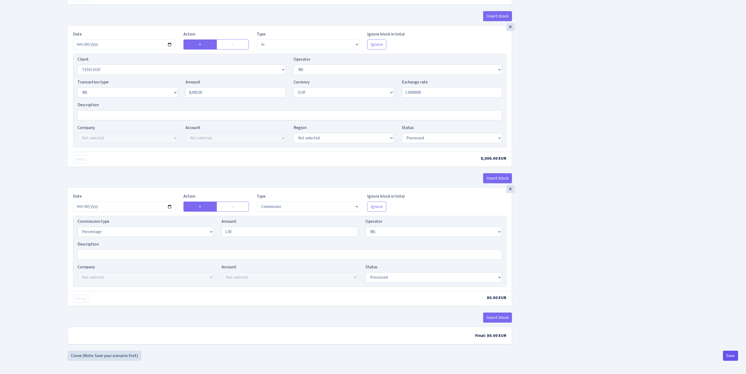
type input "VAJAG YZMEST ACI KOMISIJAM"
click at [730, 359] on button "Save" at bounding box center [730, 355] width 15 height 10
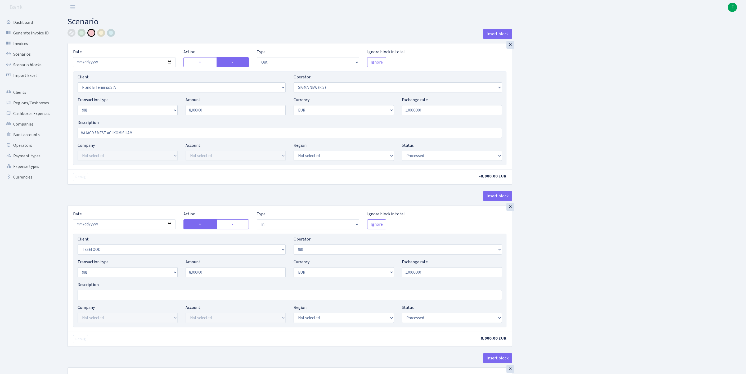
select select "out"
select select "2751"
select select "370"
select select "8"
select select "1"
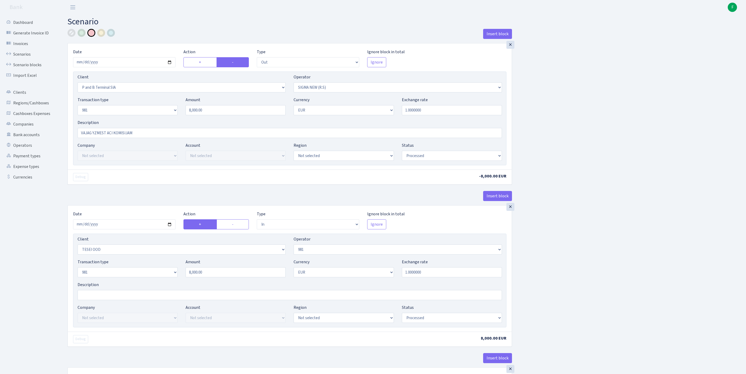
select select "processed"
select select "in"
select select "3404"
select select "61"
select select "8"
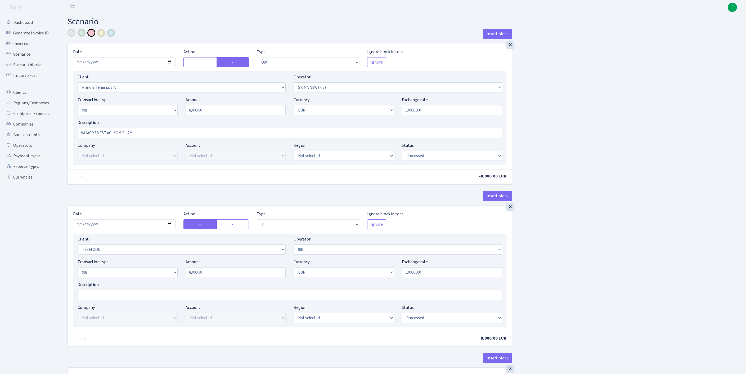
select select "1"
select select "processed"
select select "commission"
select select "61"
select select "processed"
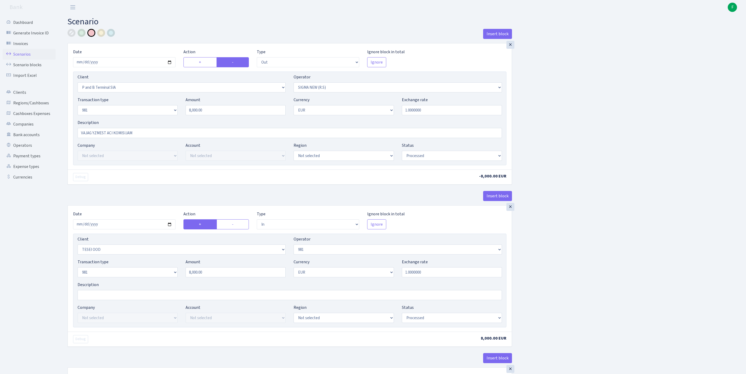
click at [23, 58] on link "Scenarios" at bounding box center [29, 54] width 53 height 11
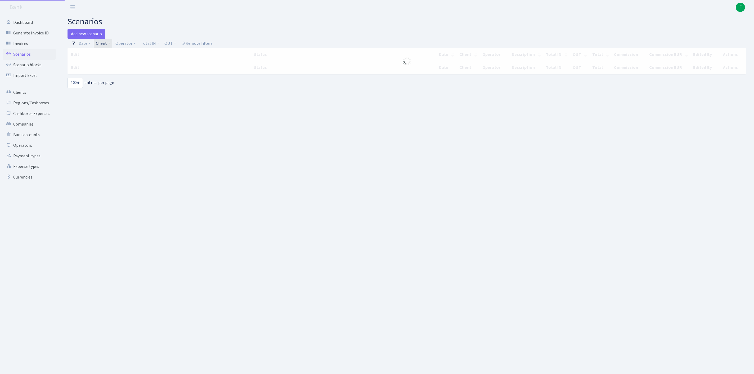
select select "100"
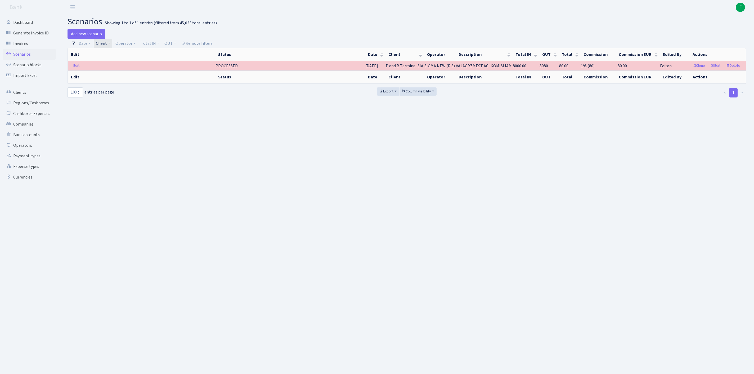
click at [112, 45] on link "Client" at bounding box center [103, 43] width 19 height 9
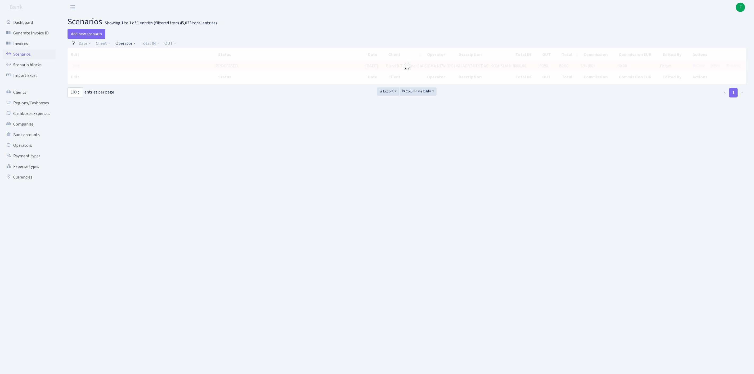
click at [131, 47] on link "Operator" at bounding box center [125, 43] width 24 height 9
click at [135, 66] on input "search" at bounding box center [137, 62] width 44 height 8
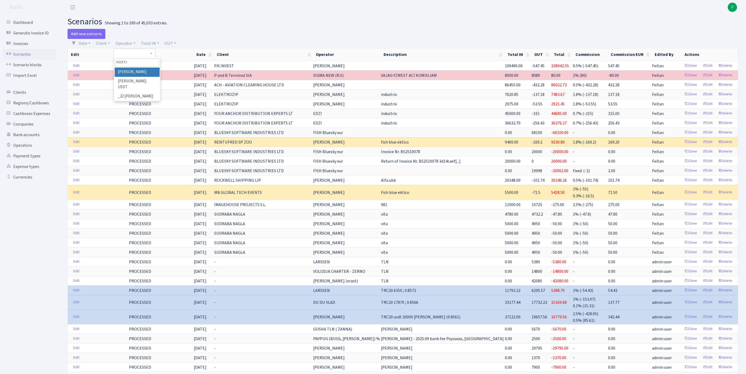
type input "KOSTJ"
click at [147, 77] on li "[PERSON_NAME]" at bounding box center [137, 71] width 45 height 9
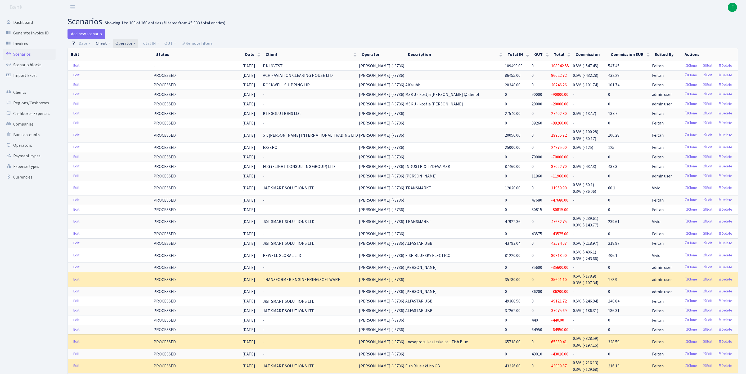
click at [106, 46] on link "Client" at bounding box center [103, 43] width 19 height 9
click at [126, 66] on input "search" at bounding box center [118, 62] width 44 height 8
type input "IPV"
click at [128, 75] on li "IPVOIP s.r.o." at bounding box center [117, 71] width 45 height 9
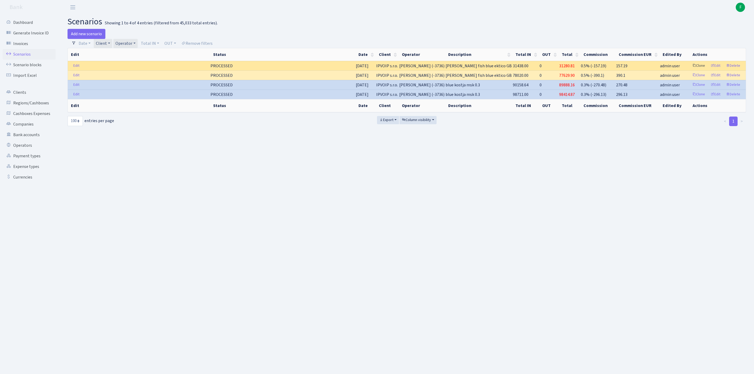
click at [689, 70] on link "Clone" at bounding box center [697, 66] width 17 height 8
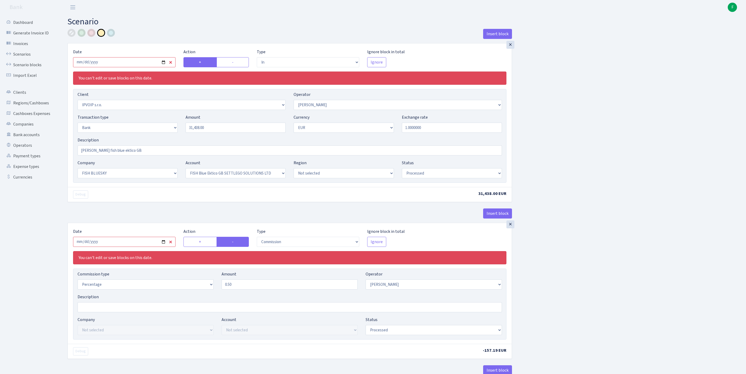
select select "in"
select select "2967"
select select "439"
select select "2"
select select "1"
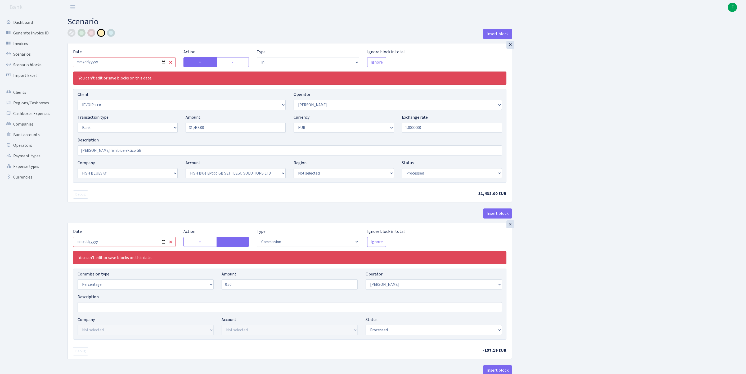
select select "23"
select select "67"
select select "processed"
select select "commission"
select select "439"
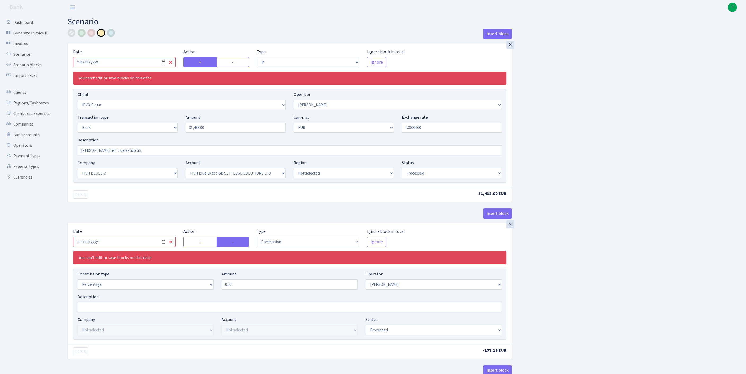
select select "processed"
click at [139, 66] on input "2025-07-07" at bounding box center [124, 62] width 102 height 10
type input "2025-10-07"
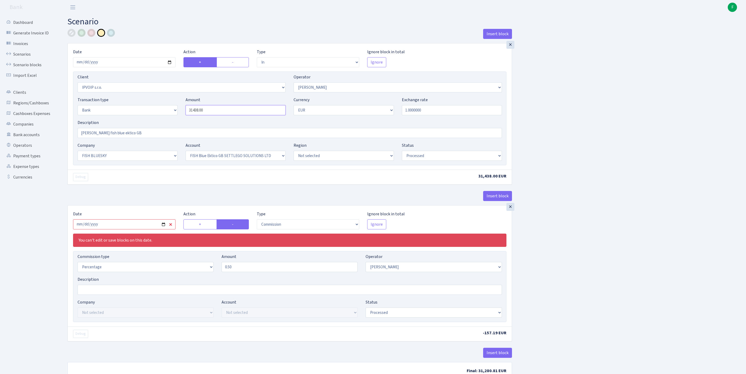
drag, startPoint x: 219, startPoint y: 123, endPoint x: 155, endPoint y: 113, distance: 64.8
click at [155, 113] on div "Transaction type Not selected 981 ELF FISH crypto GIRT IVO dekl MM-BALTIC eur U…" at bounding box center [290, 108] width 432 height 23
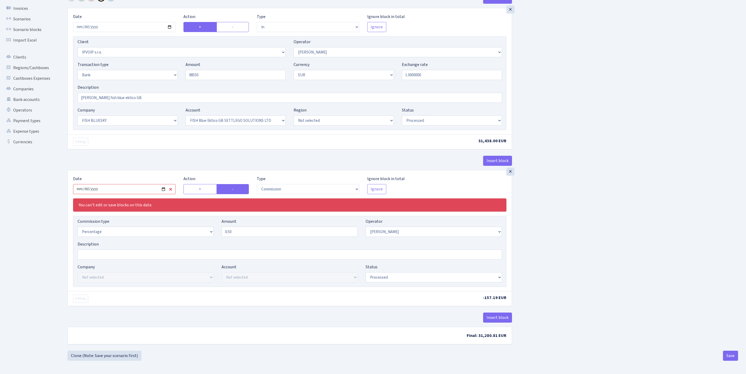
type input "98,550.00"
click at [137, 184] on input "2025-07-07" at bounding box center [124, 189] width 102 height 10
type input "2025-10-07"
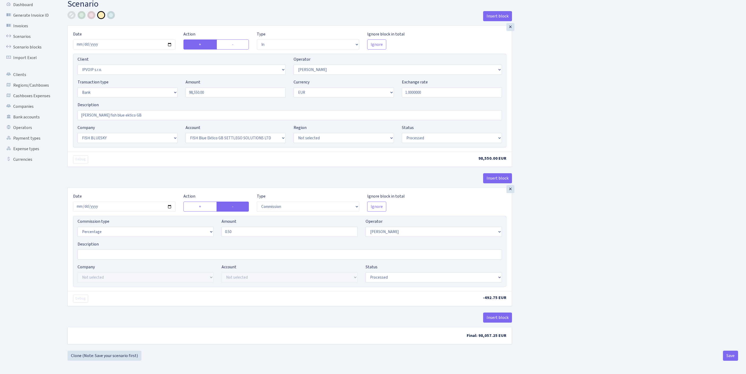
click at [725, 229] on div "Insert block × Date 2025-10-07 Action + - Type --- In Out Commission Field requ…" at bounding box center [402, 180] width 678 height 339
click at [500, 312] on button "Insert block" at bounding box center [497, 317] width 29 height 10
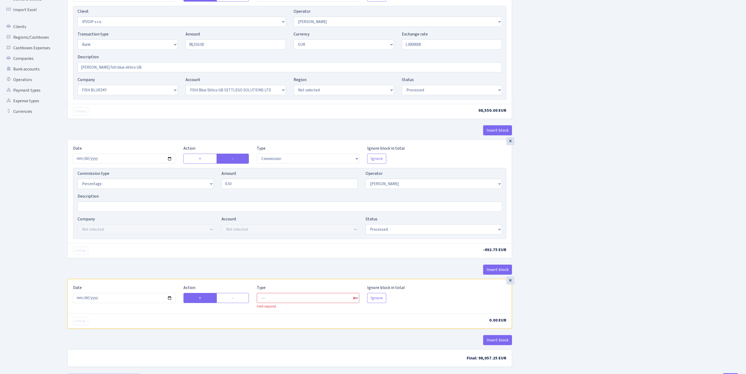
scroll to position [147, 0]
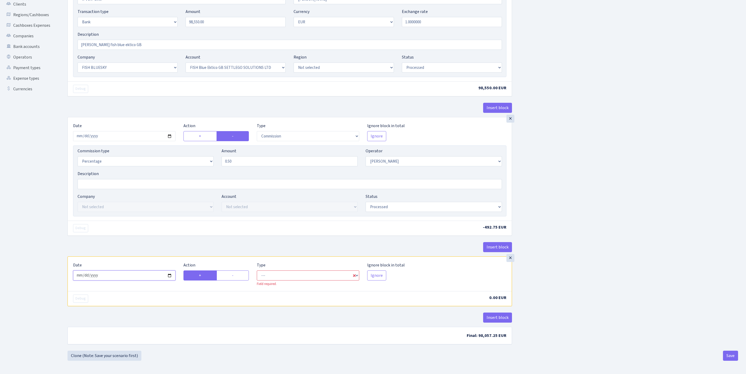
click at [132, 270] on input "[DATE]" at bounding box center [124, 275] width 102 height 10
type input "2025-10-07"
click at [231, 270] on label "-" at bounding box center [232, 275] width 33 height 10
click at [232, 272] on input "-" at bounding box center [233, 273] width 3 height 3
radio input "true"
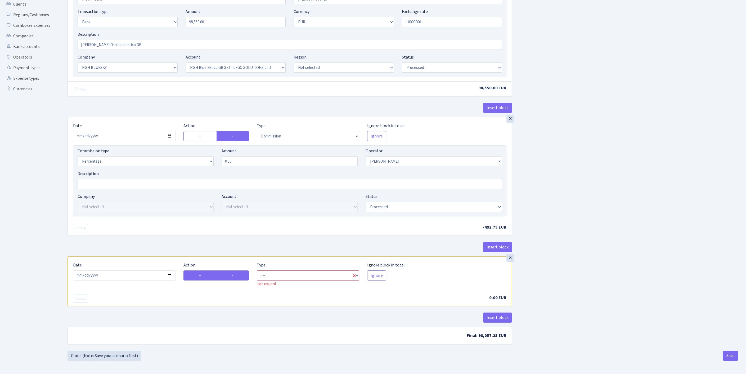
radio input "false"
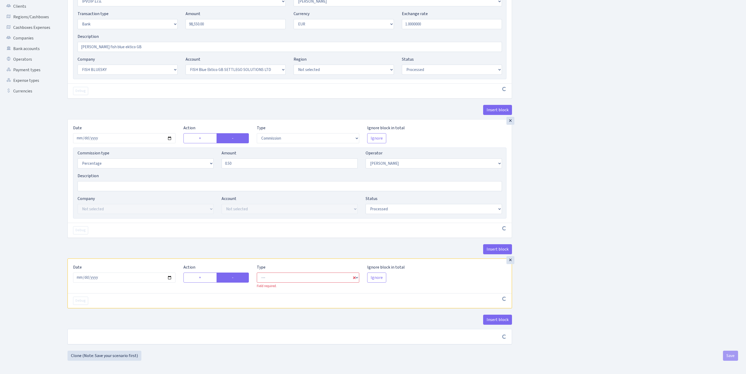
scroll to position [145, 0]
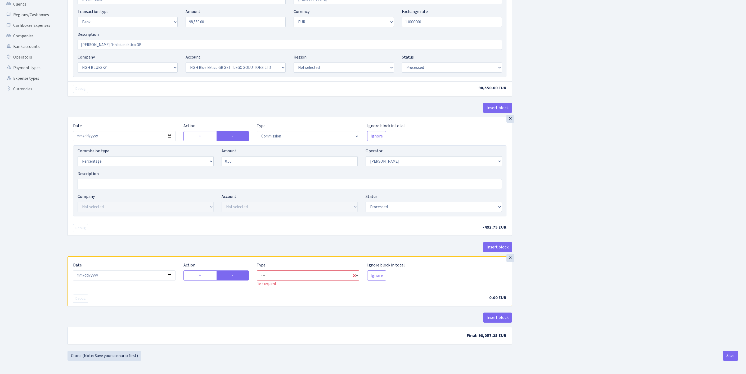
select select "commission"
select select "439"
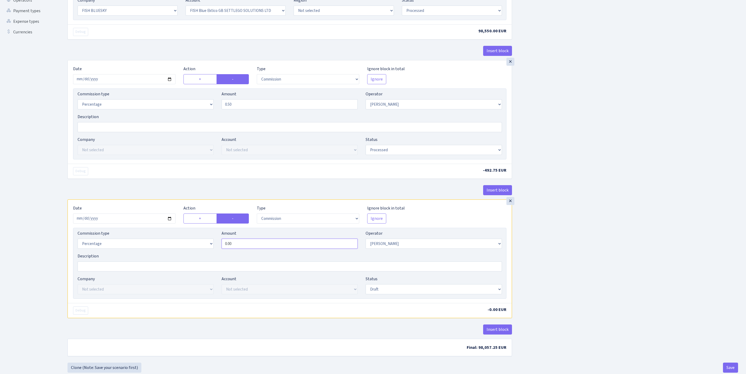
drag, startPoint x: 252, startPoint y: 292, endPoint x: 179, endPoint y: 287, distance: 73.1
click at [179, 253] on div "Commission type Percentage Fixed Bank Amount 0.00 Operator Not selected 981 981…" at bounding box center [290, 241] width 432 height 23
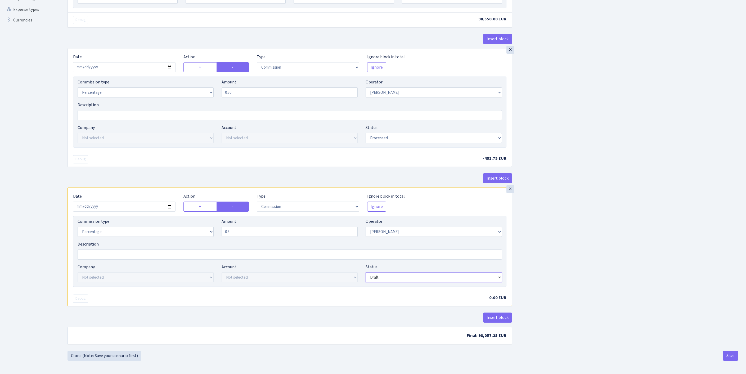
type input "0.30"
select select "1"
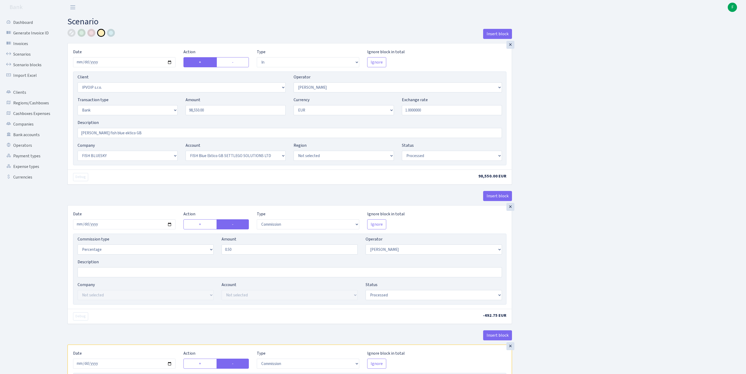
scroll to position [224, 0]
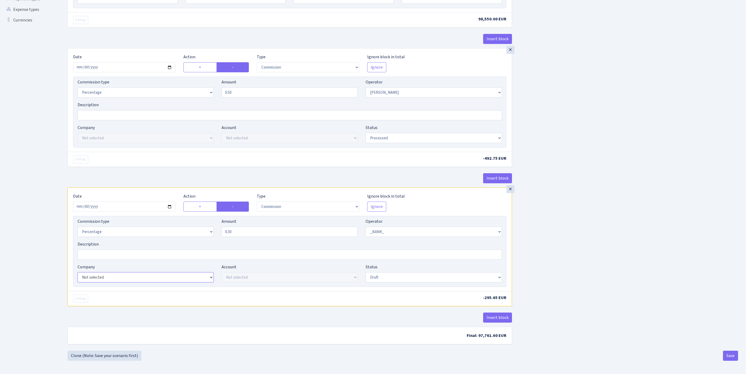
select select "23"
select select "67"
select select "processed"
click at [725, 358] on button "Save" at bounding box center [730, 355] width 15 height 10
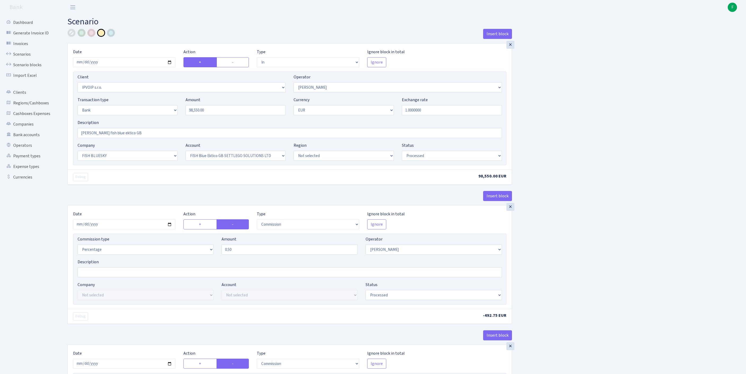
select select "in"
select select "2967"
select select "439"
select select "2"
select select "1"
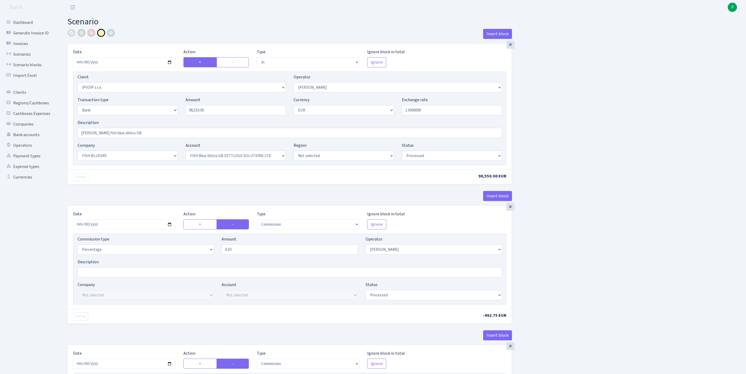
select select "23"
select select "67"
select select "processed"
select select "commission"
select select "439"
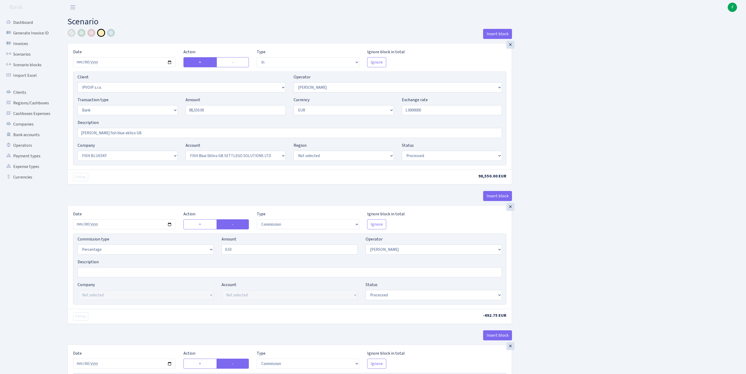
select select "processed"
select select "commission"
select select "1"
select select "23"
select select "67"
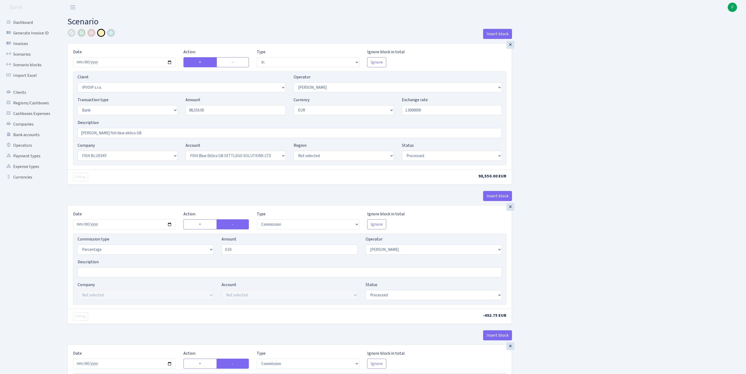
select select "processed"
click at [90, 34] on div at bounding box center [91, 33] width 8 height 8
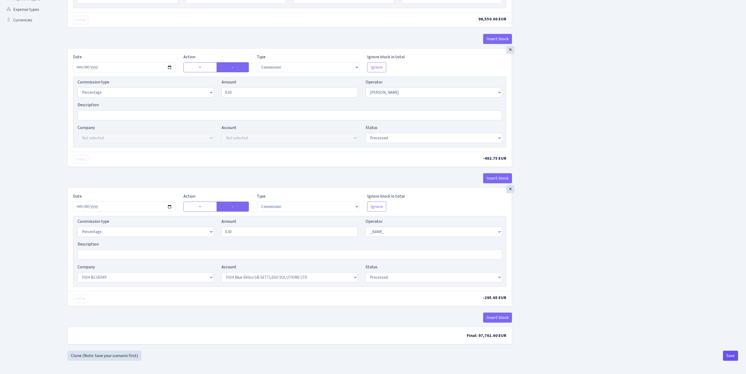
click at [728, 355] on button "Save" at bounding box center [730, 355] width 15 height 10
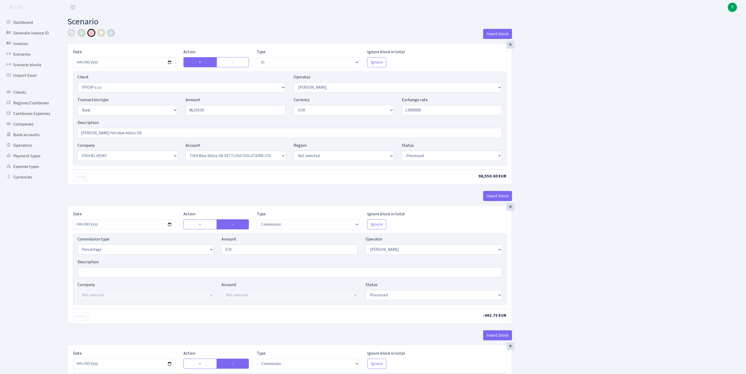
select select "in"
select select "2967"
select select "439"
select select "2"
select select "1"
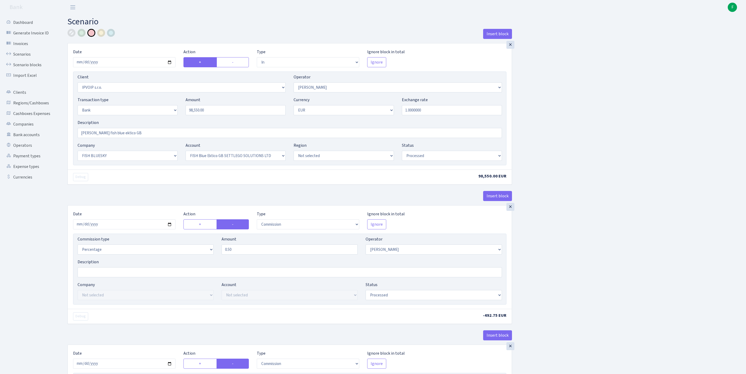
select select "23"
select select "67"
select select "processed"
select select "commission"
select select "439"
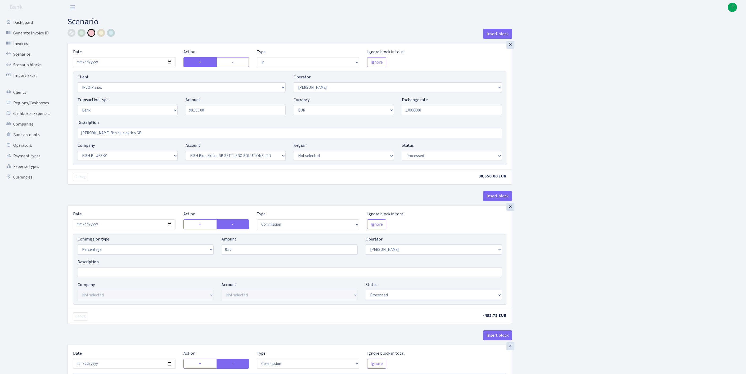
select select "processed"
select select "commission"
select select "1"
select select "23"
select select "67"
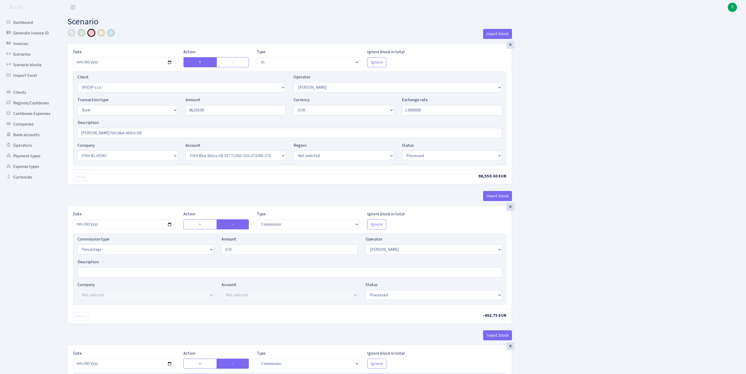
select select "processed"
click at [150, 138] on input "[PERSON_NAME] fish blue ektico GB" at bounding box center [290, 133] width 424 height 10
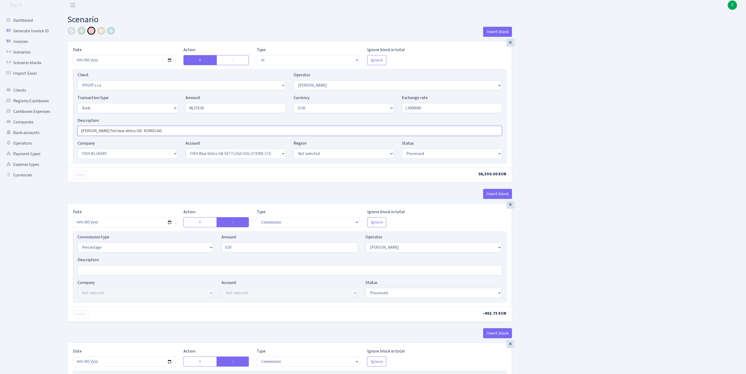
scroll to position [224, 0]
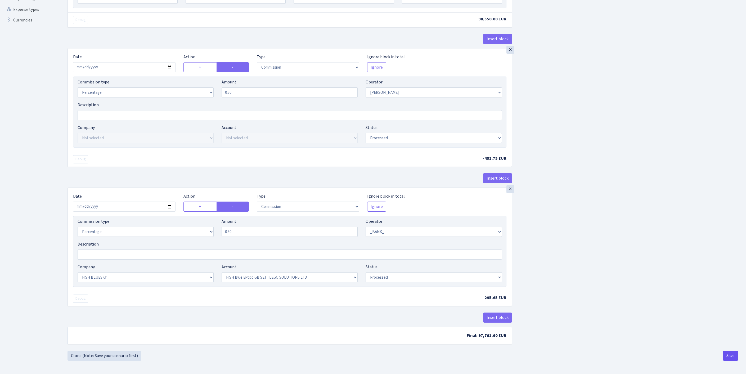
type input "[PERSON_NAME] fish blue ektico GB- KOMISIJAS"
click at [729, 356] on button "Save" at bounding box center [730, 355] width 15 height 10
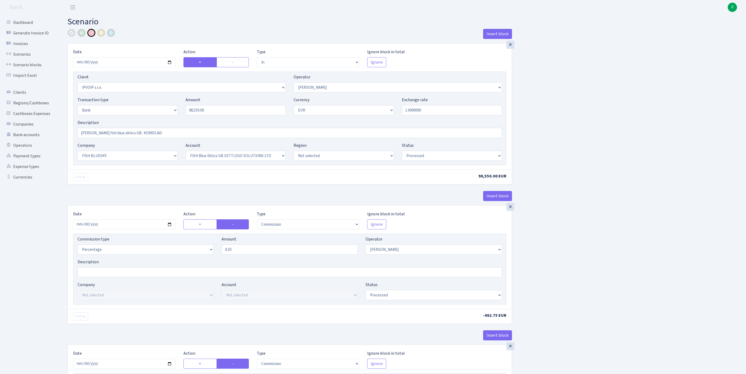
select select "in"
select select "2967"
select select "439"
select select "2"
select select "1"
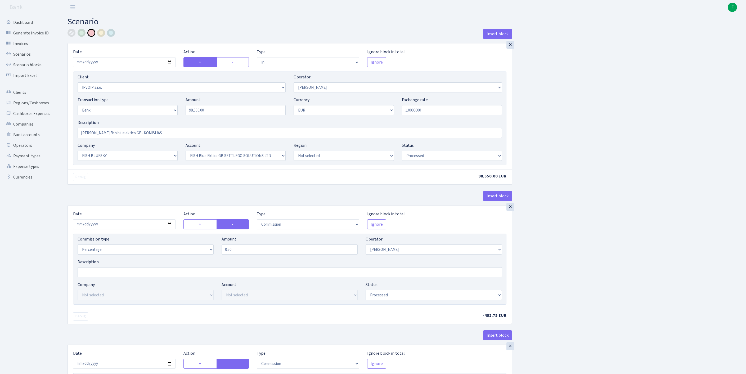
select select "23"
select select "67"
select select "processed"
select select "commission"
select select "439"
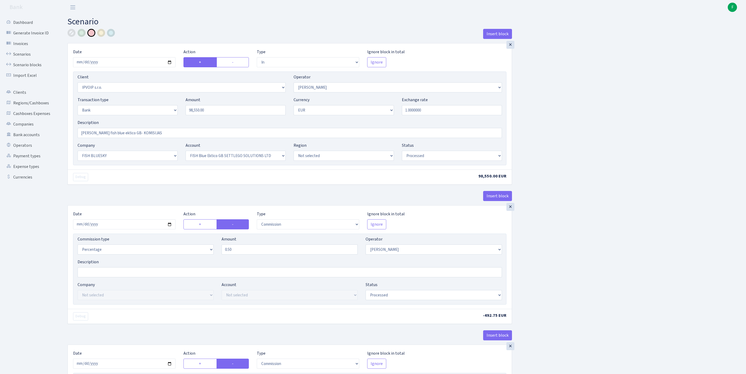
select select "processed"
select select "commission"
select select "1"
select select "23"
select select "67"
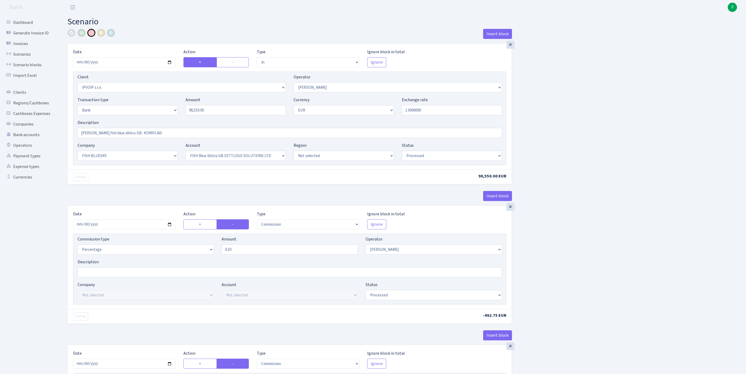
select select "processed"
click at [23, 57] on link "Scenarios" at bounding box center [29, 54] width 53 height 11
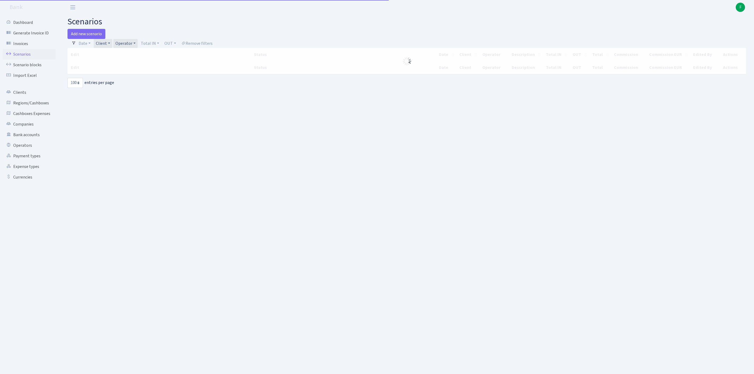
select select "100"
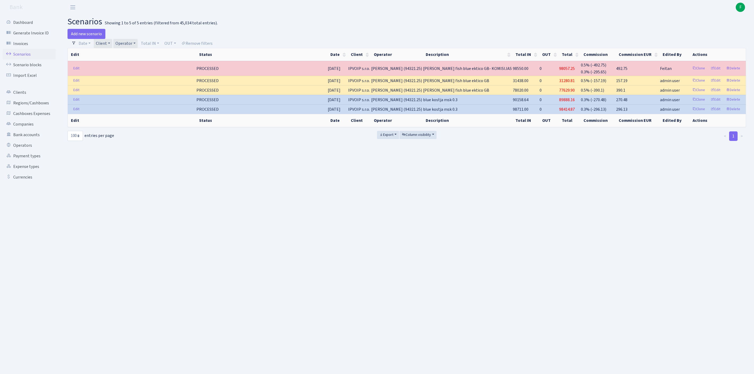
click at [138, 45] on link "Operator" at bounding box center [125, 43] width 24 height 9
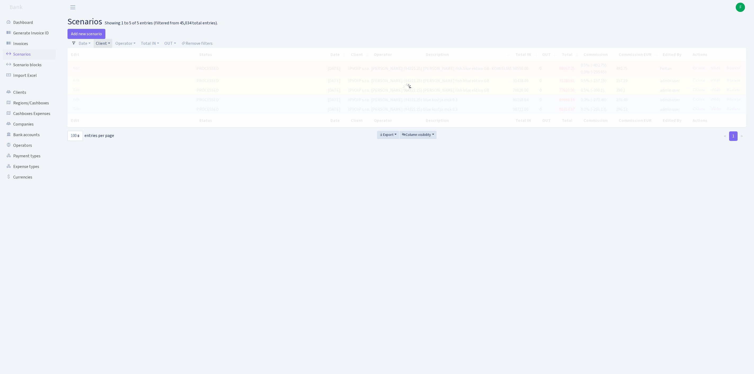
click at [112, 44] on link "Client" at bounding box center [103, 43] width 19 height 9
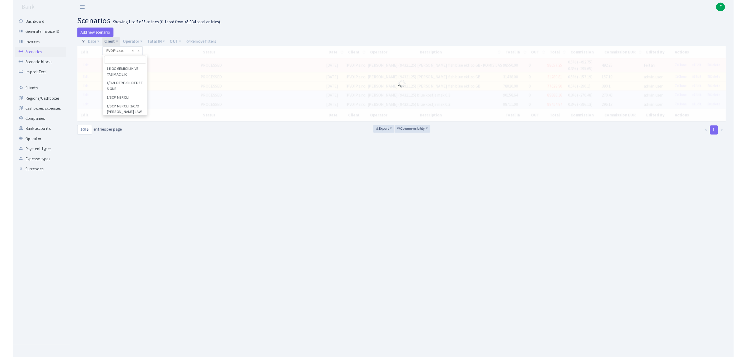
scroll to position [25446, 0]
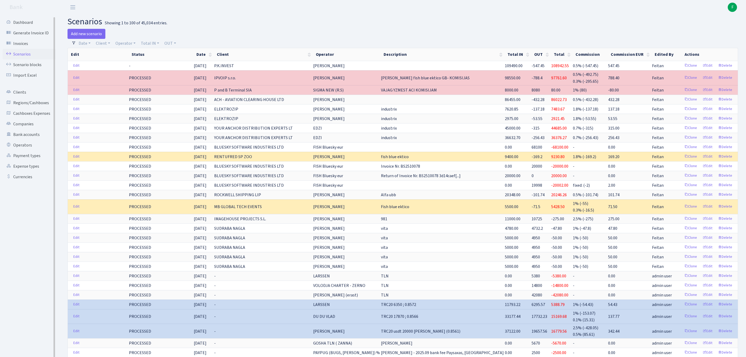
click at [29, 58] on link "Scenarios" at bounding box center [29, 54] width 53 height 11
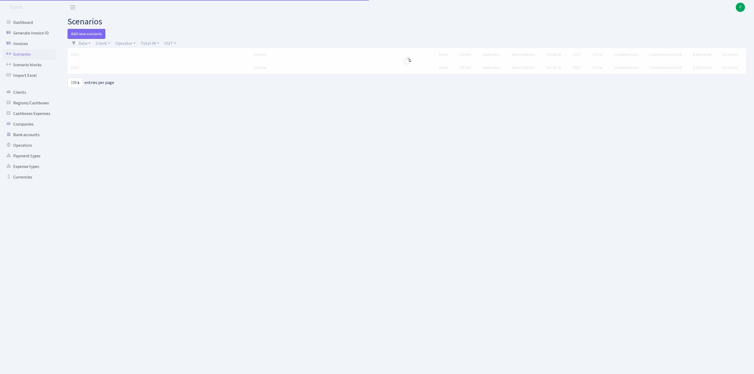
select select "100"
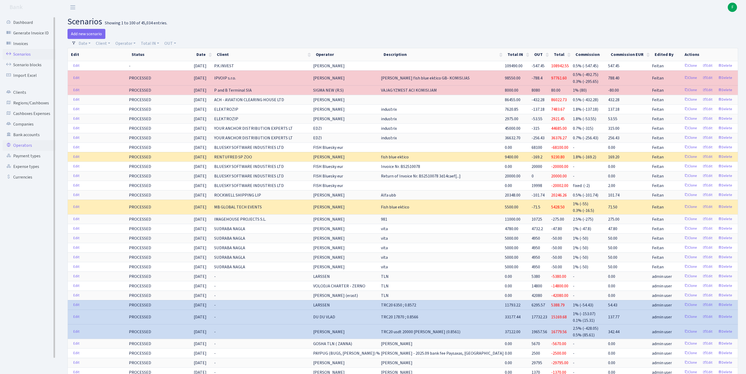
click at [23, 151] on link "Operators" at bounding box center [29, 145] width 53 height 11
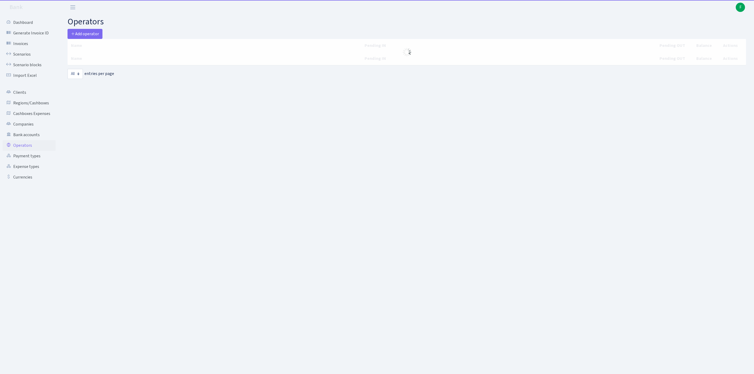
select select "-1"
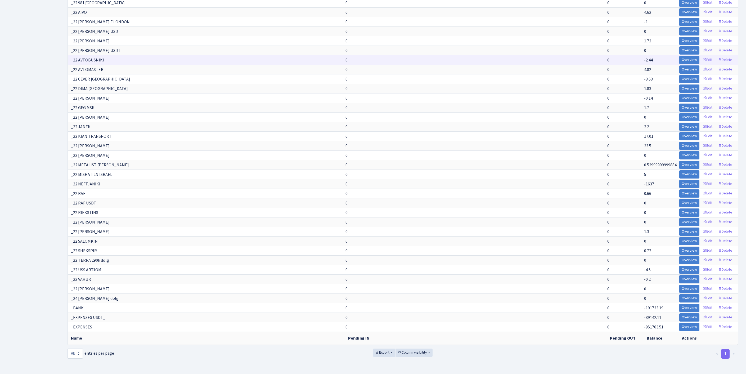
scroll to position [4939, 0]
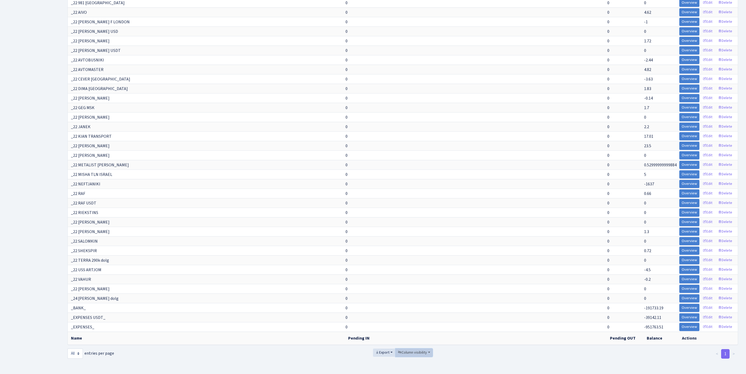
click at [415, 350] on span "Column visibility" at bounding box center [412, 352] width 29 height 5
click at [419, 320] on span "Pending IN" at bounding box center [411, 323] width 18 height 6
click at [419, 328] on span "Pending OUT" at bounding box center [413, 331] width 22 height 6
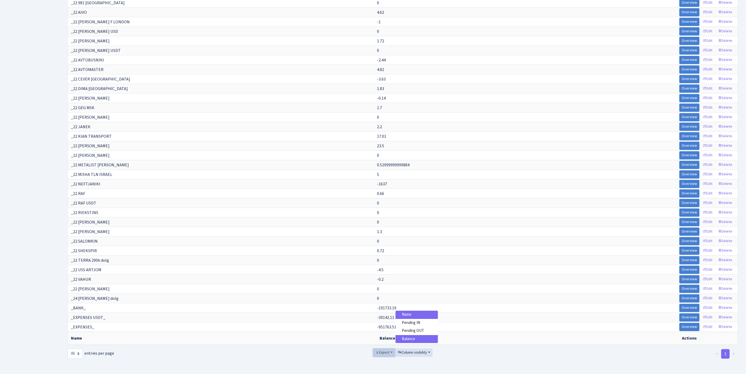
click at [376, 350] on span "Export" at bounding box center [382, 352] width 14 height 5
click at [379, 310] on span "Excel" at bounding box center [383, 313] width 9 height 6
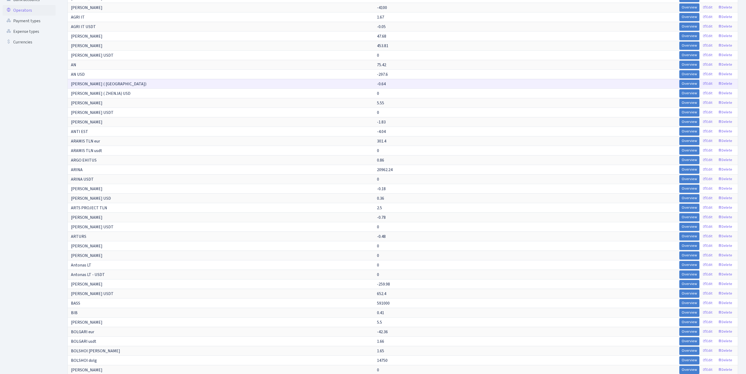
scroll to position [0, 0]
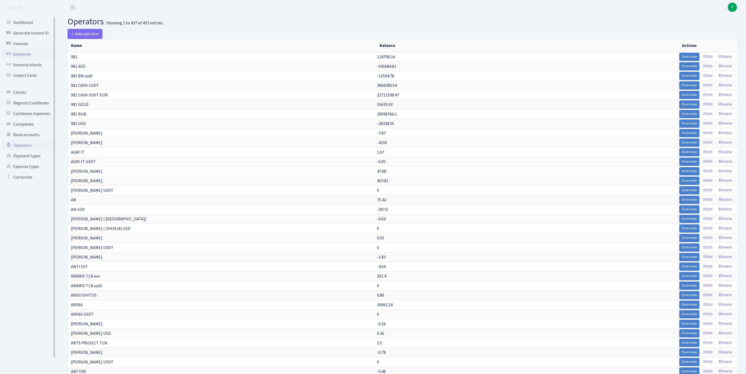
click at [26, 58] on link "Scenarios" at bounding box center [29, 54] width 53 height 11
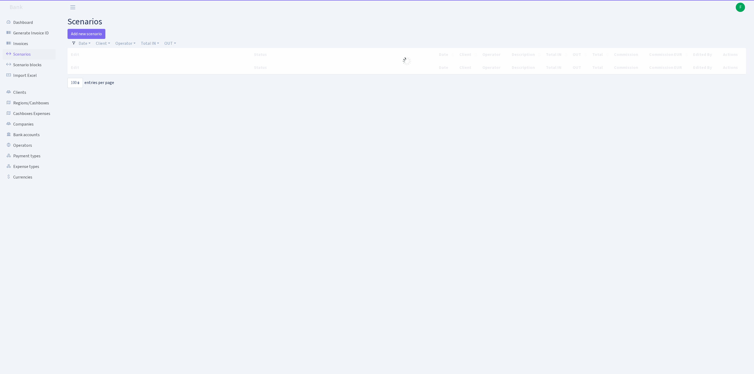
select select "100"
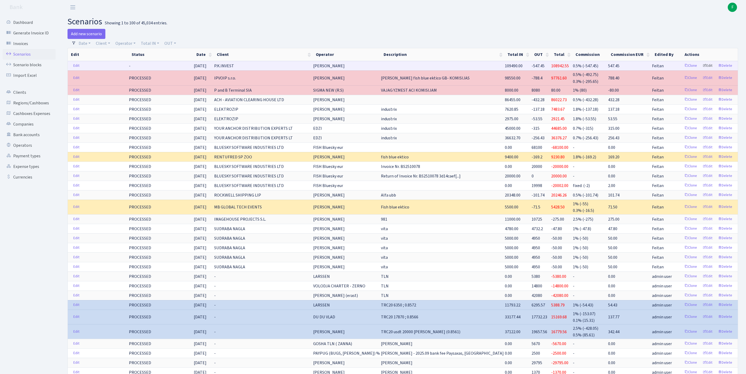
click at [702, 70] on link "Edit" at bounding box center [707, 66] width 15 height 8
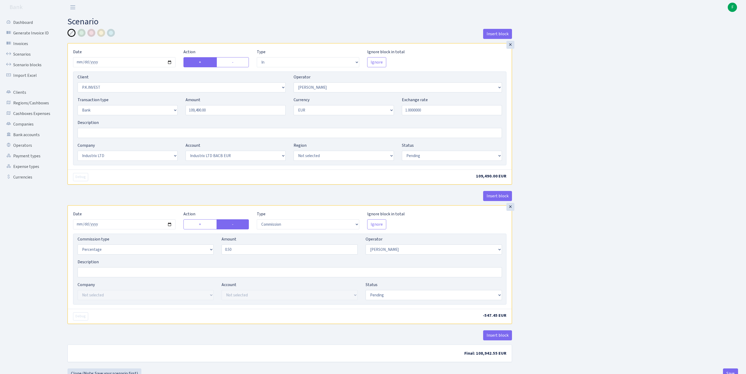
select select "in"
select select "728"
select select "439"
select select "2"
select select "1"
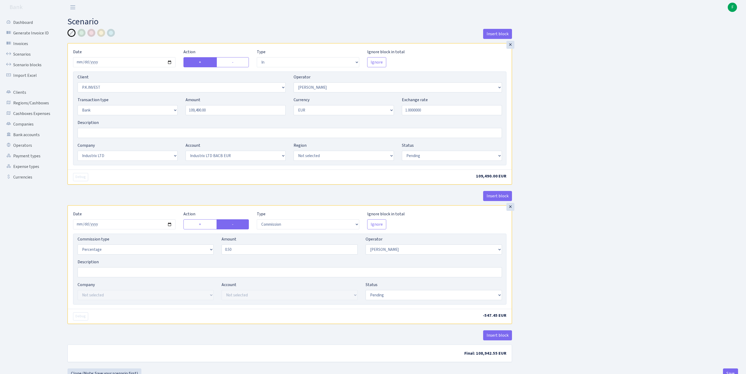
select select "17"
select select "41"
select select "pending"
select select "commission"
select select "439"
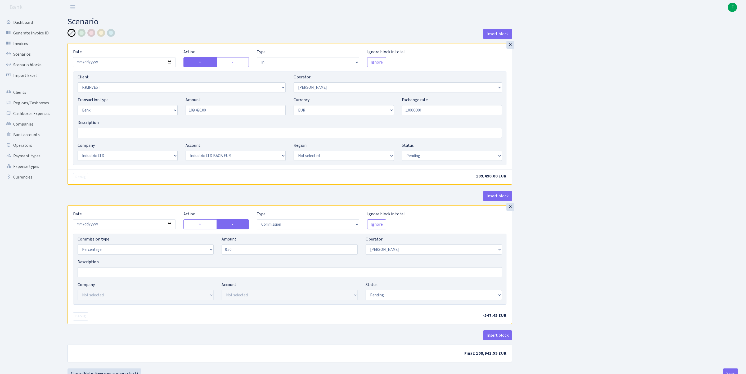
select select "pending"
select select "processed"
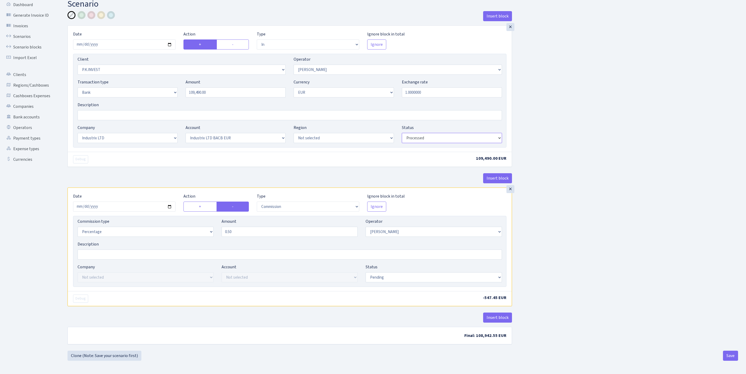
scroll to position [66, 0]
select select "processed"
click at [729, 355] on button "Save" at bounding box center [730, 355] width 15 height 10
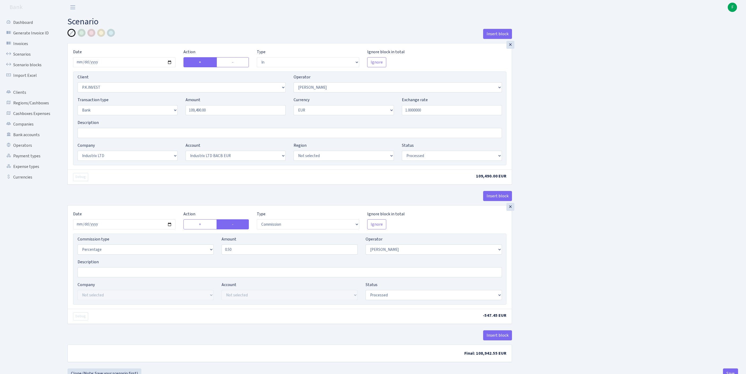
select select "in"
select select "728"
select select "439"
select select "2"
select select "1"
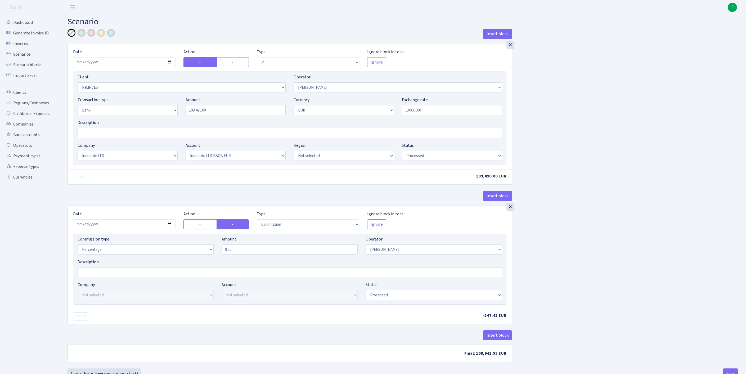
select select "17"
select select "41"
select select "processed"
select select "commission"
select select "439"
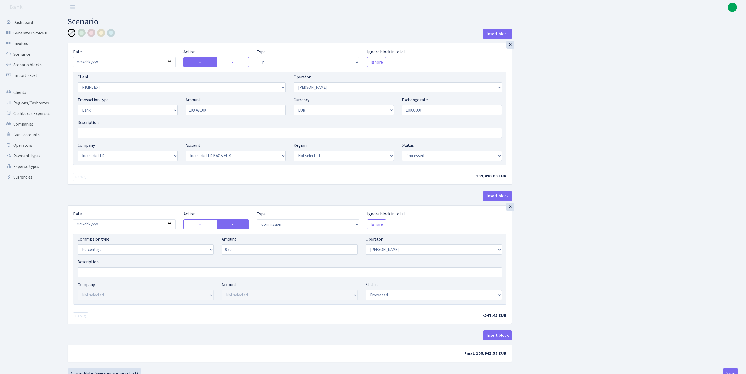
select select "processed"
click at [23, 57] on link "Scenarios" at bounding box center [29, 54] width 53 height 11
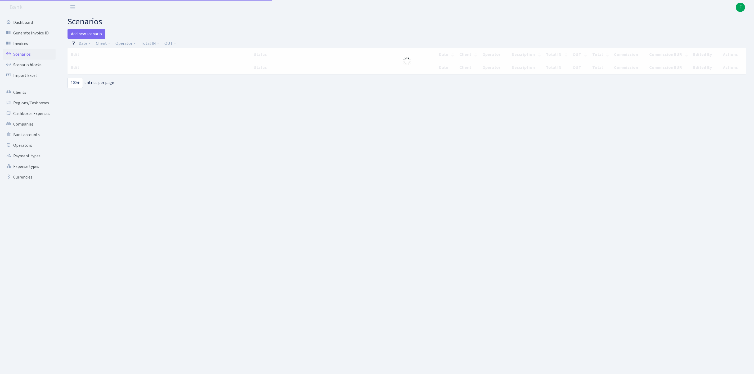
select select "100"
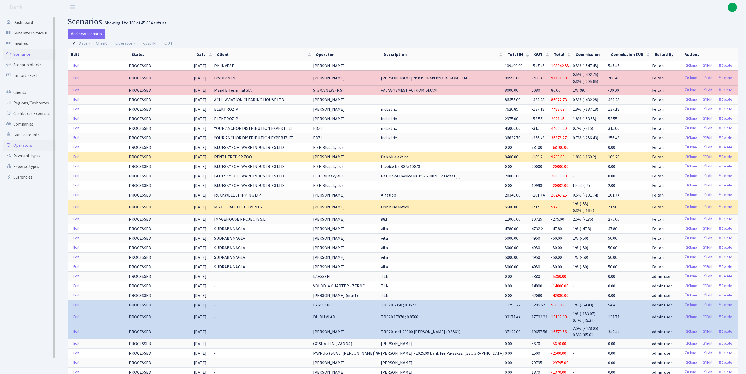
click at [23, 151] on link "Operators" at bounding box center [29, 145] width 53 height 11
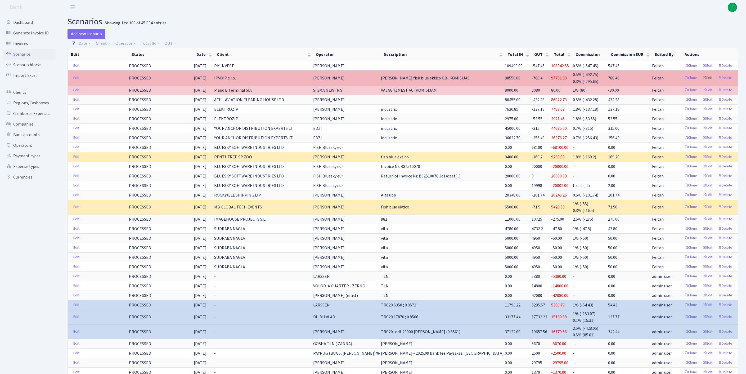
click at [702, 82] on link "Edit" at bounding box center [707, 78] width 15 height 8
click at [703, 82] on link "Edit" at bounding box center [707, 78] width 15 height 8
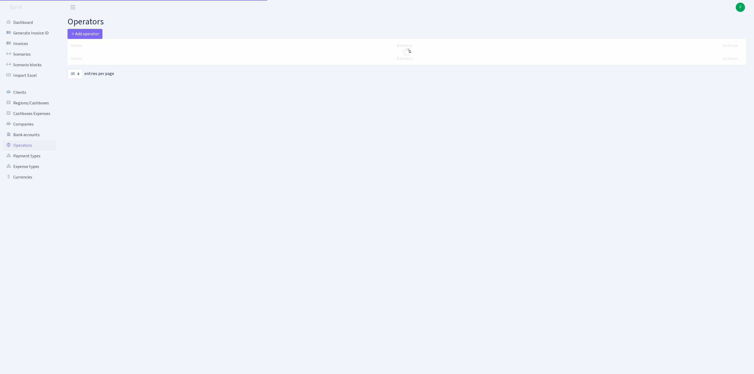
select select "-1"
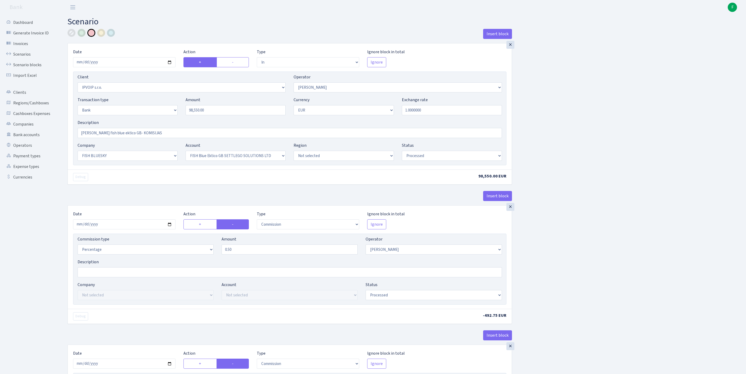
select select "in"
select select "2967"
select select "439"
select select "2"
select select "1"
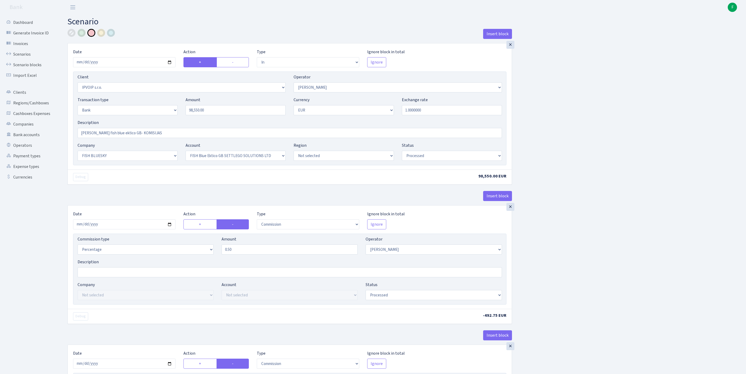
select select "23"
select select "67"
select select "processed"
select select "commission"
select select "439"
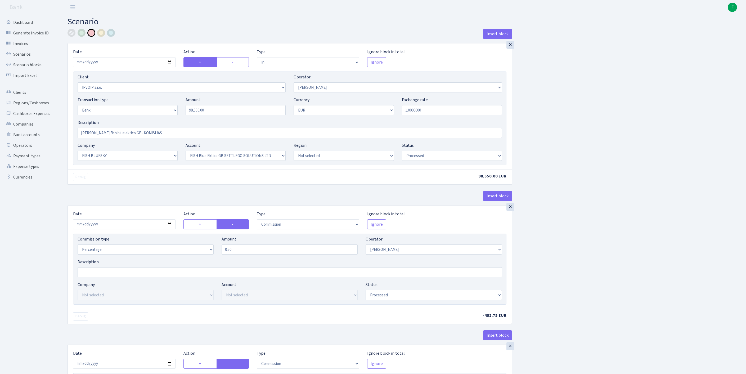
select select "processed"
select select "commission"
select select "1"
select select "23"
select select "67"
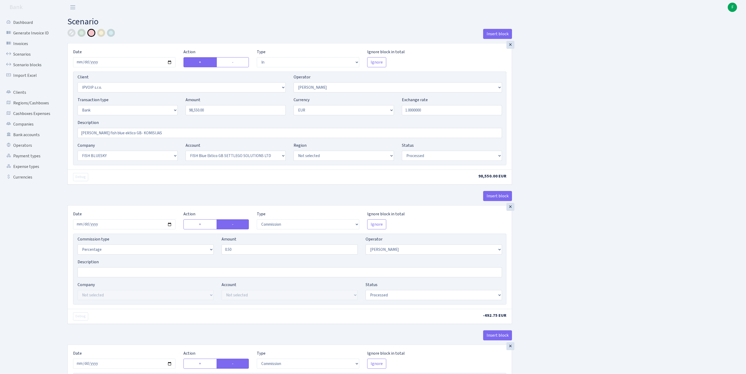
select select "processed"
select select "in"
select select "2967"
select select "439"
select select "2"
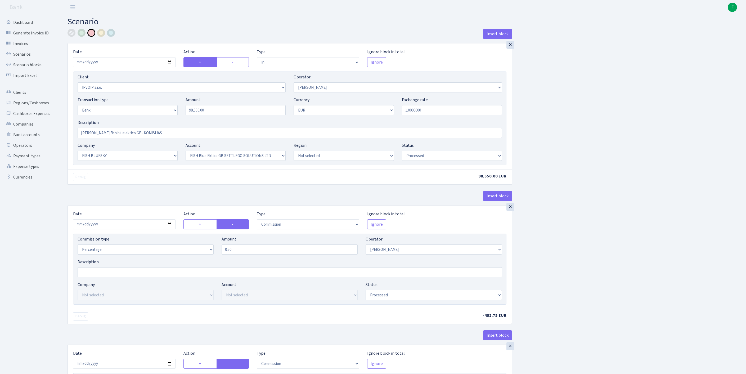
select select "1"
select select "23"
select select "67"
select select "processed"
select select "commission"
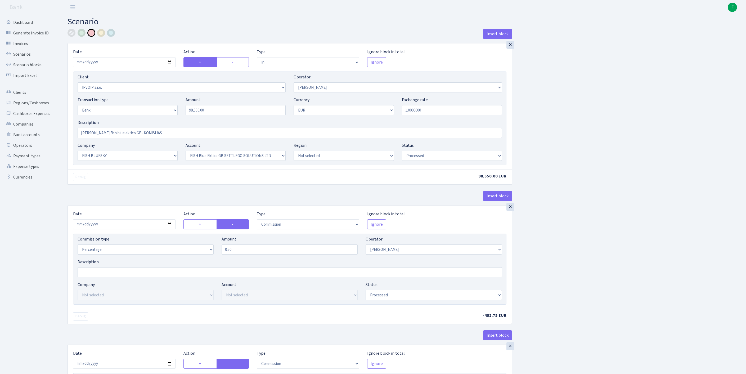
select select "439"
select select "processed"
select select "commission"
select select "1"
select select "23"
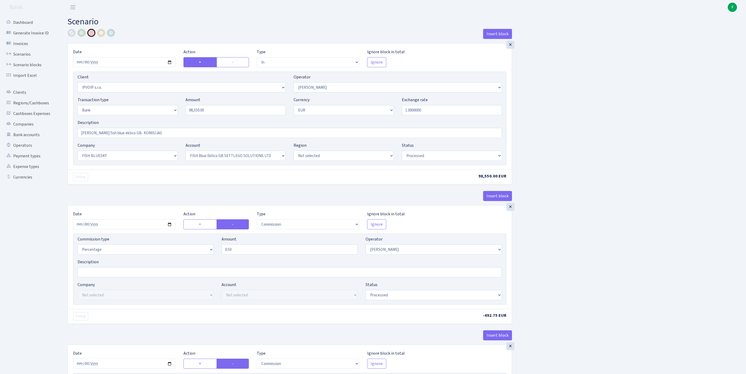
select select "67"
select select "processed"
select select "pending"
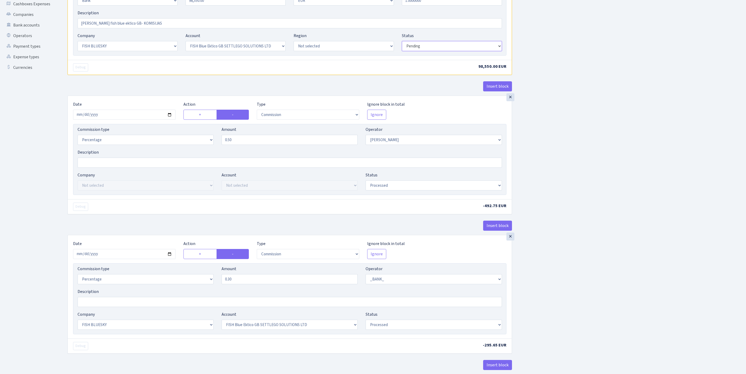
scroll to position [182, 0]
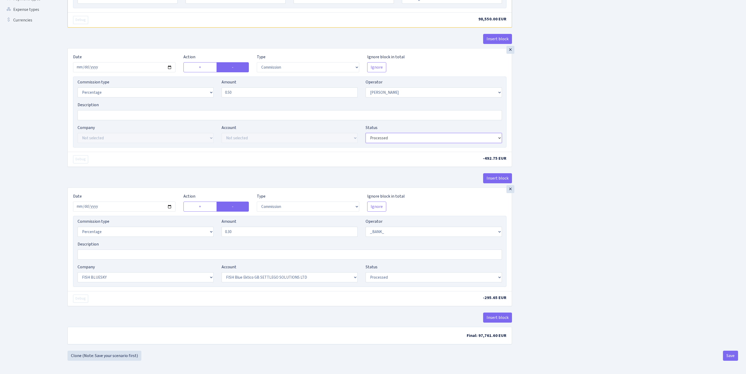
select select "pending"
click at [728, 353] on button "Save" at bounding box center [730, 355] width 15 height 10
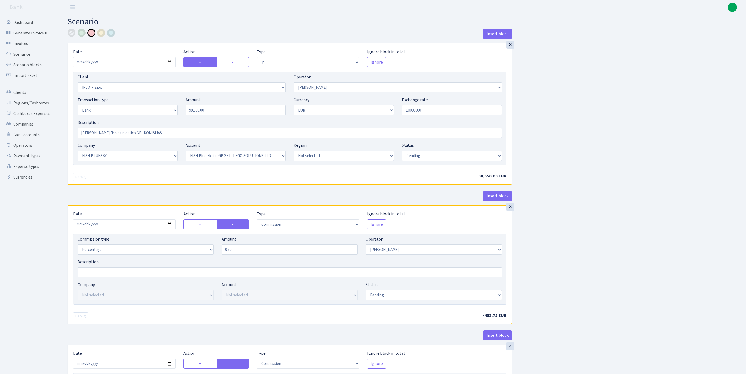
select select "in"
select select "2967"
select select "439"
select select "2"
select select "1"
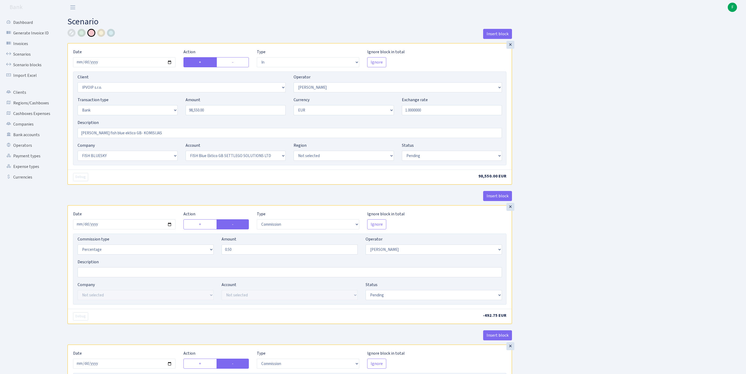
select select "23"
select select "67"
select select "pending"
select select "commission"
select select "439"
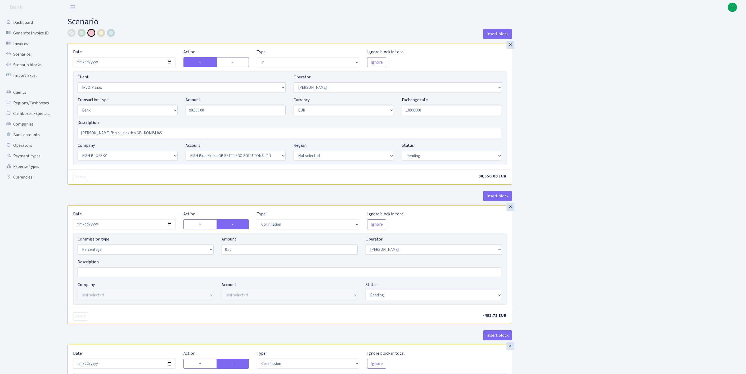
select select "pending"
select select "commission"
select select "1"
select select "23"
select select "67"
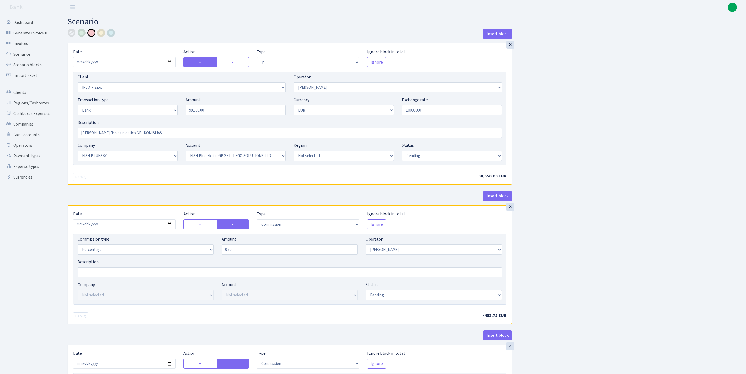
select select "pending"
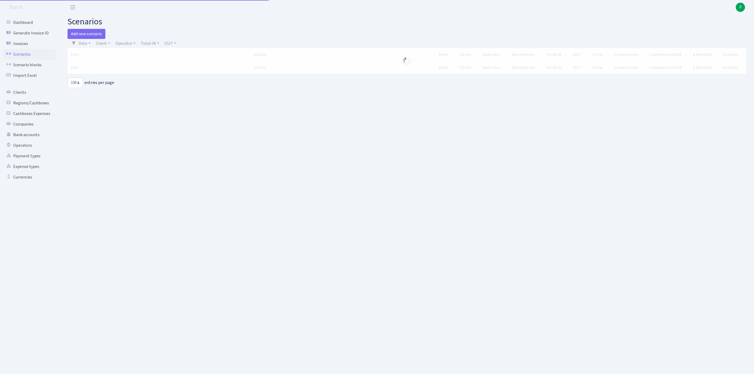
select select "100"
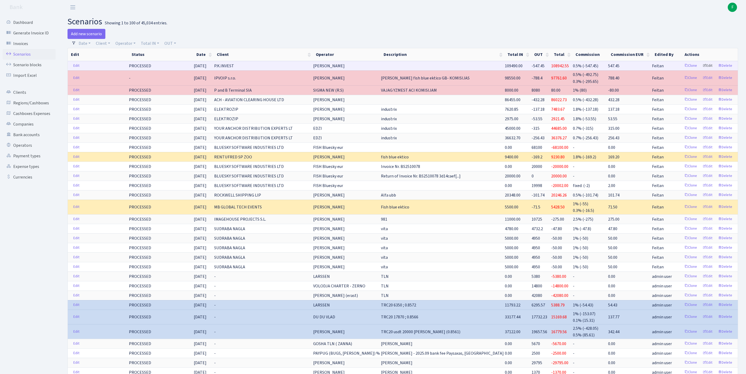
click at [702, 70] on link "Edit" at bounding box center [707, 66] width 15 height 8
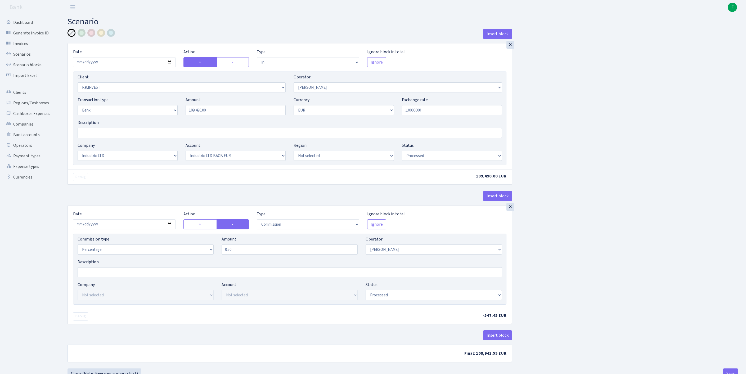
select select "in"
select select "728"
select select "439"
select select "2"
select select "1"
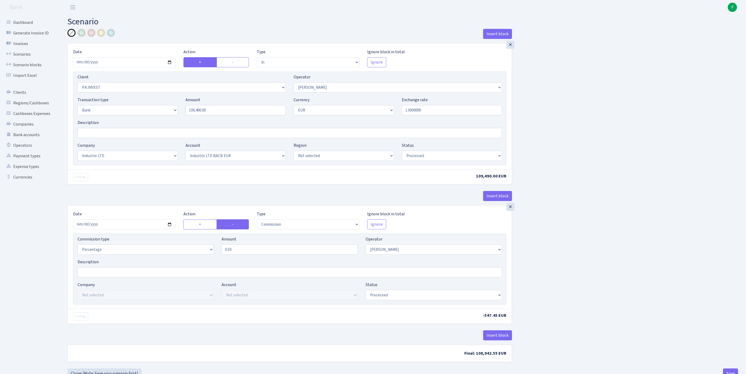
select select "17"
select select "41"
select select "processed"
select select "commission"
select select "439"
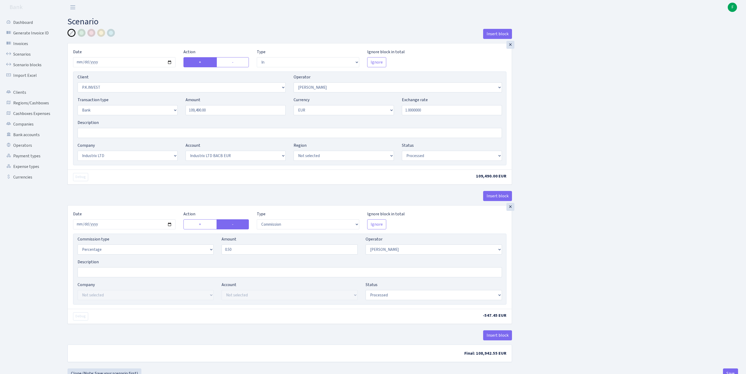
select select "processed"
select select "pending"
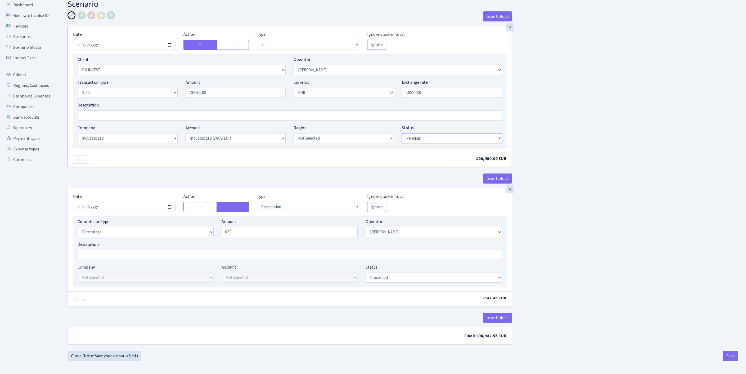
scroll to position [66, 0]
select select "pending"
click at [730, 355] on button "Save" at bounding box center [730, 355] width 15 height 10
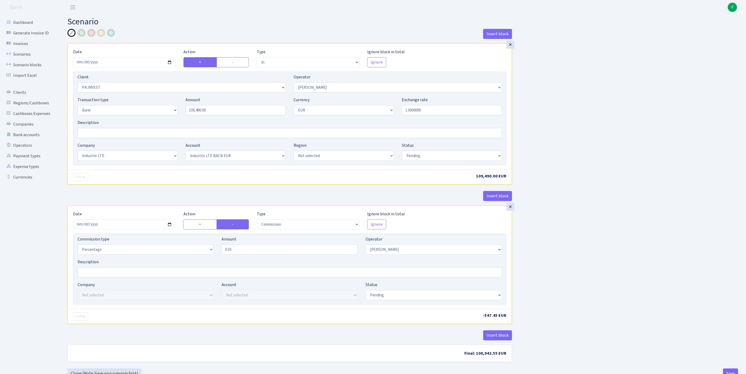
select select "in"
select select "728"
select select "439"
select select "2"
select select "1"
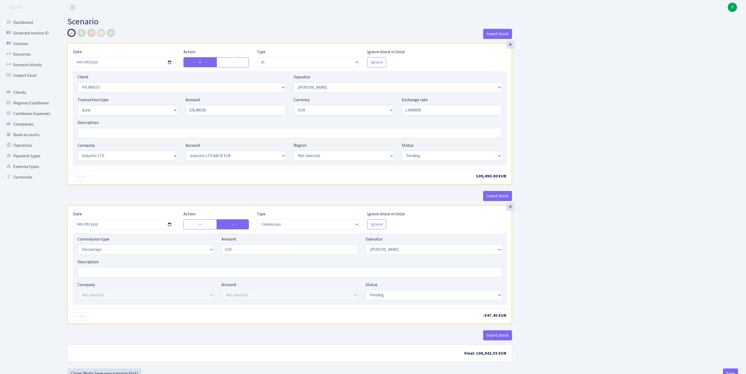
select select "17"
select select "41"
select select "pending"
select select "commission"
select select "439"
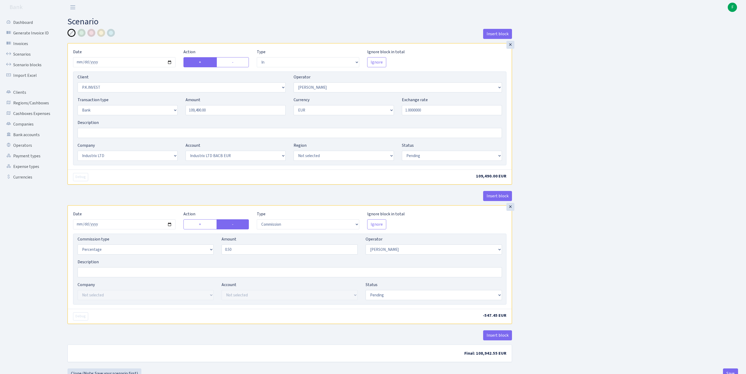
select select "pending"
click at [23, 151] on link "Operators" at bounding box center [29, 145] width 53 height 11
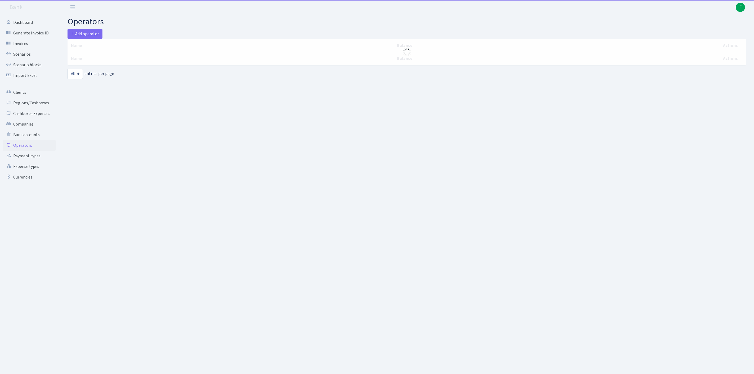
select select "-1"
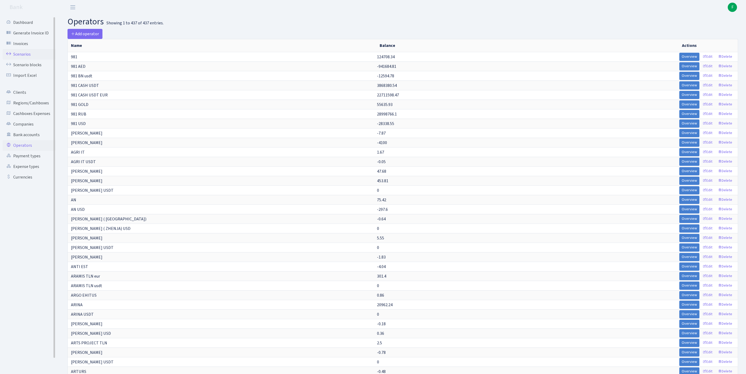
click at [20, 57] on link "Scenarios" at bounding box center [29, 54] width 53 height 11
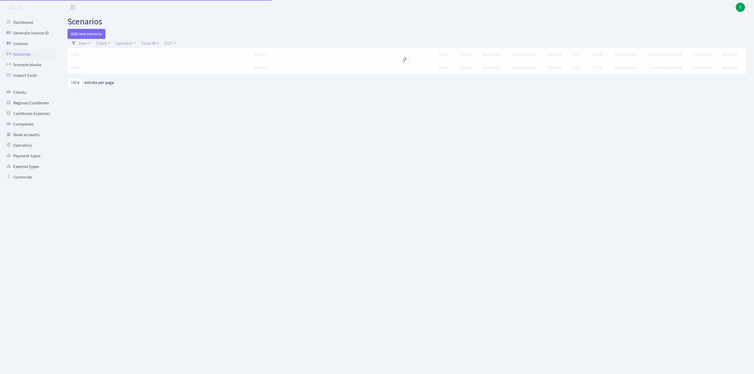
select select "100"
click at [110, 44] on link "Client" at bounding box center [103, 43] width 19 height 9
click at [110, 66] on input "search" at bounding box center [118, 62] width 44 height 8
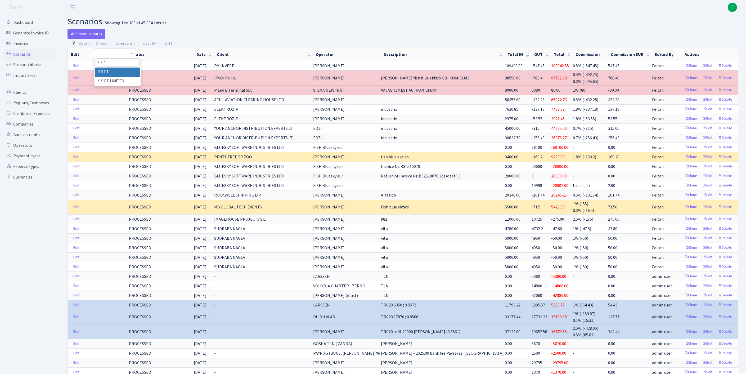
type input "S.S.P"
click at [128, 75] on li "S.S.P.T." at bounding box center [117, 71] width 45 height 9
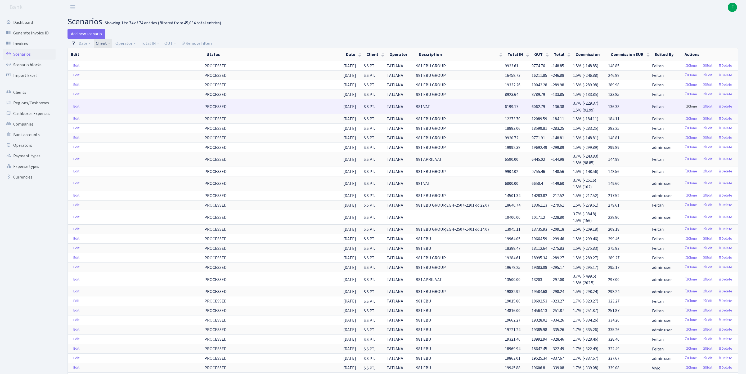
click at [682, 111] on link "Clone" at bounding box center [690, 106] width 17 height 8
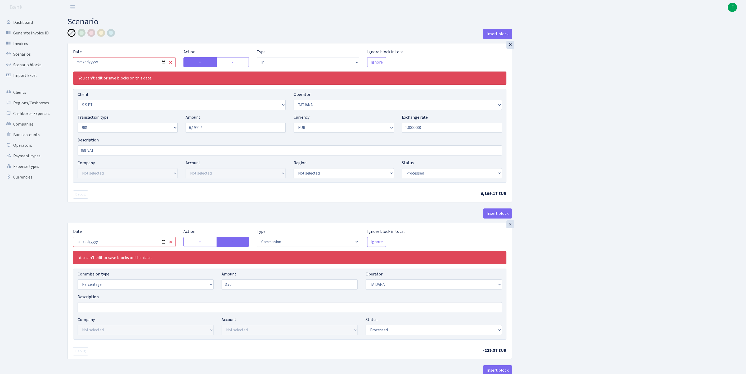
select select "in"
select select "2485"
select select "272"
select select "8"
select select "1"
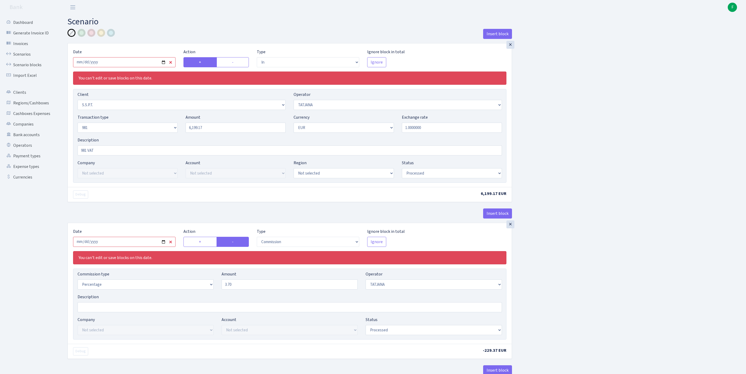
select select "processed"
select select "commission"
select select "272"
select select "processed"
select select "out"
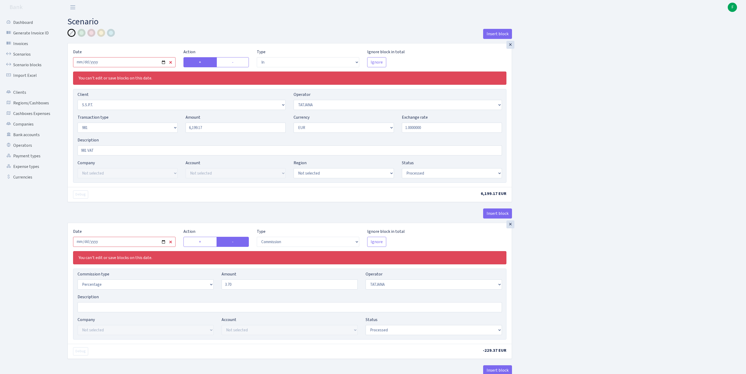
select select "2448"
select select "61"
select select "8"
select select "1"
select select "processed"
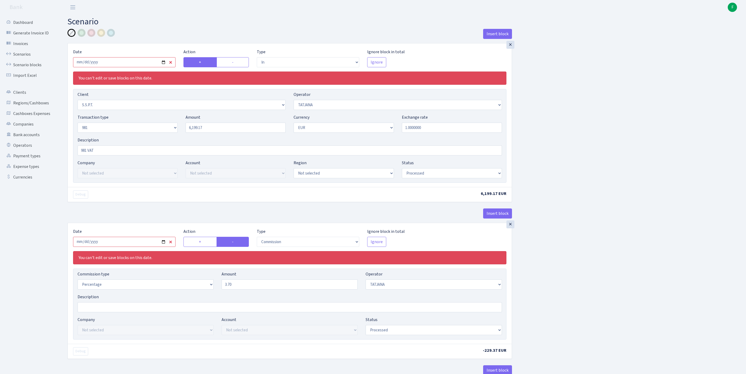
select select "commission"
select select "61"
select select "processed"
click at [128, 66] on input "2025-08-26" at bounding box center [124, 62] width 102 height 10
type input "[DATE]"
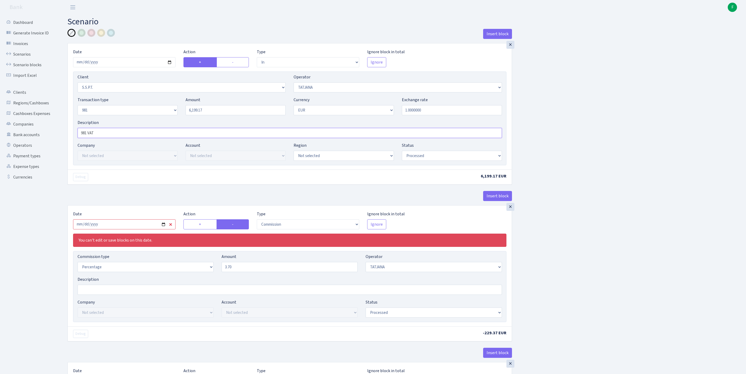
drag, startPoint x: 187, startPoint y: 146, endPoint x: 182, endPoint y: 147, distance: 5.5
click at [187, 138] on input "981 VAT" at bounding box center [290, 133] width 424 height 10
paste input "AT-1/031025 dd 03/10"
type input "981 VATAT-1/031025 dd 03/10"
drag, startPoint x: 179, startPoint y: 121, endPoint x: 174, endPoint y: 121, distance: 5.8
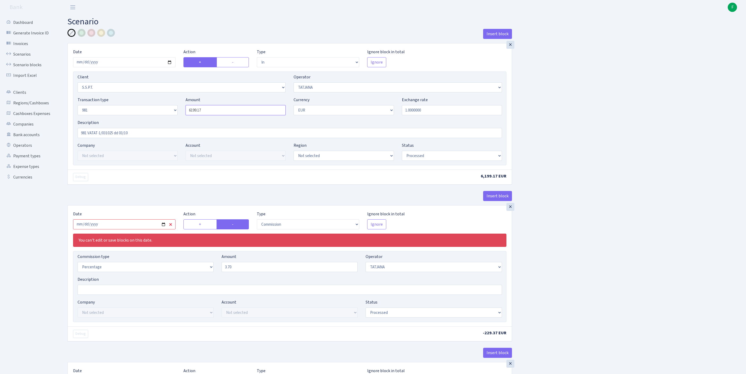
click at [174, 119] on div "Transaction type Not selected 981 ELF FISH crypto GIRT IVO dekl MM-BALTIC eur U…" at bounding box center [290, 108] width 432 height 23
paste input "5108.3"
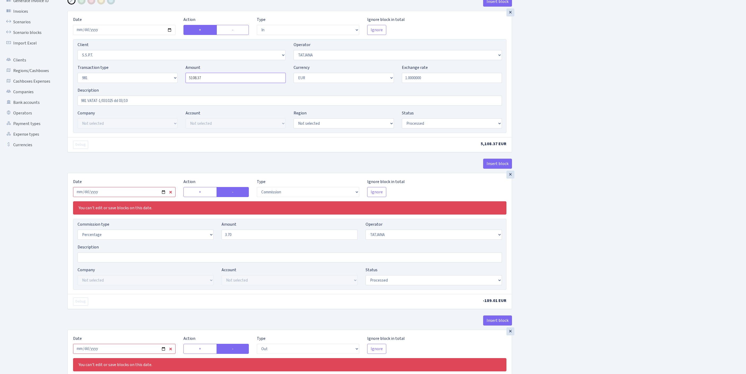
scroll to position [57, 0]
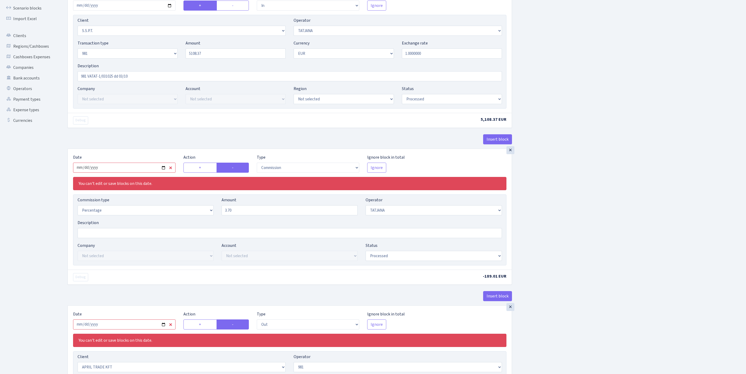
type input "5,108.37"
click at [134, 173] on input "2025-08-26" at bounding box center [124, 167] width 102 height 10
type input "2025-10-08"
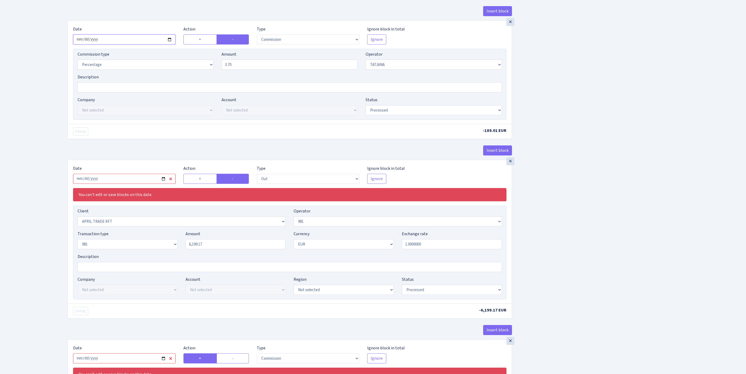
scroll to position [225, 0]
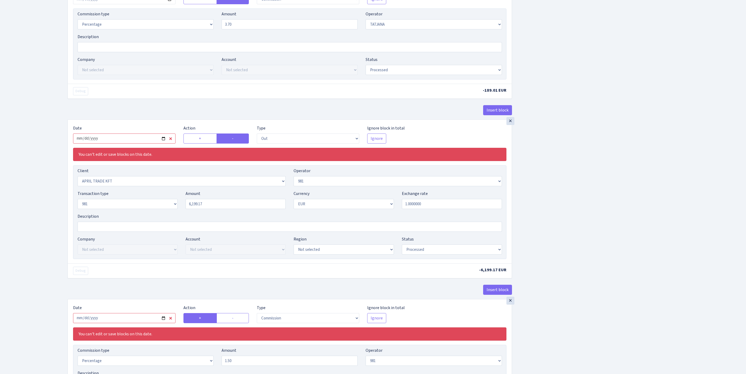
click at [156, 143] on input "2025-08-26" at bounding box center [124, 138] width 102 height 10
type input "2025-10-08"
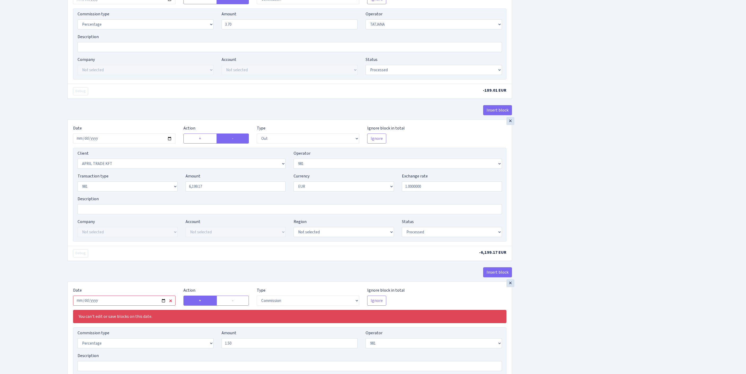
click at [659, 235] on div "Insert block × Date 2025-10-08 Action + - Type --- In Out Commission Field requ…" at bounding box center [402, 133] width 678 height 658
drag, startPoint x: 219, startPoint y: 237, endPoint x: 155, endPoint y: 232, distance: 64.2
click at [155, 196] on div "Transaction type Not selected 981 ELF FISH crypto GIRT IVO dekl MM-BALTIC eur U…" at bounding box center [290, 184] width 432 height 23
paste input "5108.3"
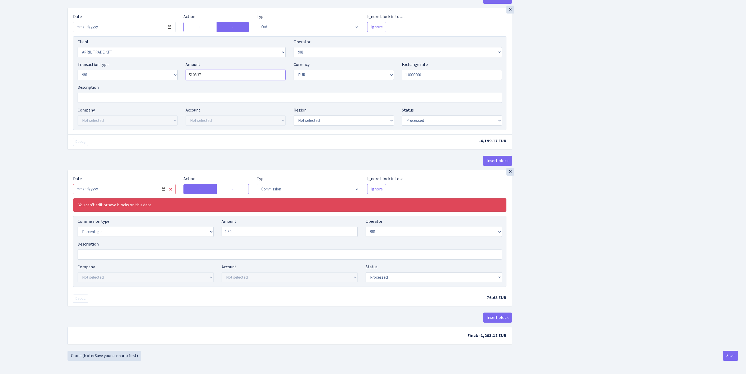
scroll to position [425, 0]
type input "5,108.37"
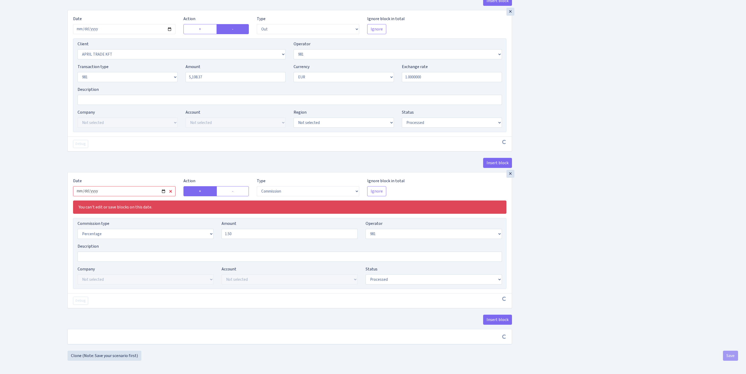
click at [150, 186] on input "2025-08-26" at bounding box center [124, 191] width 102 height 10
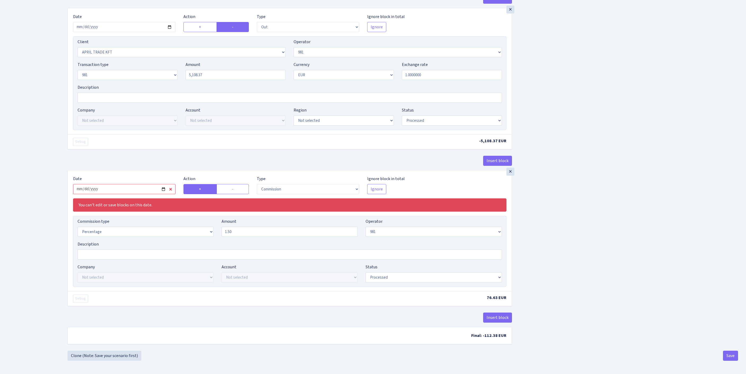
scroll to position [407, 0]
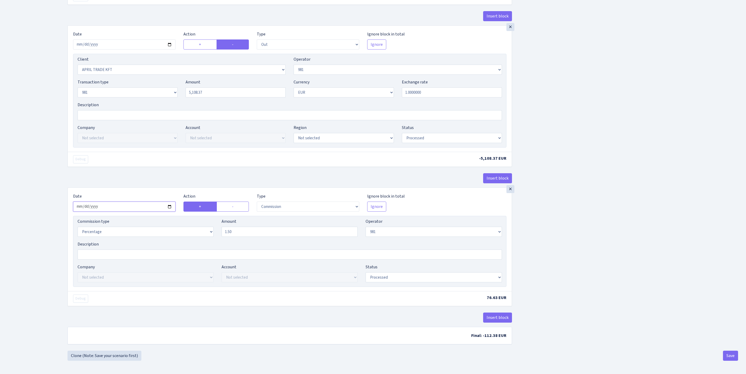
click at [129, 201] on input "2025-10-07" at bounding box center [124, 206] width 102 height 10
type input "2025-10-08"
click at [583, 248] on div "Insert block × Date 2025-10-08 Action + - Type --- In Out Commission Field requ…" at bounding box center [402, 30] width 678 height 640
click at [733, 355] on button "Save" at bounding box center [730, 355] width 15 height 10
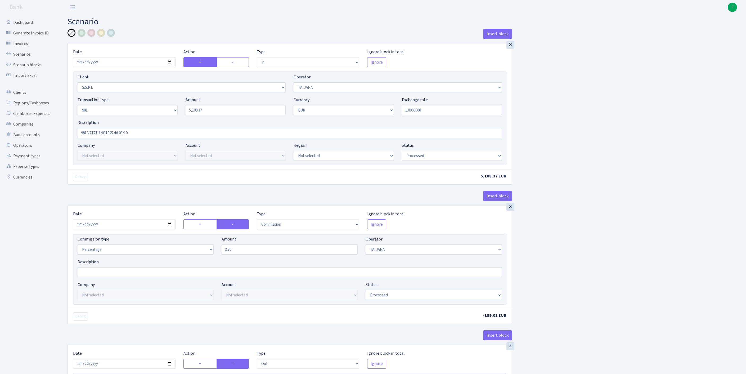
select select "in"
select select "2485"
select select "272"
select select "8"
select select "1"
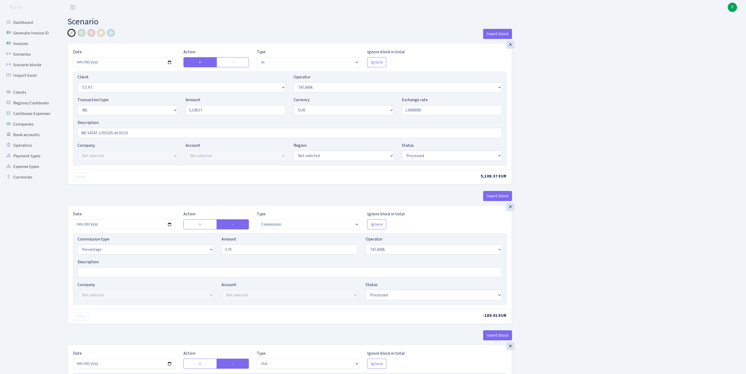
select select "processed"
select select "commission"
select select "272"
select select "processed"
select select "out"
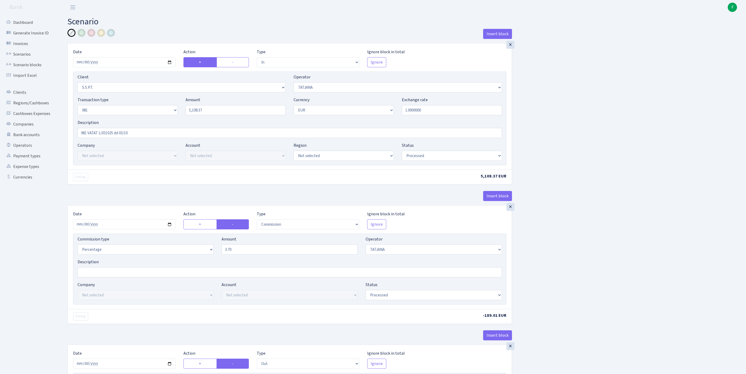
select select "2448"
select select "61"
select select "8"
select select "1"
select select "processed"
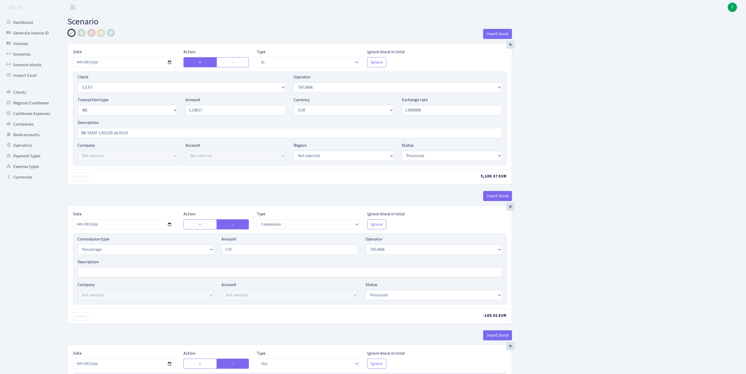
select select "commission"
select select "61"
select select "processed"
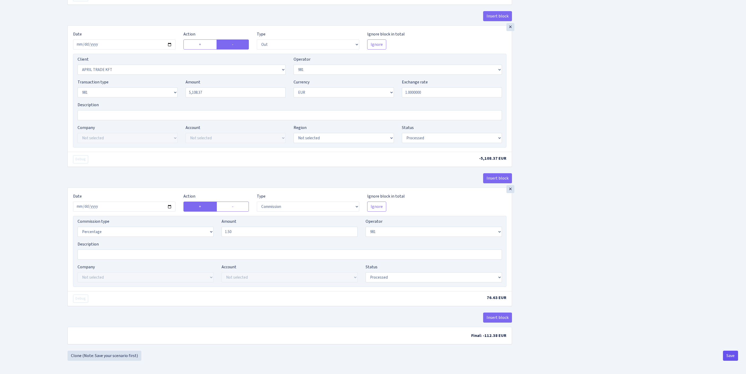
click at [728, 355] on button "Save" at bounding box center [730, 355] width 15 height 10
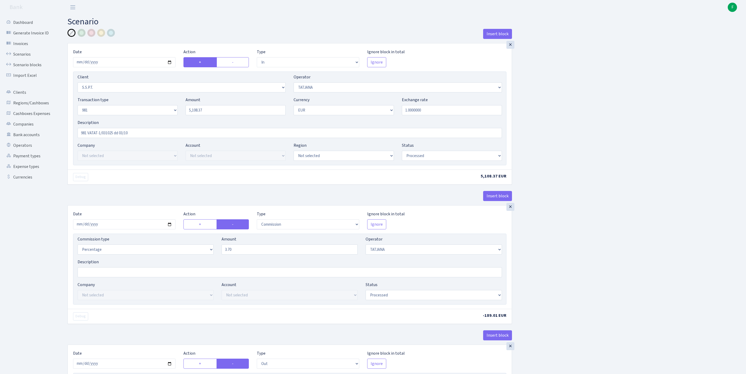
select select "in"
select select "2485"
select select "272"
select select "8"
select select "1"
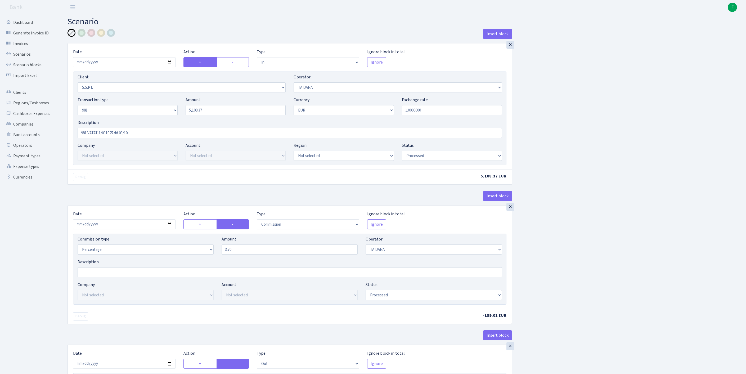
select select "processed"
select select "commission"
select select "272"
select select "processed"
select select "out"
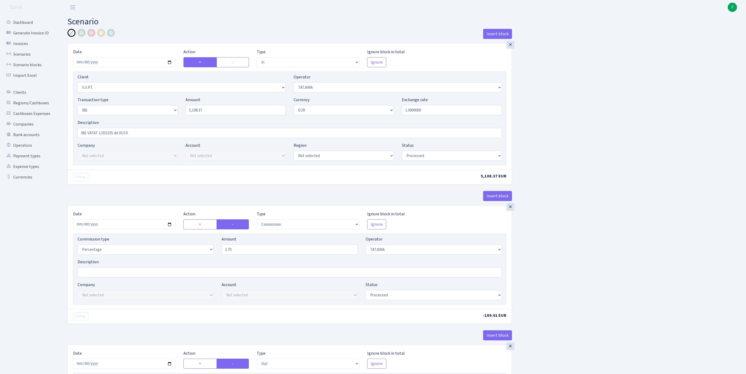
select select "2448"
select select "61"
select select "8"
select select "1"
select select "processed"
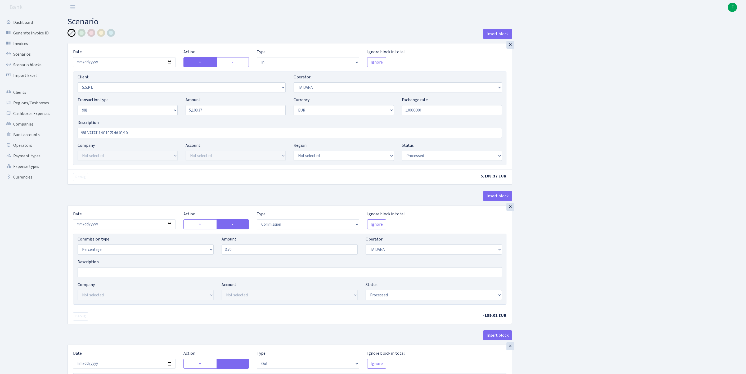
select select "commission"
select select "61"
select select "processed"
click at [25, 60] on link "Scenarios" at bounding box center [29, 54] width 53 height 11
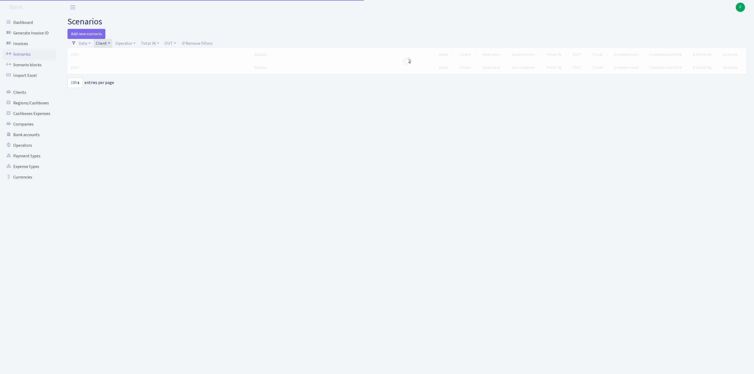
select select "100"
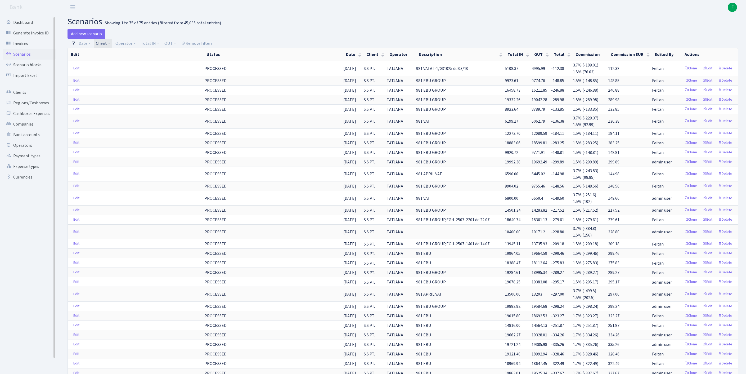
click at [21, 57] on link "Scenarios" at bounding box center [29, 54] width 53 height 11
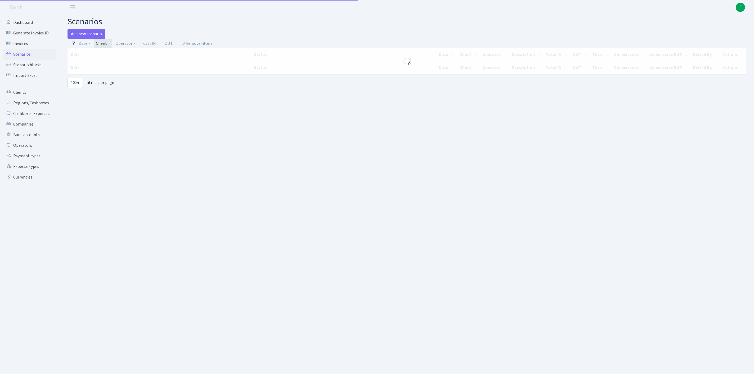
select select "100"
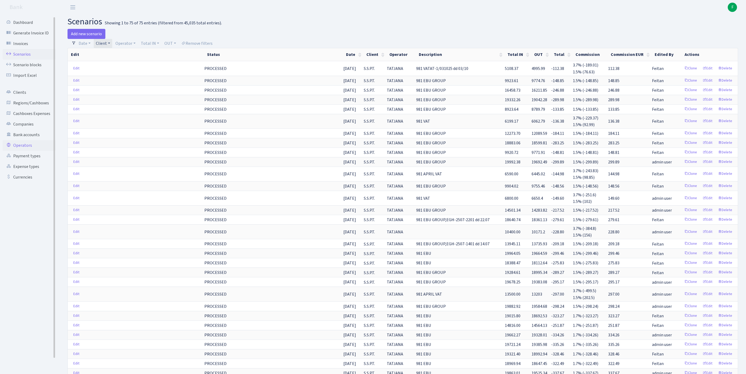
click at [30, 151] on link "Operators" at bounding box center [29, 145] width 53 height 11
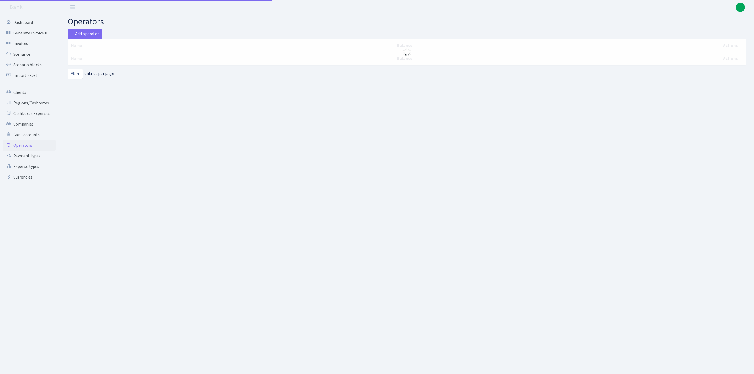
select select "-1"
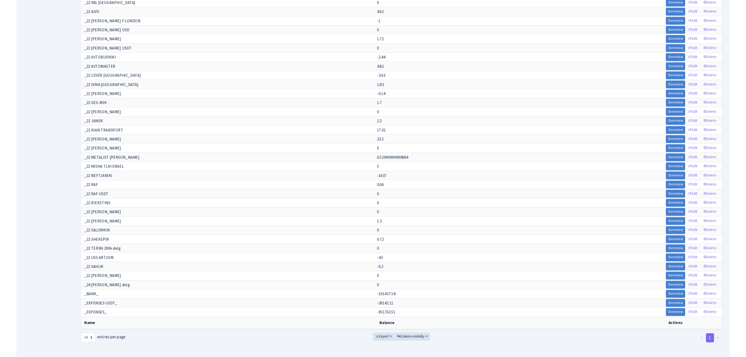
scroll to position [4939, 0]
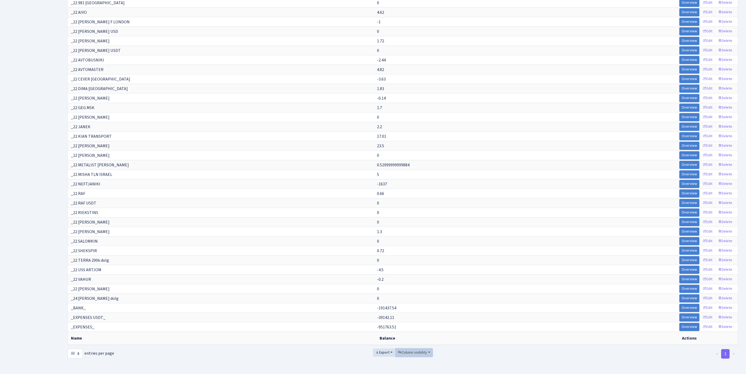
click at [420, 350] on span "Column visibility" at bounding box center [412, 352] width 29 height 5
click at [376, 350] on span "Export" at bounding box center [382, 352] width 14 height 5
click at [379, 310] on span "Excel" at bounding box center [383, 313] width 9 height 6
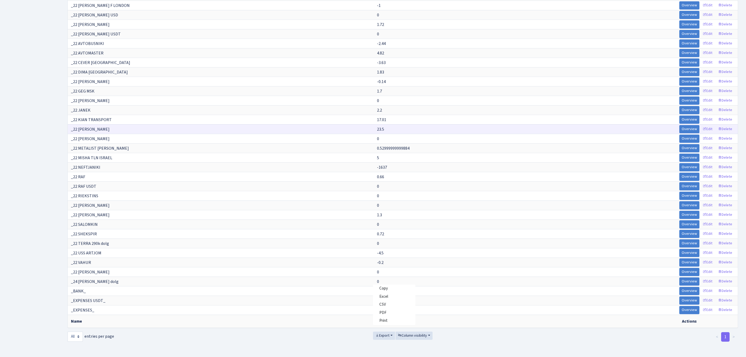
scroll to position [3288, 0]
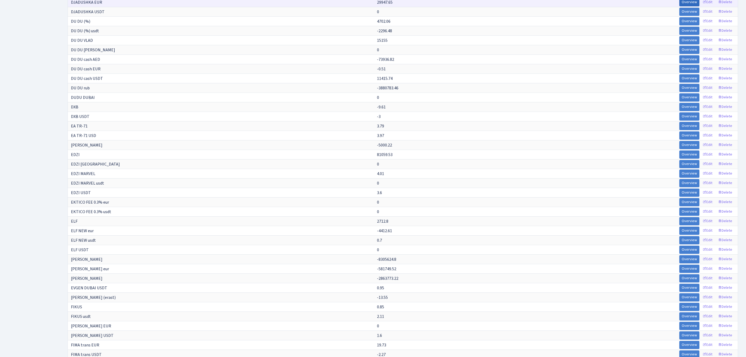
click at [679, 6] on link "Overview" at bounding box center [689, 2] width 20 height 8
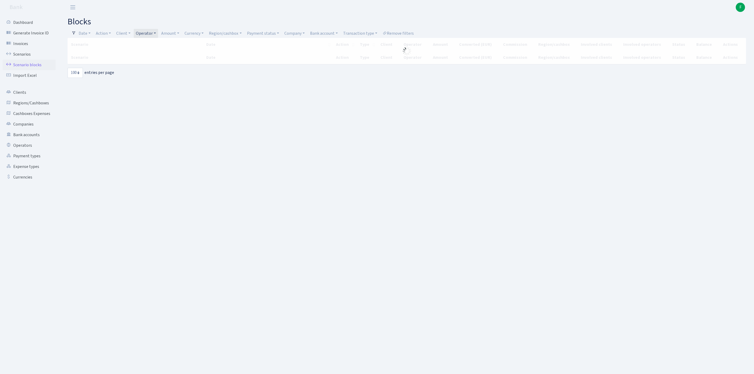
select select "100"
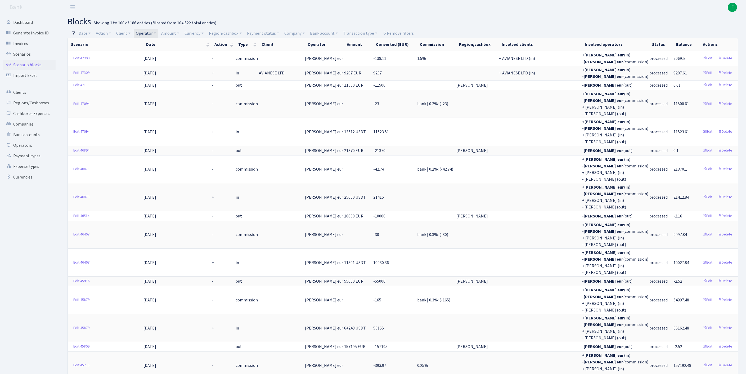
click at [158, 34] on link "Operator" at bounding box center [146, 33] width 24 height 9
click at [164, 53] on input "search" at bounding box center [159, 52] width 49 height 8
type input "EDZ"
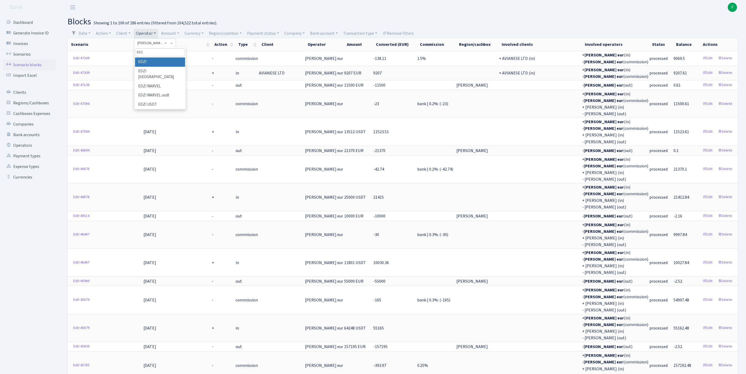
click at [162, 67] on li "EDZI" at bounding box center [160, 61] width 50 height 9
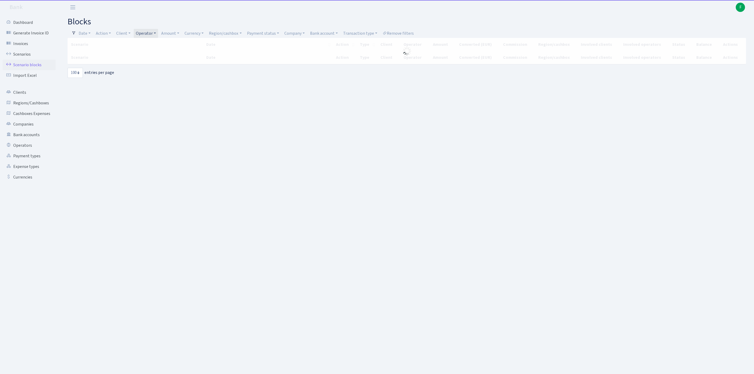
select select "100"
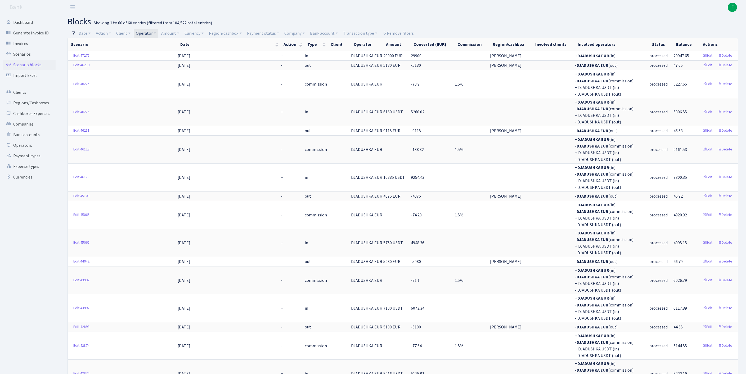
click at [158, 32] on link "Operator" at bounding box center [146, 33] width 24 height 9
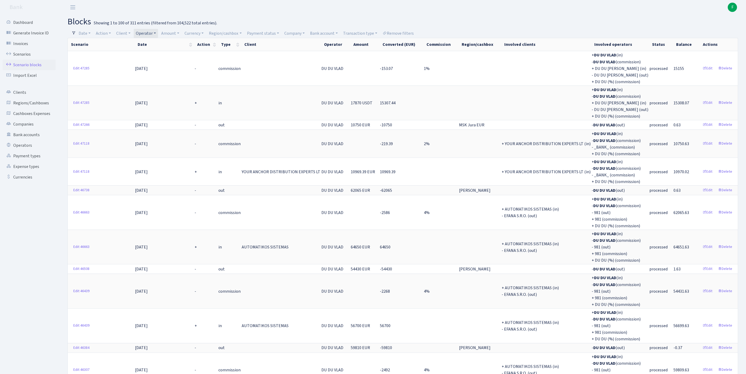
click at [158, 33] on link "Operator" at bounding box center [146, 33] width 24 height 9
click at [165, 53] on input "search" at bounding box center [157, 52] width 44 height 8
type input "IVAR"
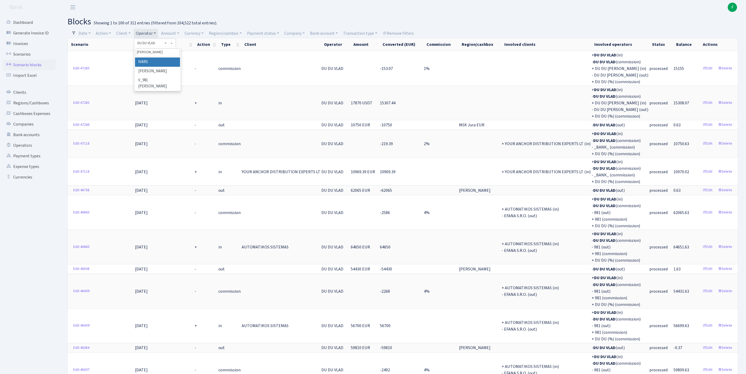
click at [176, 67] on li "IVARS" at bounding box center [157, 61] width 45 height 9
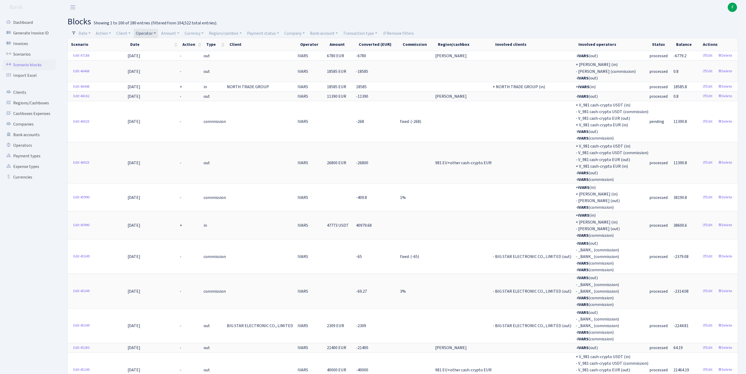
click at [158, 32] on link "Operator" at bounding box center [146, 33] width 24 height 9
click at [160, 55] on input "search" at bounding box center [157, 52] width 44 height 8
type input "[PERSON_NAME]"
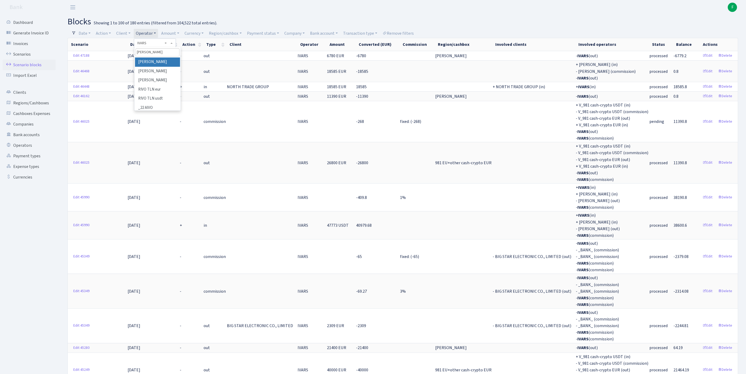
select select "10"
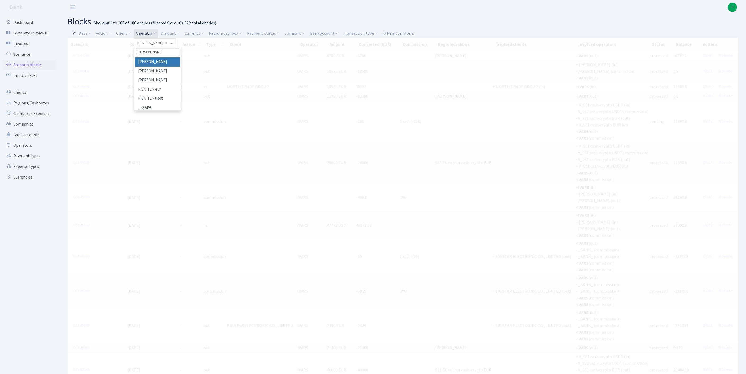
type input "[PERSON_NAME]"
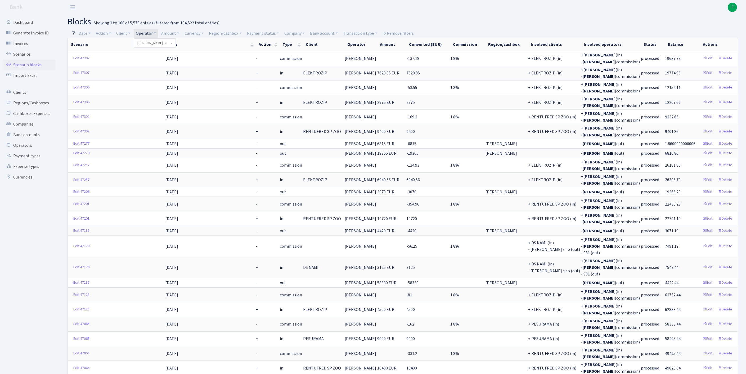
click at [161, 43] on span "× IVO" at bounding box center [153, 42] width 32 height 5
click at [158, 33] on link "Operator" at bounding box center [146, 33] width 24 height 9
click at [161, 54] on input "search" at bounding box center [157, 52] width 44 height 8
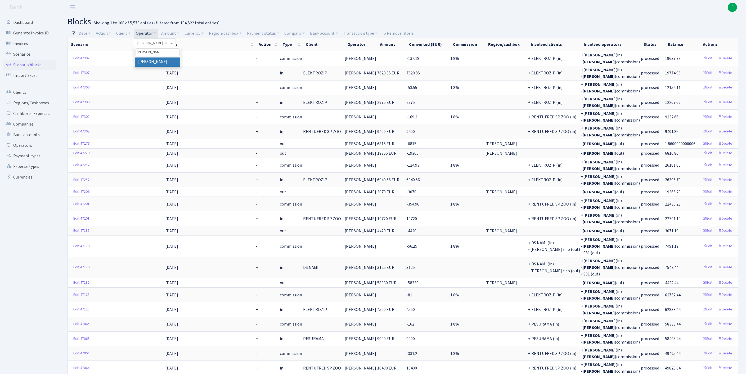
type input "[PERSON_NAME]"
click at [180, 67] on li "[PERSON_NAME]" at bounding box center [157, 61] width 45 height 9
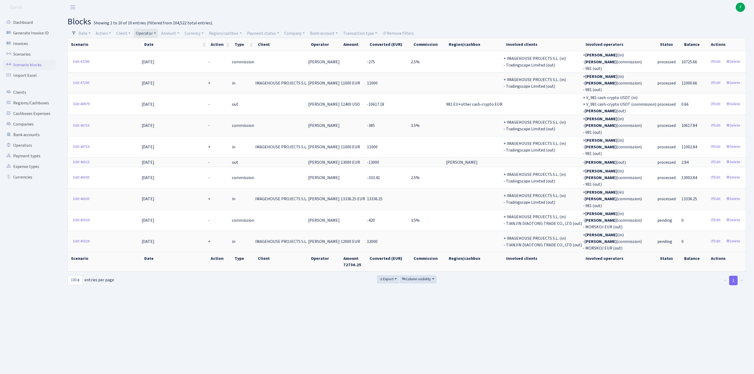
click at [158, 33] on link "Operator" at bounding box center [146, 33] width 24 height 9
click at [166, 53] on input "search" at bounding box center [157, 52] width 44 height 8
type input "kostj"
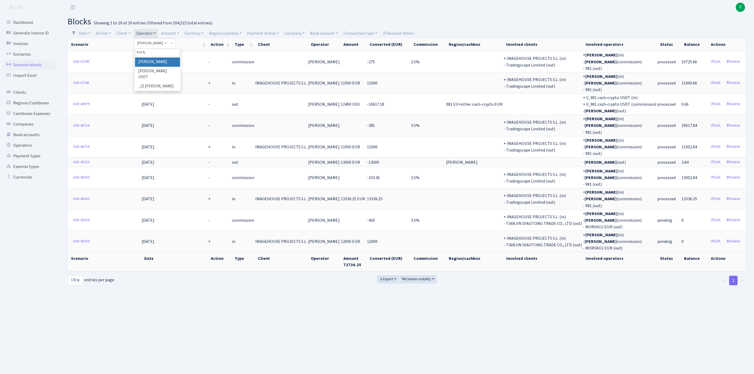
click at [174, 65] on li "[PERSON_NAME]" at bounding box center [157, 61] width 45 height 9
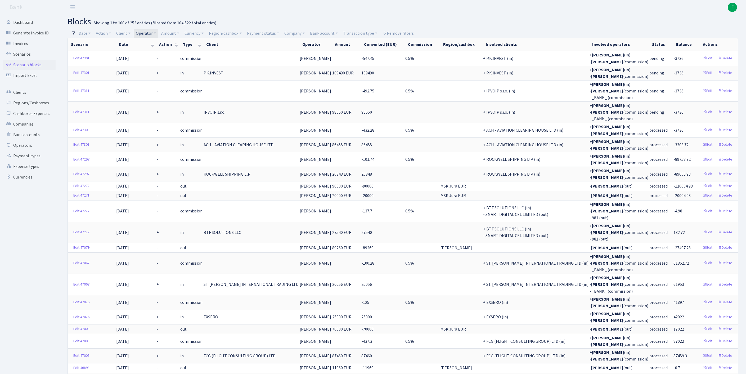
click at [683, 17] on h2 "blocks Showing 1 to 100 of 253 entries (filtered from 104,522 total entries)." at bounding box center [402, 22] width 670 height 10
click at [158, 31] on link "Operator" at bounding box center [146, 33] width 24 height 9
click at [162, 50] on input "search" at bounding box center [157, 52] width 44 height 8
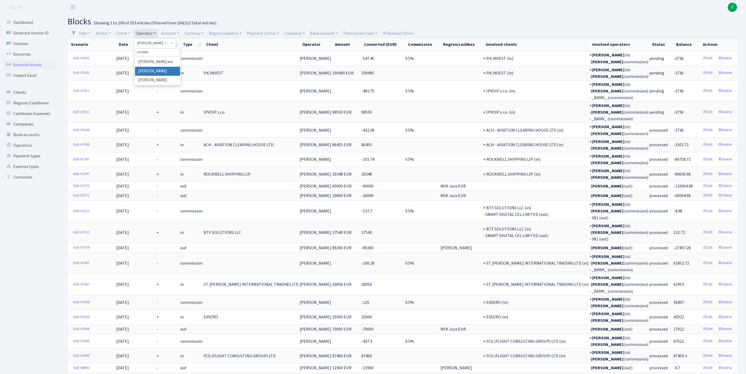
type input "svetlan"
click at [165, 76] on li "[PERSON_NAME]" at bounding box center [157, 71] width 45 height 9
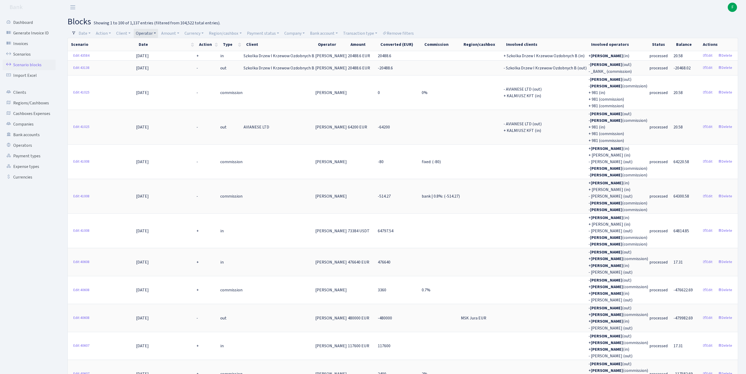
click at [158, 32] on link "Operator" at bounding box center [146, 33] width 24 height 9
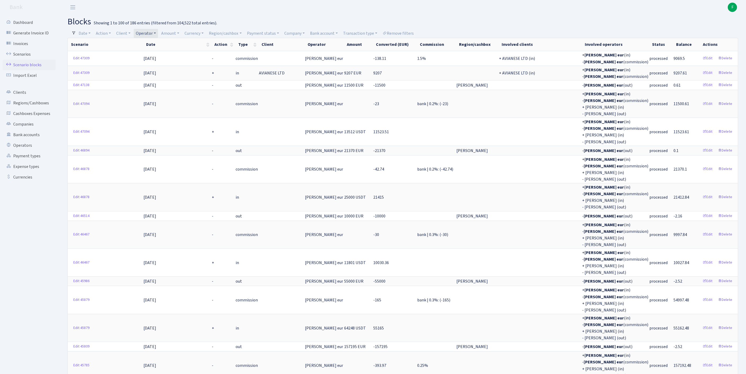
click at [158, 33] on link "Operator" at bounding box center [146, 33] width 24 height 9
click at [167, 51] on input "search" at bounding box center [159, 52] width 49 height 8
type input "du du"
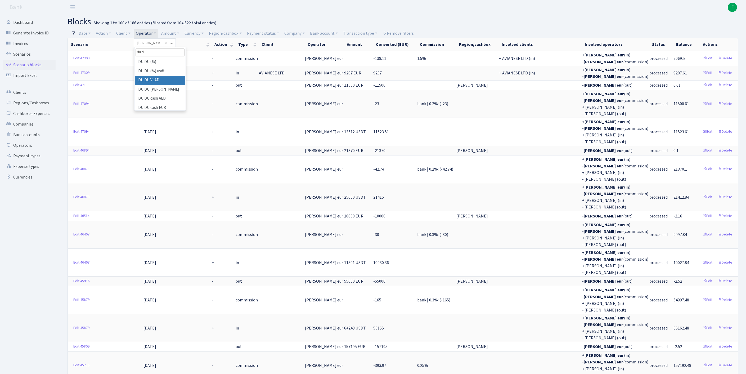
click at [173, 85] on li "DU DU VLAD" at bounding box center [160, 80] width 50 height 9
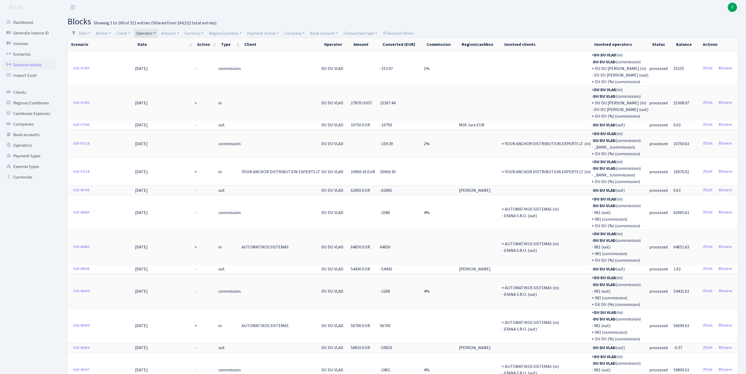
click at [158, 34] on link "Operator" at bounding box center [146, 33] width 24 height 9
click at [172, 54] on input "search" at bounding box center [157, 52] width 44 height 8
type input "perin"
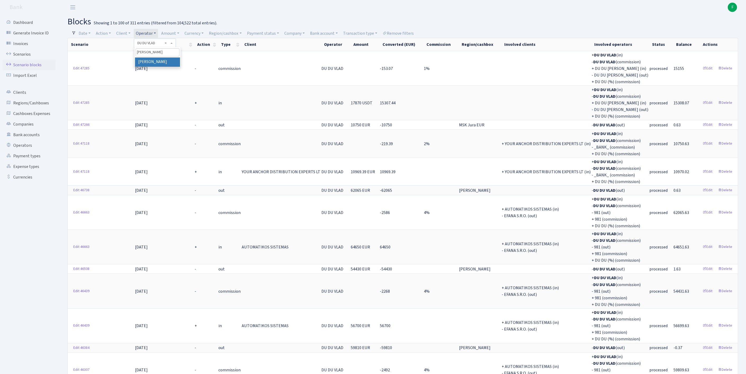
click at [173, 65] on li "[PERSON_NAME]" at bounding box center [157, 61] width 45 height 9
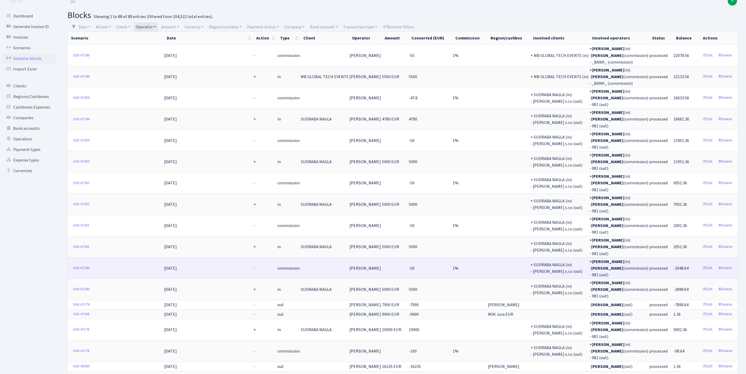
scroll to position [16, 0]
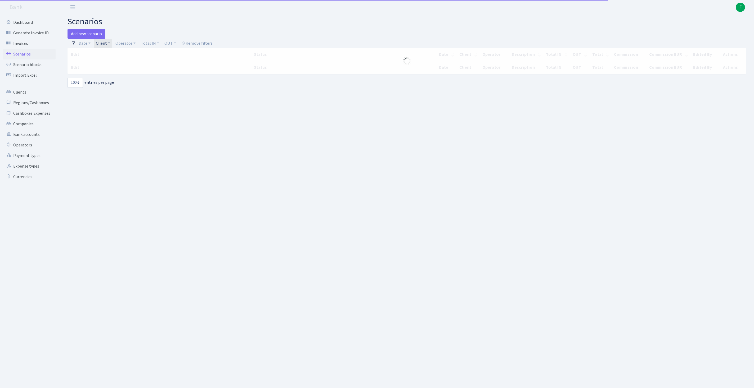
select select "100"
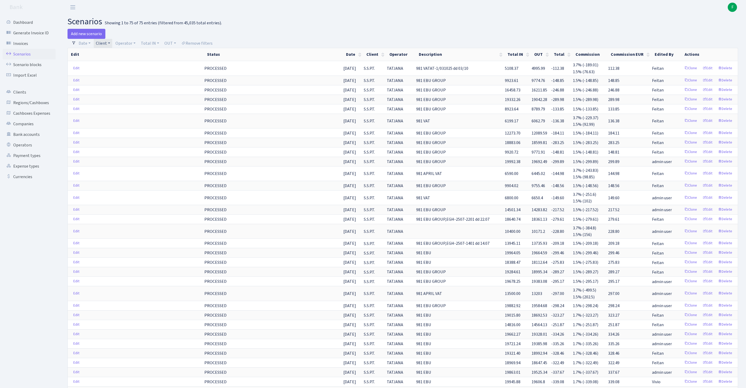
click at [112, 44] on link "Client" at bounding box center [103, 43] width 19 height 9
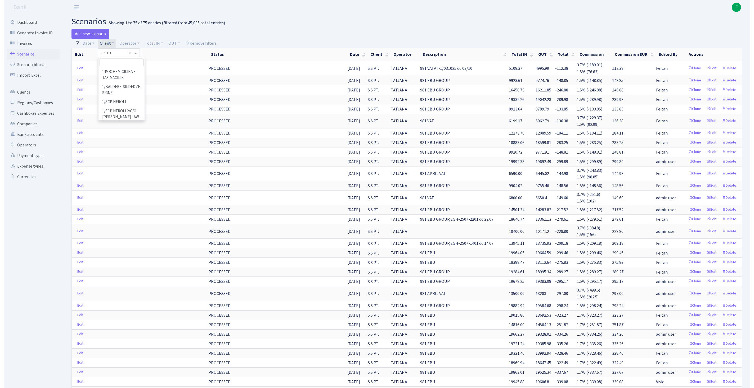
scroll to position [43205, 0]
